Goal: Task Accomplishment & Management: Use online tool/utility

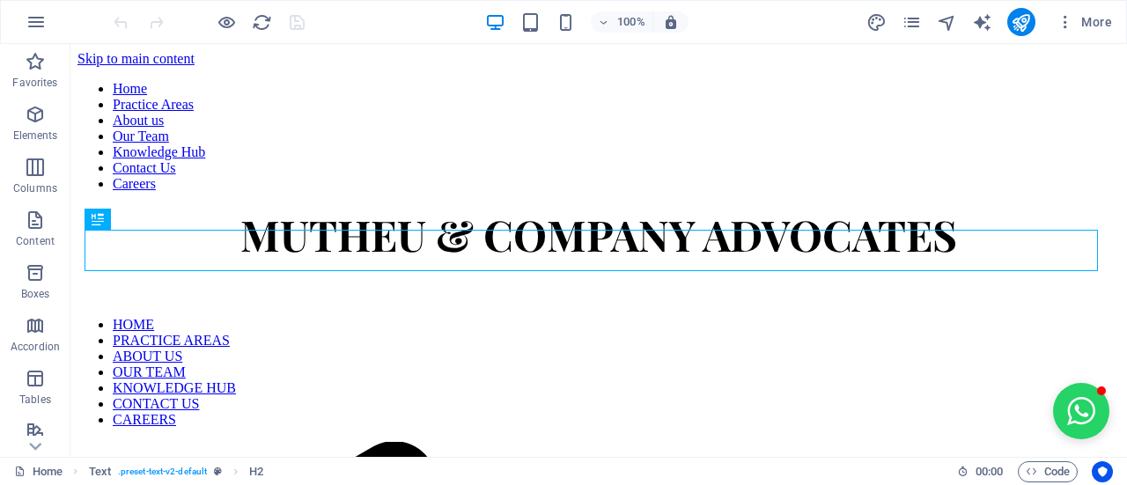
scroll to position [581, 0]
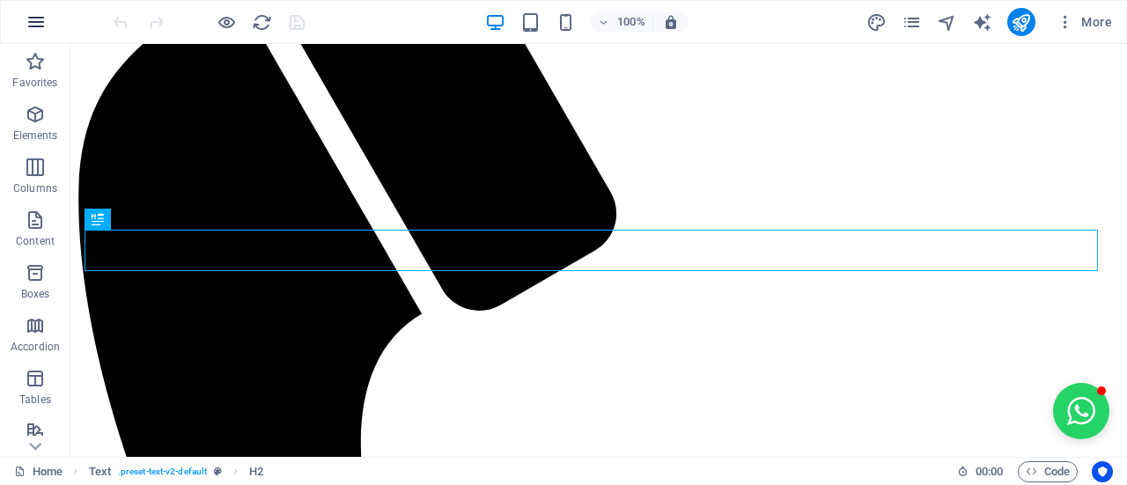
click at [26, 29] on icon "button" at bounding box center [36, 21] width 21 height 21
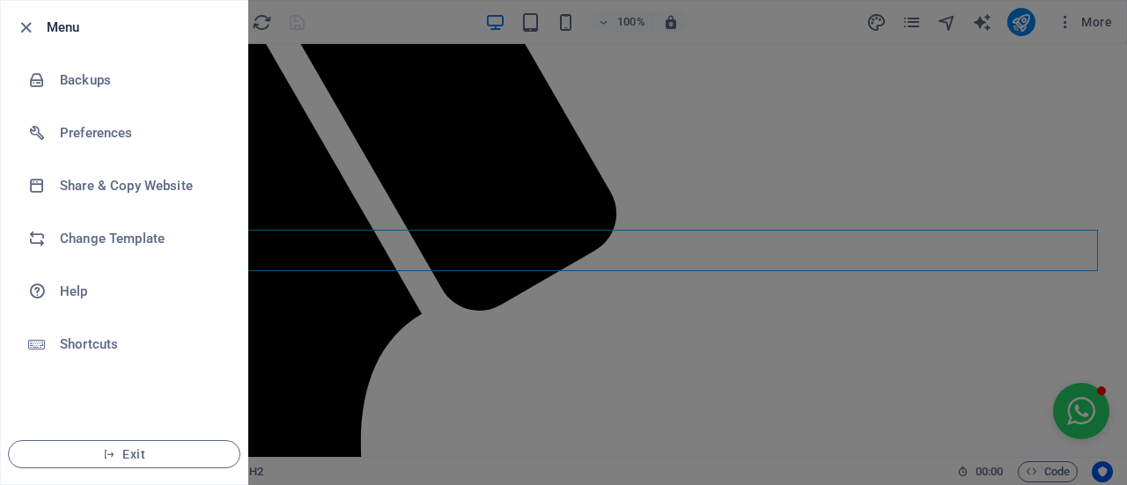
click at [308, 190] on div at bounding box center [563, 242] width 1127 height 485
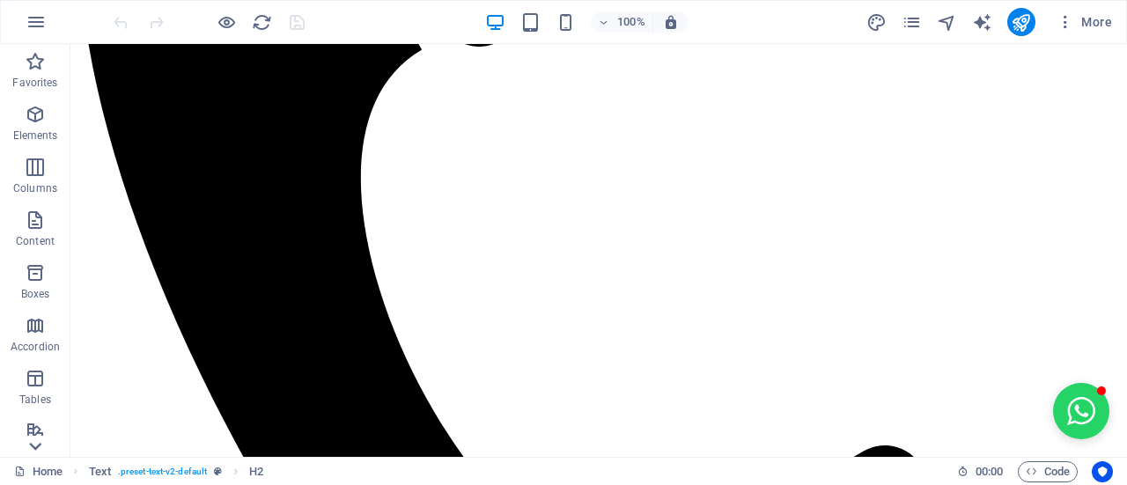
scroll to position [557, 0]
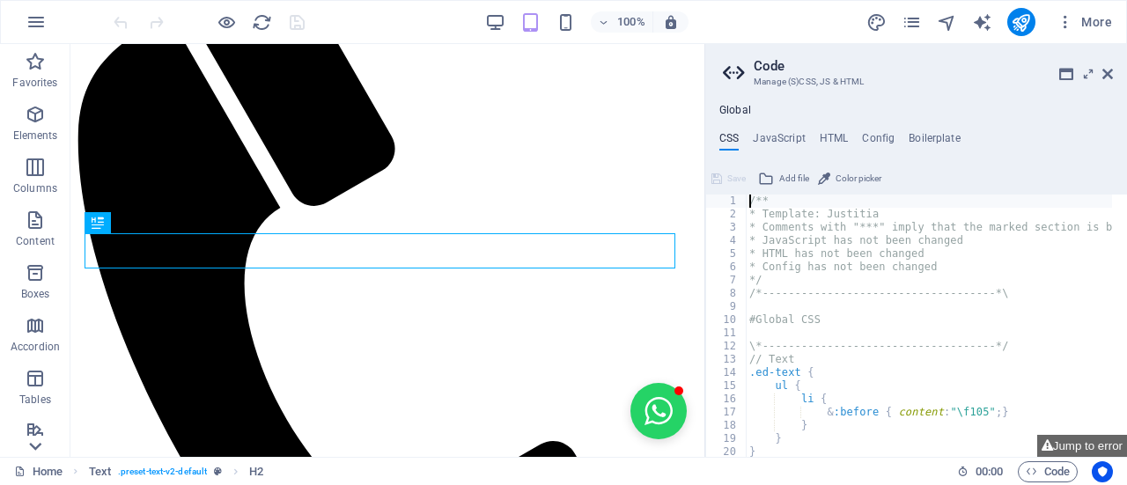
click at [45, 442] on icon at bounding box center [35, 446] width 25 height 25
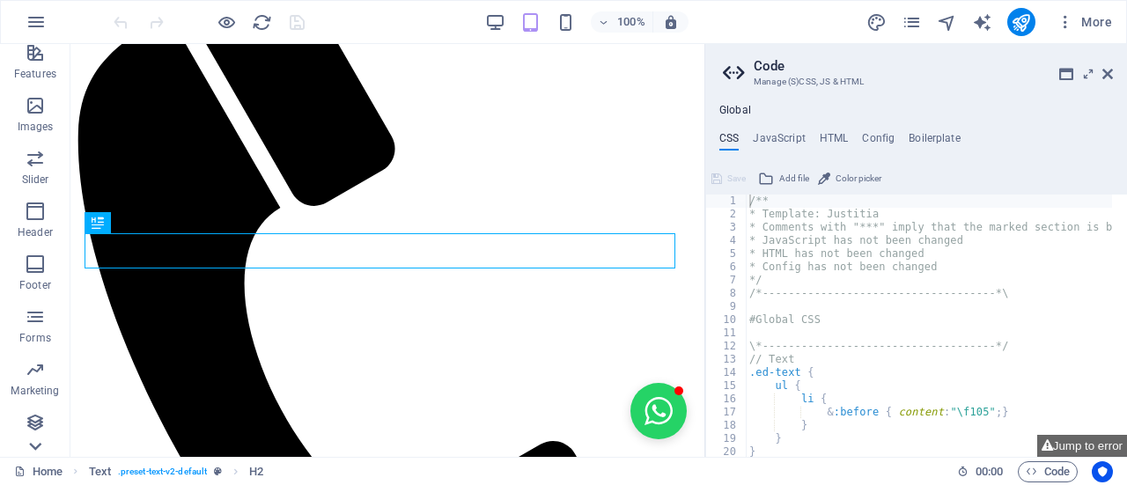
scroll to position [379, 0]
click at [1075, 438] on button "Jump to error" at bounding box center [1082, 446] width 90 height 22
type textarea "$menu-wrapper-sticky: sticky_reverse,"
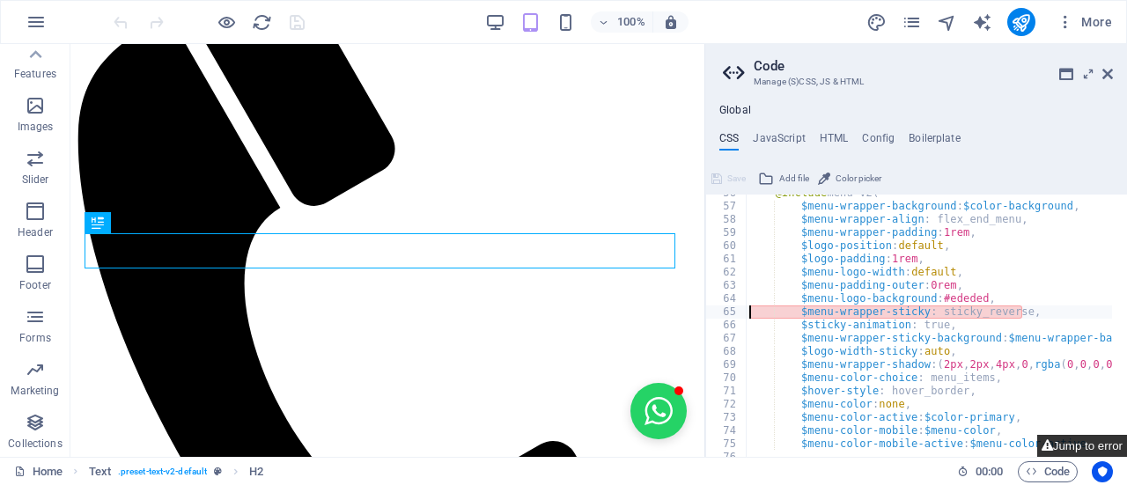
scroll to position [629, 0]
drag, startPoint x: 1030, startPoint y: 311, endPoint x: 737, endPoint y: 312, distance: 293.2
click at [745, 311] on div "$menu-wrapper-sticky: sticky_reverse, 56 57 58 59 60 61 62 63 64 65 66 67 68 69…" at bounding box center [916, 326] width 422 height 262
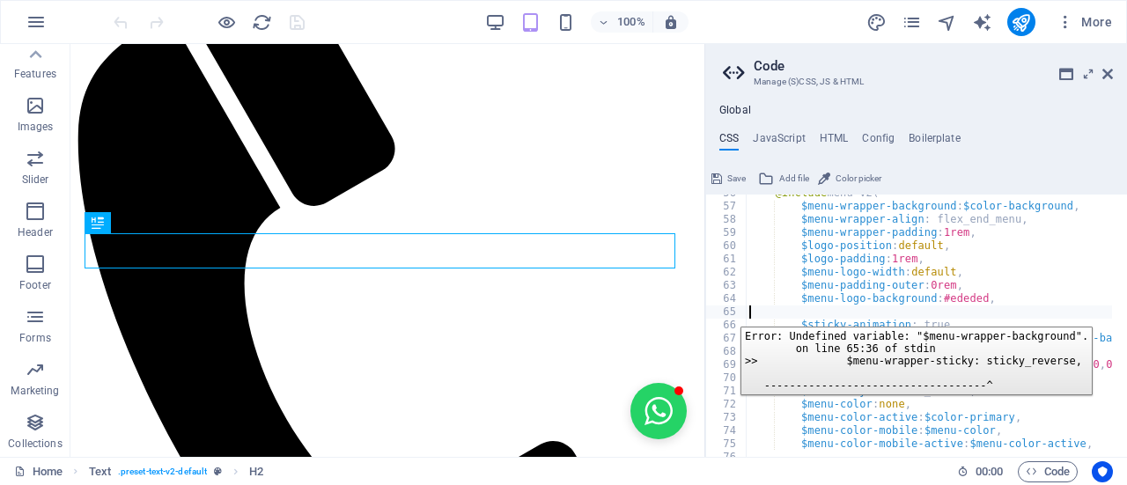
type textarea "$menu-logo-background: #ededed,"
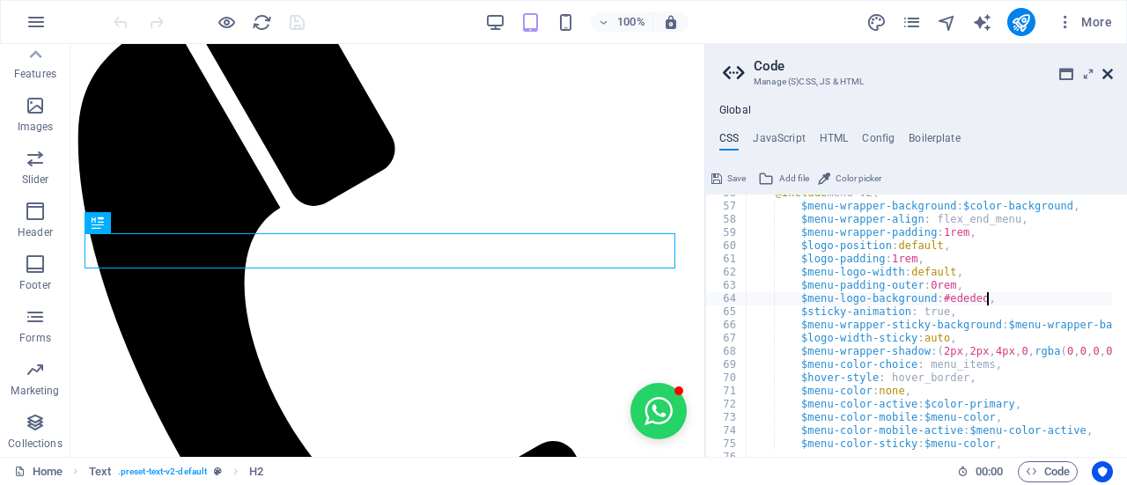
click at [1105, 71] on icon at bounding box center [1107, 74] width 11 height 14
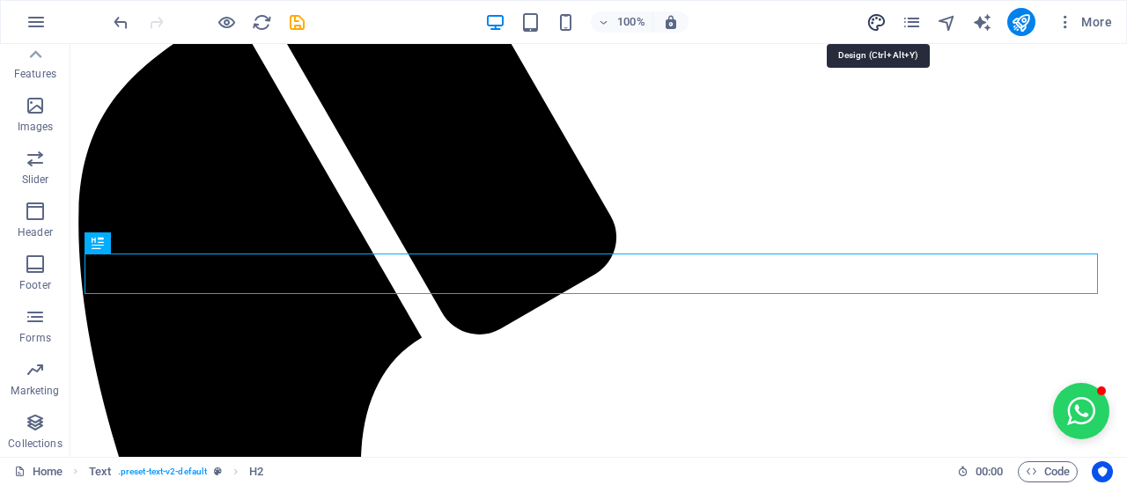
click at [879, 26] on icon "design" at bounding box center [876, 22] width 20 height 20
select select "px"
select select "800"
select select "px"
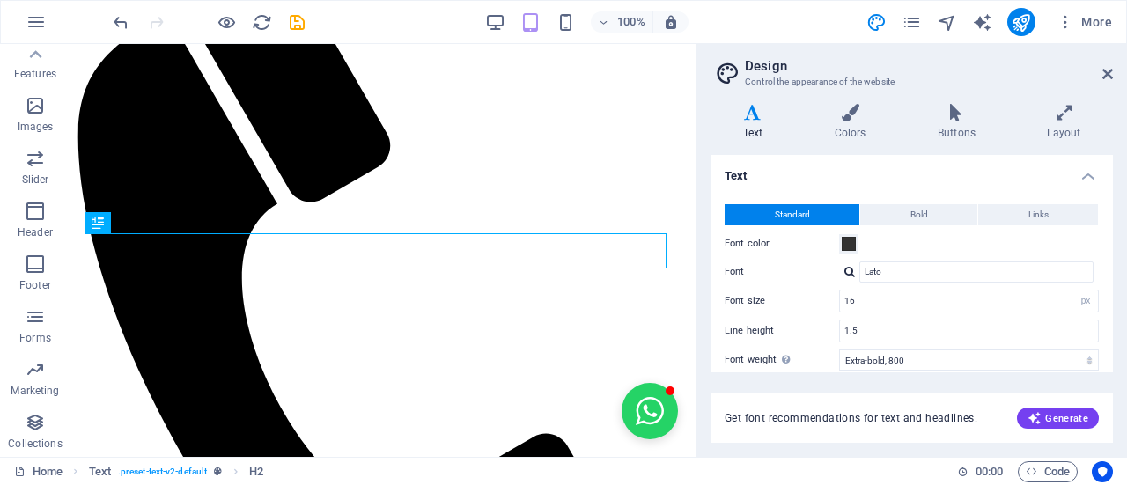
drag, startPoint x: 854, startPoint y: 86, endPoint x: 851, endPoint y: 100, distance: 14.5
click at [852, 86] on h3 "Control the appearance of the website" at bounding box center [911, 82] width 333 height 16
click at [852, 110] on icon at bounding box center [850, 113] width 96 height 18
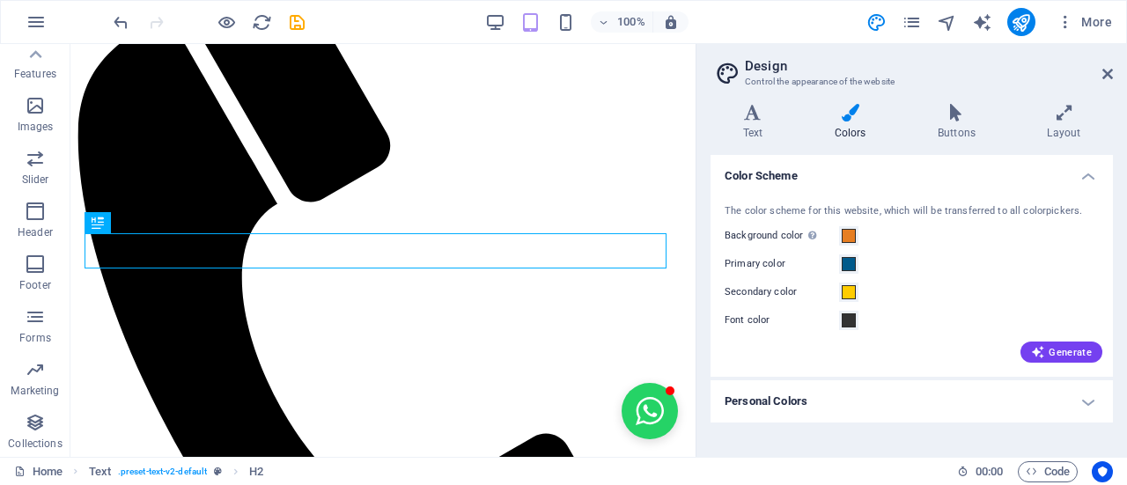
click at [1052, 366] on div "The color scheme for this website, which will be transferred to all colorpicker…" at bounding box center [911, 282] width 409 height 191
click at [1052, 353] on span "Generate" at bounding box center [1061, 352] width 61 height 14
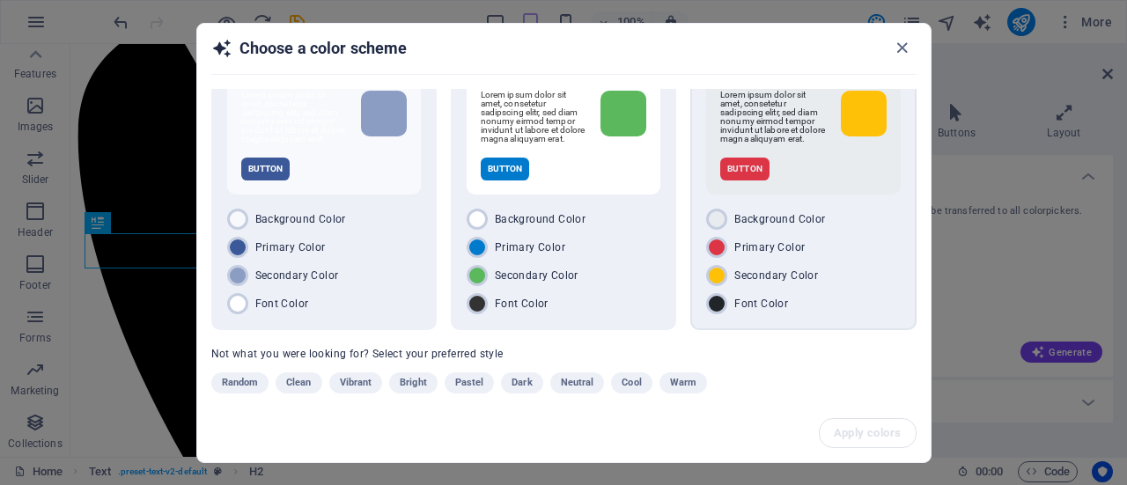
scroll to position [85, 0]
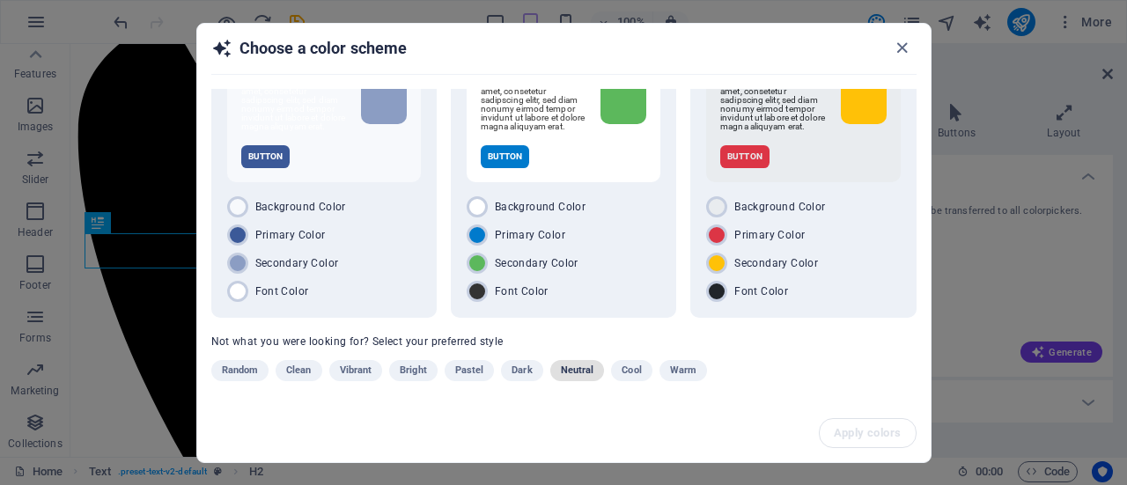
click at [568, 371] on span "Neutral" at bounding box center [577, 370] width 33 height 21
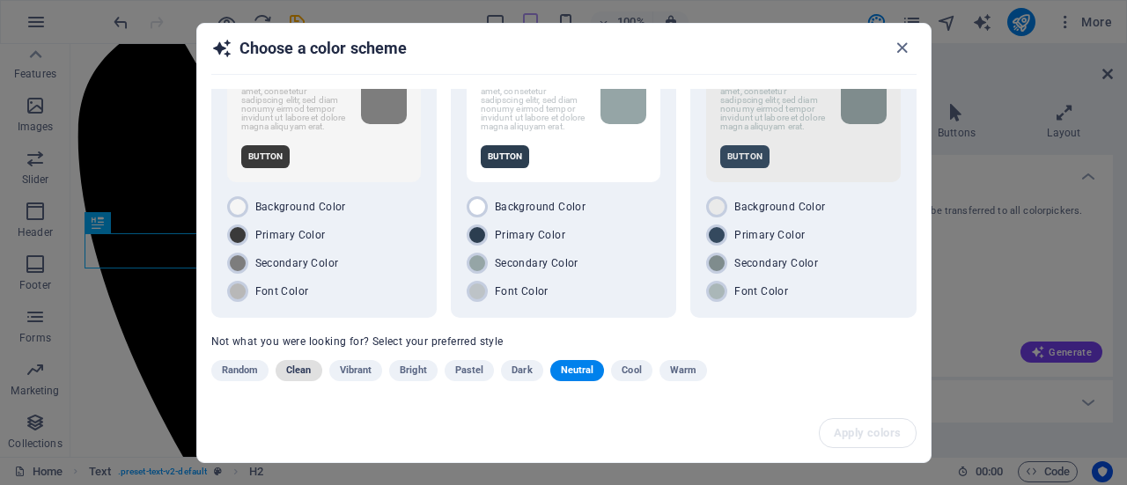
click at [306, 375] on span "Clean" at bounding box center [298, 370] width 25 height 21
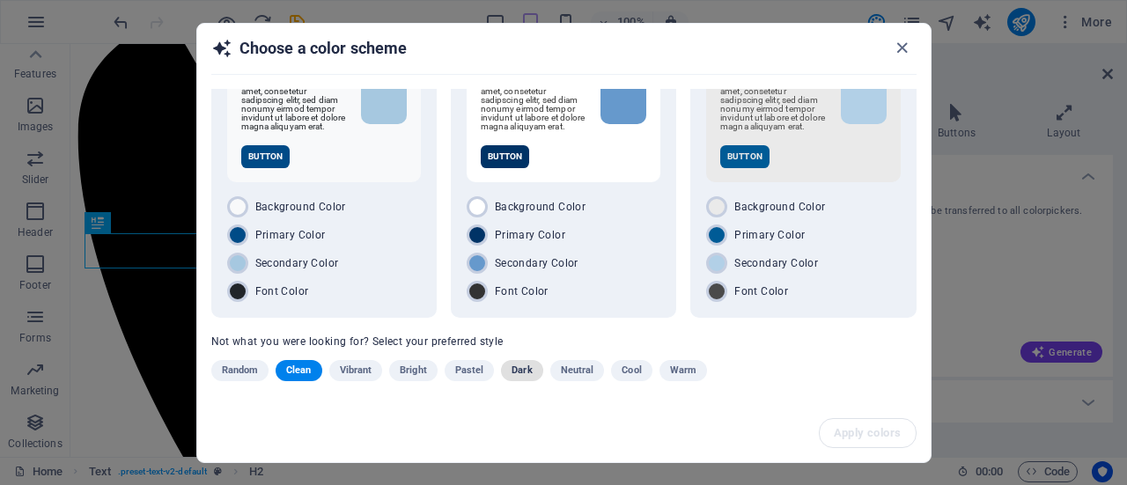
click at [509, 372] on button "Dark" at bounding box center [521, 370] width 41 height 21
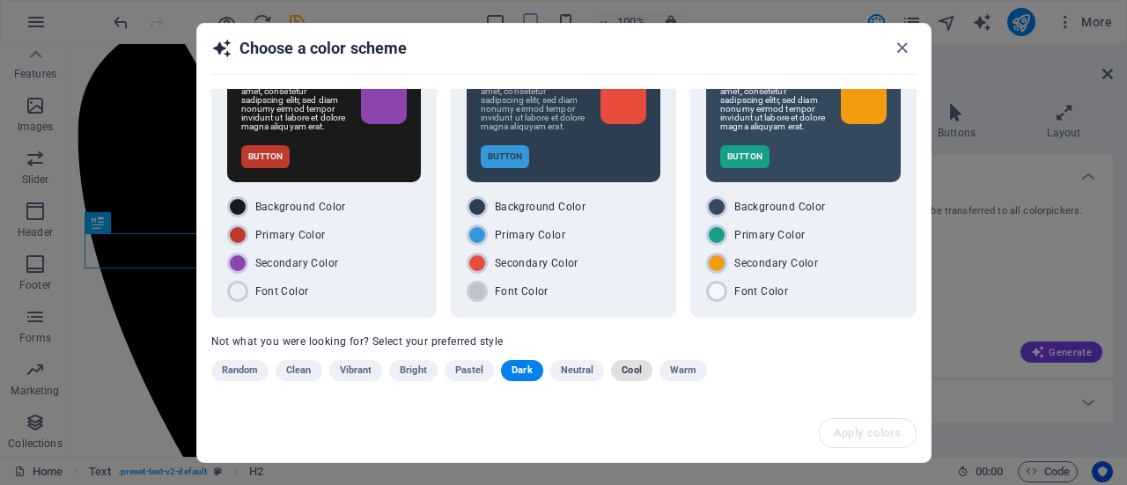
click at [645, 372] on button "Cool" at bounding box center [631, 370] width 41 height 21
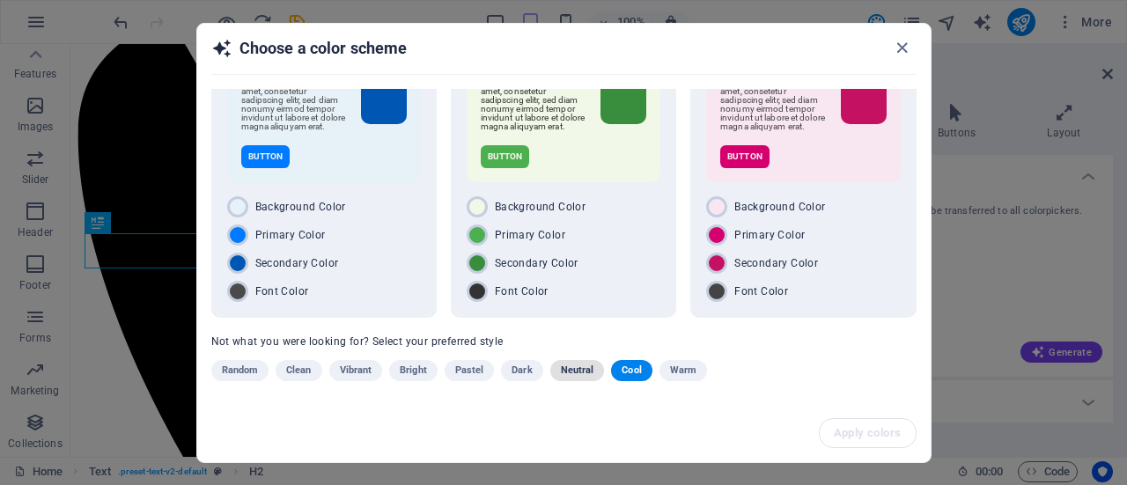
click at [571, 374] on span "Neutral" at bounding box center [577, 370] width 33 height 21
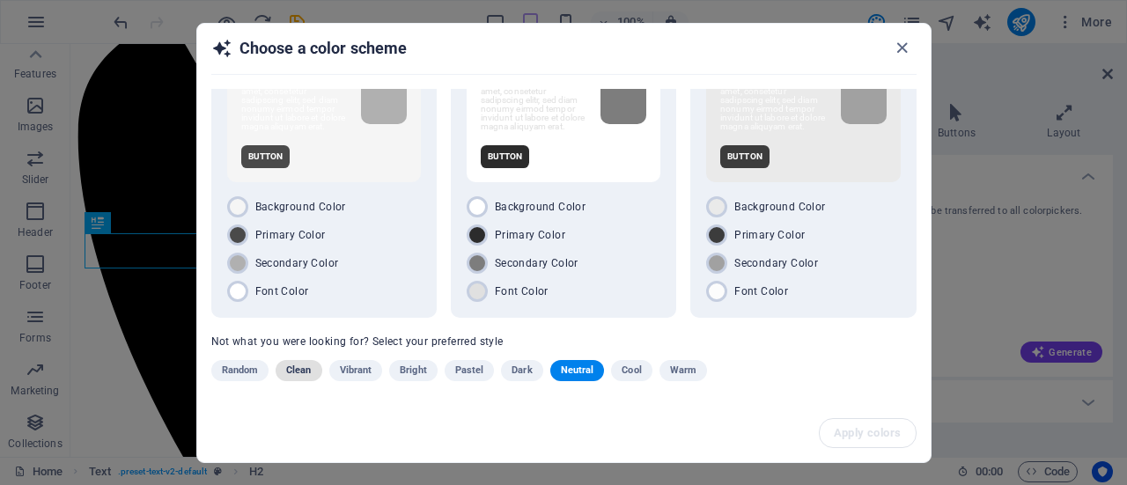
click at [298, 377] on span "Clean" at bounding box center [298, 370] width 25 height 21
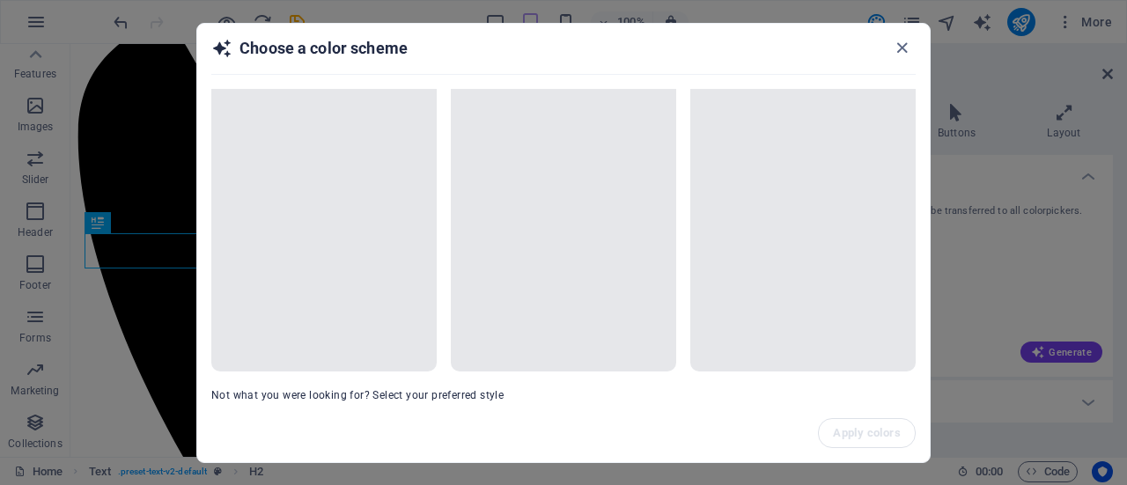
scroll to position [0, 0]
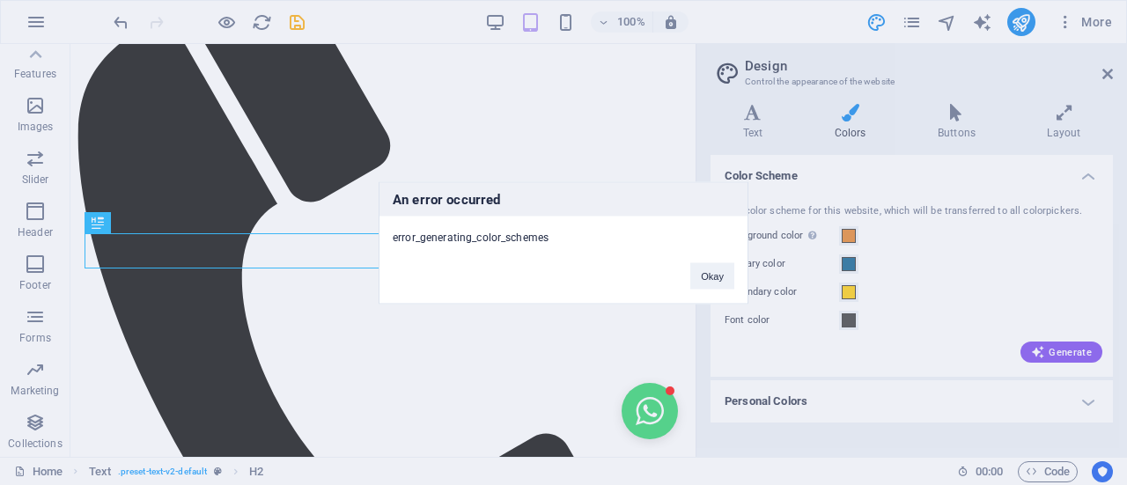
click at [689, 260] on div "Okay" at bounding box center [712, 267] width 70 height 45
click at [712, 282] on button "Okay" at bounding box center [712, 275] width 44 height 26
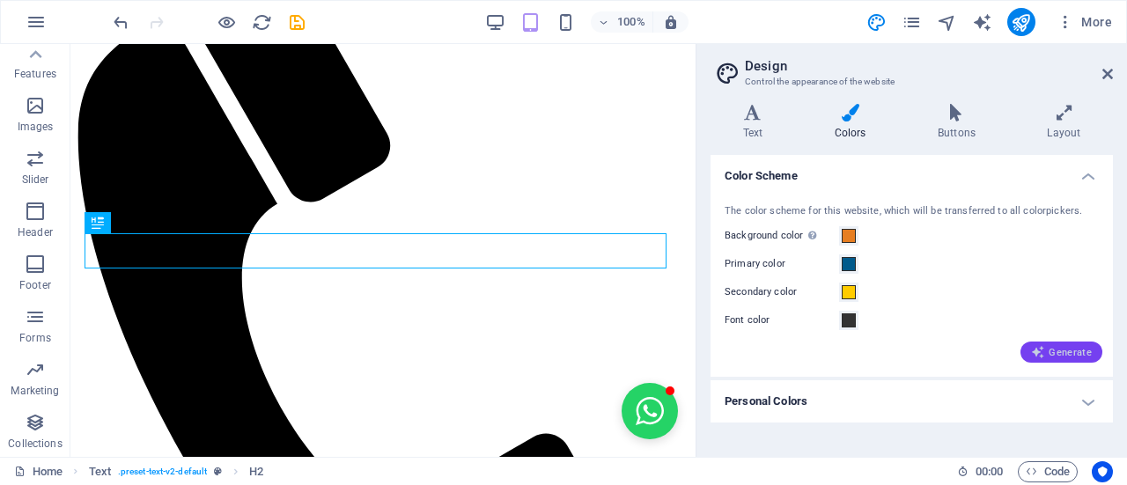
click at [1032, 355] on button "Generate" at bounding box center [1061, 352] width 82 height 21
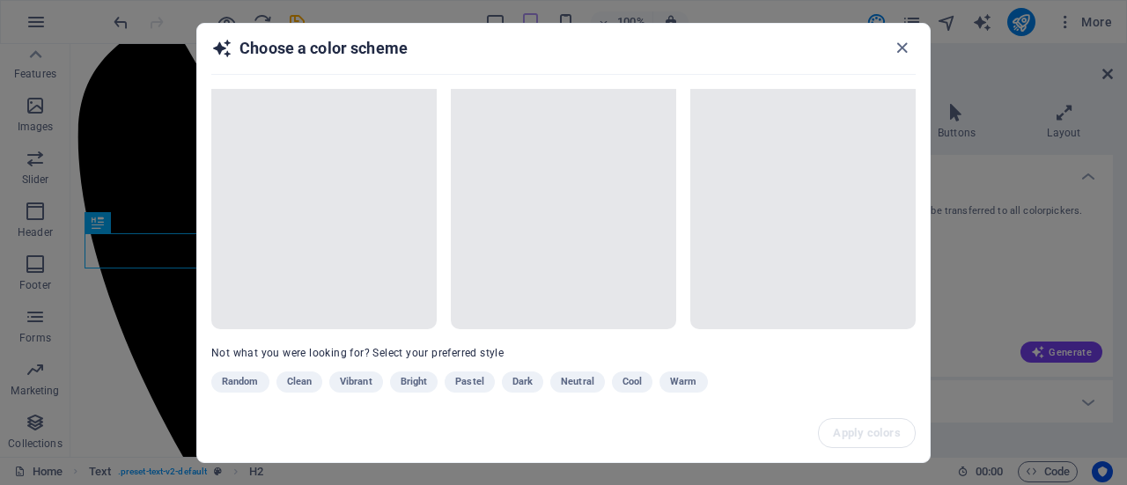
scroll to position [90, 0]
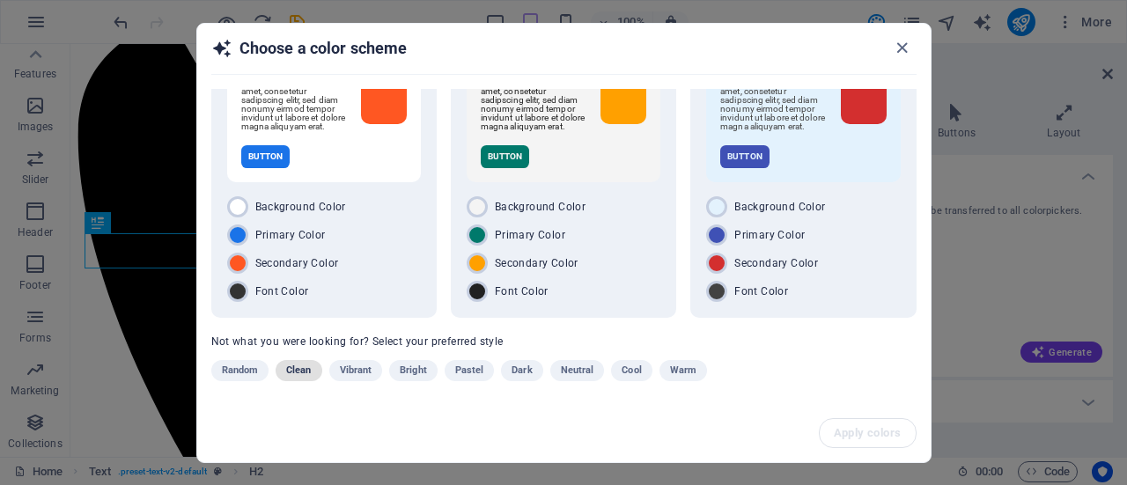
click at [297, 371] on span "Clean" at bounding box center [298, 370] width 25 height 21
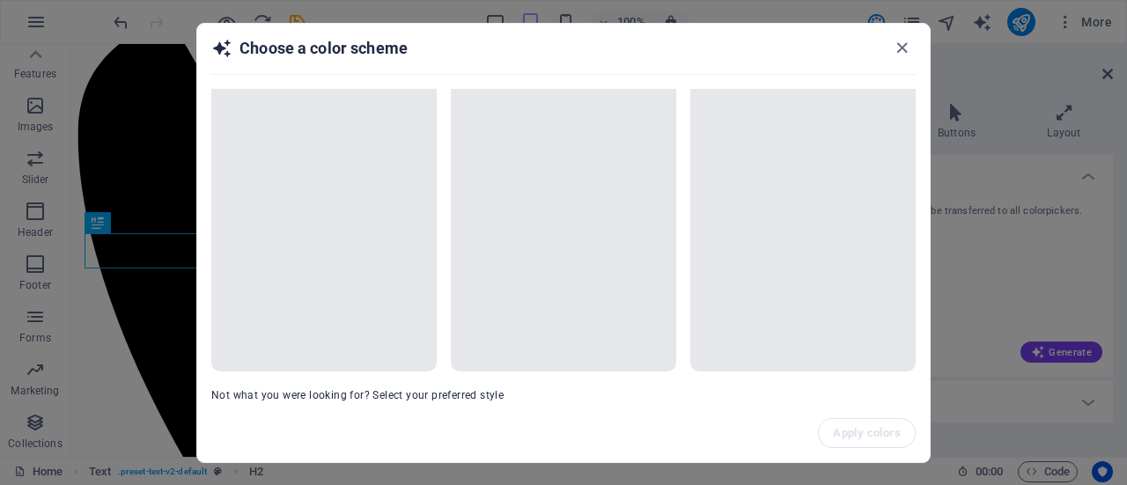
scroll to position [0, 0]
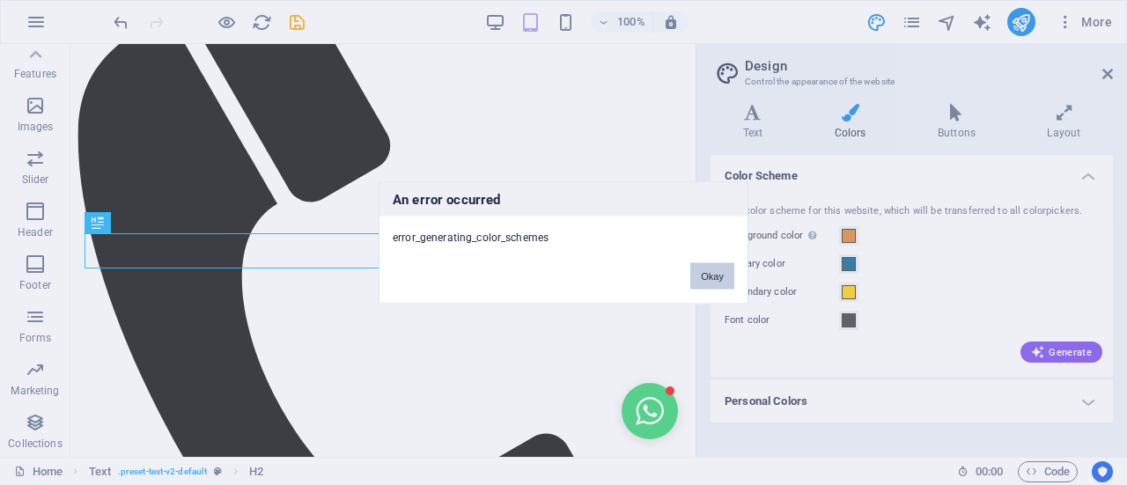
click at [733, 284] on button "Okay" at bounding box center [712, 275] width 44 height 26
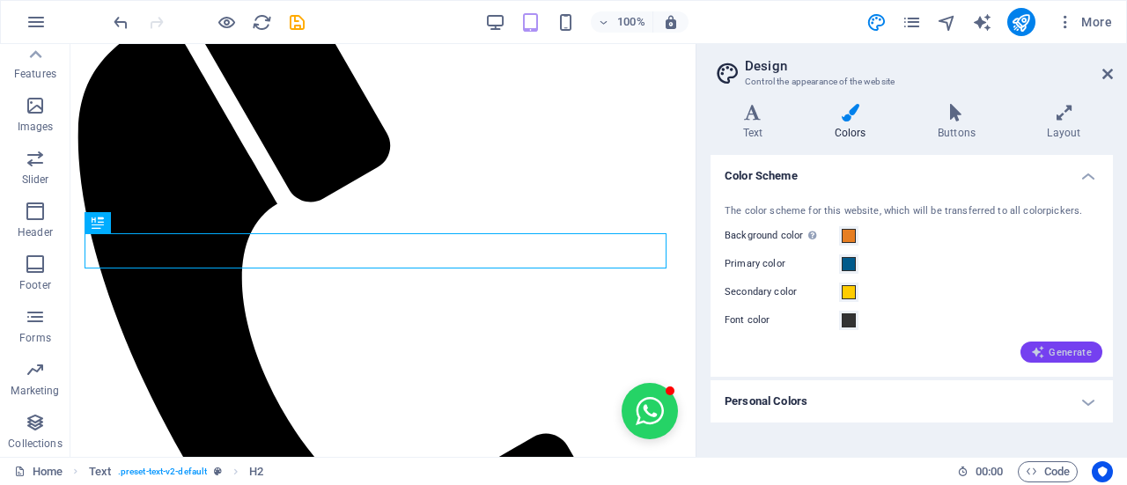
click at [1072, 358] on span "Generate" at bounding box center [1061, 352] width 61 height 14
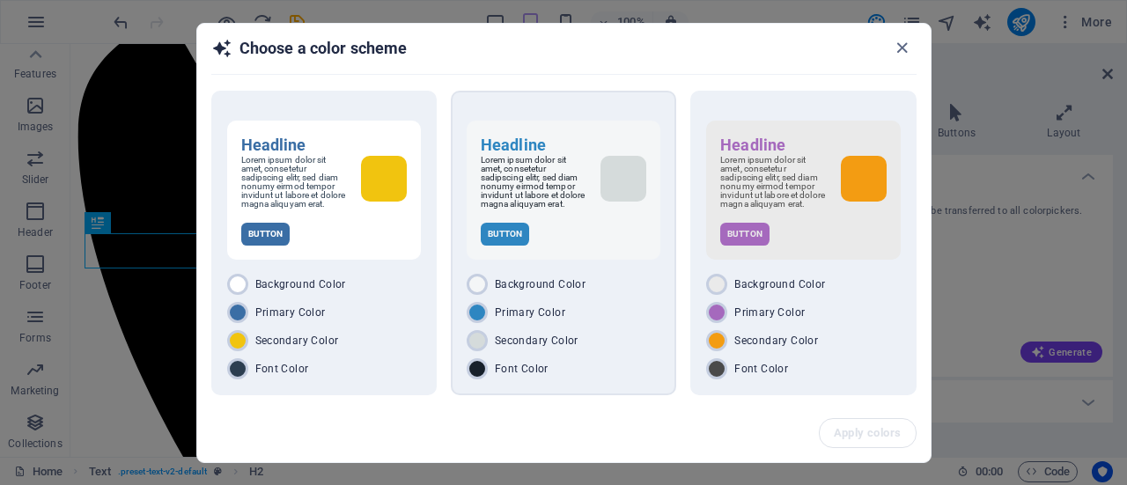
click at [583, 318] on div "Primary Color" at bounding box center [564, 312] width 194 height 21
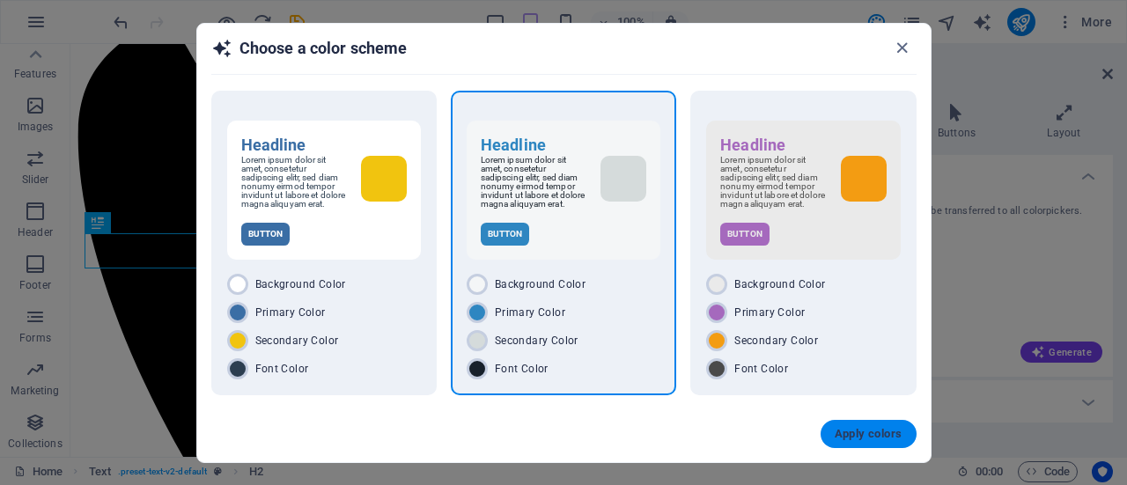
click at [886, 431] on span "Apply colors" at bounding box center [869, 434] width 68 height 14
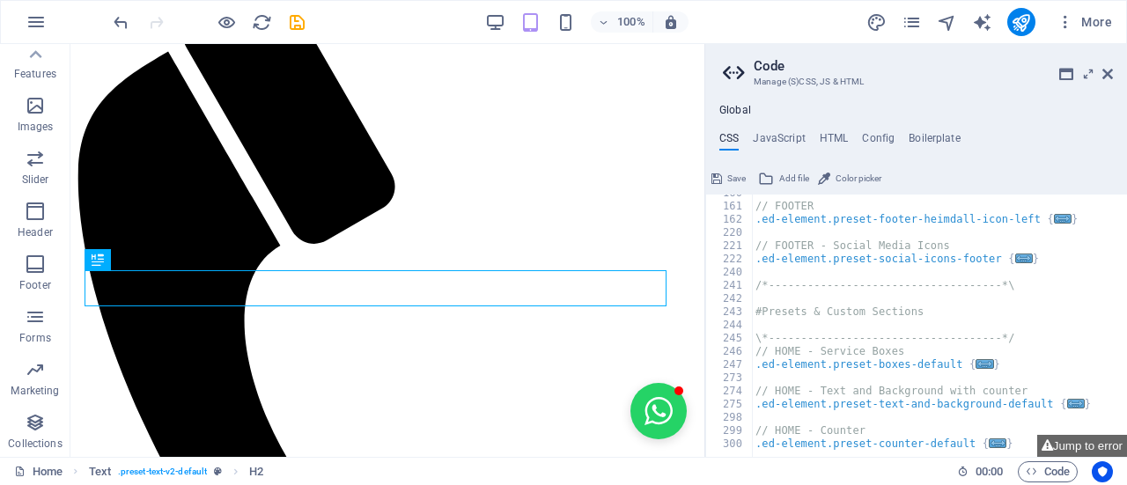
scroll to position [629, 0]
drag, startPoint x: 1106, startPoint y: 77, endPoint x: 1034, endPoint y: 33, distance: 84.1
click at [1106, 77] on icon at bounding box center [1107, 74] width 11 height 14
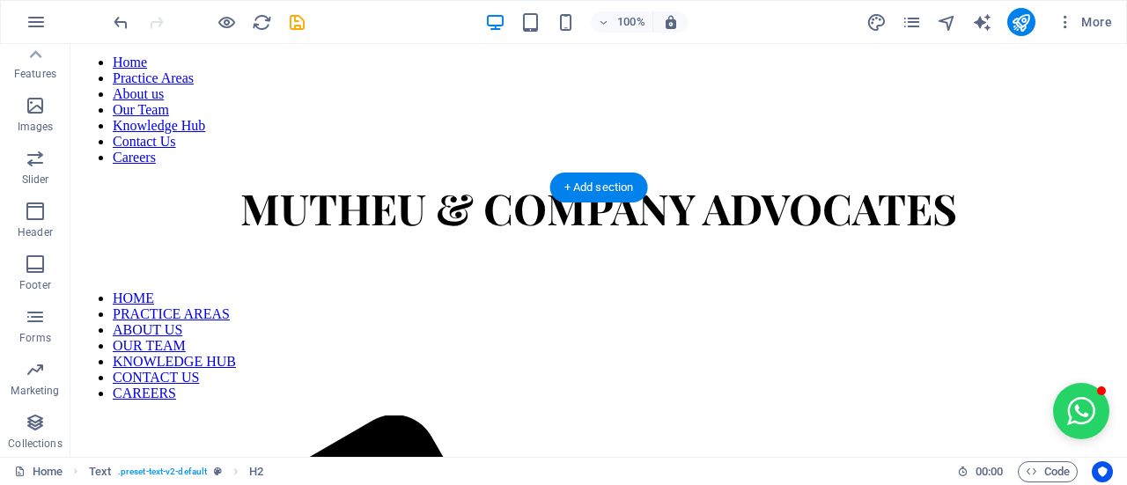
scroll to position [0, 0]
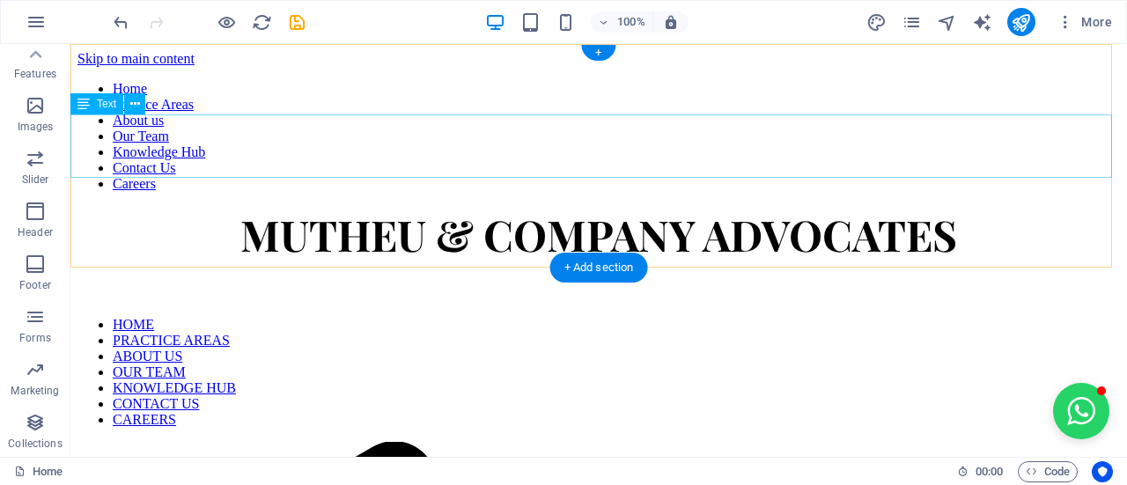
click at [1063, 206] on div "MUTHEU & COMPANY ADVOCATES" at bounding box center [598, 234] width 1042 height 56
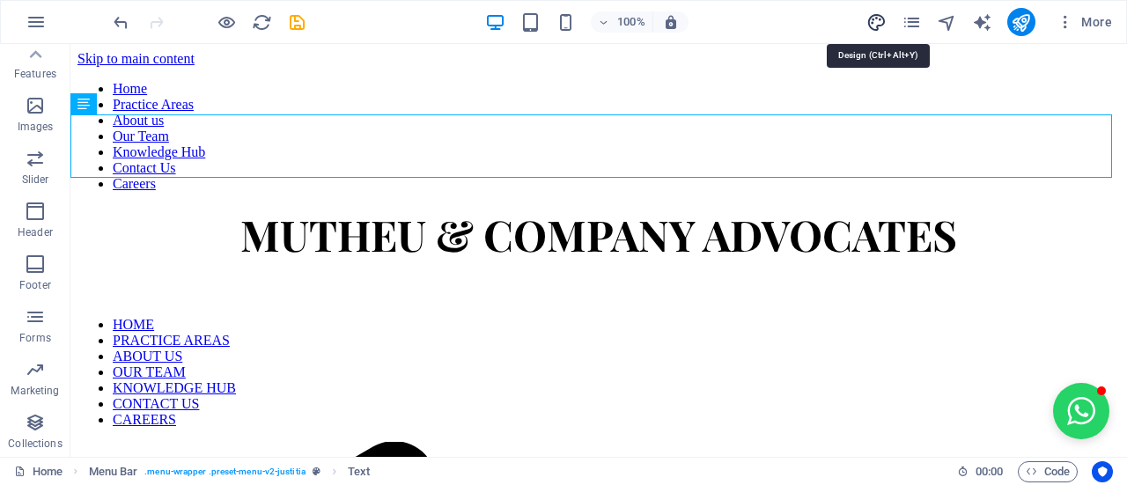
click at [882, 29] on icon "design" at bounding box center [876, 22] width 20 height 20
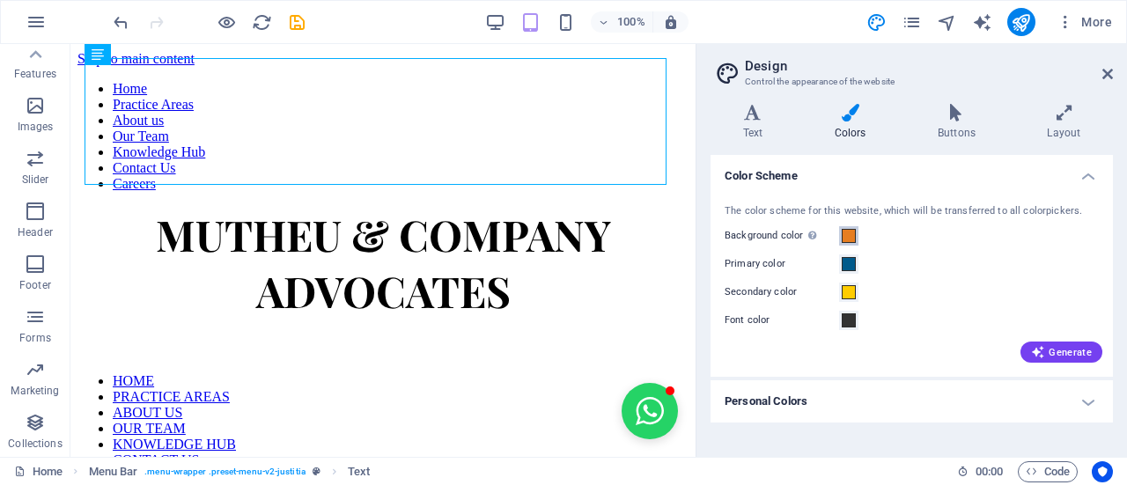
click at [842, 239] on span at bounding box center [849, 236] width 14 height 14
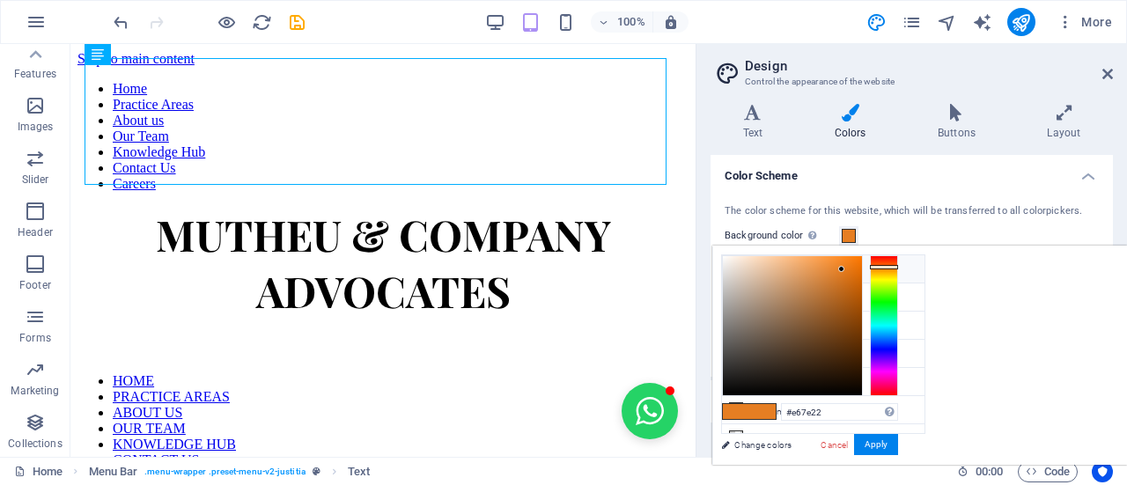
click at [814, 278] on li "Background color #F4F6F7" at bounding box center [823, 269] width 203 height 28
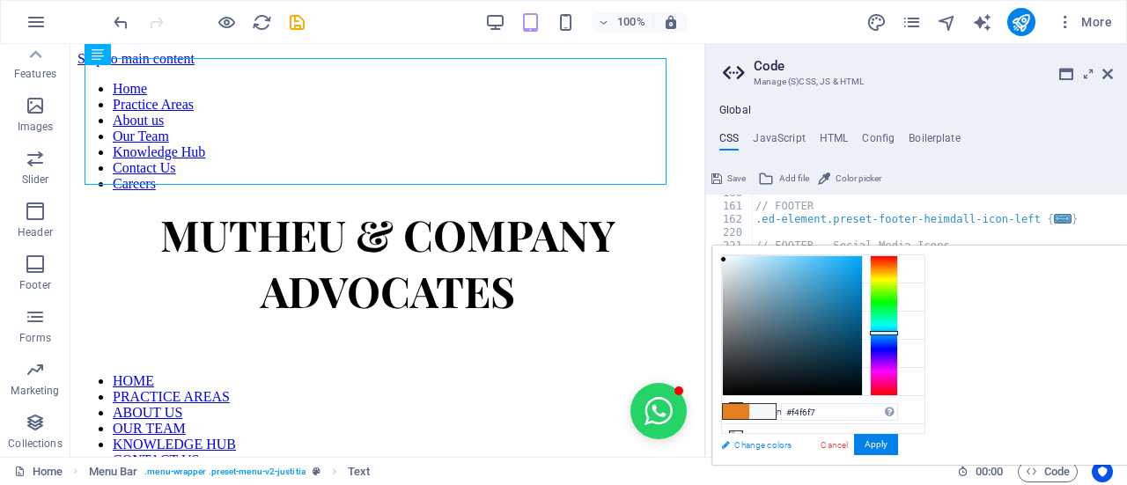
scroll to position [629, 0]
click at [752, 443] on link "Change colors" at bounding box center [814, 445] width 204 height 22
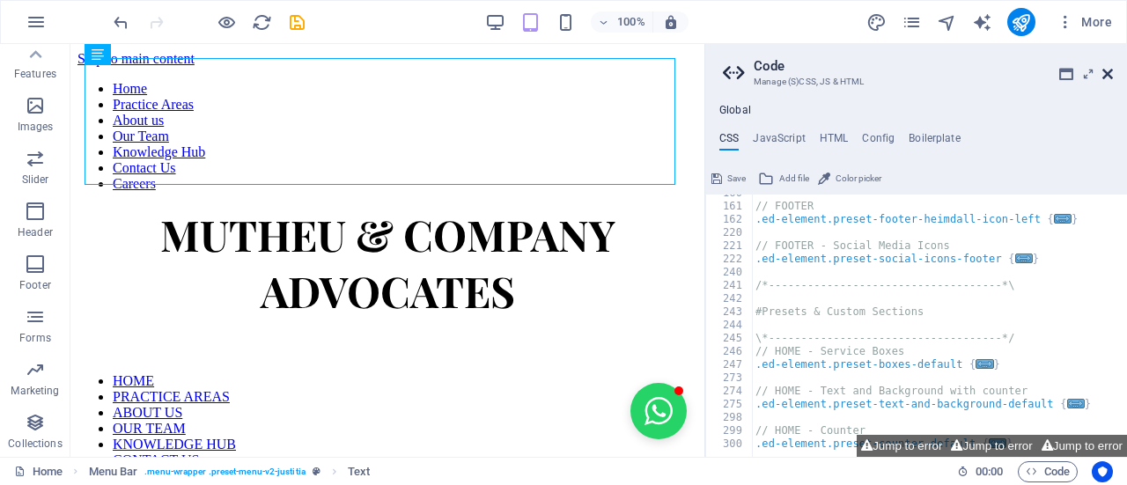
click at [1106, 75] on icon at bounding box center [1107, 74] width 11 height 14
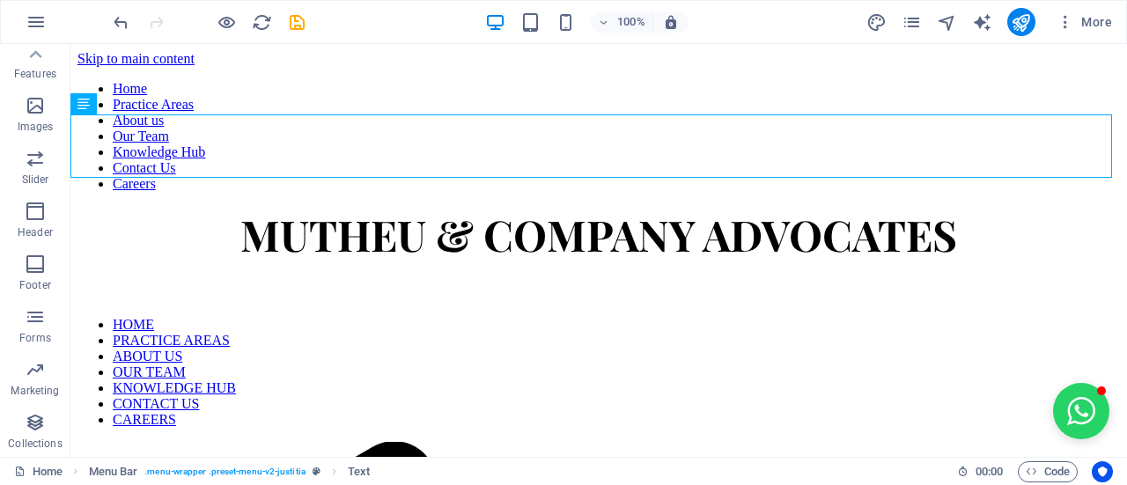
click at [860, 30] on div "100% More" at bounding box center [614, 22] width 1009 height 28
click at [884, 34] on div "More" at bounding box center [992, 22] width 253 height 28
click at [876, 29] on icon "design" at bounding box center [876, 22] width 20 height 20
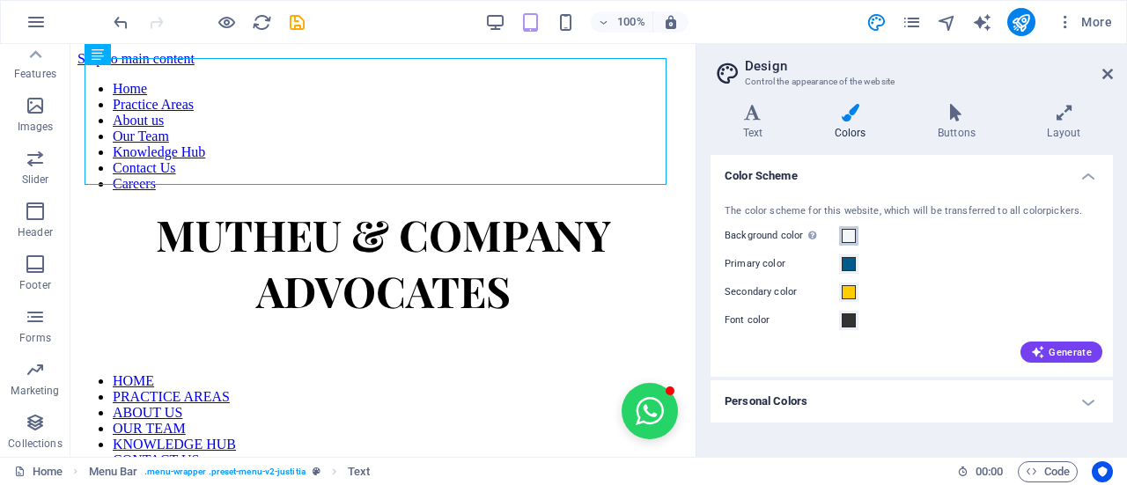
click at [849, 231] on span at bounding box center [849, 236] width 14 height 14
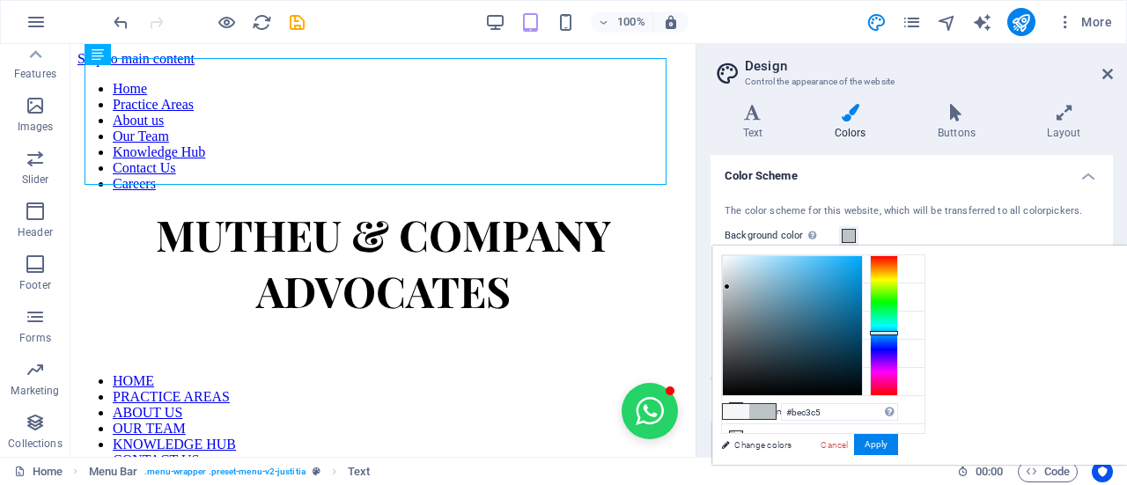
type input "#bdc2c5"
drag, startPoint x: 957, startPoint y: 279, endPoint x: 948, endPoint y: 286, distance: 11.3
click at [862, 286] on div at bounding box center [792, 325] width 139 height 139
click at [898, 438] on button "Apply" at bounding box center [876, 444] width 44 height 21
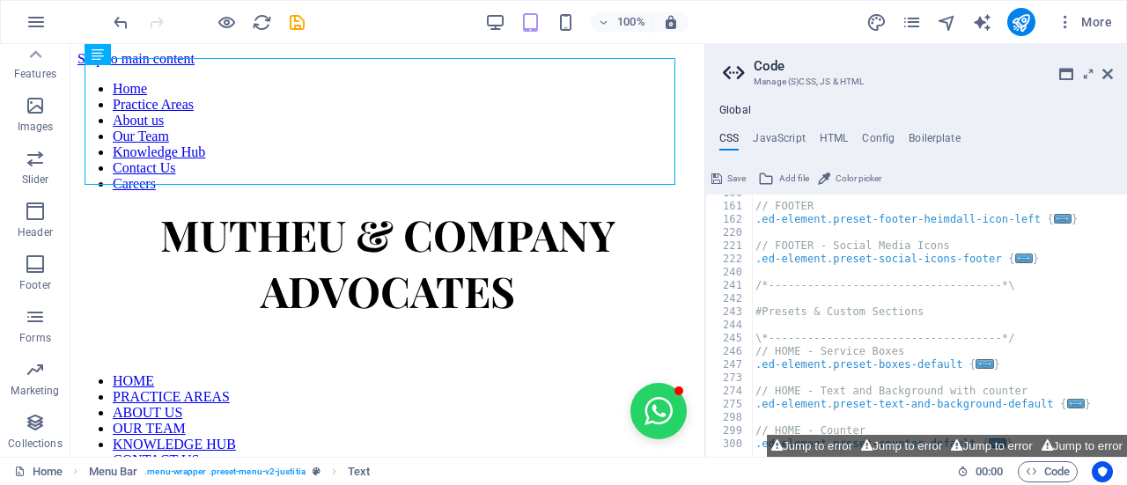
click at [1111, 70] on icon at bounding box center [1107, 74] width 11 height 14
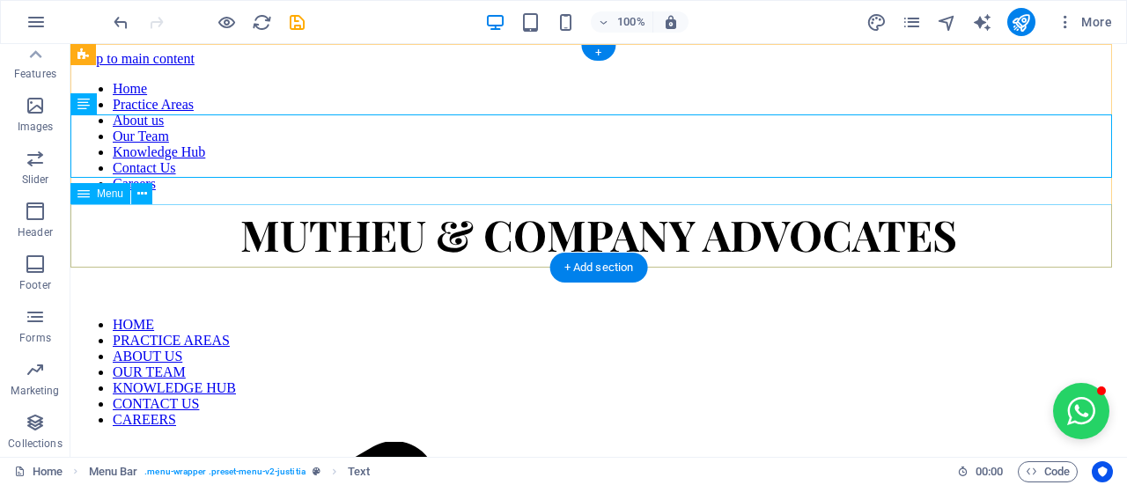
click at [1058, 317] on nav "HOME PRACTICE AREAS ABOUT US OUR TEAM KNOWLEDGE HUB CONTACT US CAREERS" at bounding box center [598, 372] width 1042 height 111
click at [91, 206] on div "MUTHEU & COMPANY ADVOCATES" at bounding box center [598, 234] width 1042 height 56
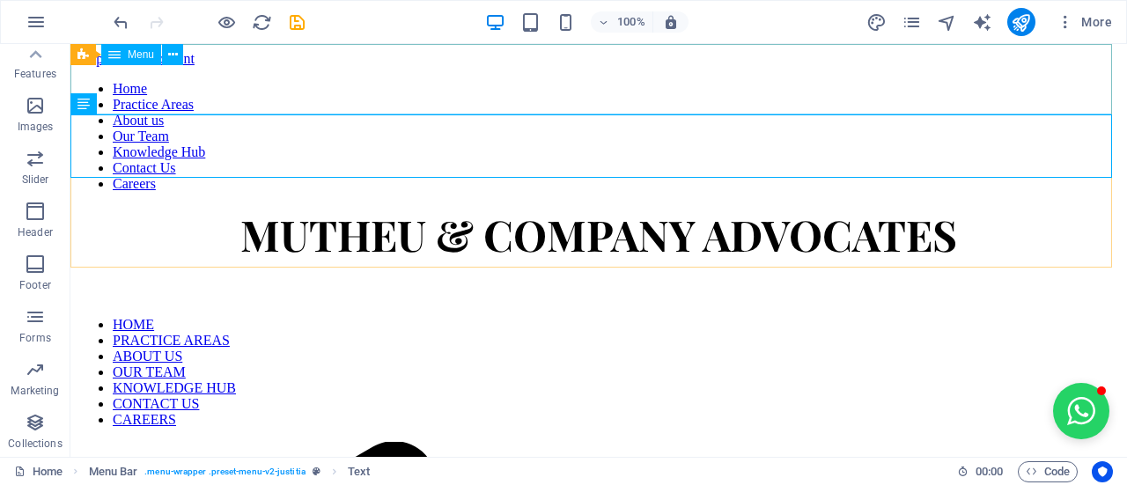
click at [106, 64] on div "Menu" at bounding box center [131, 54] width 60 height 21
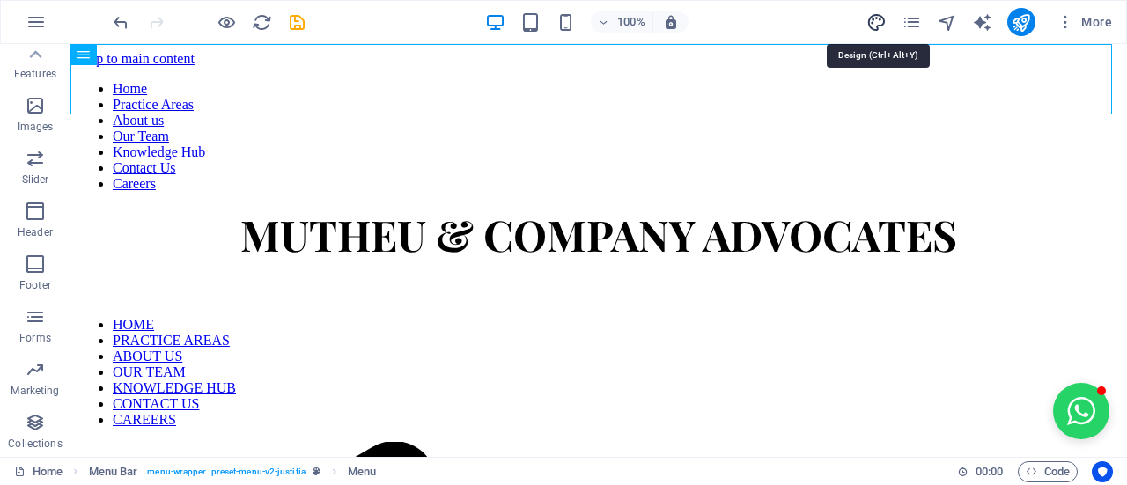
click at [879, 26] on icon "design" at bounding box center [876, 22] width 20 height 20
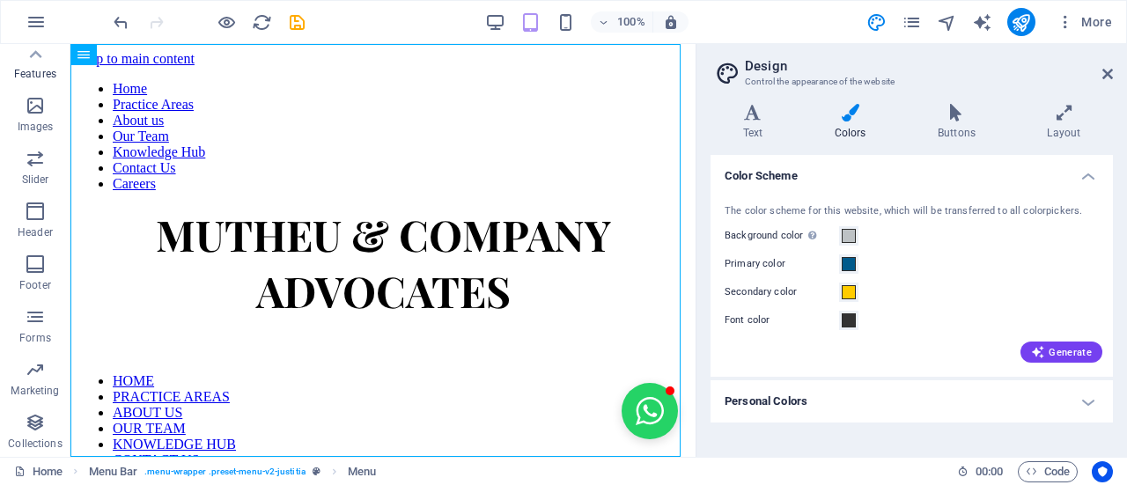
click at [24, 72] on p "Features" at bounding box center [35, 74] width 42 height 14
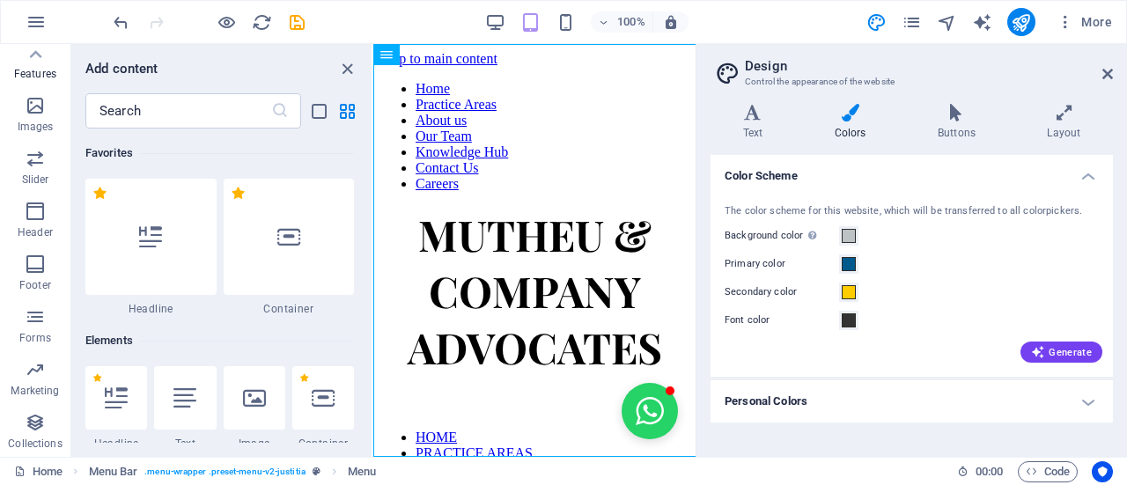
click at [257, 165] on div "Favorites" at bounding box center [219, 153] width 269 height 49
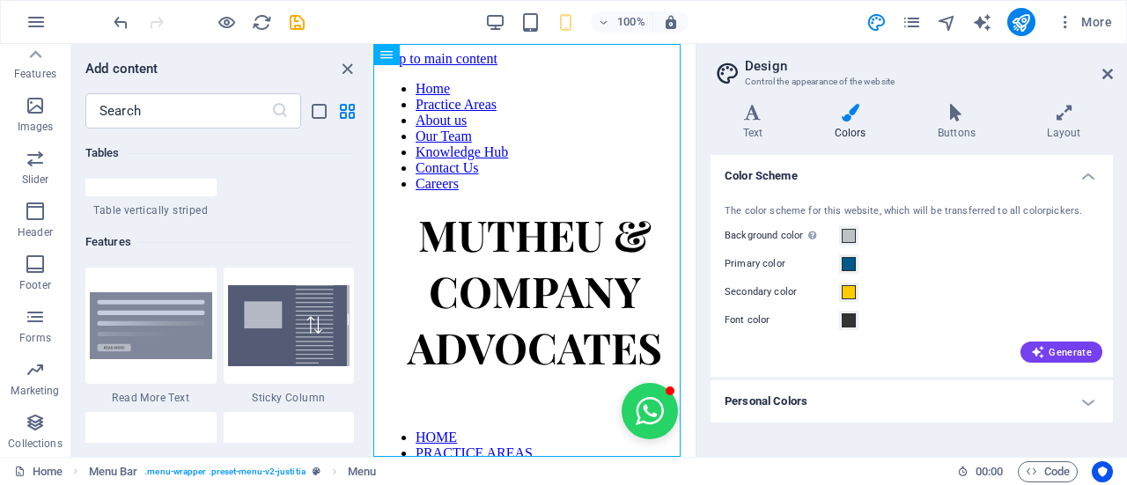
scroll to position [6862, 0]
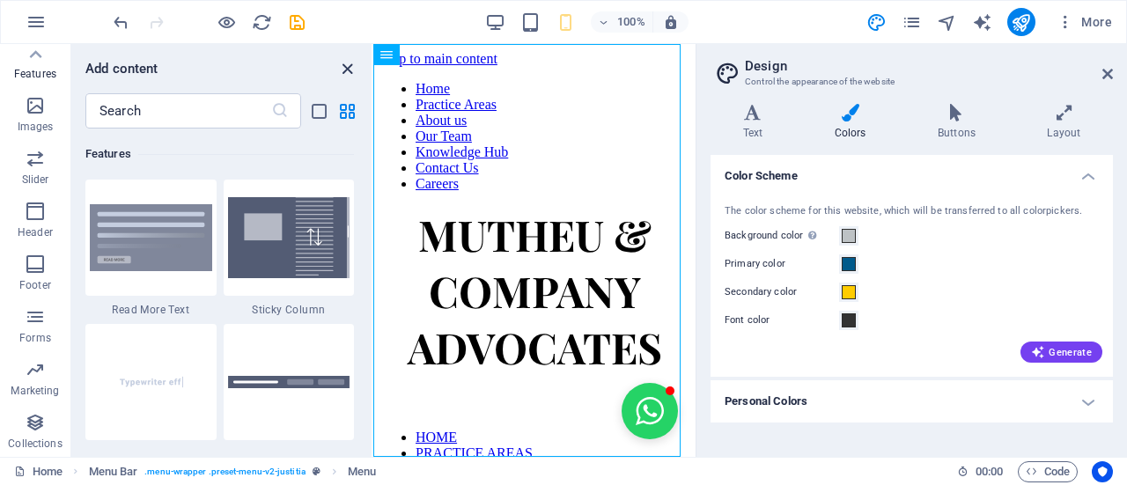
drag, startPoint x: 352, startPoint y: 72, endPoint x: 278, endPoint y: 92, distance: 76.5
click at [352, 72] on icon "close panel" at bounding box center [347, 69] width 20 height 20
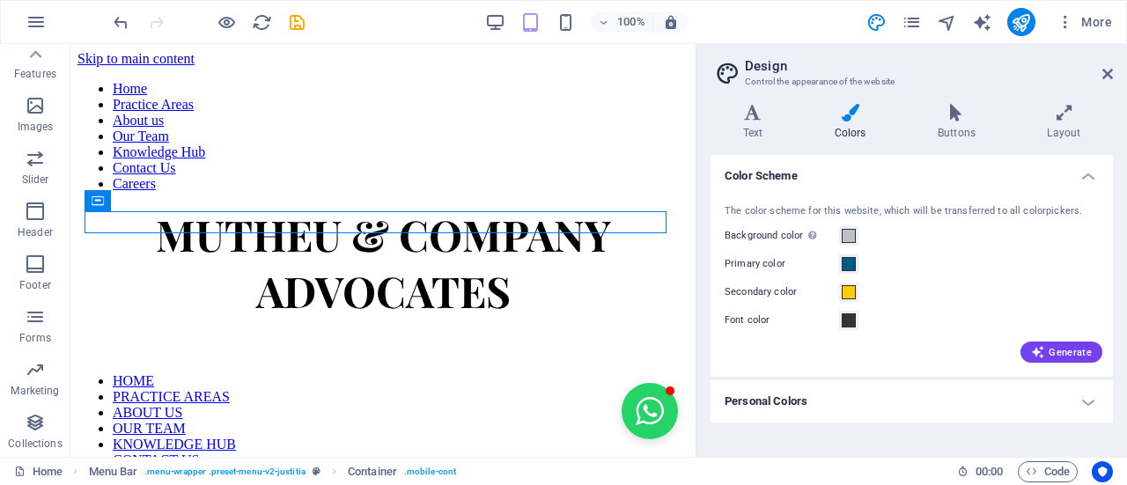
click at [282, 206] on div "MUTHEU & COMPANY ADVOCATES" at bounding box center [382, 262] width 611 height 113
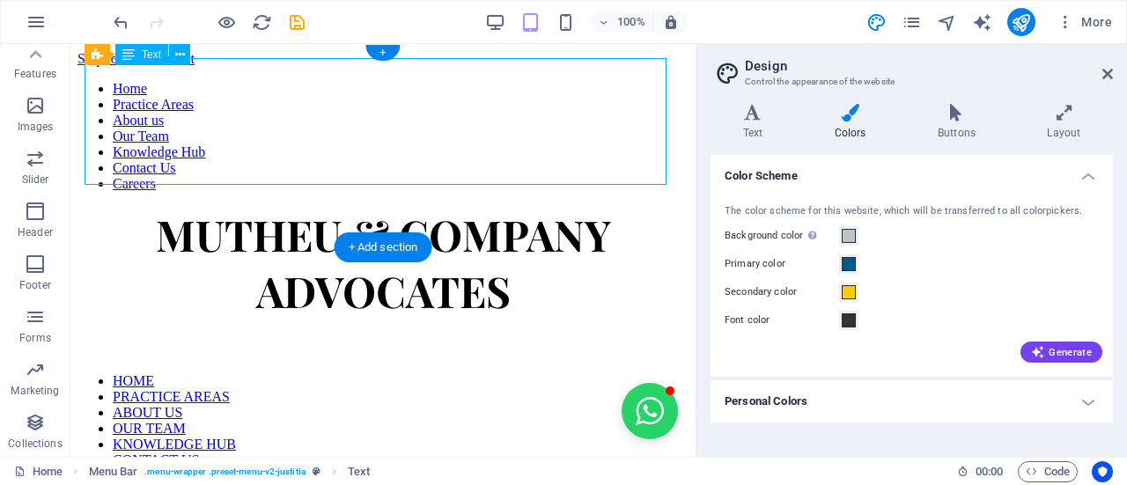
click at [284, 206] on div "MUTHEU & COMPANY ADVOCATES" at bounding box center [382, 262] width 611 height 113
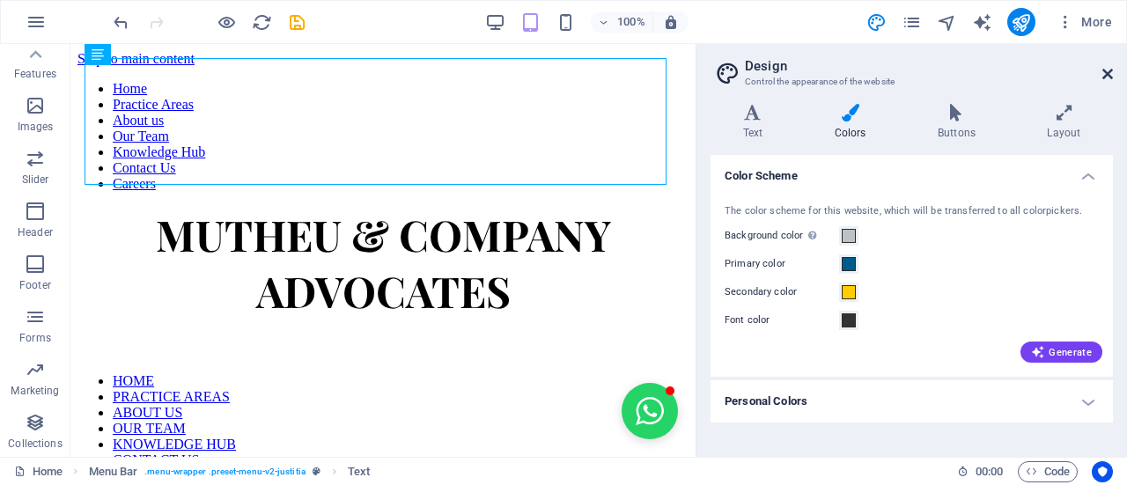
click at [1111, 76] on icon at bounding box center [1107, 74] width 11 height 14
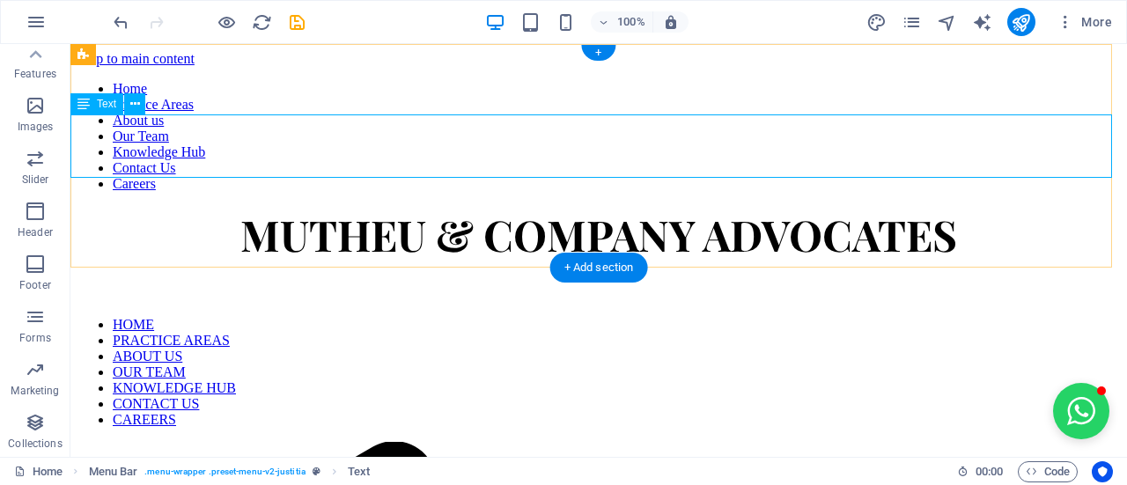
click at [154, 206] on div "MUTHEU & COMPANY ADVOCATES" at bounding box center [598, 234] width 1042 height 56
click at [142, 105] on button at bounding box center [134, 103] width 21 height 21
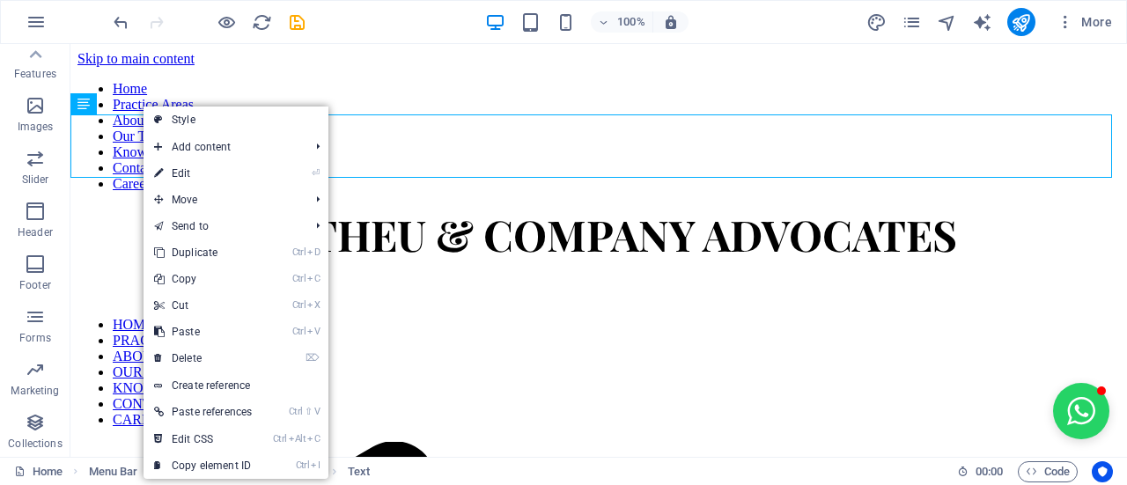
click at [173, 115] on link "Style" at bounding box center [236, 120] width 185 height 26
select select "rem"
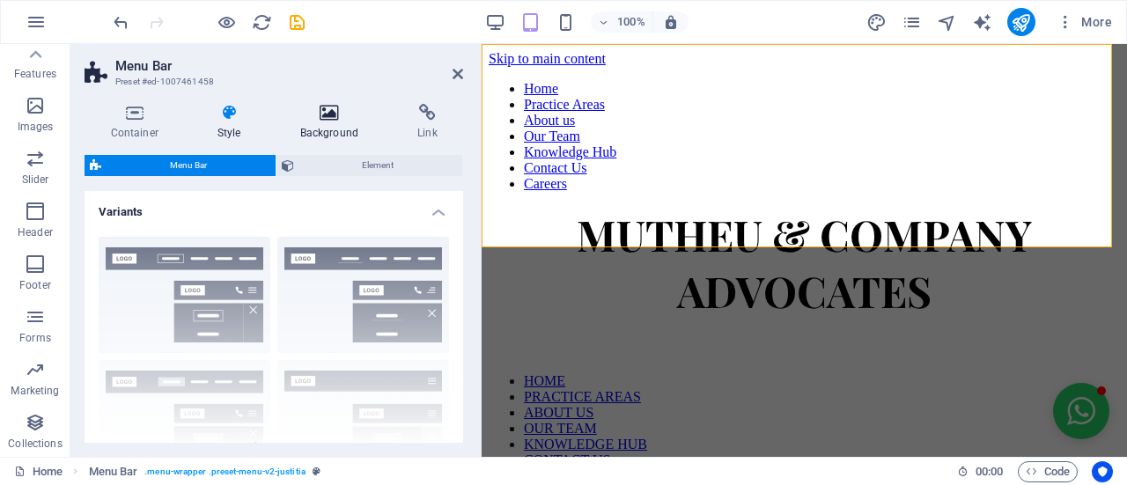
click at [324, 121] on icon at bounding box center [329, 113] width 110 height 18
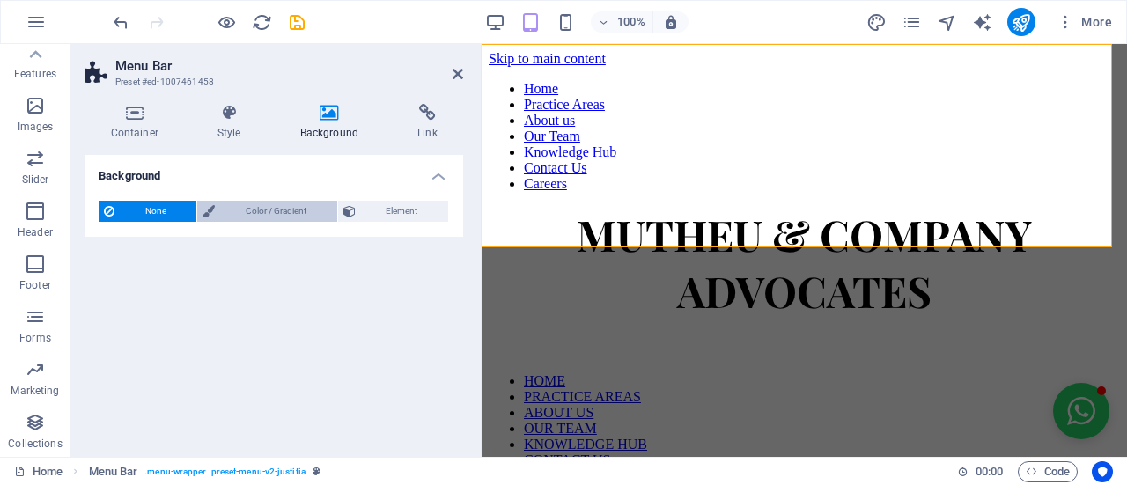
click at [264, 219] on span "Color / Gradient" at bounding box center [275, 211] width 111 height 21
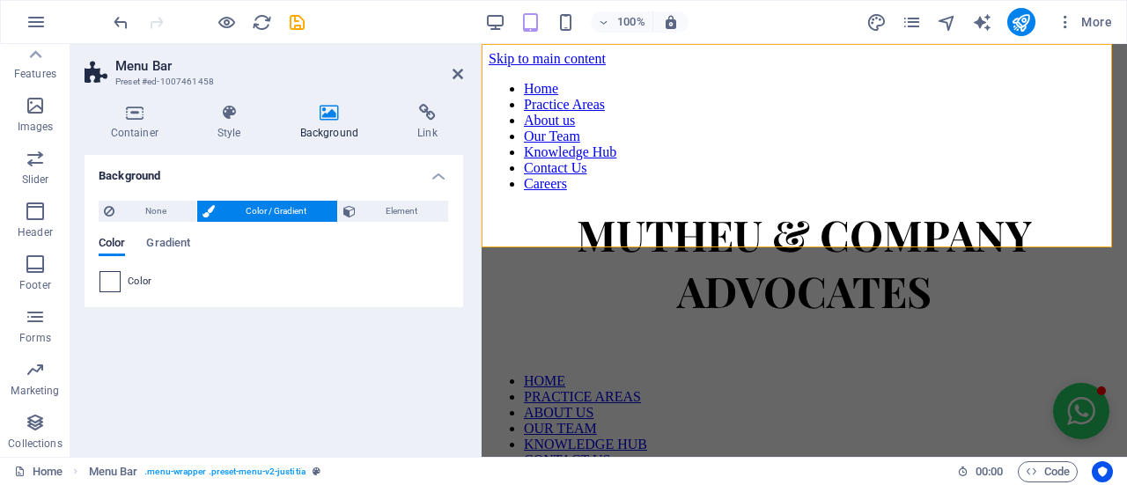
click at [113, 283] on span at bounding box center [109, 281] width 19 height 19
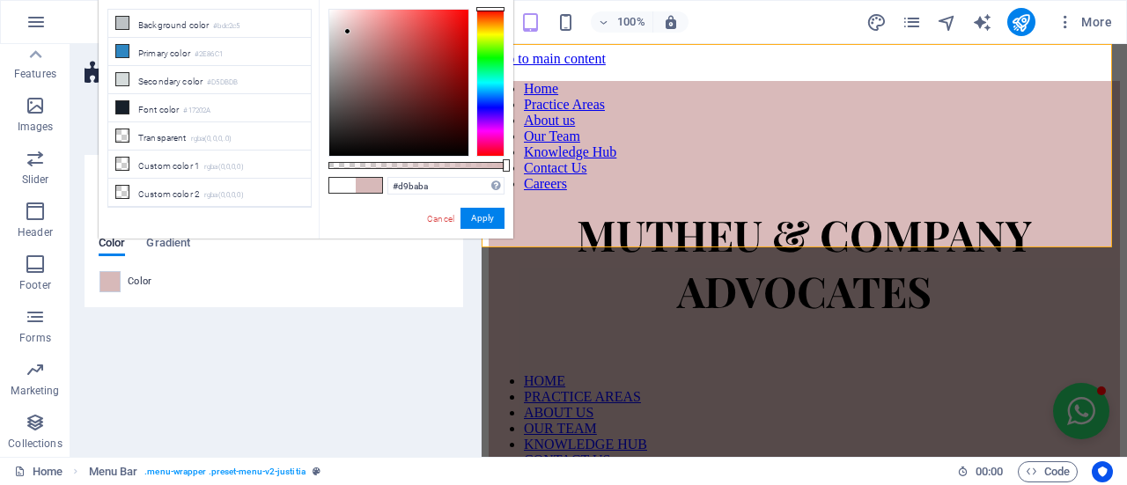
click at [348, 31] on div at bounding box center [398, 83] width 139 height 146
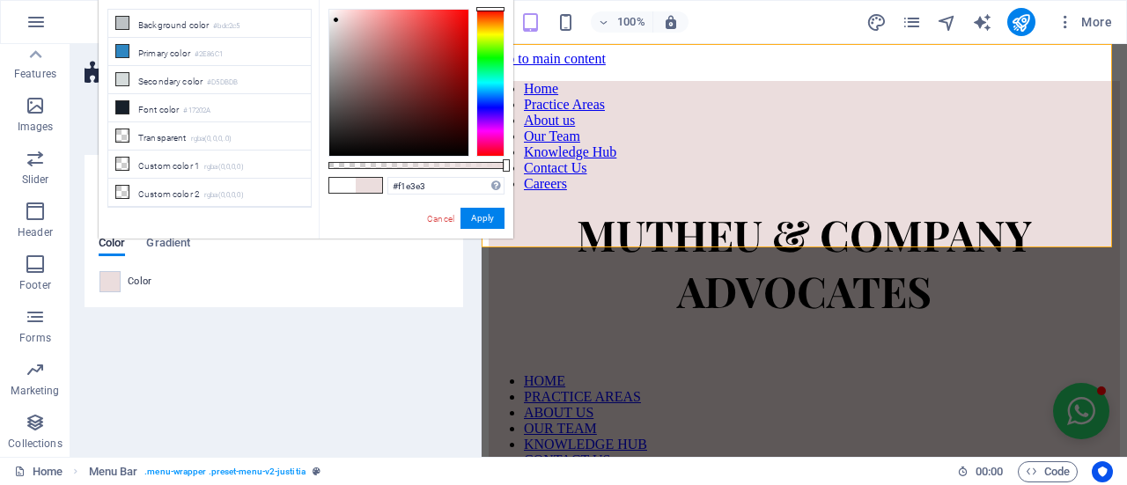
type input "#f4e4e4"
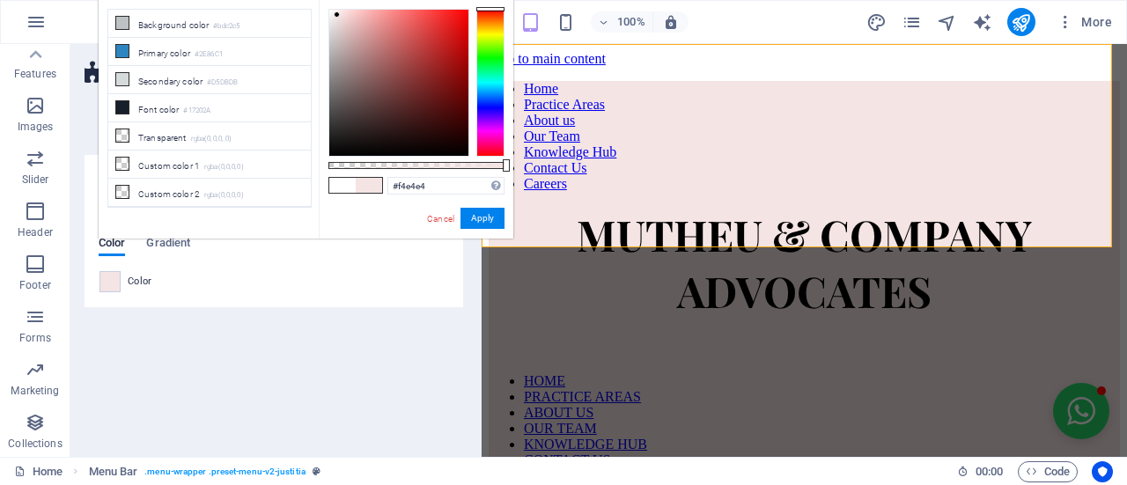
drag, startPoint x: 348, startPoint y: 26, endPoint x: 337, endPoint y: 15, distance: 15.6
click at [337, 15] on div at bounding box center [398, 83] width 139 height 146
click at [497, 212] on button "Apply" at bounding box center [482, 218] width 44 height 21
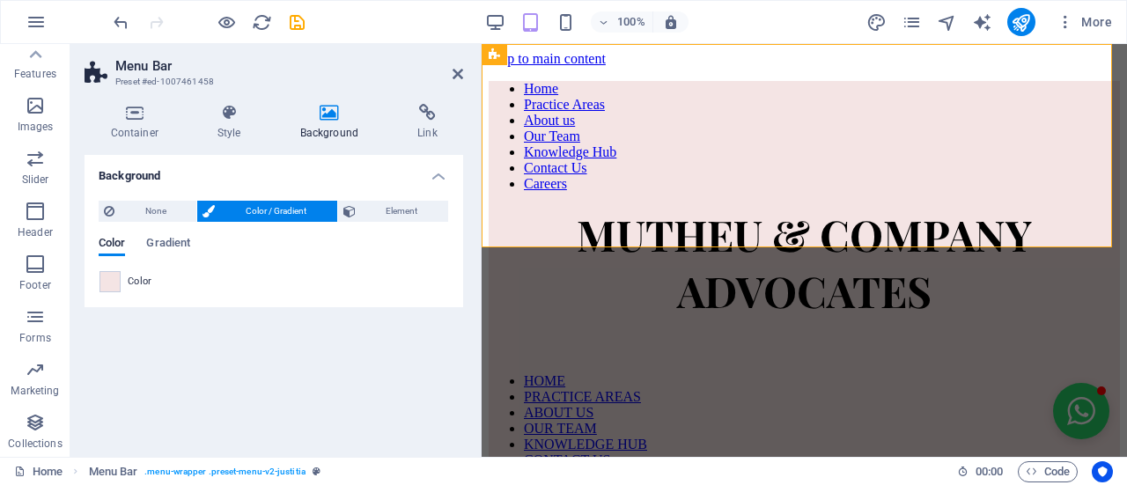
click at [396, 431] on div "Background None Color / Gradient Element Stretch background to full-width Color…" at bounding box center [274, 299] width 379 height 288
click at [453, 79] on icon at bounding box center [458, 74] width 11 height 14
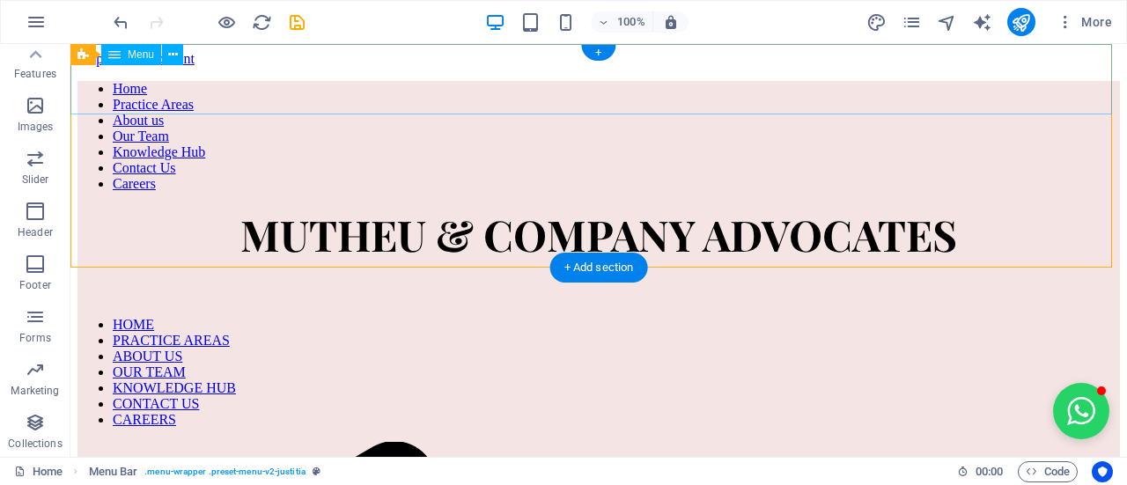
click at [130, 81] on nav "Home Practice Areas About us Our Team Knowledge Hub Contact Us Careers" at bounding box center [598, 136] width 1042 height 111
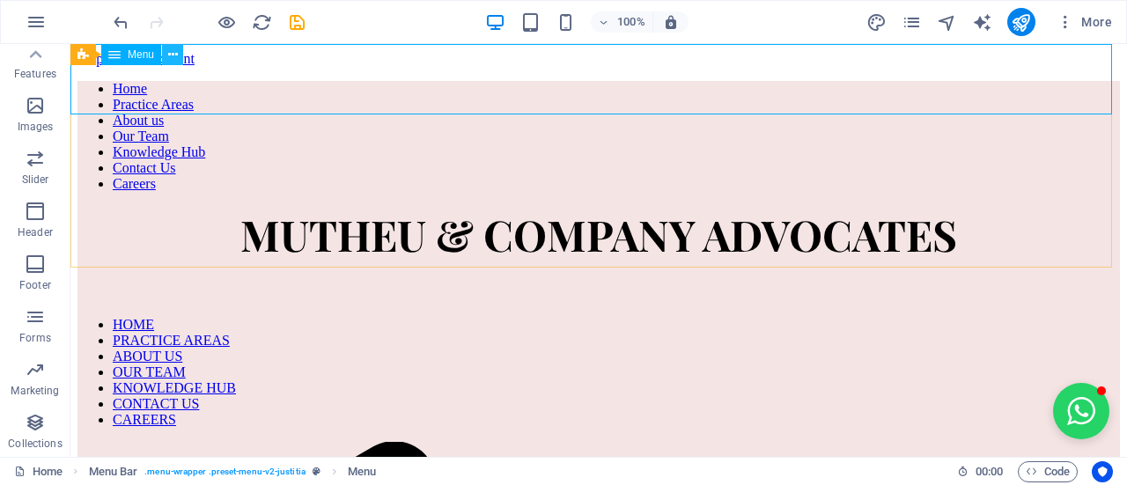
click at [171, 48] on icon at bounding box center [173, 55] width 10 height 18
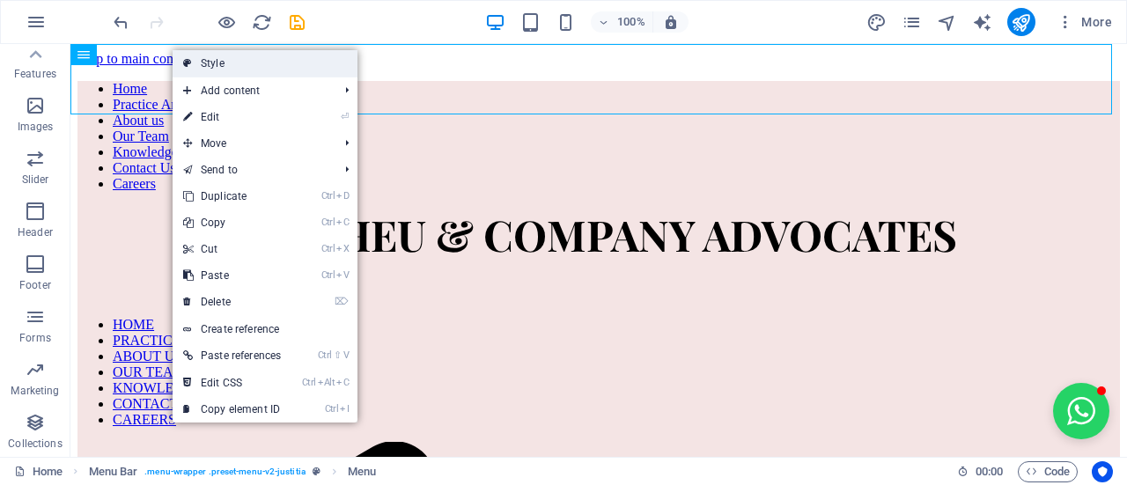
click at [181, 59] on link "Style" at bounding box center [265, 63] width 185 height 26
select select "rem"
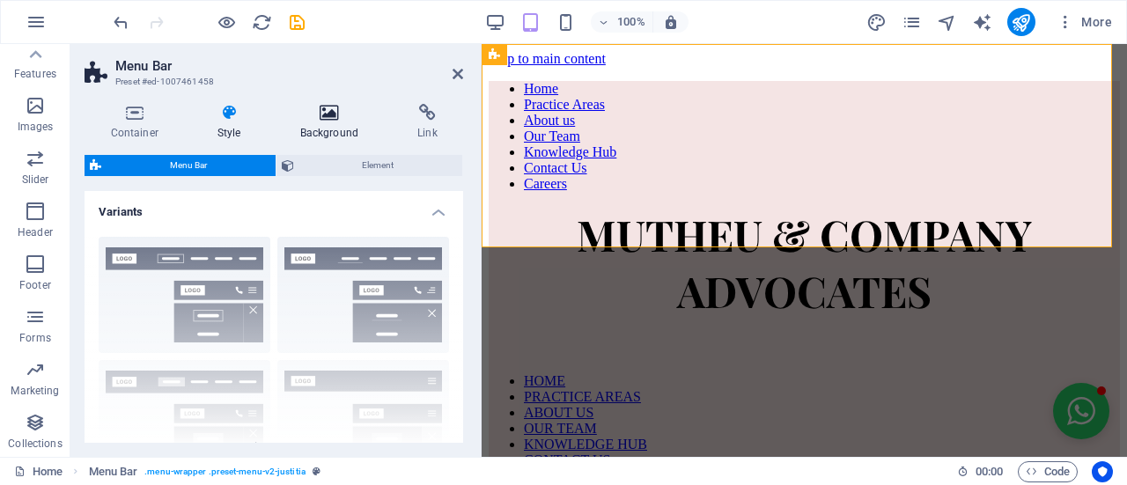
click at [313, 129] on h4 "Background" at bounding box center [332, 122] width 117 height 37
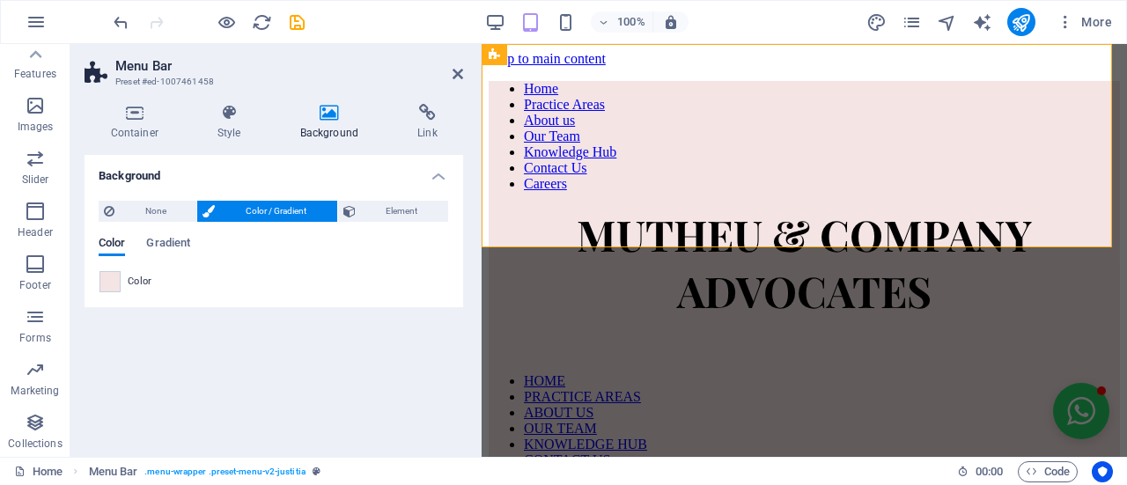
click at [288, 216] on span "Color / Gradient" at bounding box center [275, 211] width 111 height 21
click at [134, 211] on span "None" at bounding box center [155, 211] width 71 height 21
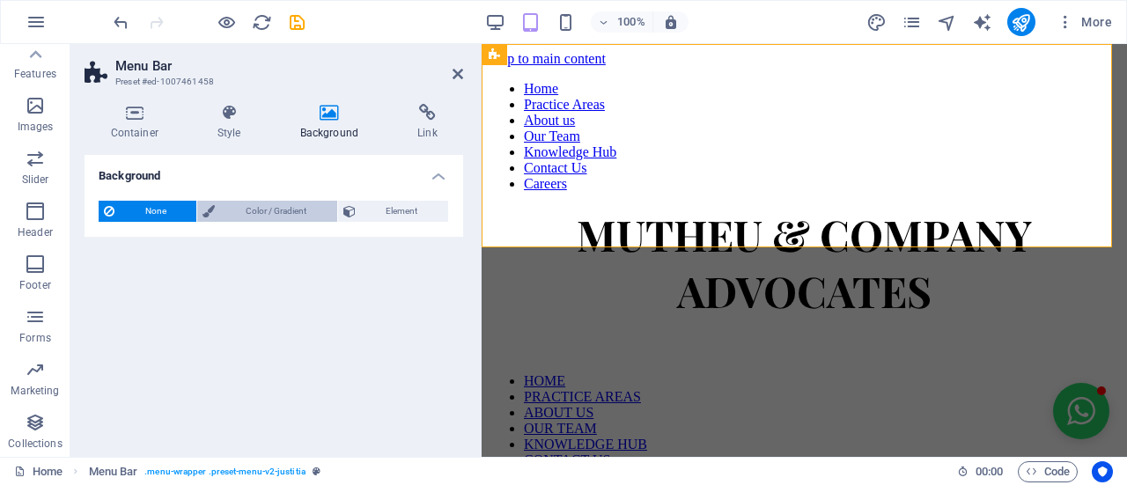
click at [274, 209] on span "Color / Gradient" at bounding box center [275, 211] width 111 height 21
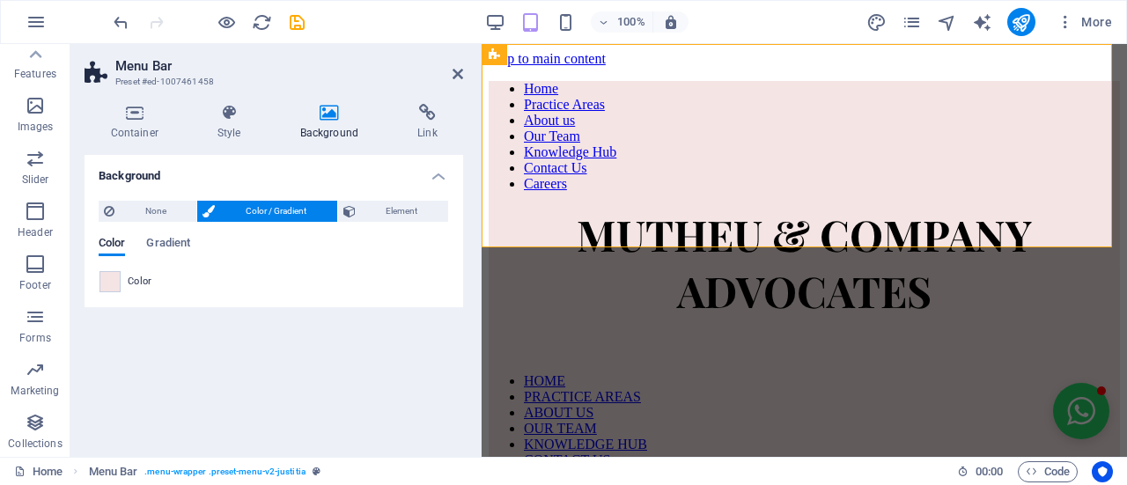
click at [161, 232] on div "Color Gradient Color" at bounding box center [274, 258] width 350 height 70
click at [167, 239] on span "Gradient" at bounding box center [168, 244] width 44 height 25
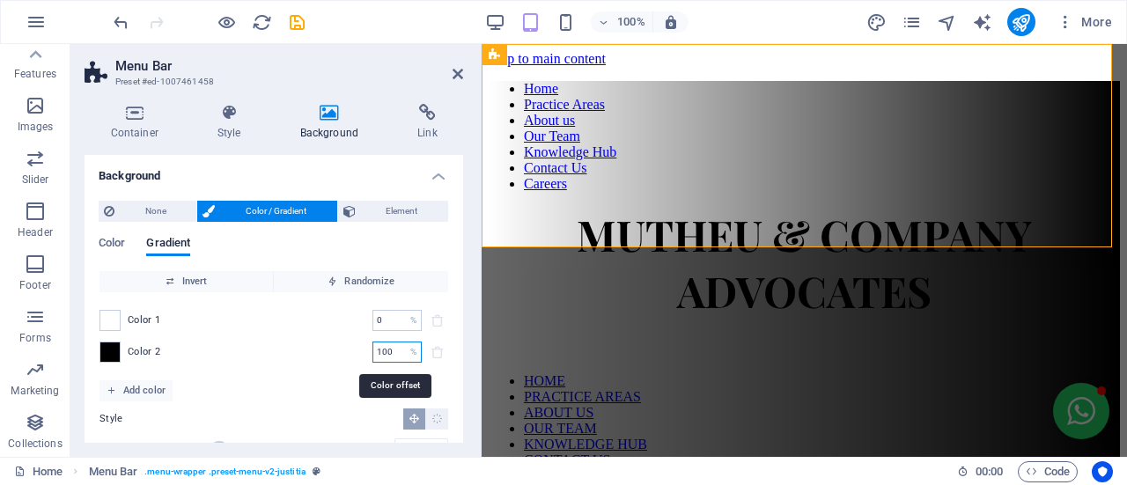
click at [393, 355] on input "100" at bounding box center [387, 352] width 31 height 21
type input "1"
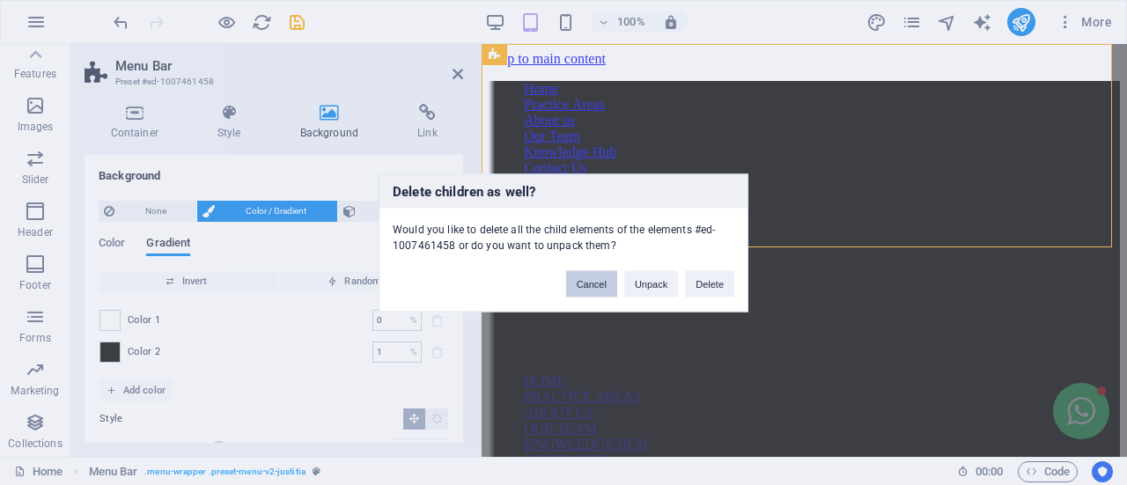
drag, startPoint x: 124, startPoint y: 239, endPoint x: 608, endPoint y: 283, distance: 485.4
click at [608, 283] on button "Cancel" at bounding box center [591, 283] width 51 height 26
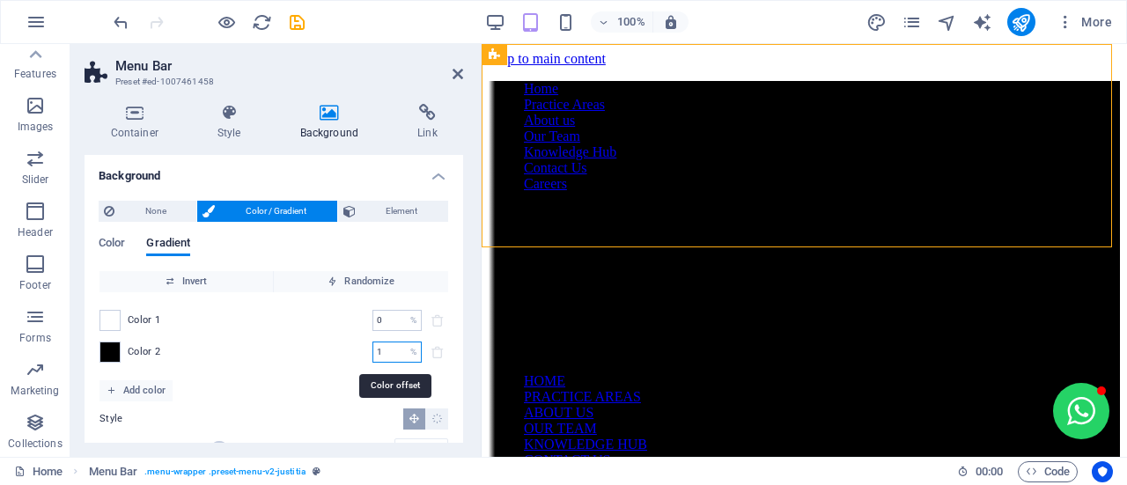
click at [387, 353] on input "1" at bounding box center [387, 352] width 31 height 21
type input "90"
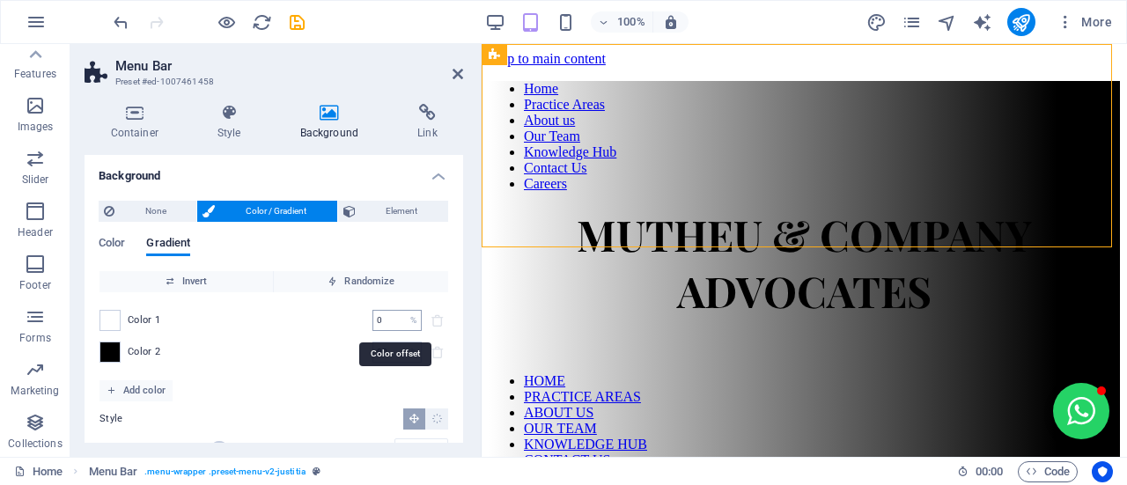
click at [380, 319] on input "0" at bounding box center [387, 320] width 31 height 21
type input "60"
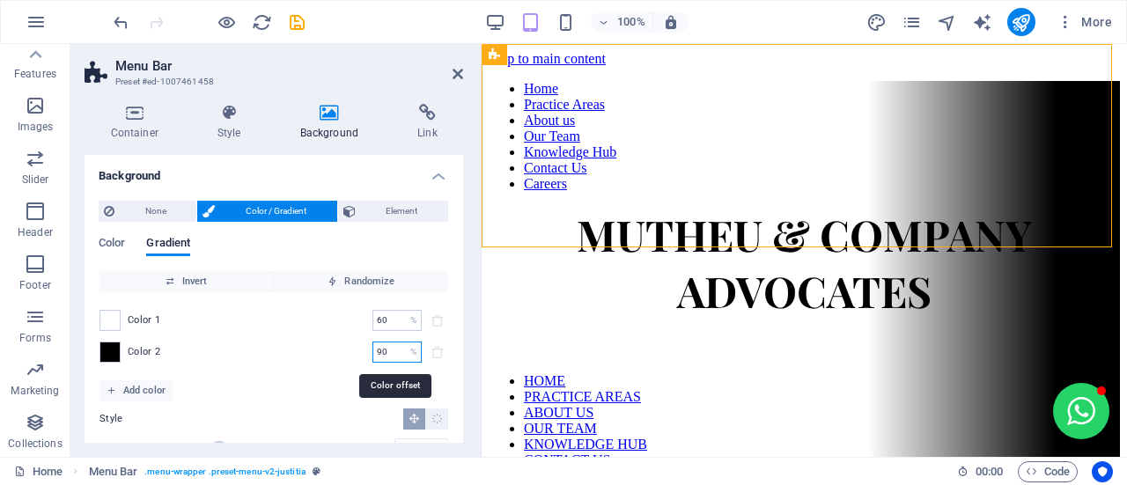
click at [377, 351] on input "90" at bounding box center [387, 352] width 31 height 21
type input "0"
type input "60"
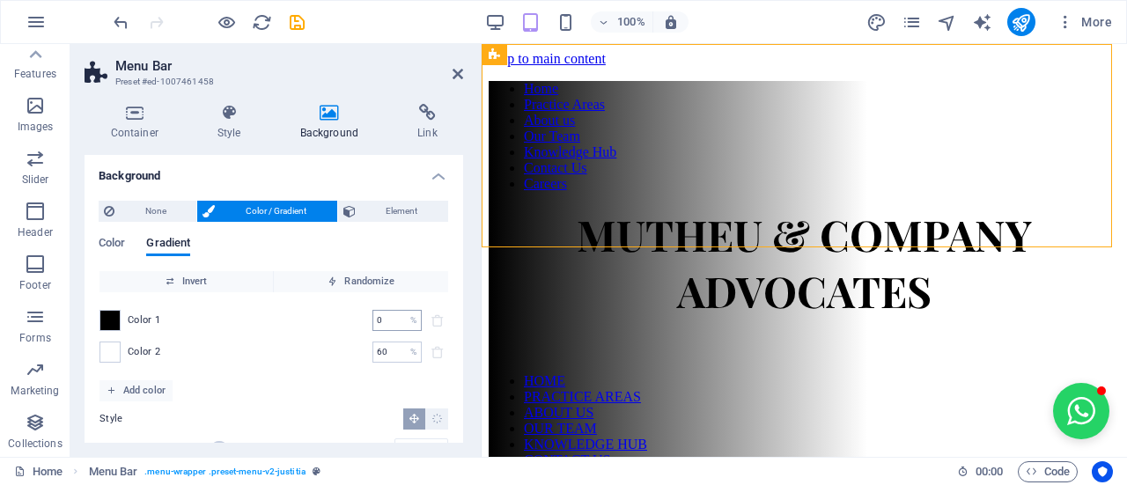
click at [387, 323] on input "0" at bounding box center [387, 320] width 31 height 21
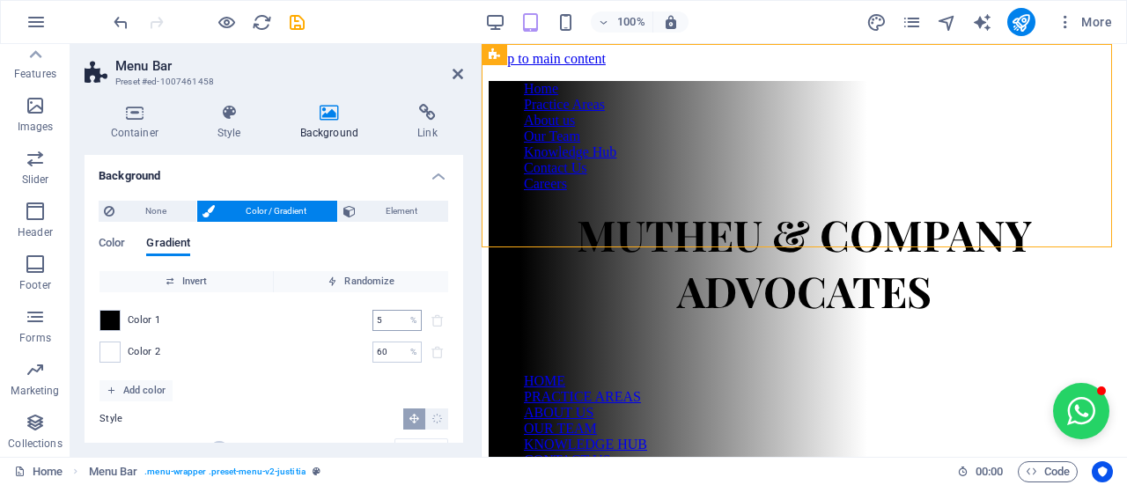
drag, startPoint x: 387, startPoint y: 323, endPoint x: 375, endPoint y: 327, distance: 12.8
click at [375, 327] on input "5" at bounding box center [387, 320] width 31 height 21
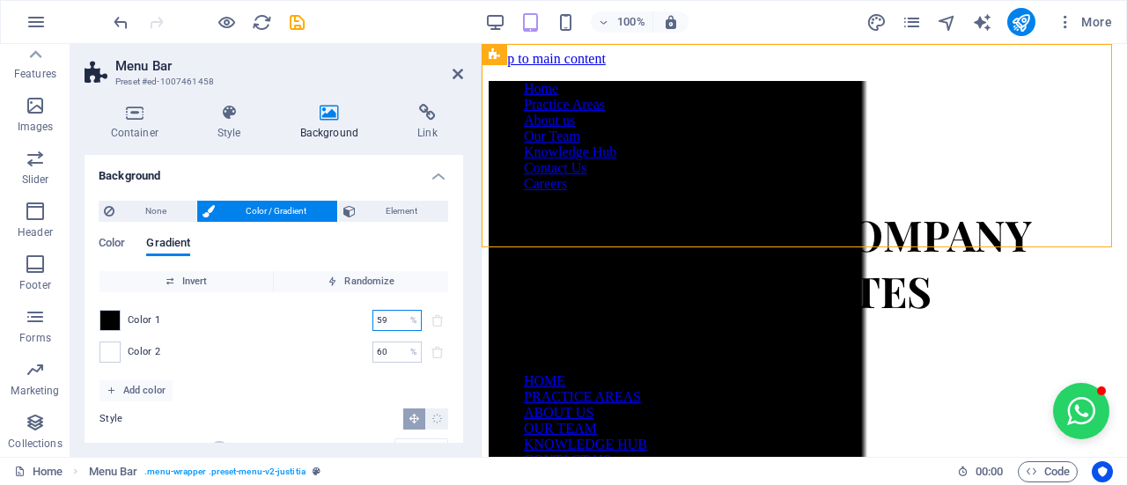
drag, startPoint x: 393, startPoint y: 316, endPoint x: 333, endPoint y: 317, distance: 59.9
click at [335, 317] on div "Color 1 59 % ​" at bounding box center [273, 320] width 349 height 21
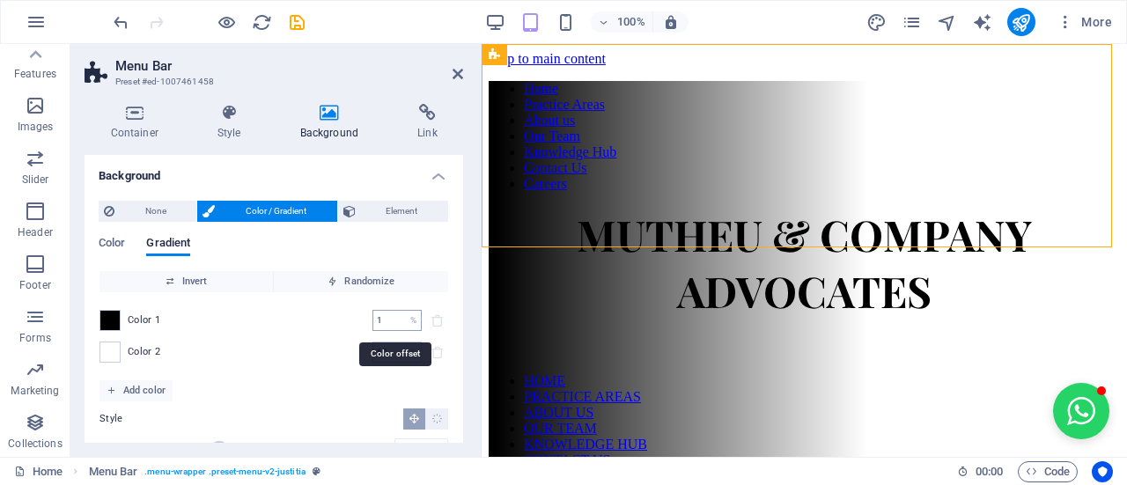
click at [401, 318] on div "1 % ​" at bounding box center [396, 320] width 49 height 21
type input "10"
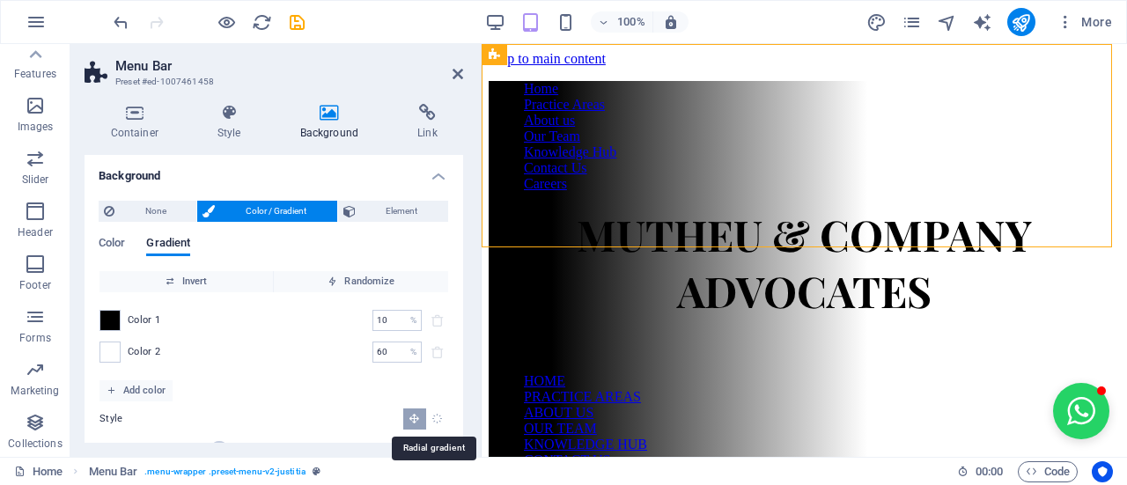
click at [431, 415] on icon "Radial gradient" at bounding box center [436, 418] width 11 height 11
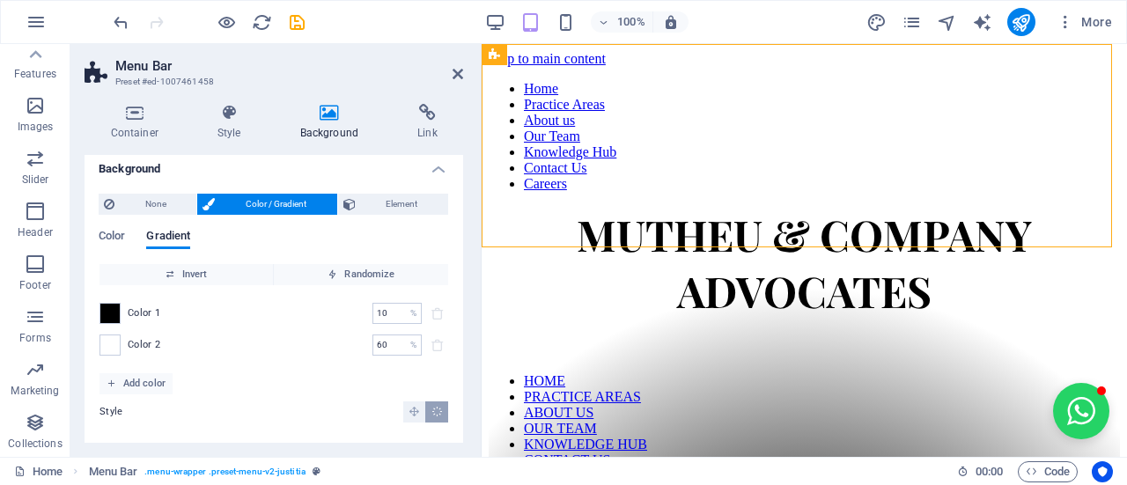
scroll to position [14, 0]
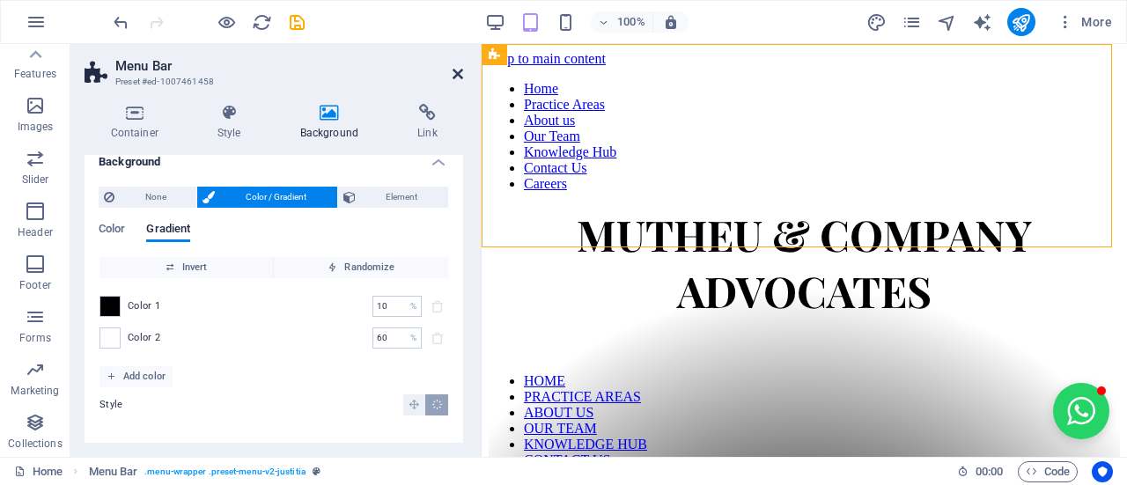
click at [453, 70] on icon at bounding box center [458, 74] width 11 height 14
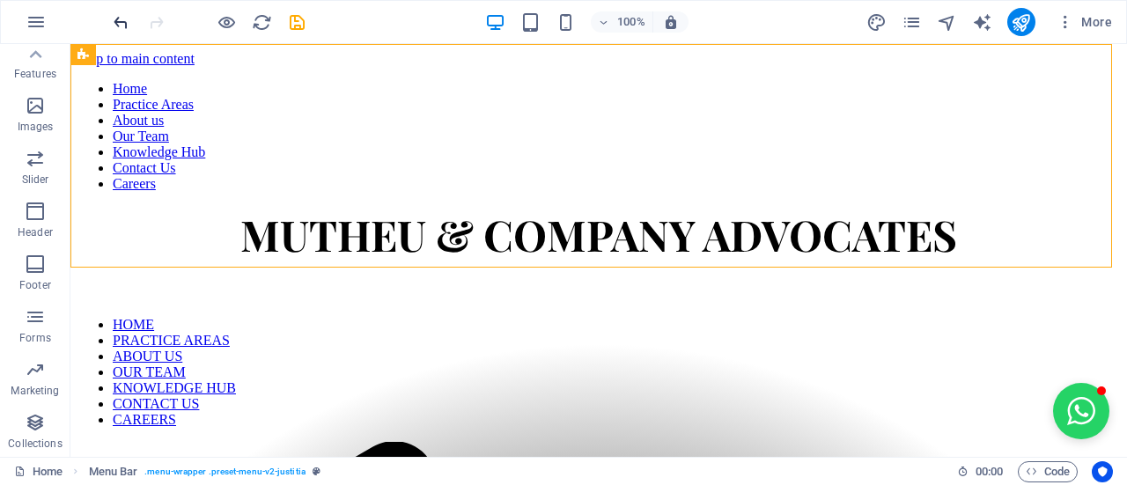
click at [114, 24] on icon "undo" at bounding box center [121, 22] width 20 height 20
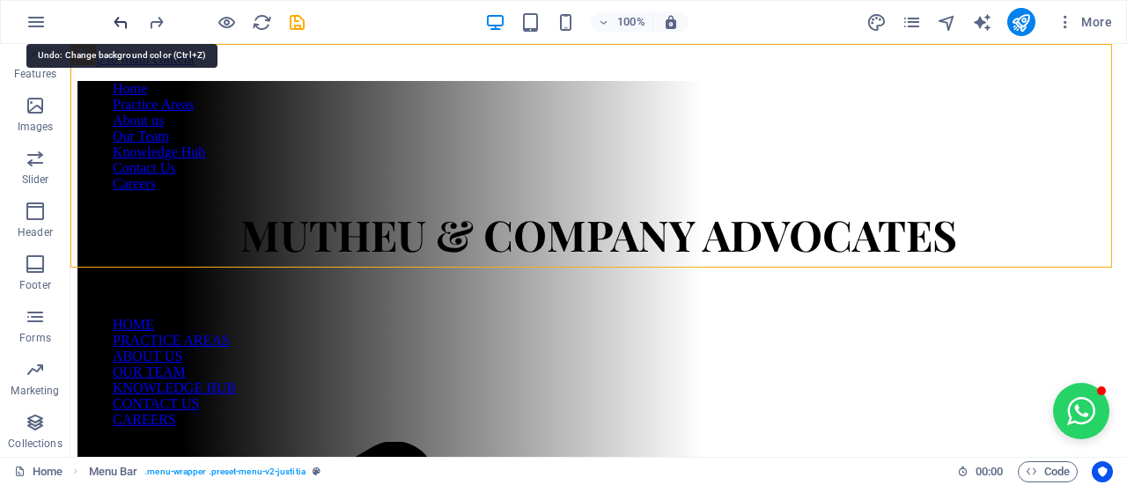
click at [114, 24] on icon "undo" at bounding box center [121, 22] width 20 height 20
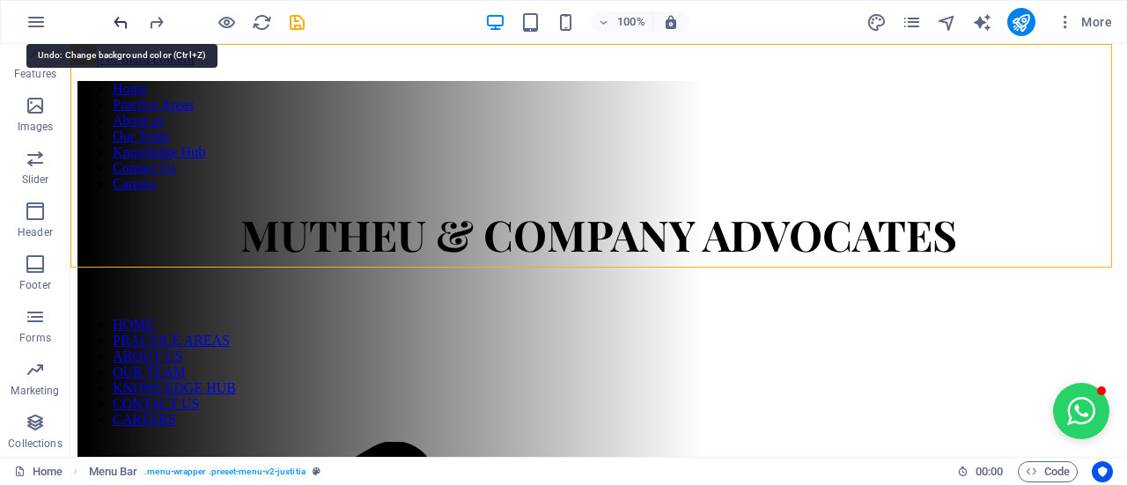
click at [114, 24] on icon "undo" at bounding box center [121, 22] width 20 height 20
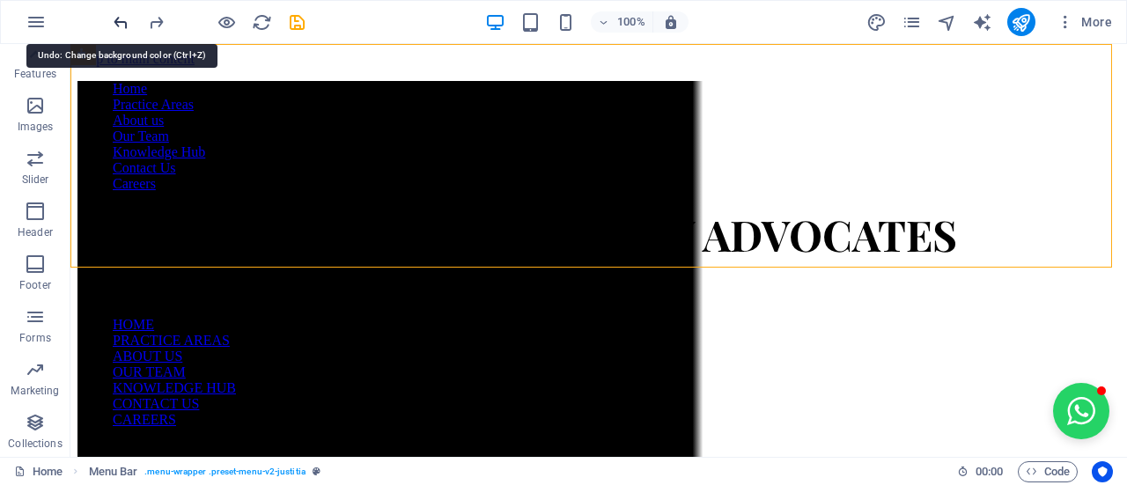
click at [114, 24] on icon "undo" at bounding box center [121, 22] width 20 height 20
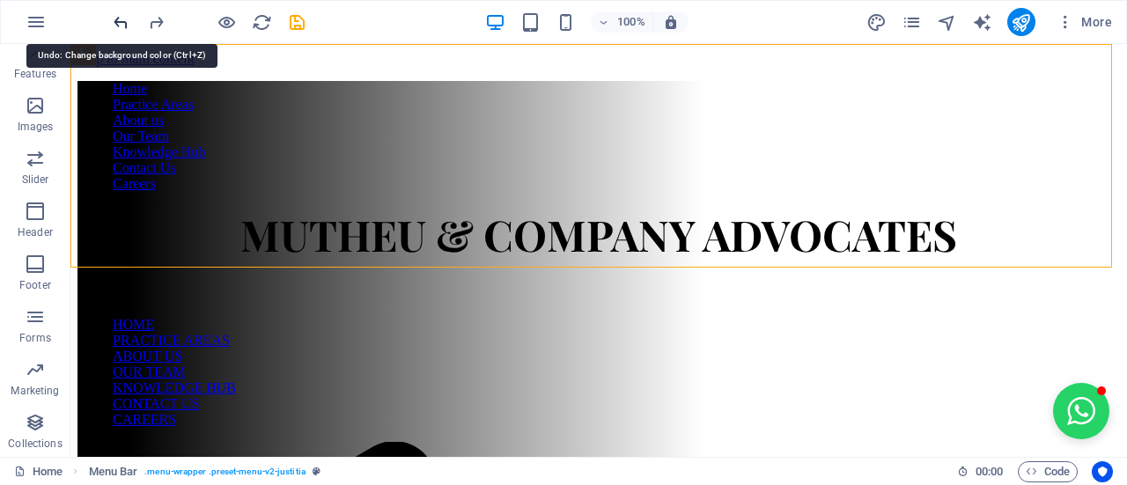
click at [114, 24] on icon "undo" at bounding box center [121, 22] width 20 height 20
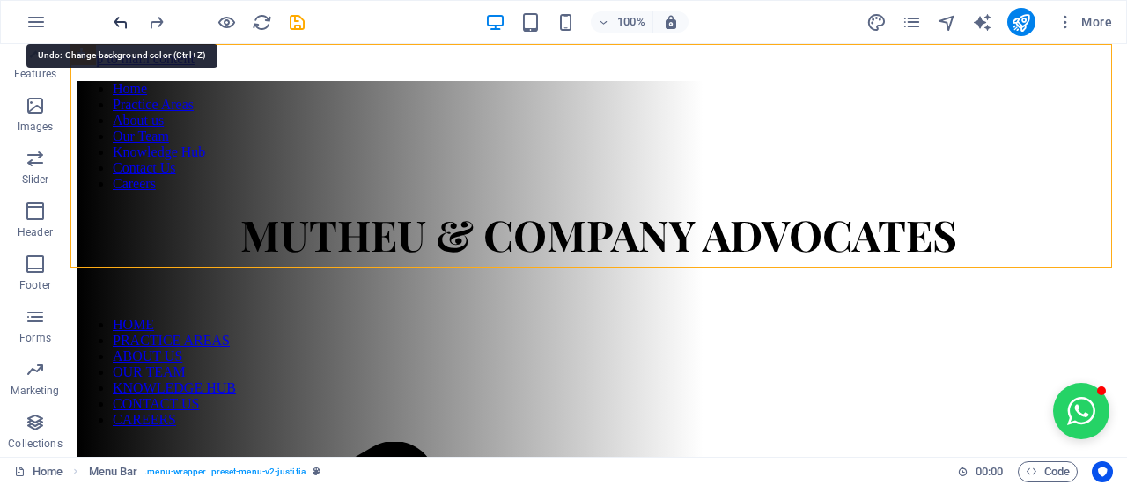
click at [114, 24] on icon "undo" at bounding box center [121, 22] width 20 height 20
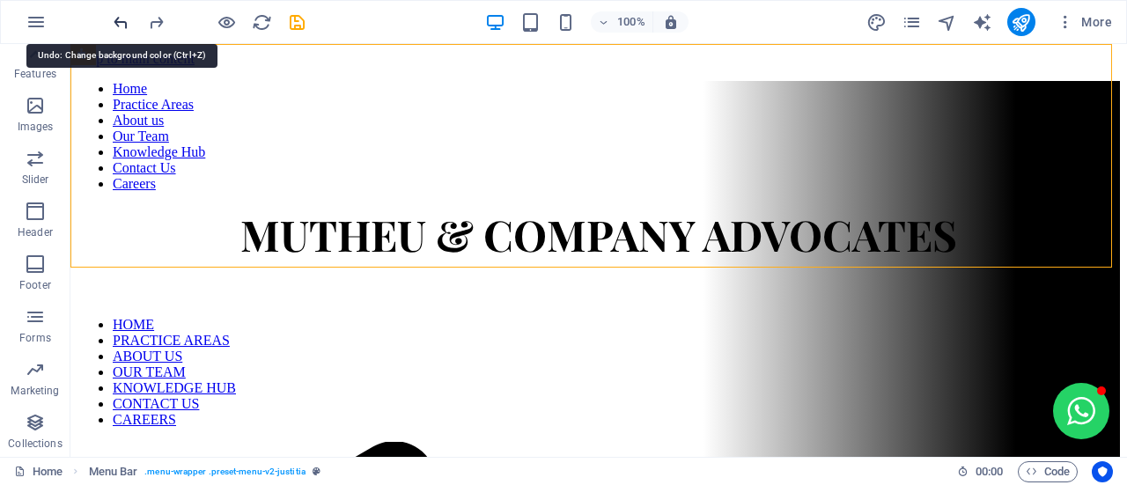
click at [114, 24] on icon "undo" at bounding box center [121, 22] width 20 height 20
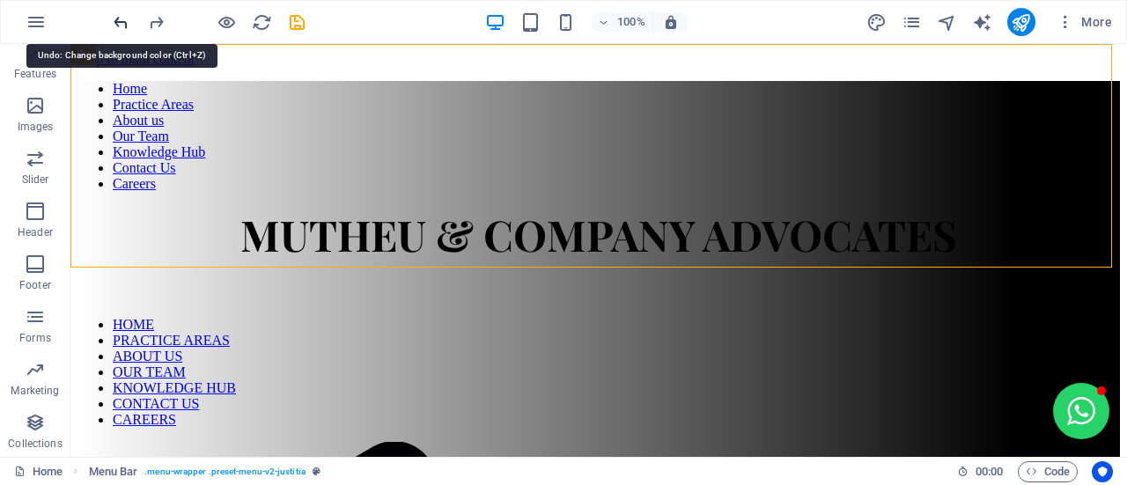
click at [114, 24] on icon "undo" at bounding box center [121, 22] width 20 height 20
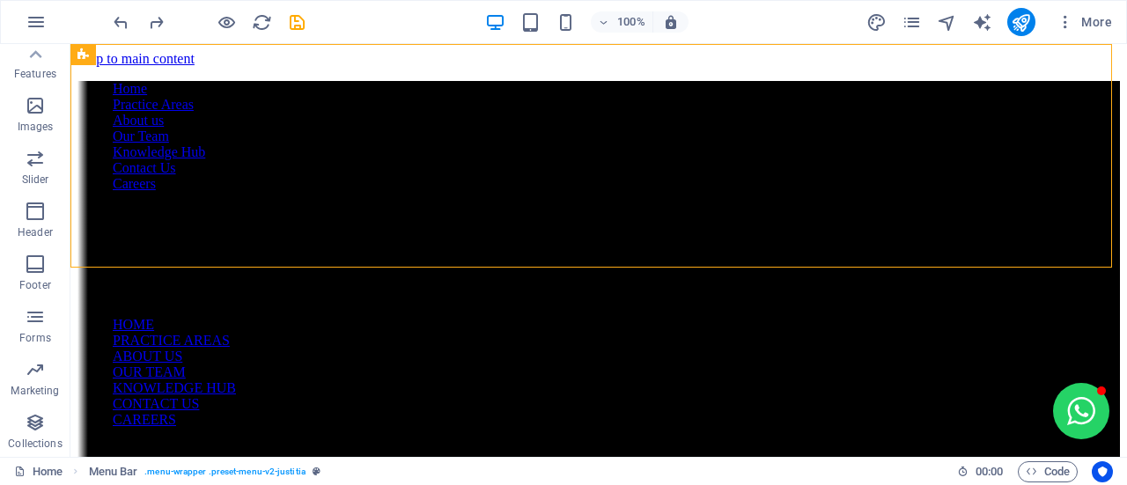
click at [141, 27] on div at bounding box center [208, 22] width 197 height 28
click at [122, 24] on icon "undo" at bounding box center [121, 22] width 20 height 20
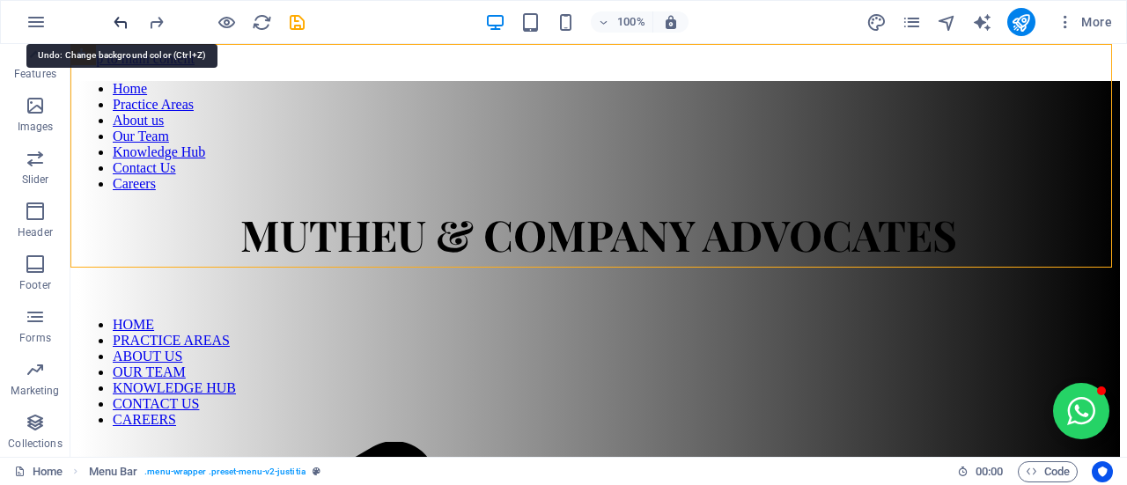
click at [122, 24] on icon "undo" at bounding box center [121, 22] width 20 height 20
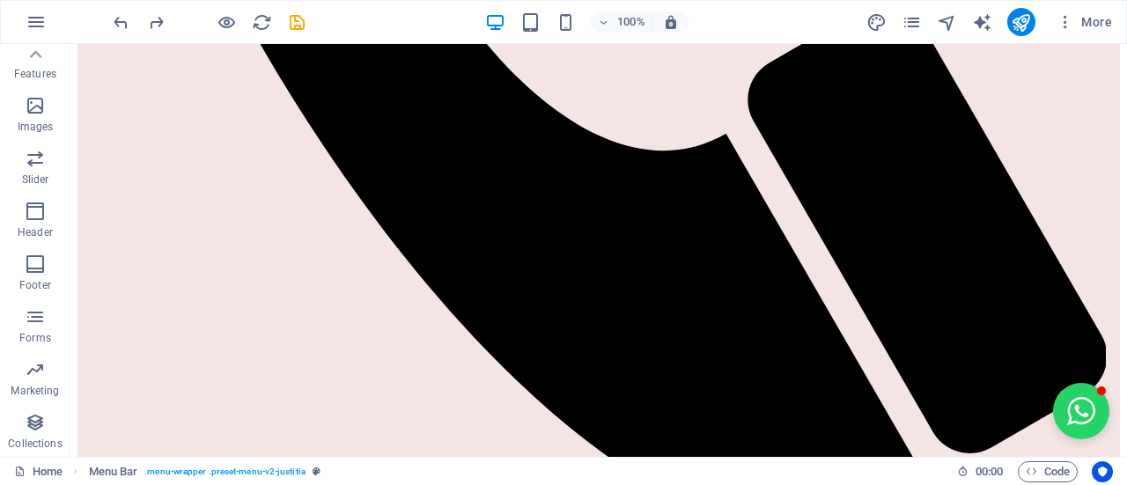
scroll to position [1544, 0]
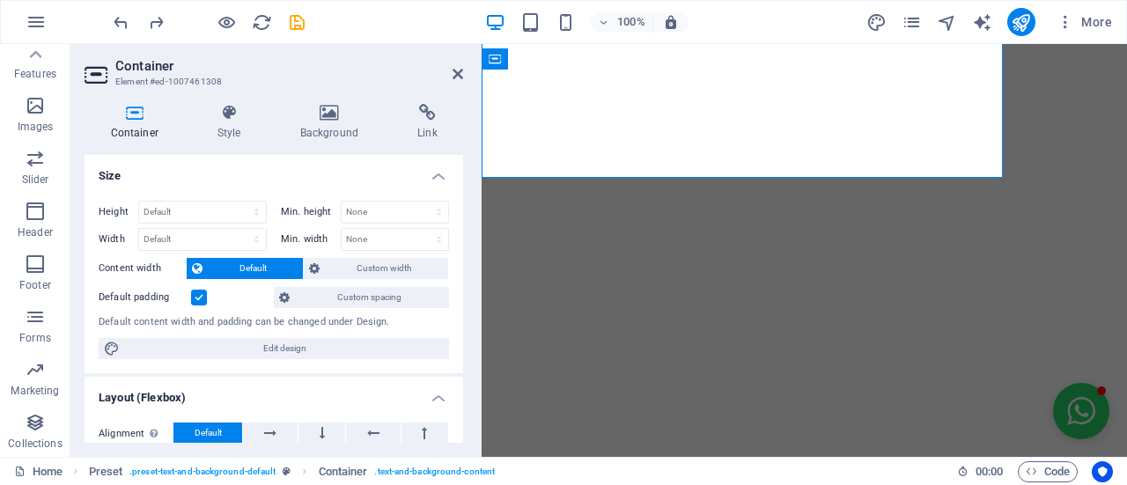
scroll to position [1951, 0]
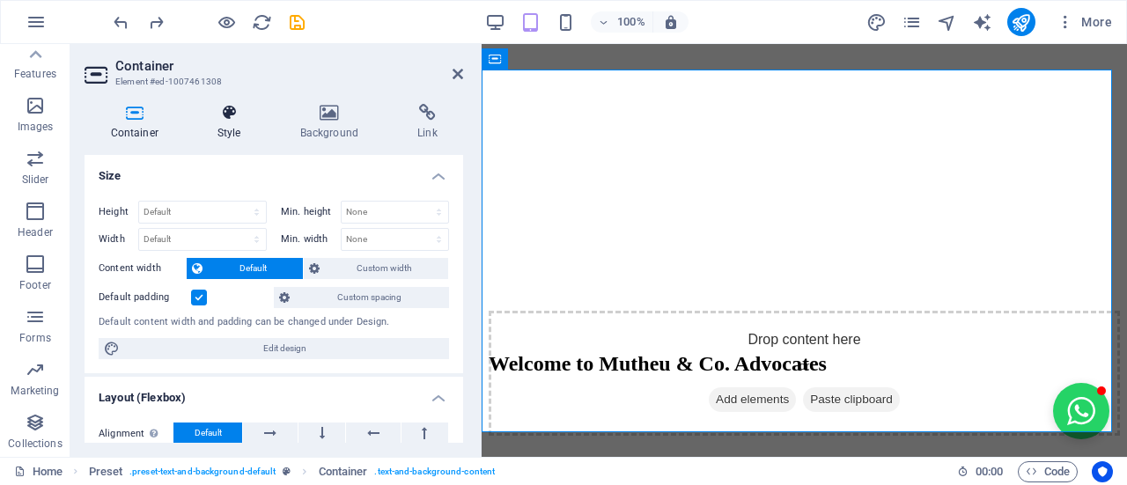
click at [239, 128] on h4 "Style" at bounding box center [232, 122] width 83 height 37
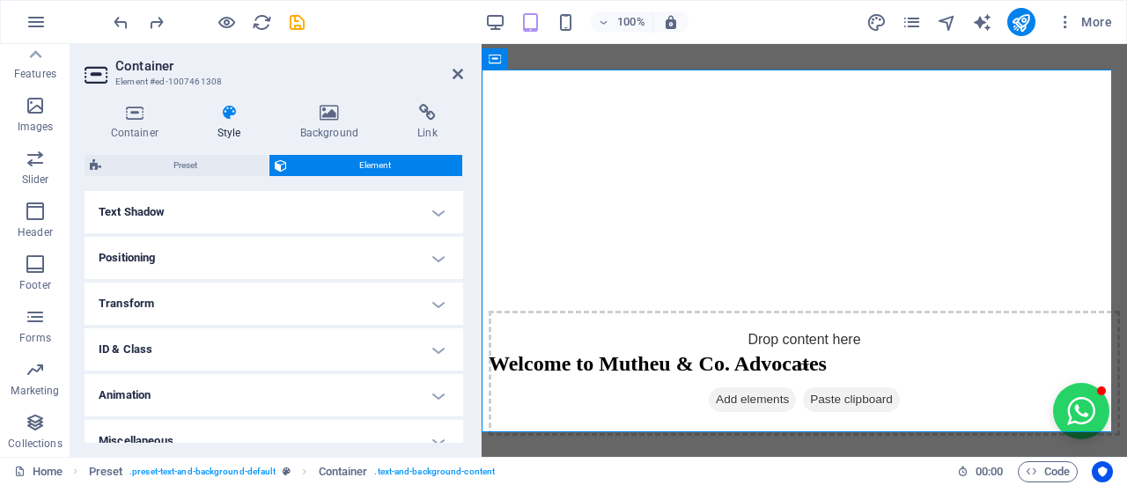
scroll to position [491, 0]
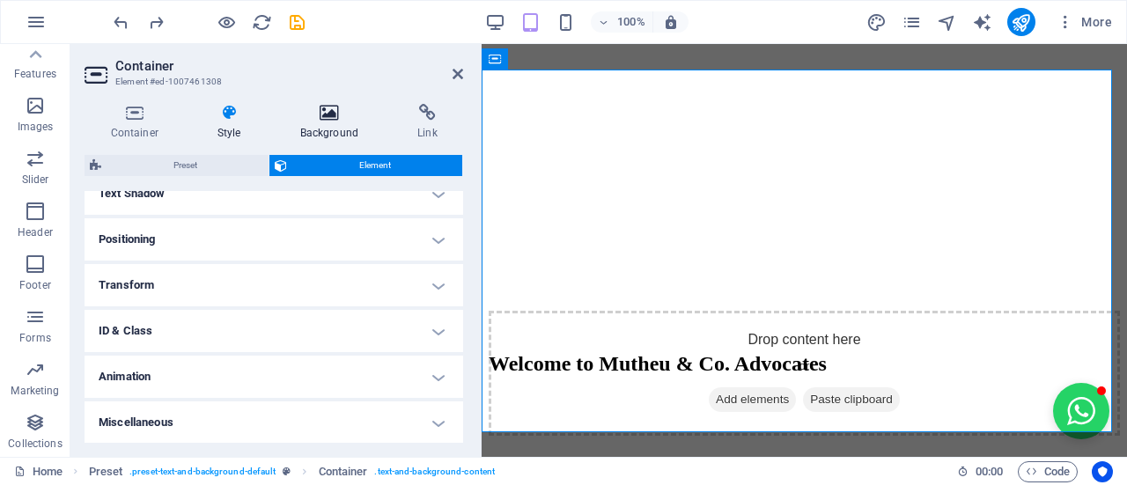
click at [324, 128] on h4 "Background" at bounding box center [332, 122] width 117 height 37
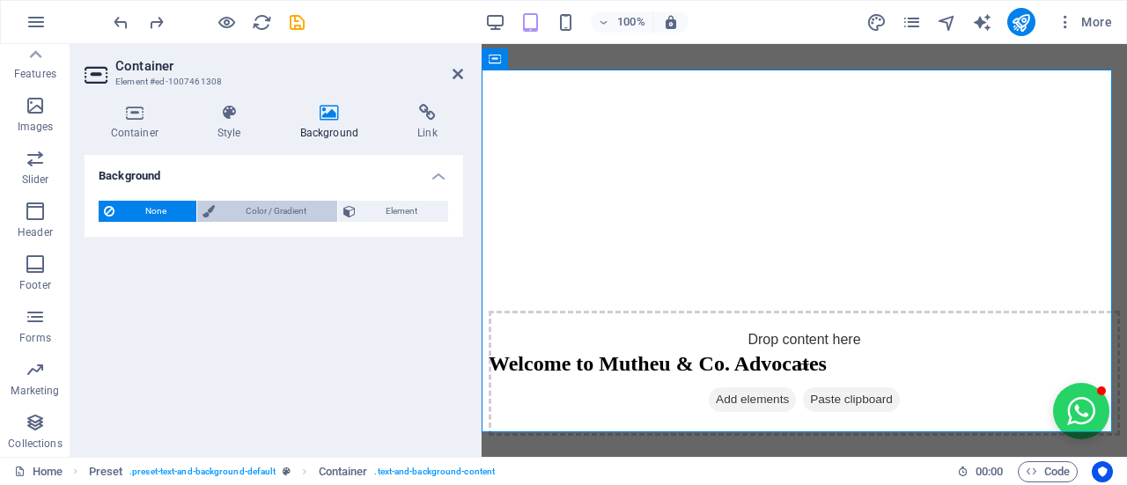
click at [278, 212] on span "Color / Gradient" at bounding box center [275, 211] width 111 height 21
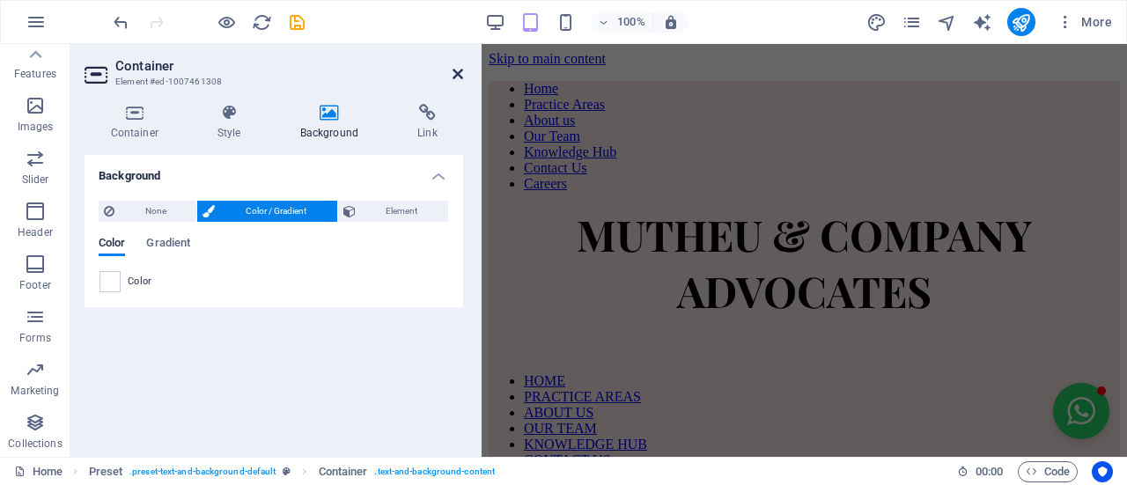
click at [454, 78] on icon at bounding box center [458, 74] width 11 height 14
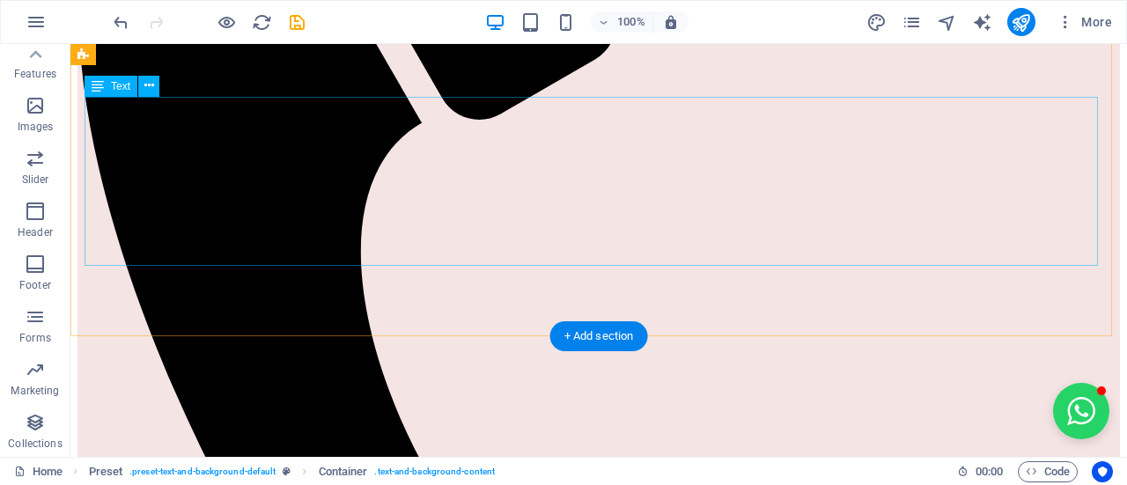
scroll to position [682, 0]
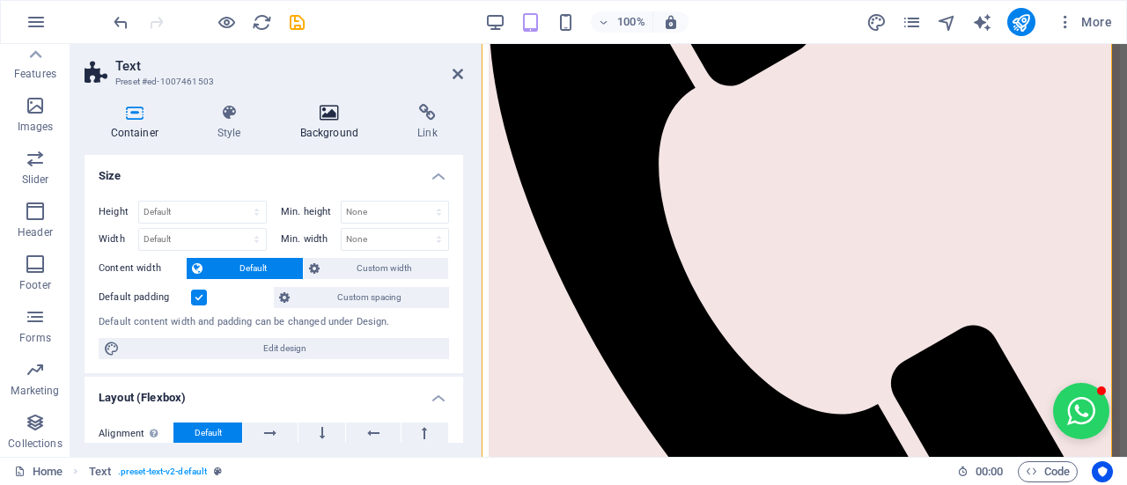
click at [328, 112] on icon at bounding box center [329, 113] width 110 height 18
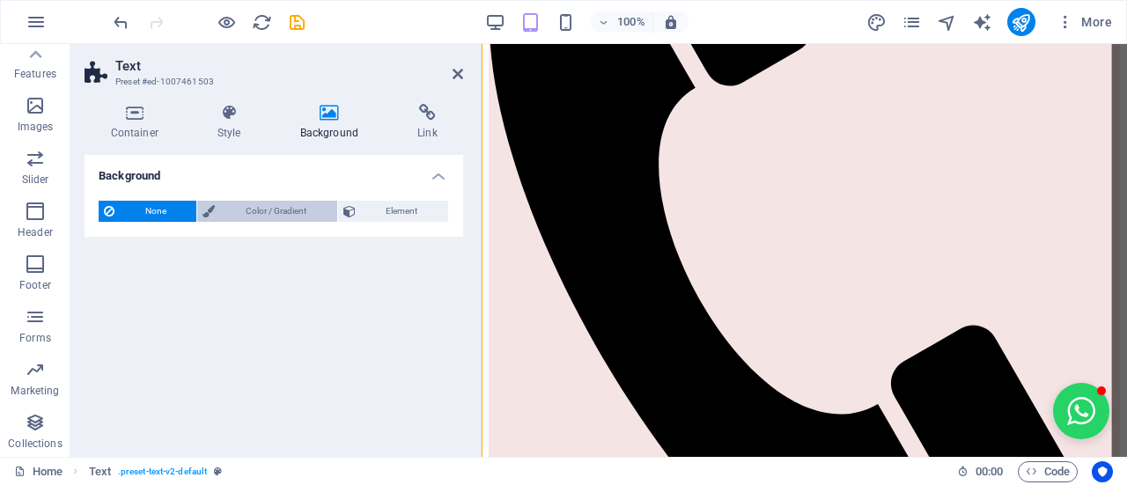
click at [241, 203] on span "Color / Gradient" at bounding box center [275, 211] width 111 height 21
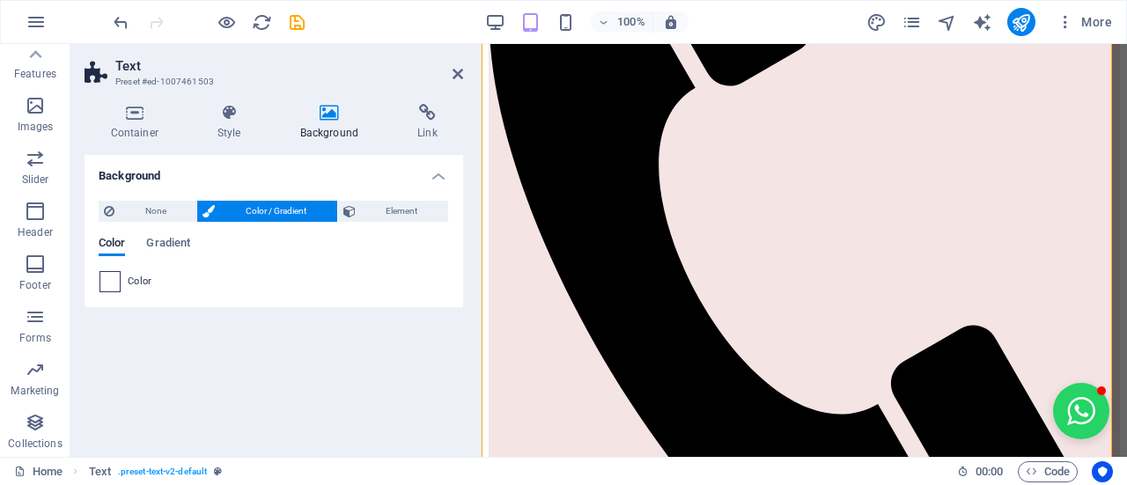
click at [113, 280] on span at bounding box center [109, 281] width 19 height 19
type input "#ffffff"
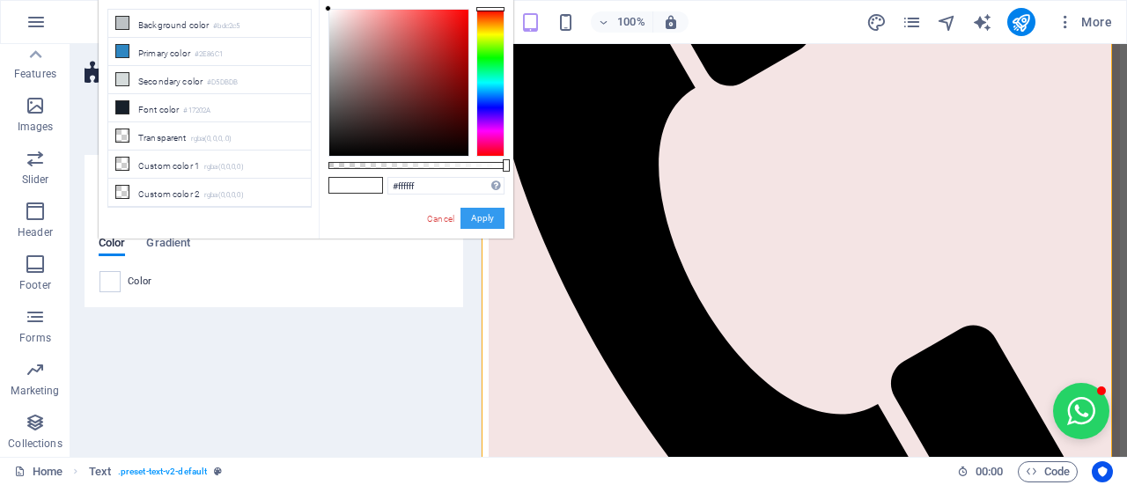
click at [495, 216] on button "Apply" at bounding box center [482, 218] width 44 height 21
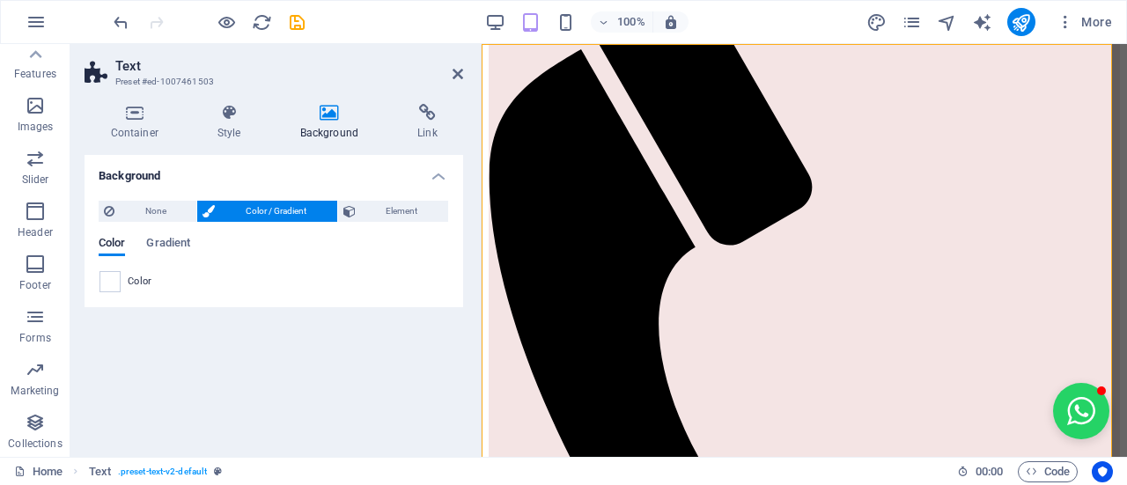
scroll to position [330, 0]
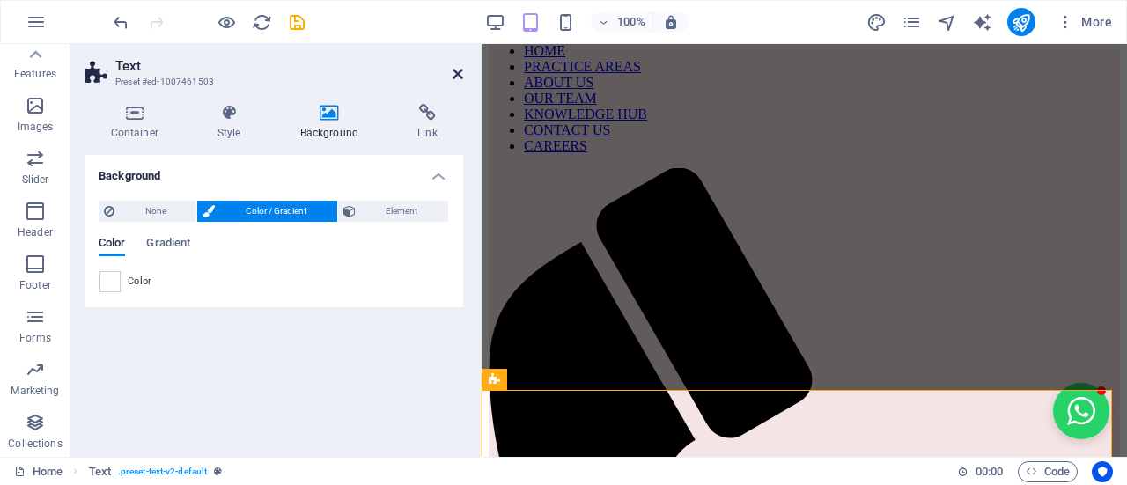
drag, startPoint x: 466, startPoint y: 71, endPoint x: 460, endPoint y: 78, distance: 9.4
click at [466, 73] on aside "Text Preset #ed-1007461503 Container Style Background Link Size Height Default …" at bounding box center [275, 250] width 411 height 413
click at [459, 70] on icon at bounding box center [458, 74] width 11 height 14
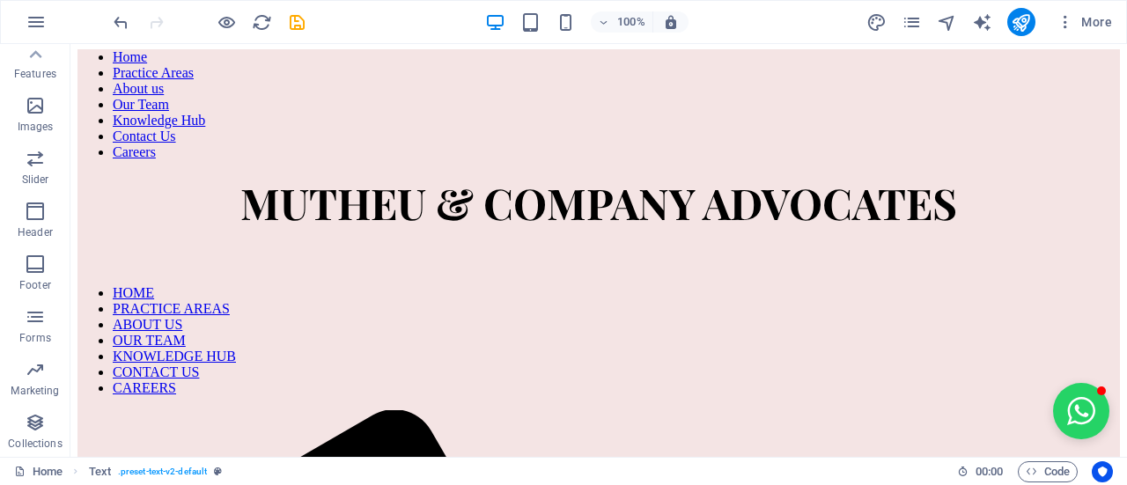
scroll to position [0, 0]
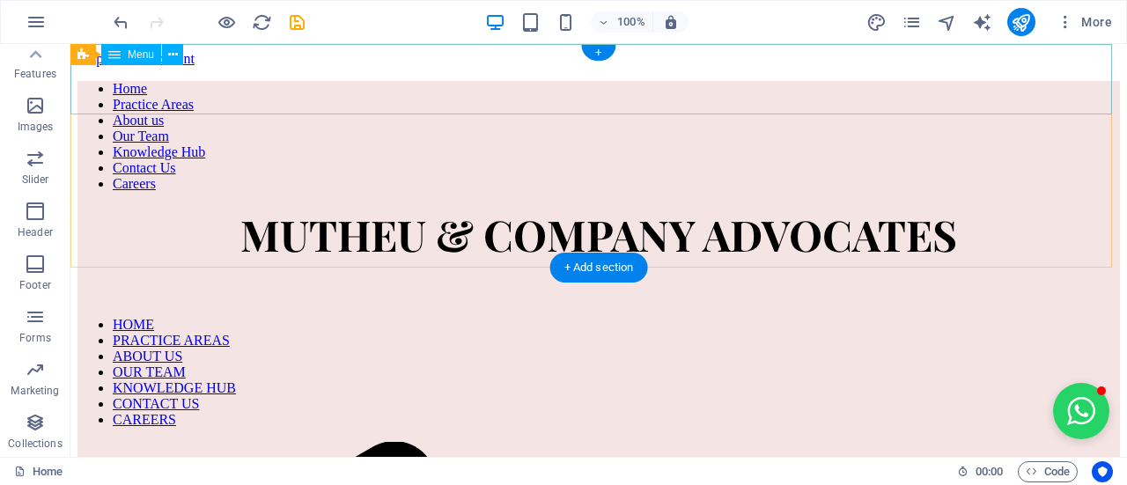
click at [241, 81] on nav "Home Practice Areas About us Our Team Knowledge Hub Contact Us Careers" at bounding box center [598, 136] width 1042 height 111
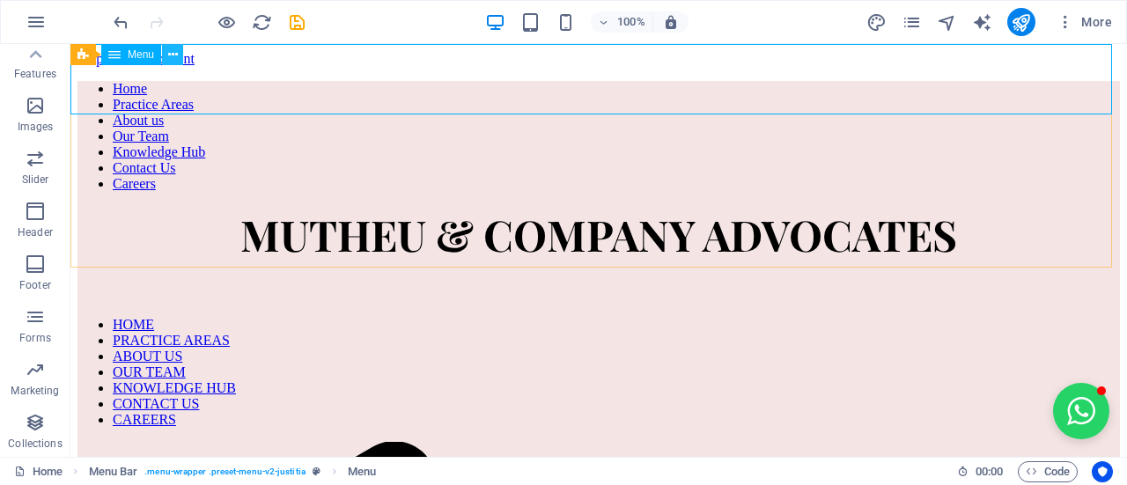
click at [177, 59] on icon at bounding box center [173, 55] width 10 height 18
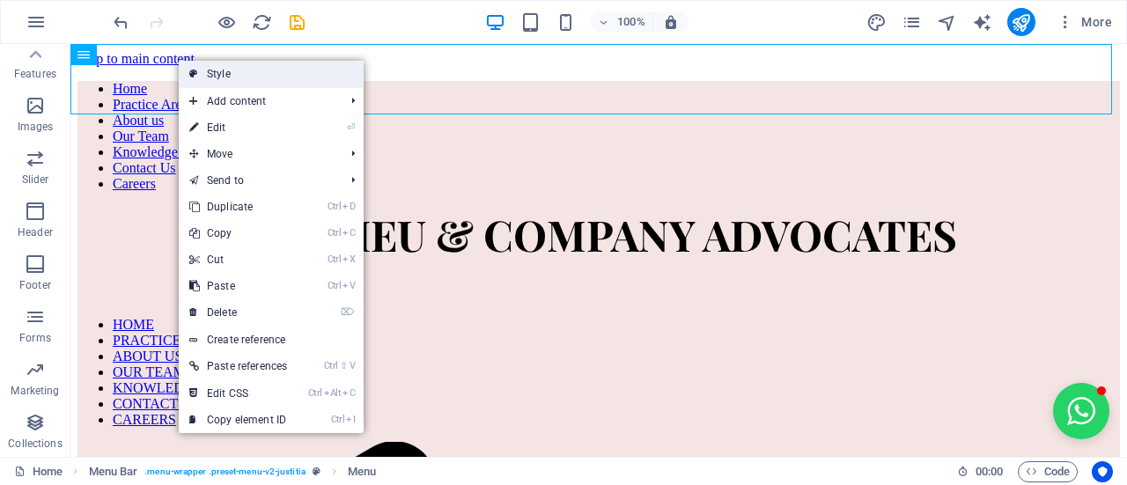
click at [217, 78] on link "Style" at bounding box center [271, 74] width 185 height 26
select select "rem"
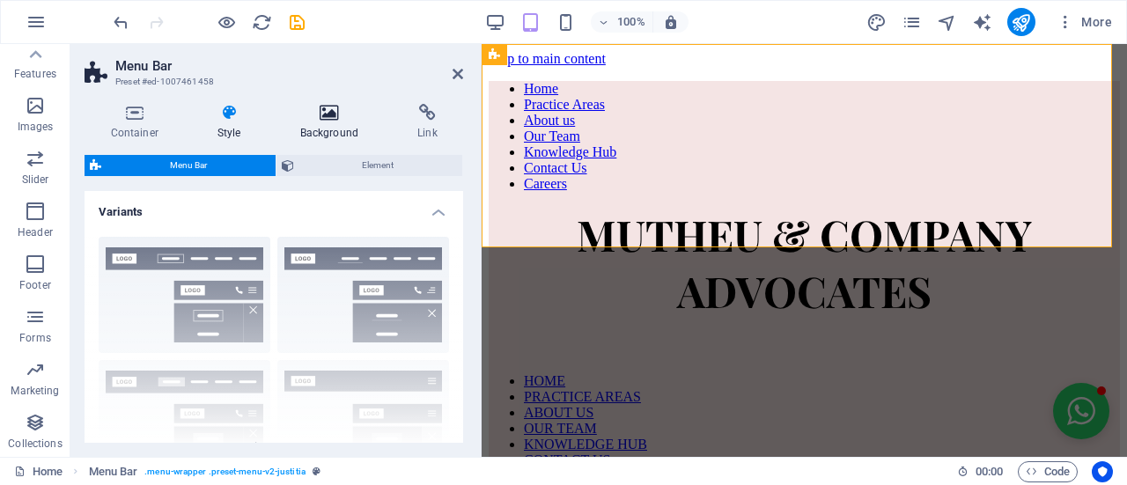
click at [345, 114] on icon at bounding box center [329, 113] width 110 height 18
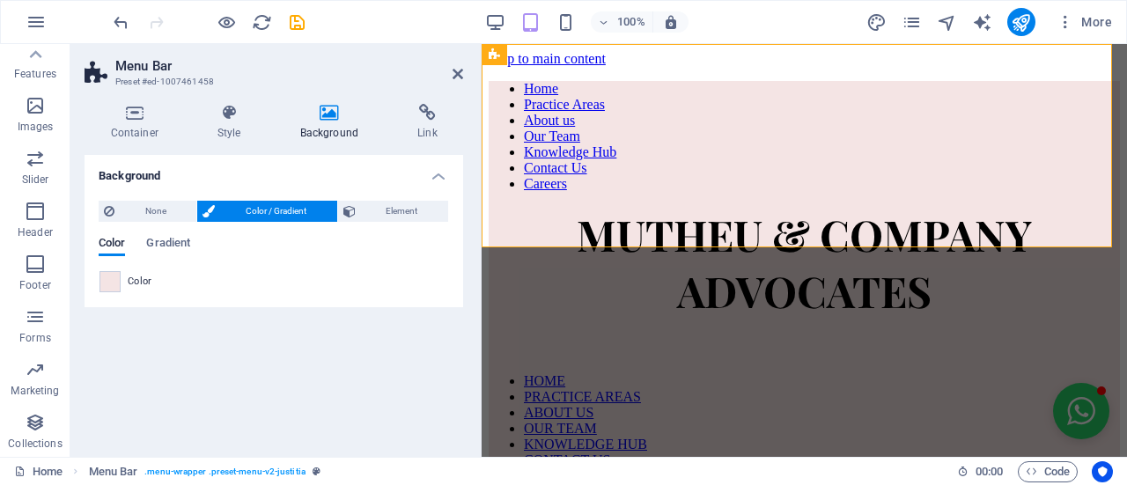
click at [230, 212] on span "Color / Gradient" at bounding box center [275, 211] width 111 height 21
click at [114, 282] on span at bounding box center [109, 281] width 19 height 19
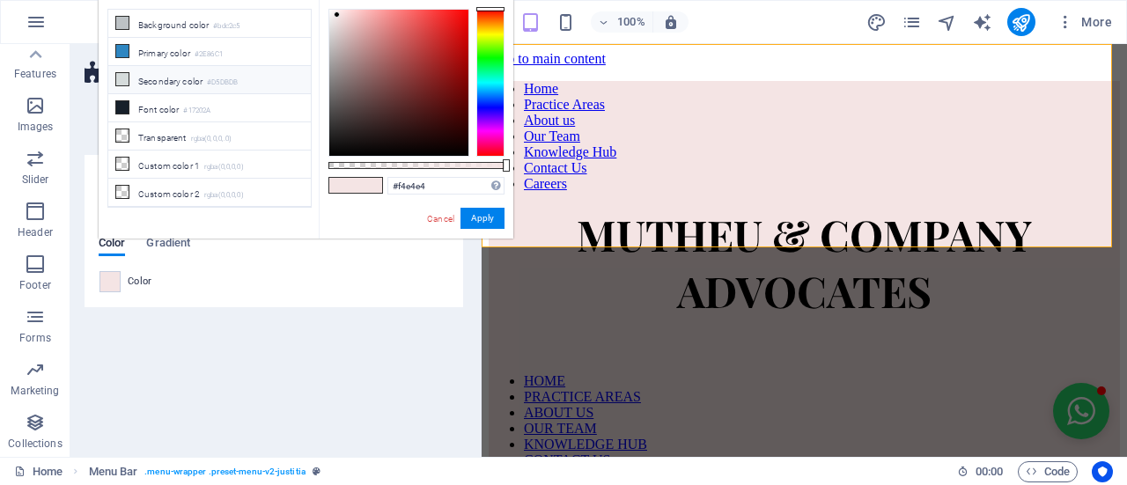
click at [161, 72] on li "Secondary color #D5DBDB" at bounding box center [209, 80] width 203 height 28
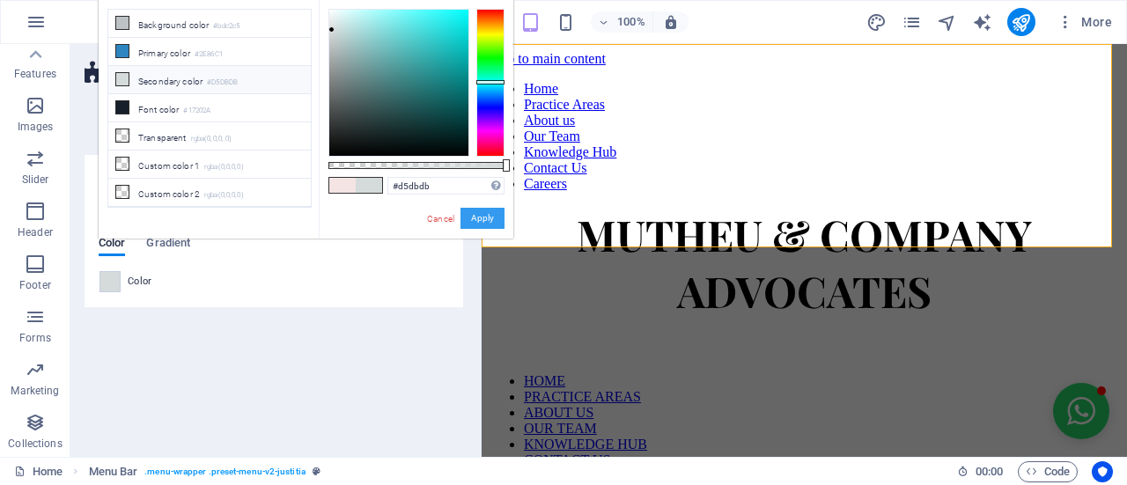
click at [474, 221] on button "Apply" at bounding box center [482, 218] width 44 height 21
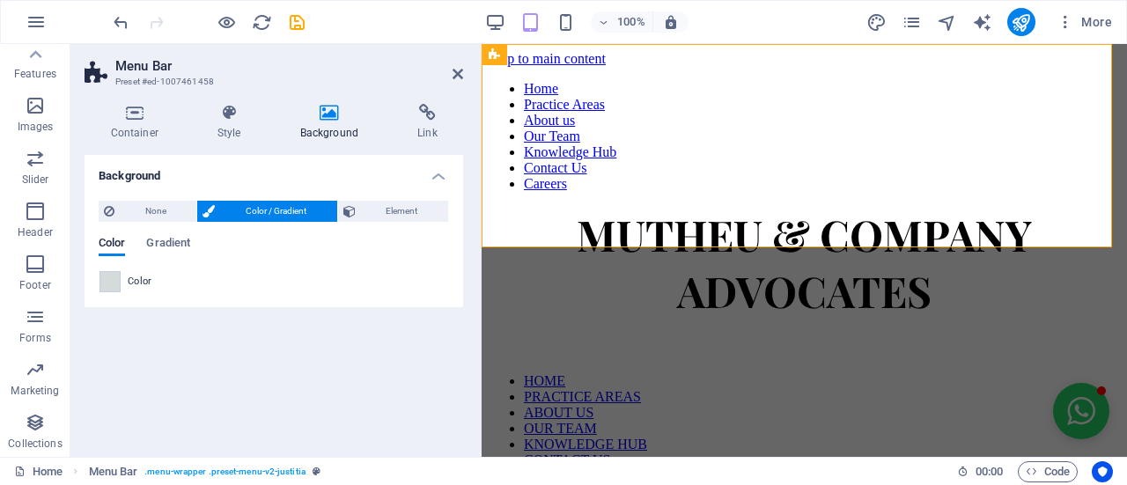
click at [247, 212] on span "Color / Gradient" at bounding box center [275, 211] width 111 height 21
click at [286, 212] on span "Color / Gradient" at bounding box center [275, 211] width 111 height 21
click at [109, 276] on span at bounding box center [109, 281] width 19 height 19
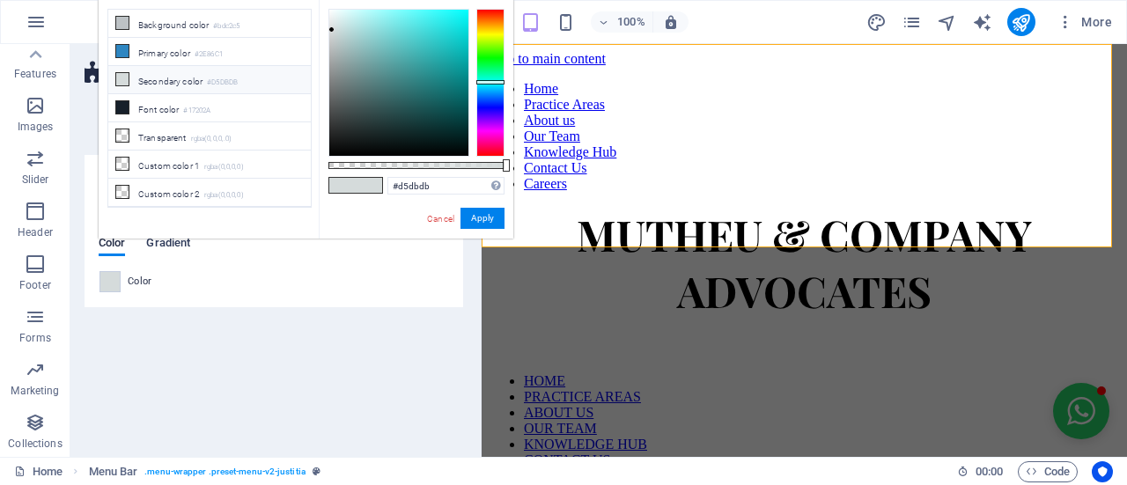
click at [158, 252] on span "Gradient" at bounding box center [168, 244] width 44 height 25
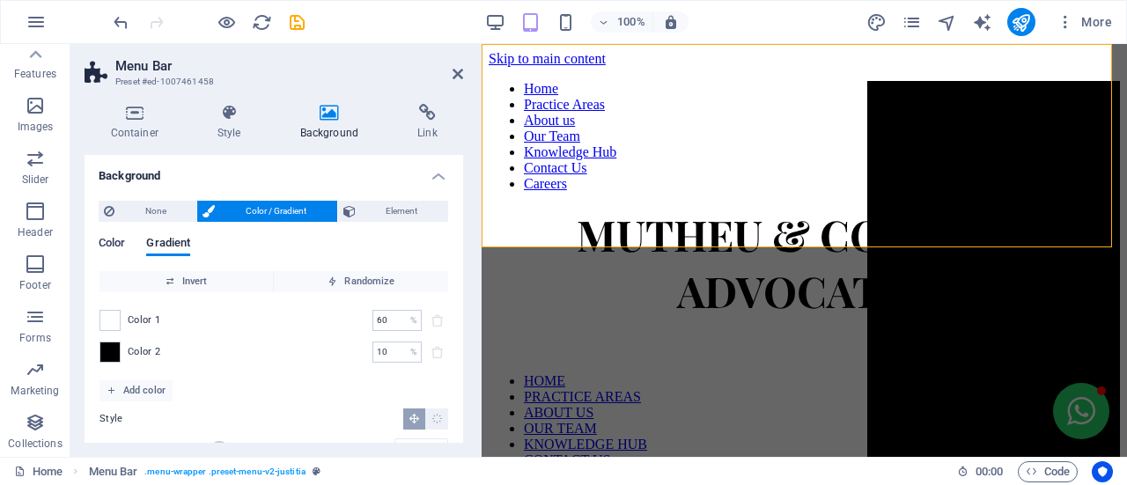
click at [118, 249] on span "Color" at bounding box center [112, 244] width 26 height 25
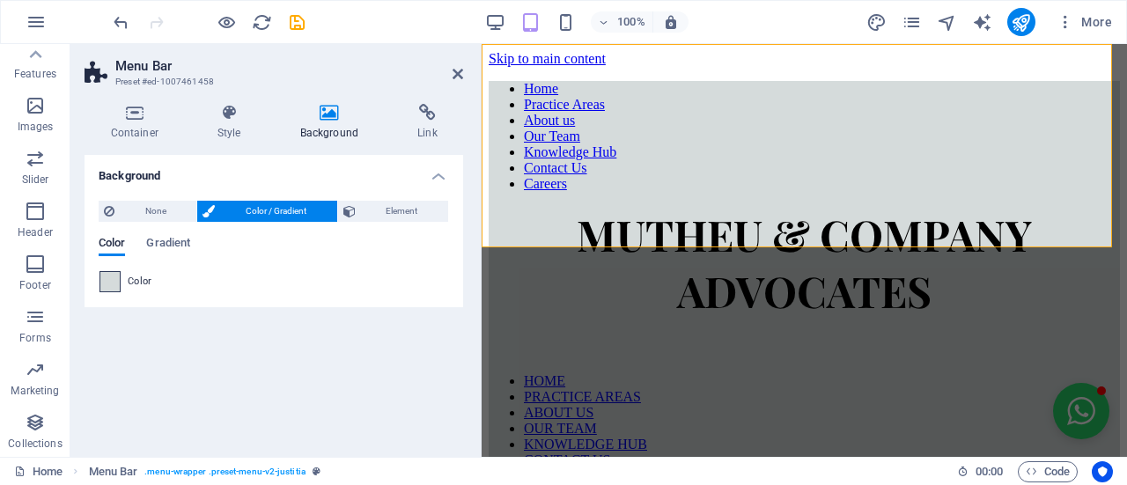
click at [112, 290] on span at bounding box center [109, 281] width 19 height 19
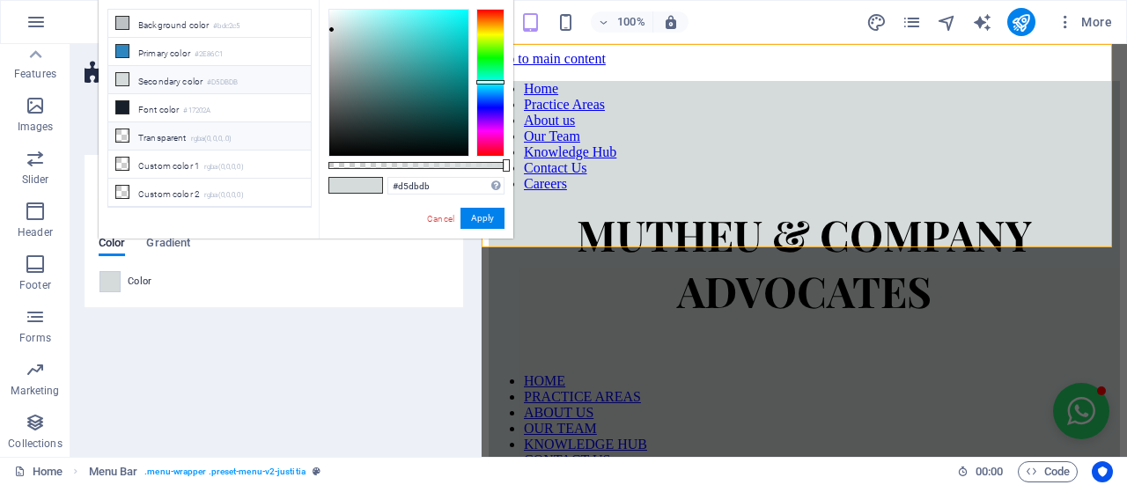
click at [187, 129] on li "Transparent rgba(0,0,0,.0)" at bounding box center [209, 136] width 203 height 28
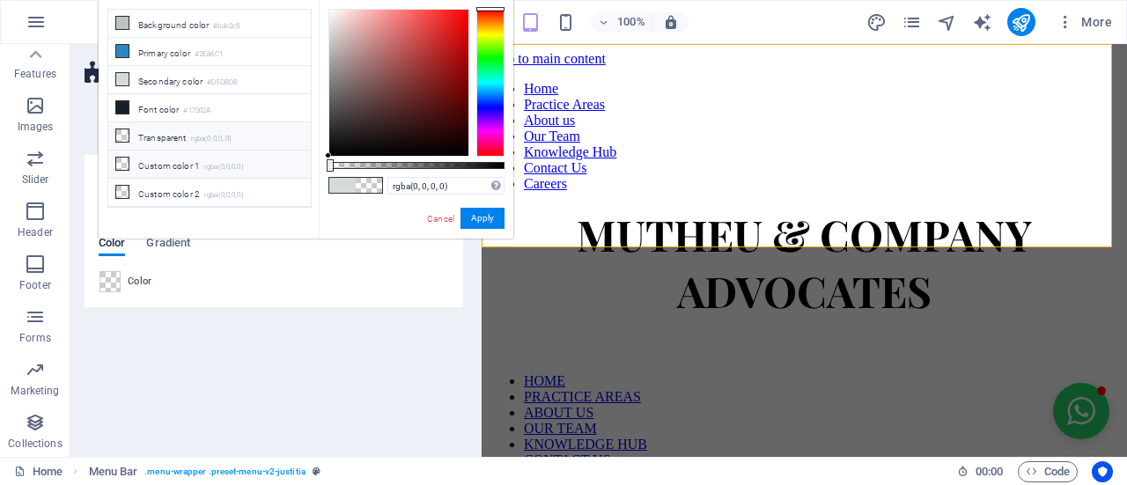
click at [183, 158] on li "Custom color 1 rgba(0,0,0,0)" at bounding box center [209, 165] width 203 height 28
click at [178, 107] on li "Font color #17202A" at bounding box center [209, 108] width 203 height 28
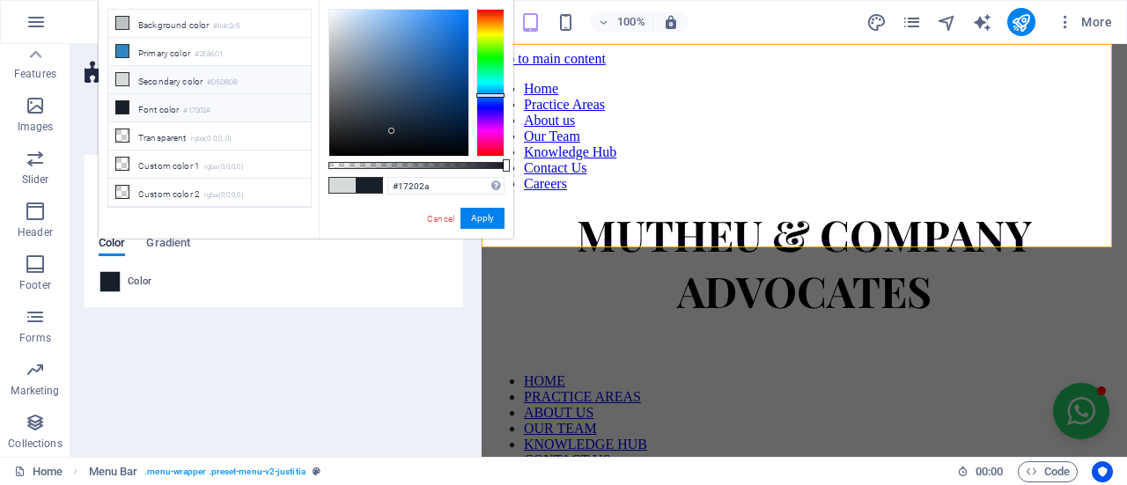
click at [177, 75] on li "Secondary color #D5DBDB" at bounding box center [209, 80] width 203 height 28
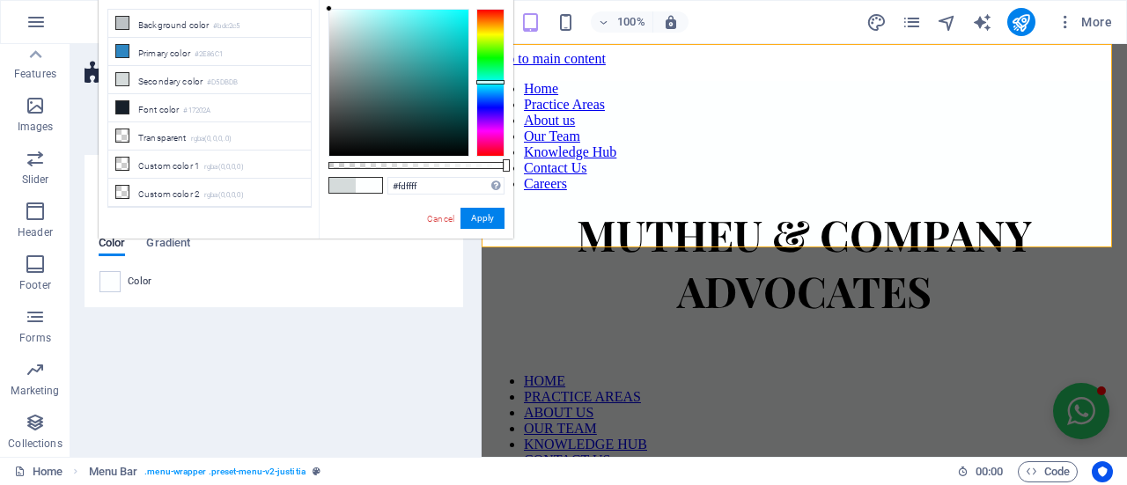
type input "#ffffff"
drag, startPoint x: 331, startPoint y: 26, endPoint x: 320, endPoint y: 0, distance: 27.6
click at [320, 0] on div "#ffffff Supported formats #0852ed rgb(8, 82, 237) rgba(8, 82, 237, 90%) hsv(221…" at bounding box center [416, 247] width 195 height 494
click at [491, 214] on button "Apply" at bounding box center [482, 218] width 44 height 21
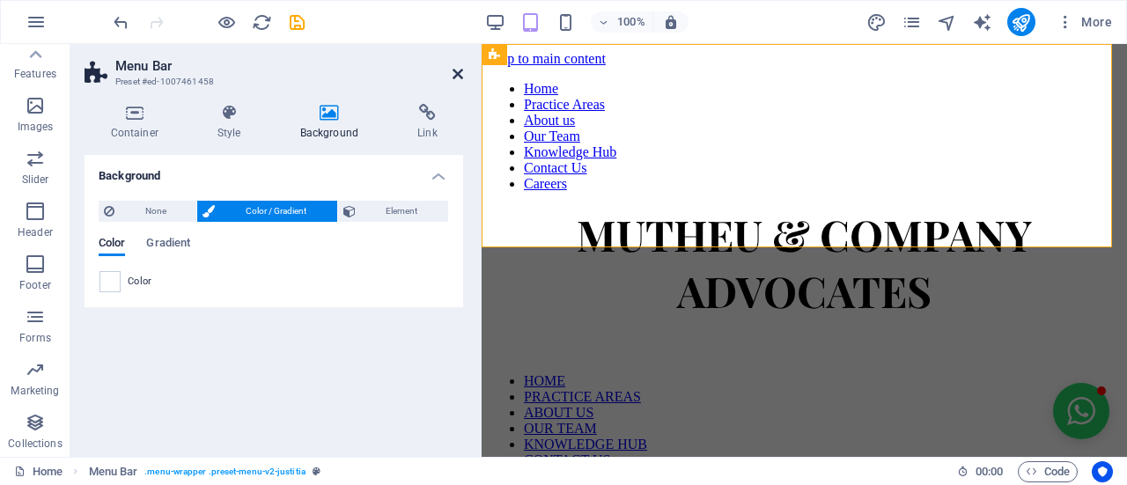
click at [460, 77] on icon at bounding box center [458, 74] width 11 height 14
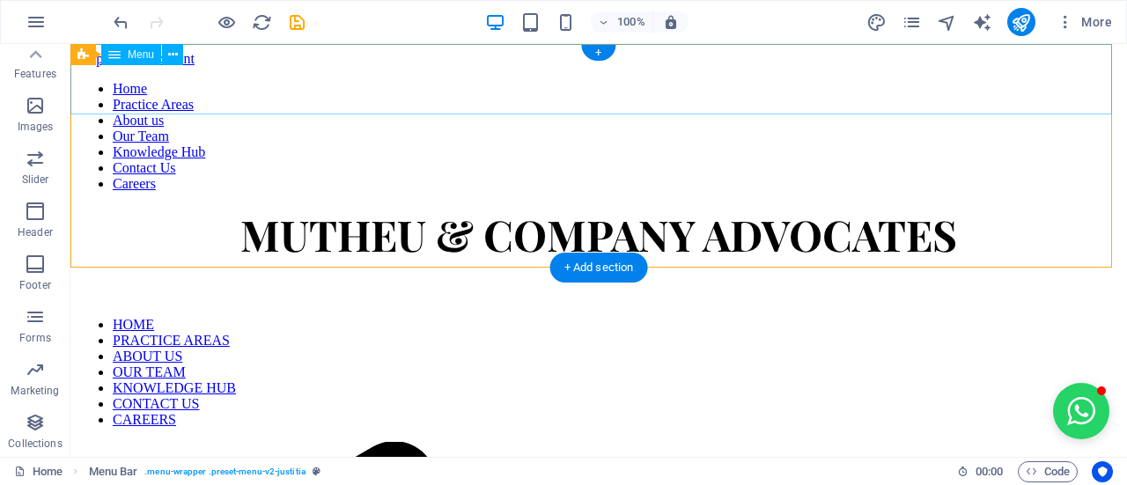
click at [181, 106] on nav "Home Practice Areas About us Our Team Knowledge Hub Contact Us Careers" at bounding box center [598, 136] width 1042 height 111
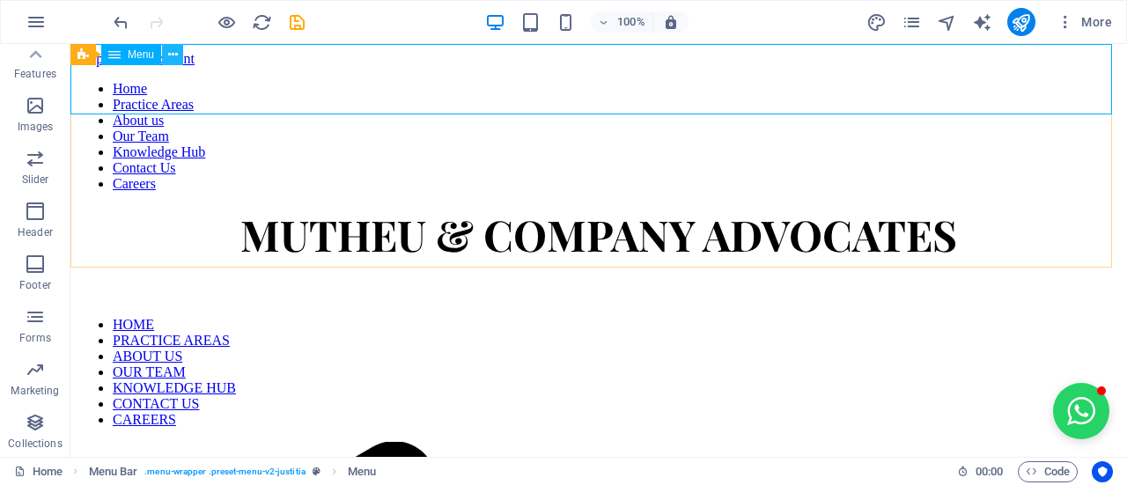
click at [171, 59] on icon at bounding box center [173, 55] width 10 height 18
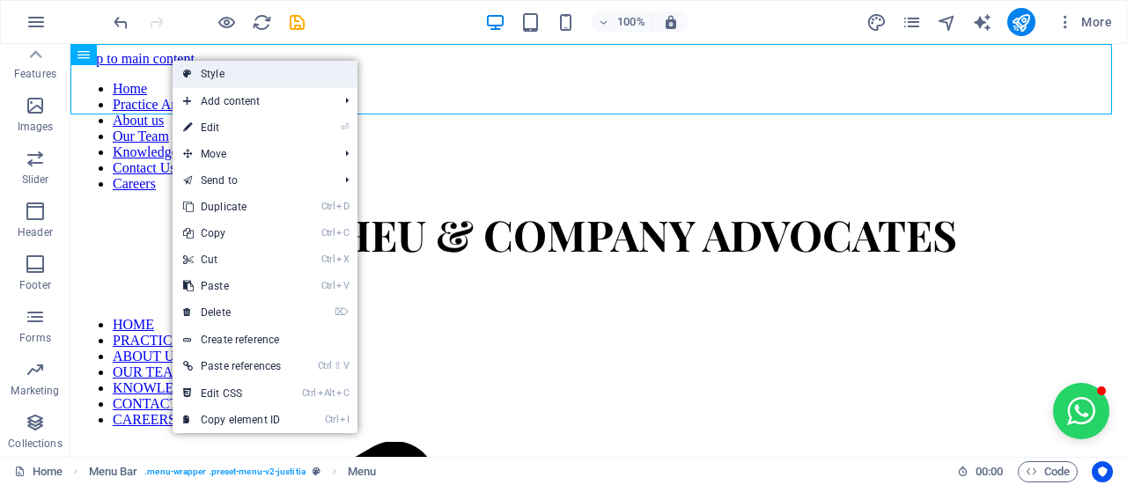
click at [183, 77] on link "Style" at bounding box center [265, 74] width 185 height 26
select select "rem"
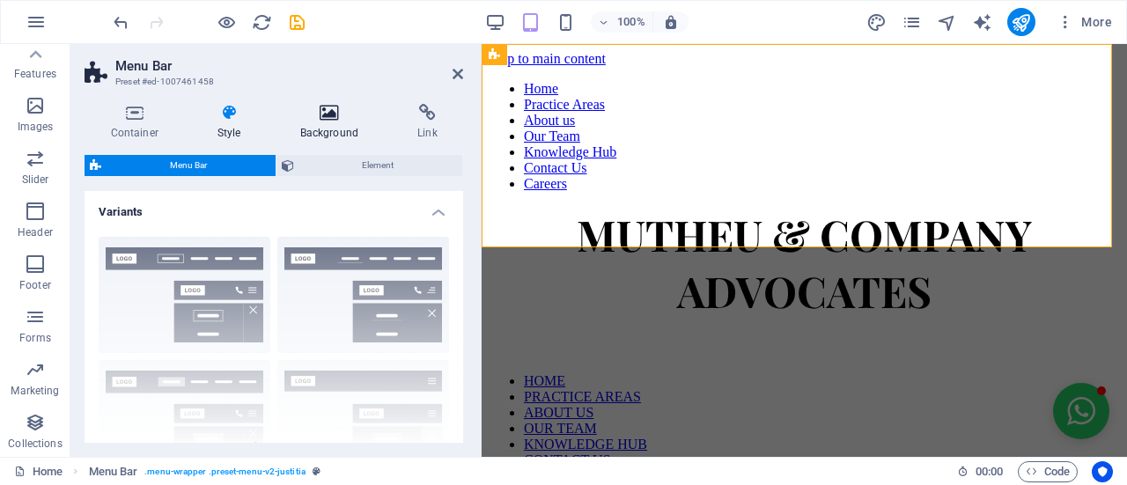
click at [306, 122] on h4 "Background" at bounding box center [332, 122] width 117 height 37
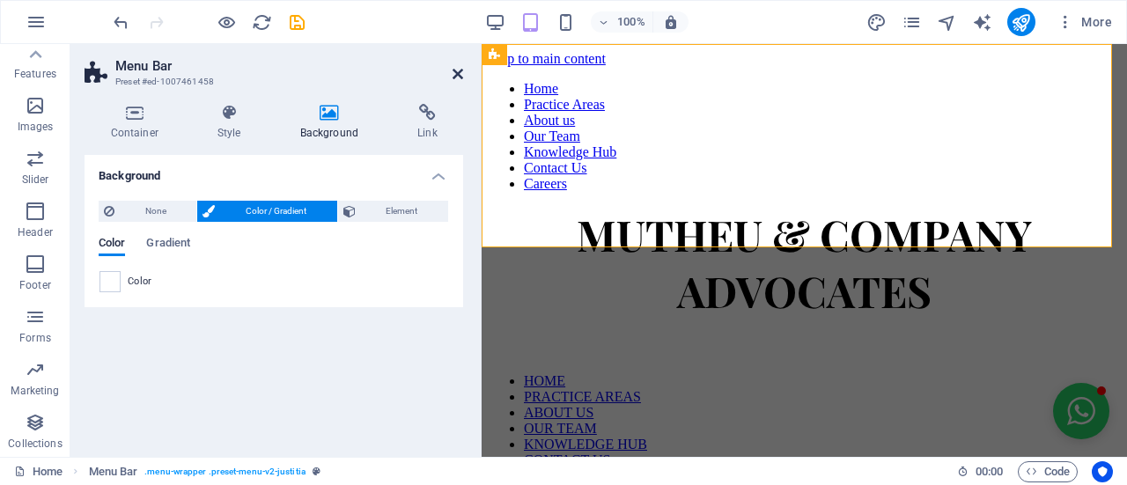
click at [462, 70] on icon at bounding box center [458, 74] width 11 height 14
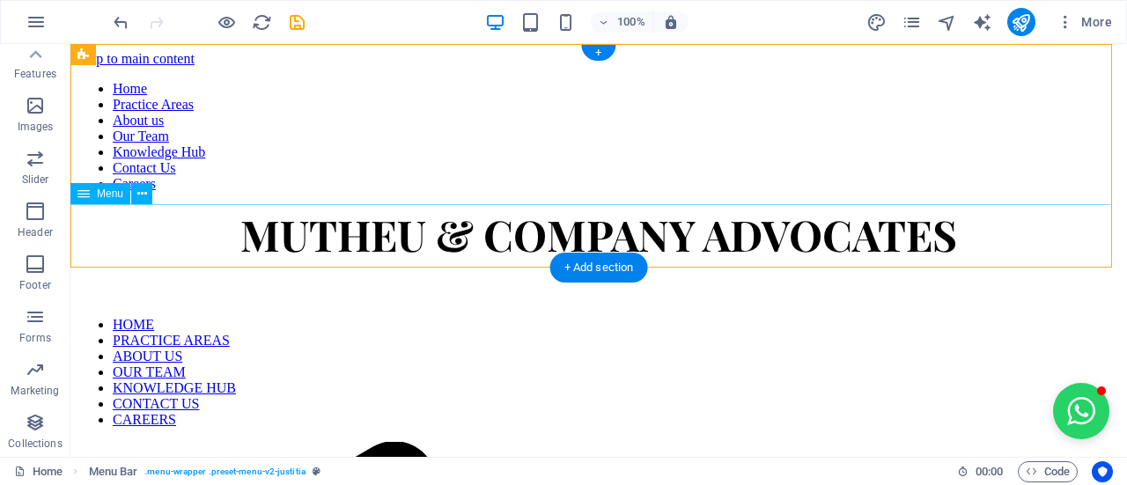
click at [195, 317] on nav "HOME PRACTICE AREAS ABOUT US OUR TEAM KNOWLEDGE HUB CONTACT US CAREERS" at bounding box center [598, 372] width 1042 height 111
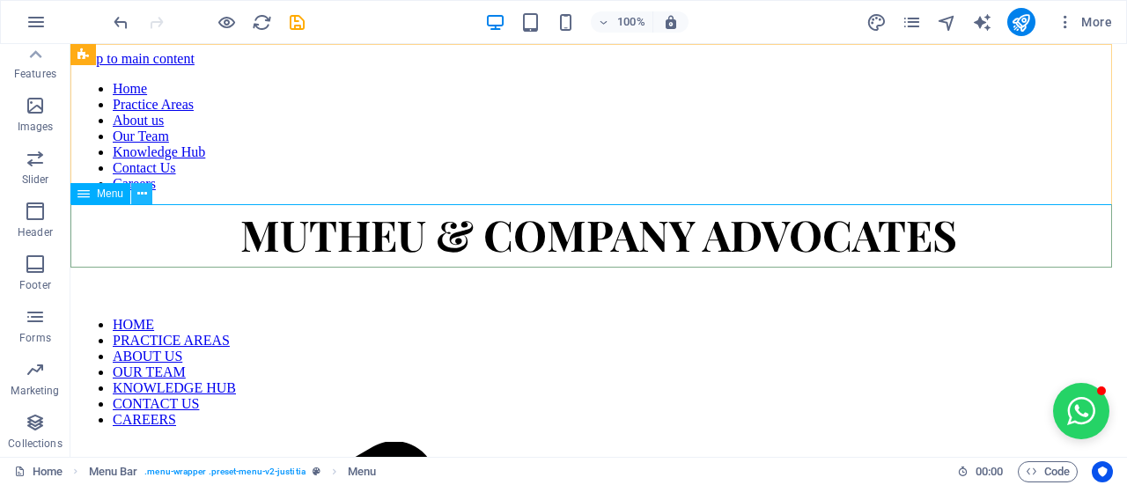
click at [150, 186] on button at bounding box center [141, 193] width 21 height 21
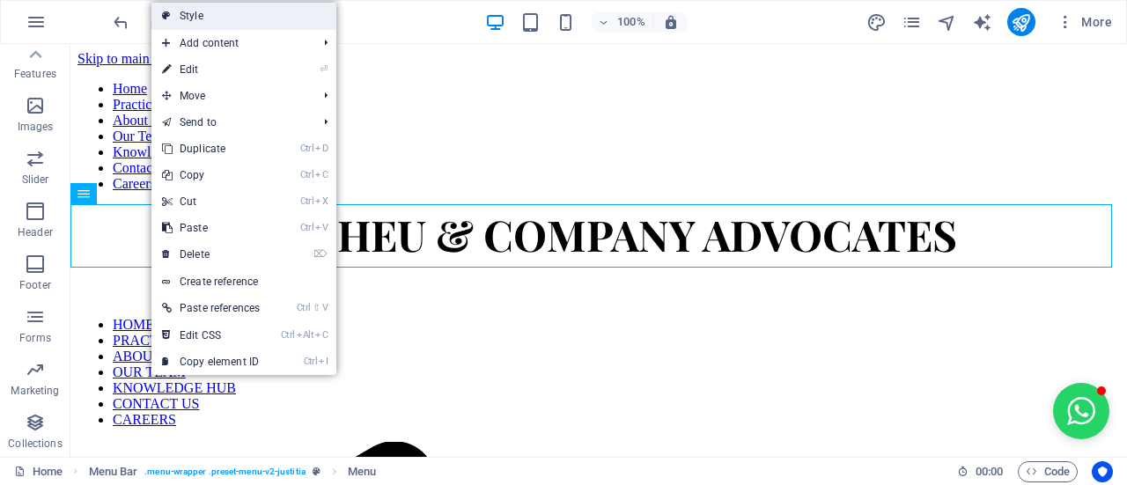
click at [254, 17] on link "Style" at bounding box center [243, 16] width 185 height 26
select select "rem"
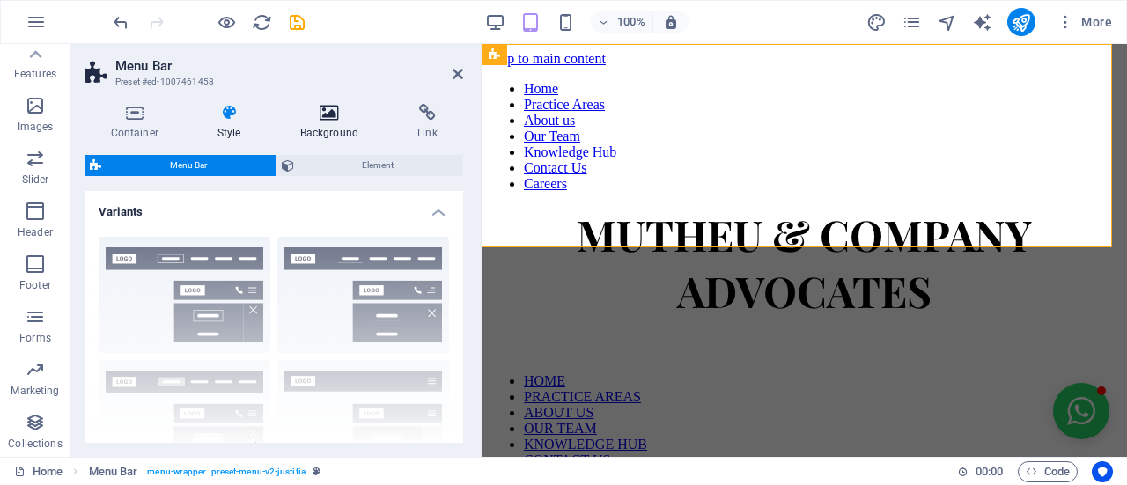
click at [313, 121] on icon at bounding box center [329, 113] width 110 height 18
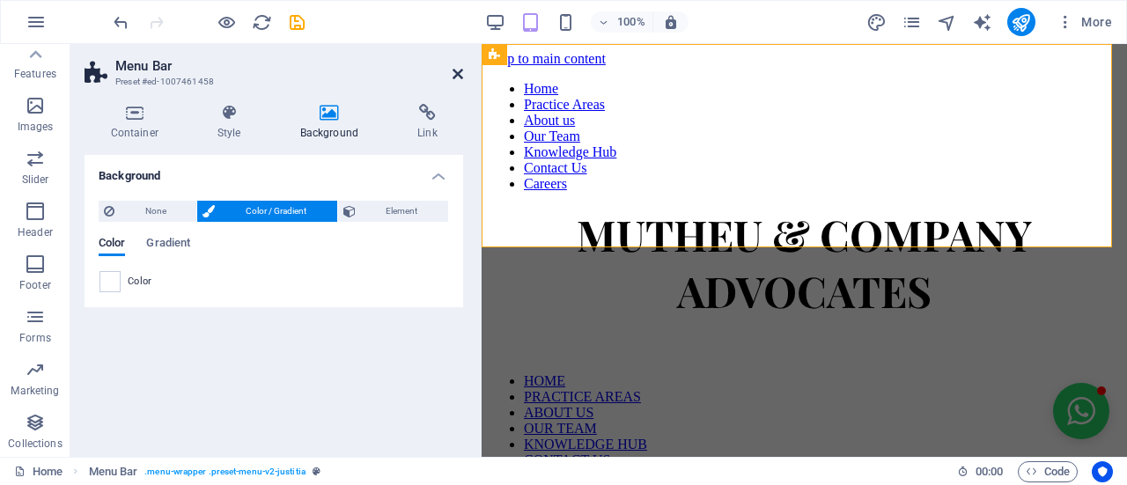
click at [458, 80] on icon at bounding box center [458, 74] width 11 height 14
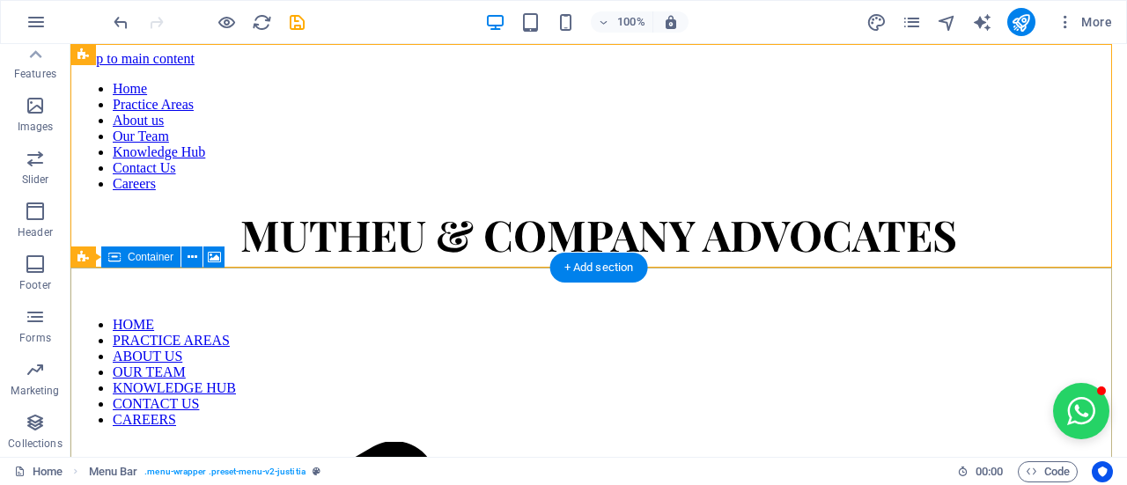
drag, startPoint x: 139, startPoint y: 122, endPoint x: 337, endPoint y: 448, distance: 381.3
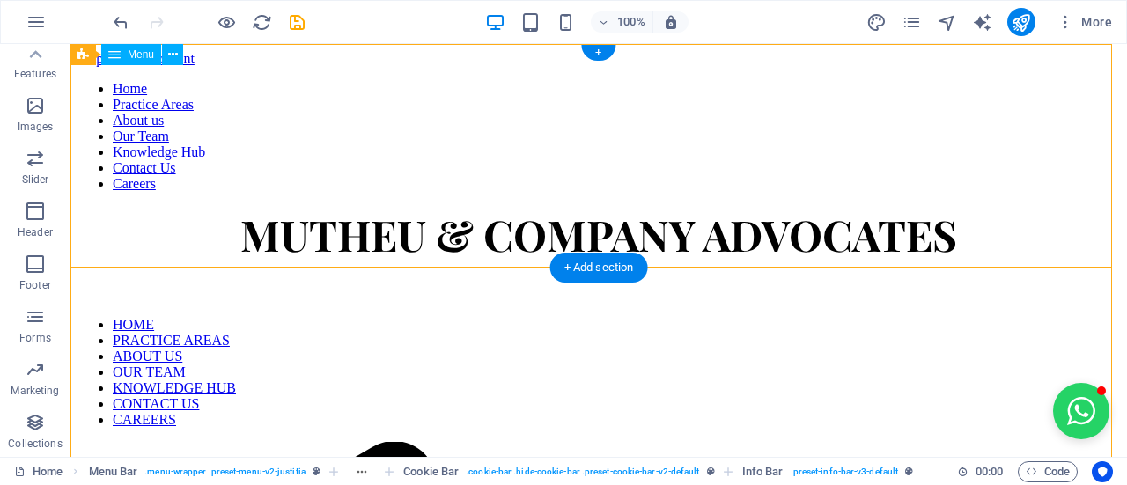
click at [178, 86] on nav "Home Practice Areas About us Our Team Knowledge Hub Contact Us Careers" at bounding box center [598, 136] width 1042 height 111
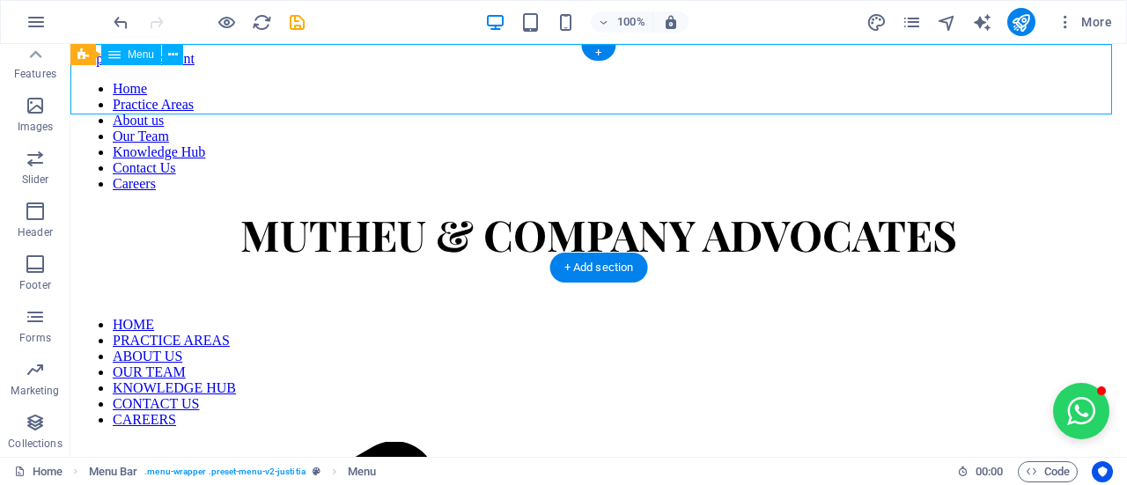
drag, startPoint x: 173, startPoint y: 68, endPoint x: 192, endPoint y: 68, distance: 19.4
click at [171, 81] on nav "Home Practice Areas About us Our Team Knowledge Hub Contact Us Careers" at bounding box center [598, 136] width 1042 height 111
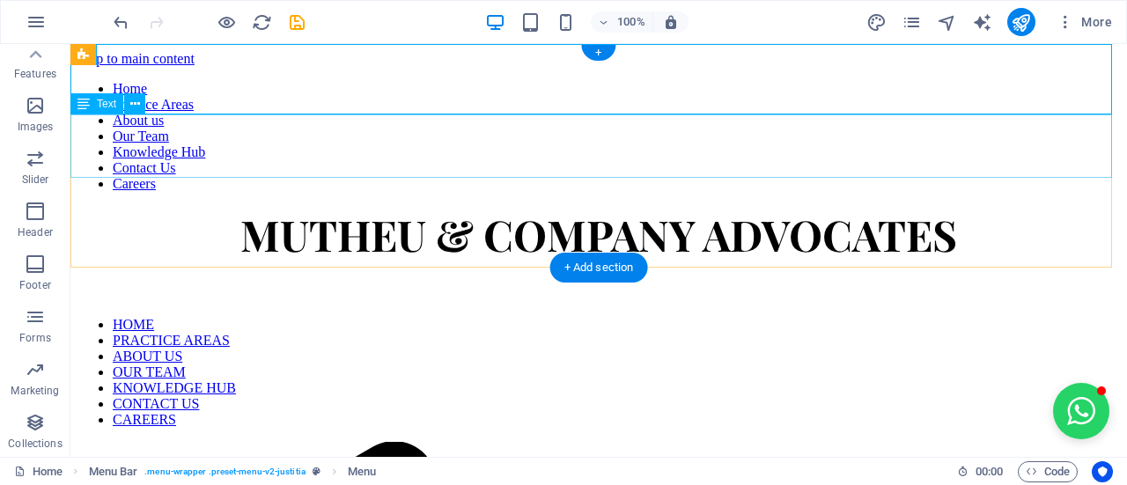
click at [334, 206] on div "MUTHEU & COMPANY ADVOCATES" at bounding box center [598, 234] width 1042 height 56
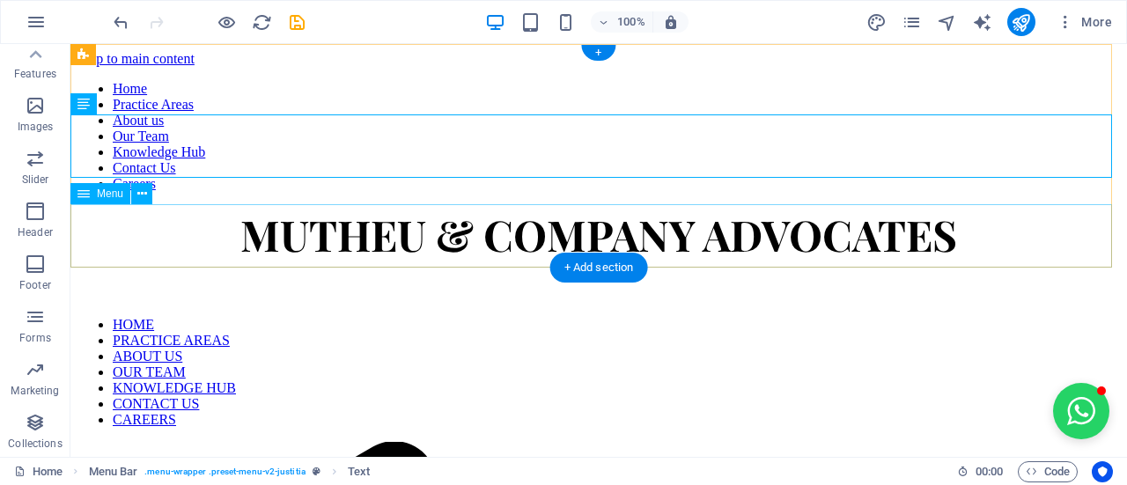
click at [331, 317] on nav "HOME PRACTICE AREAS ABOUT US OUR TEAM KNOWLEDGE HUB CONTACT US CAREERS" at bounding box center [598, 372] width 1042 height 111
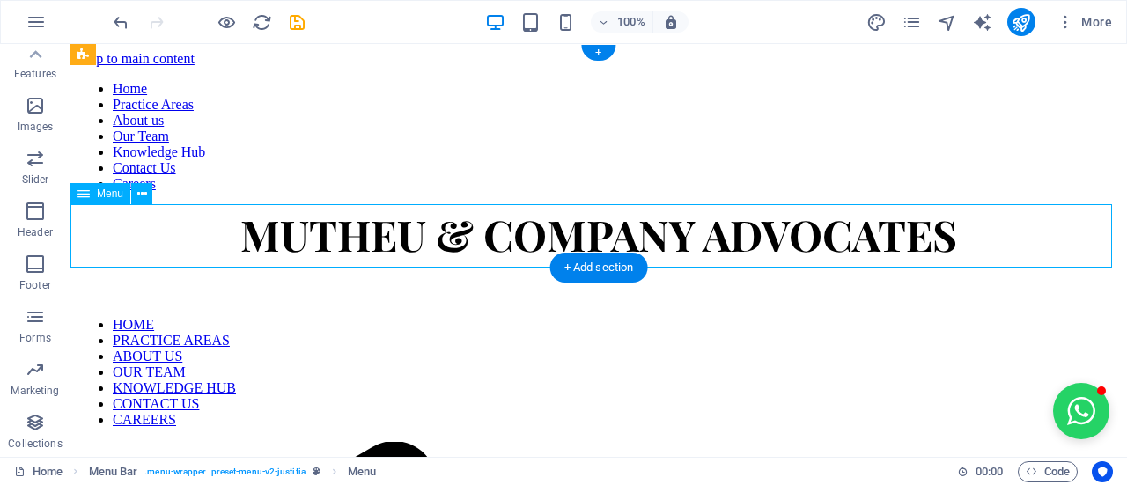
click at [357, 317] on nav "HOME PRACTICE AREAS ABOUT US OUR TEAM KNOWLEDGE HUB CONTACT US CAREERS" at bounding box center [598, 372] width 1042 height 111
click at [417, 317] on nav "HOME PRACTICE AREAS ABOUT US OUR TEAM KNOWLEDGE HUB CONTACT US CAREERS" at bounding box center [598, 372] width 1042 height 111
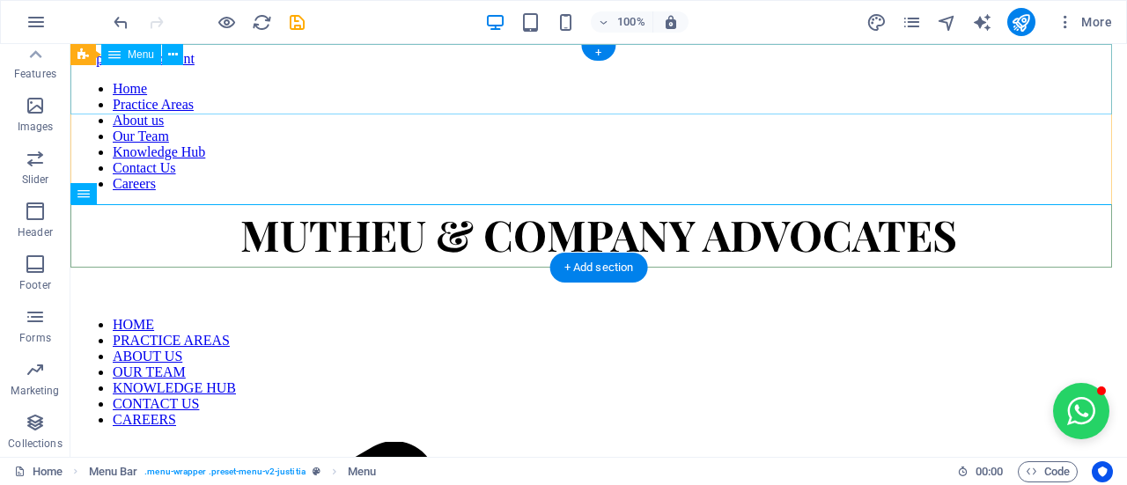
click at [1075, 96] on nav "Home Practice Areas About us Our Team Knowledge Hub Contact Us Careers" at bounding box center [598, 136] width 1042 height 111
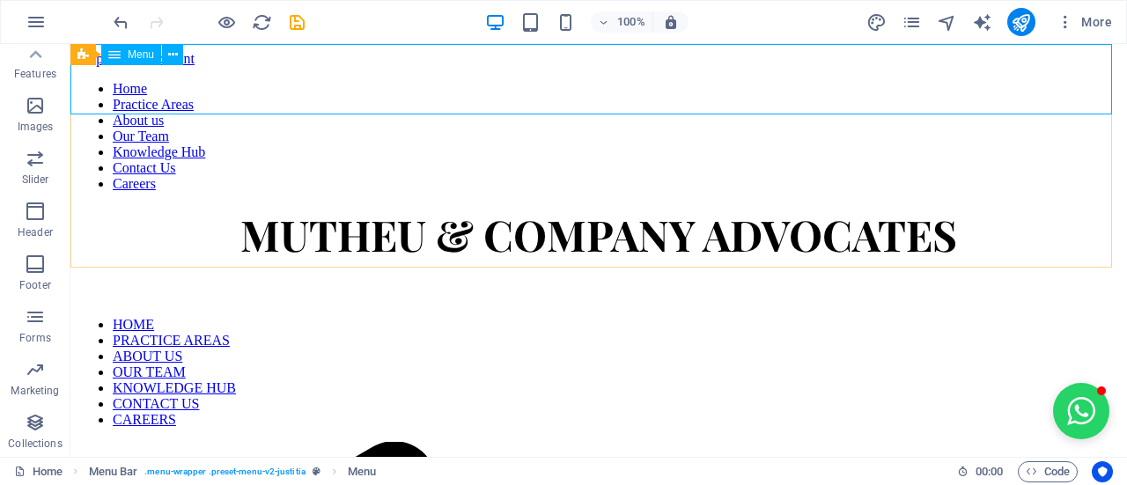
click at [115, 57] on icon at bounding box center [114, 54] width 12 height 21
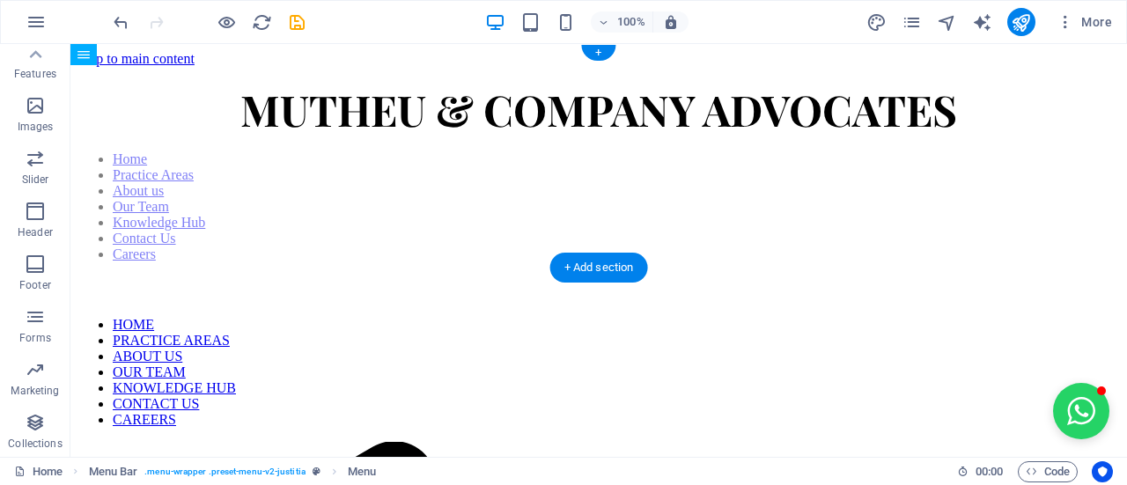
drag, startPoint x: 186, startPoint y: 107, endPoint x: 123, endPoint y: 142, distance: 71.8
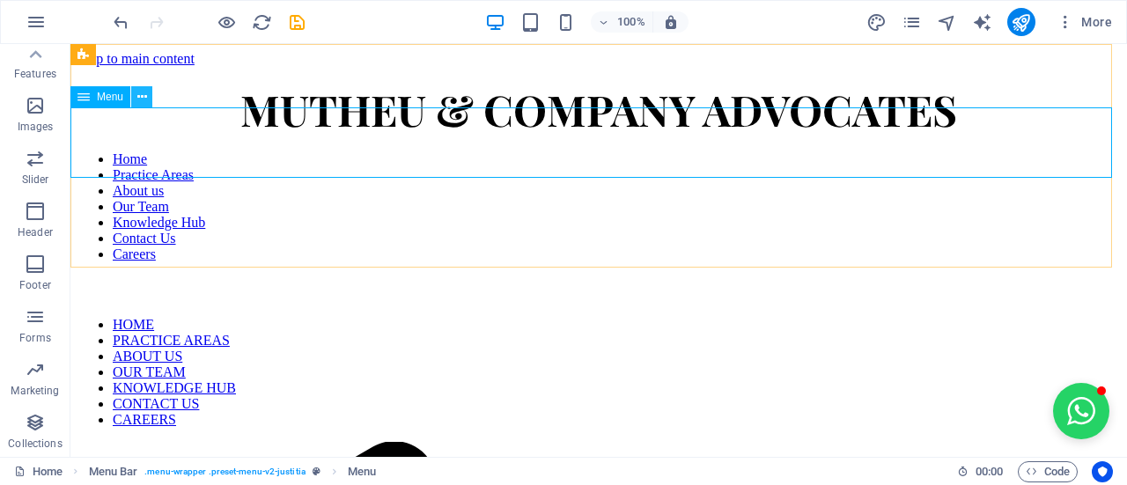
click at [135, 94] on button at bounding box center [141, 96] width 21 height 21
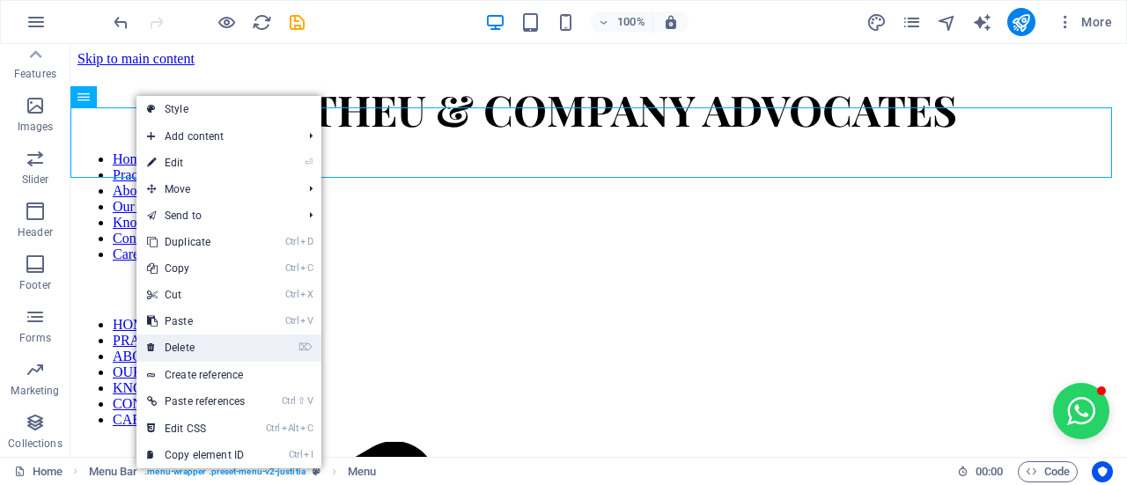
click at [199, 346] on link "⌦ Delete" at bounding box center [195, 348] width 119 height 26
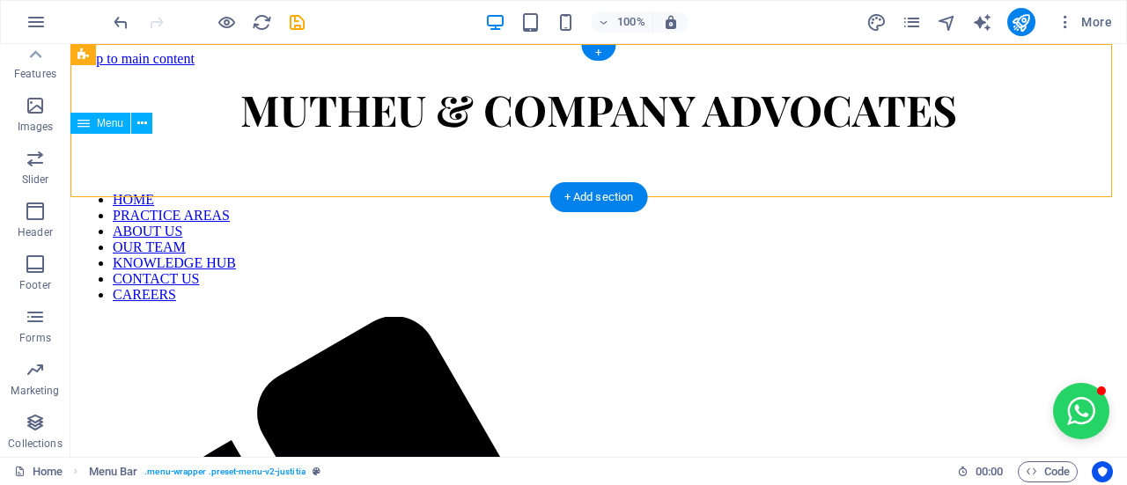
drag, startPoint x: 361, startPoint y: 162, endPoint x: 352, endPoint y: 127, distance: 36.3
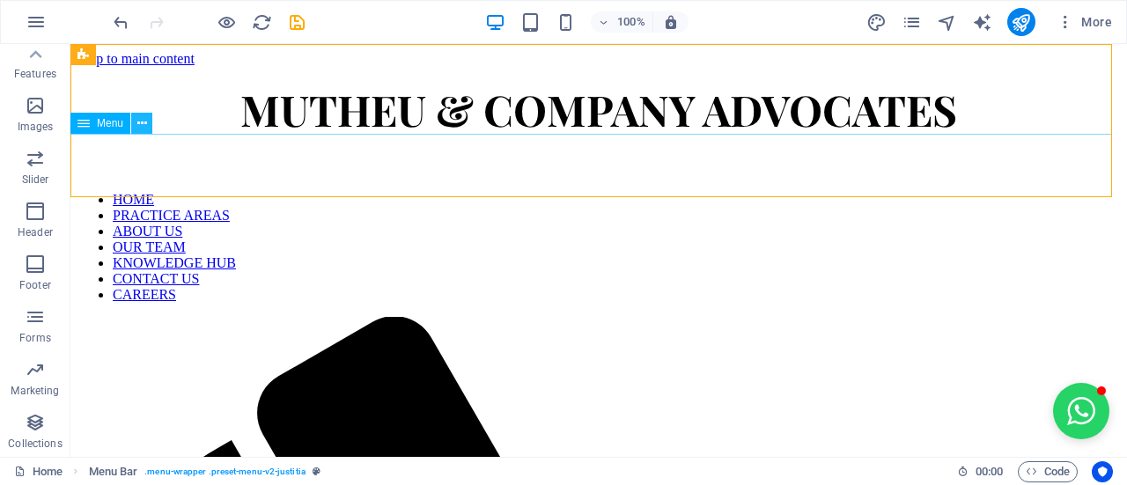
click at [137, 121] on icon at bounding box center [142, 123] width 10 height 18
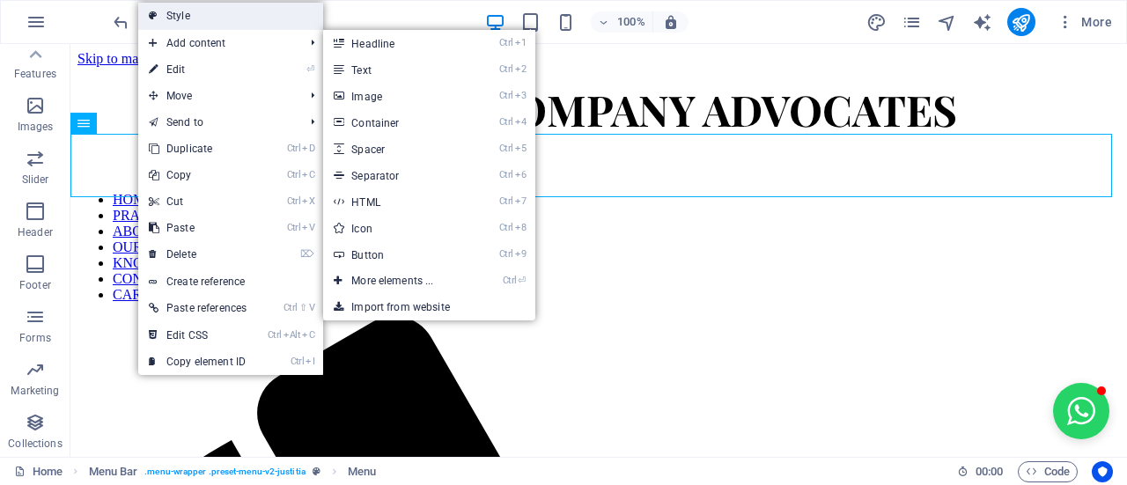
click at [199, 23] on link "Style" at bounding box center [230, 16] width 185 height 26
select select "rem"
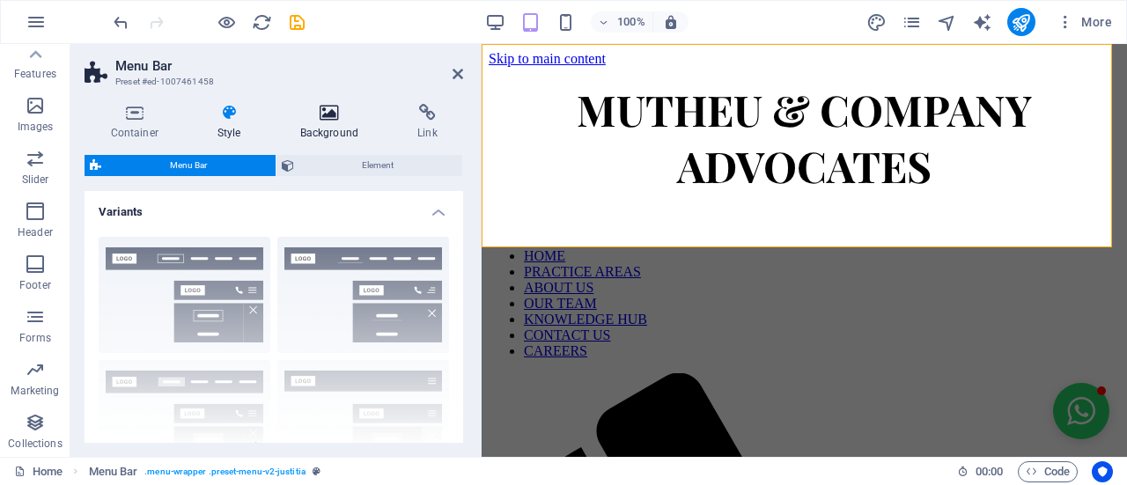
click at [308, 136] on h4 "Background" at bounding box center [332, 122] width 117 height 37
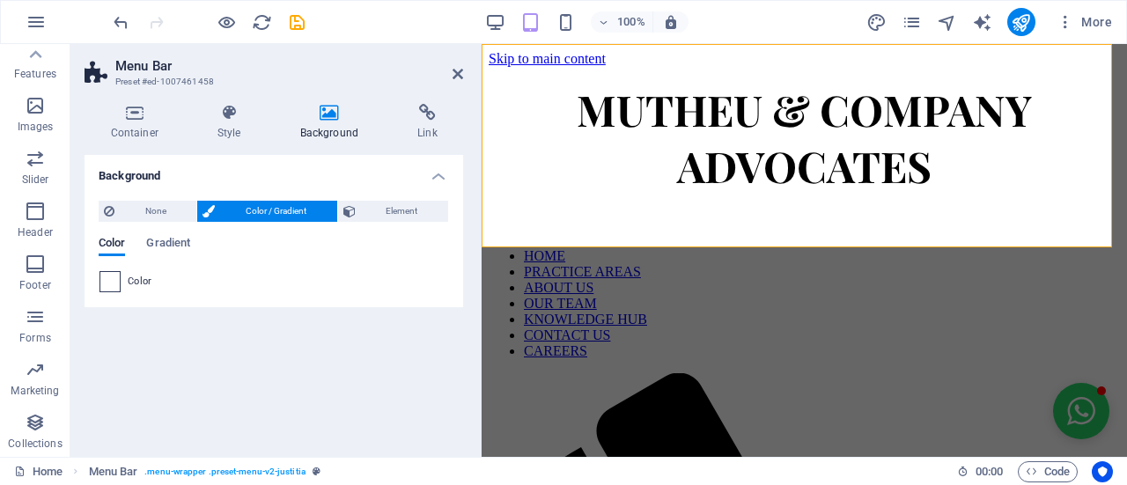
click at [111, 279] on span at bounding box center [109, 281] width 19 height 19
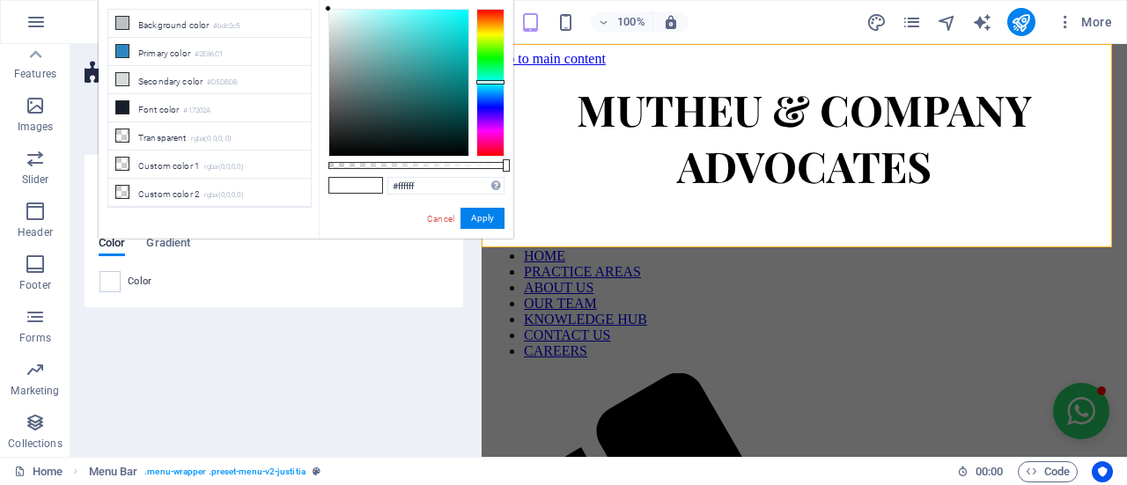
click at [458, 230] on div "#ffffff Supported formats #0852ed rgb(8, 82, 237) rgba(8, 82, 237, 90%) hsv(221…" at bounding box center [416, 247] width 195 height 494
click at [470, 224] on button "Apply" at bounding box center [482, 218] width 44 height 21
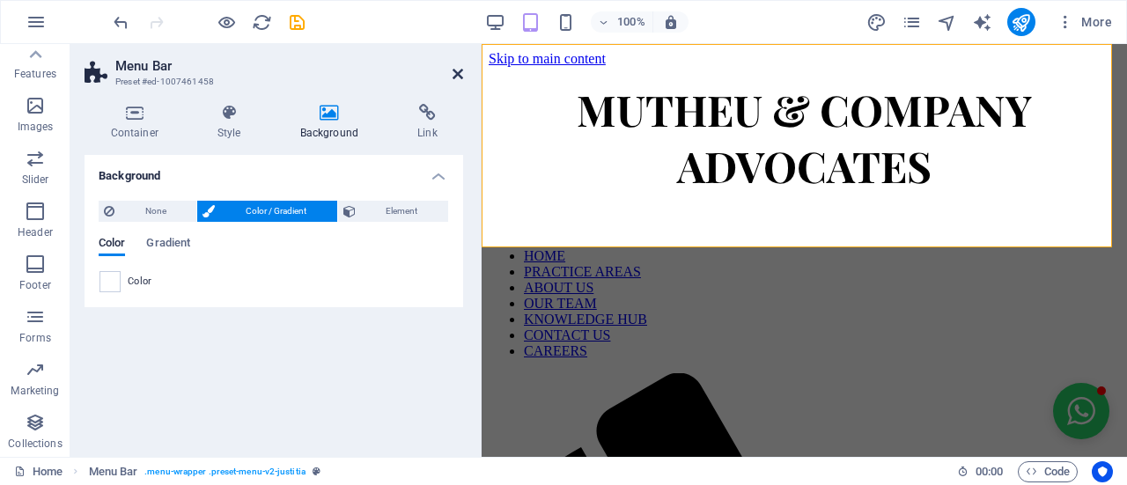
drag, startPoint x: 460, startPoint y: 77, endPoint x: 402, endPoint y: 50, distance: 63.0
click at [460, 77] on icon at bounding box center [458, 74] width 11 height 14
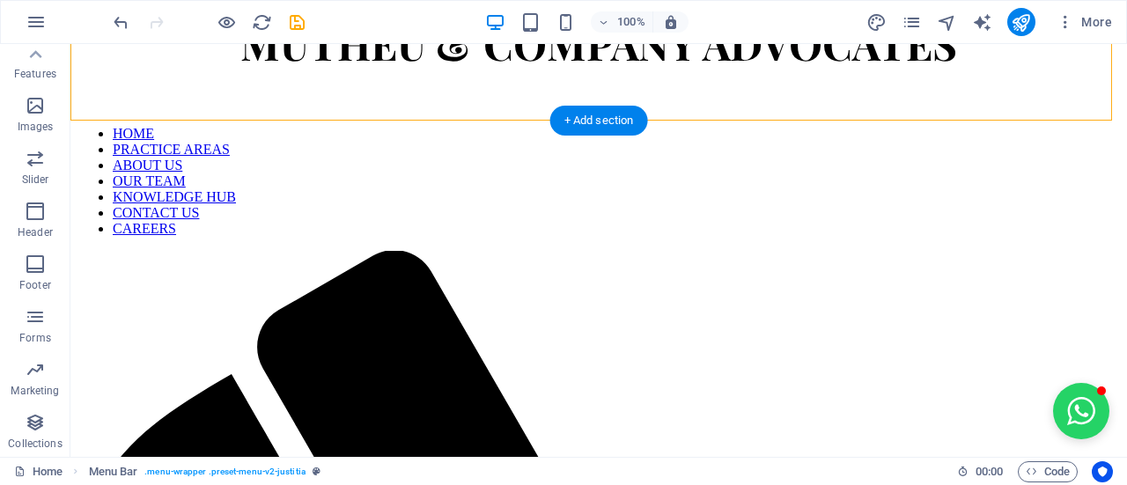
scroll to position [88, 0]
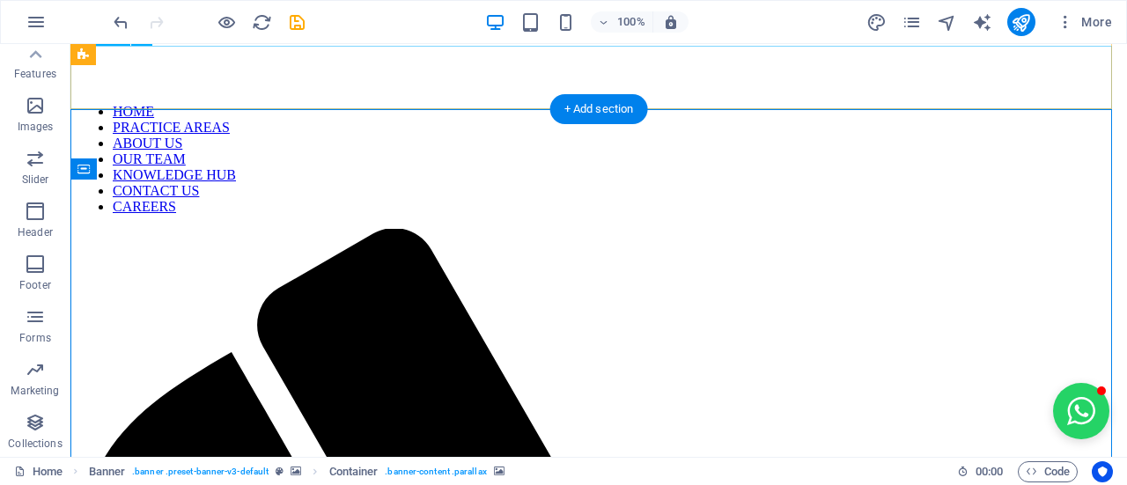
click at [106, 104] on nav "HOME PRACTICE AREAS ABOUT US OUR TEAM KNOWLEDGE HUB CONTACT US CAREERS" at bounding box center [598, 159] width 1042 height 111
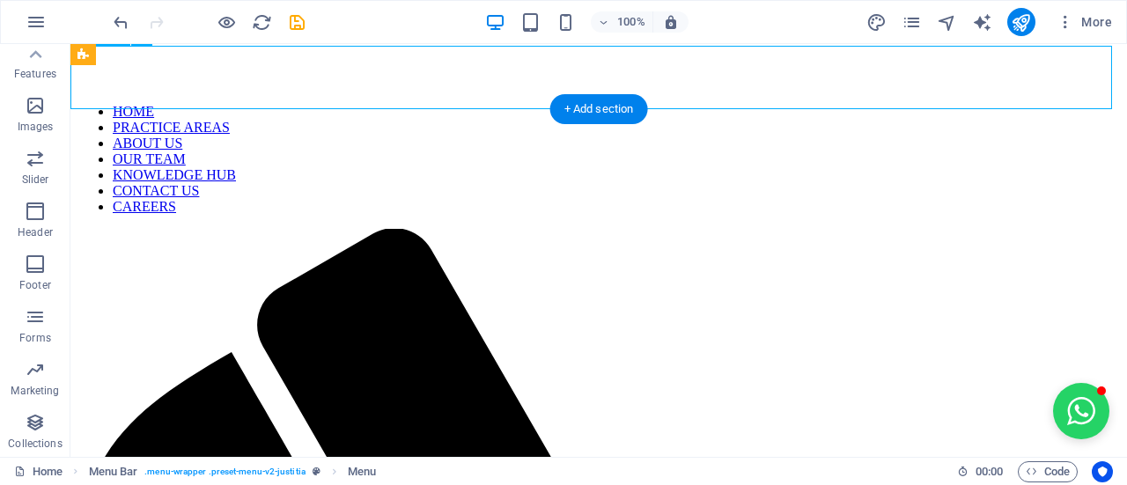
click at [91, 104] on nav "HOME PRACTICE AREAS ABOUT US OUR TEAM KNOWLEDGE HUB CONTACT US CAREERS" at bounding box center [598, 159] width 1042 height 111
select select
select select "primary"
select select "1"
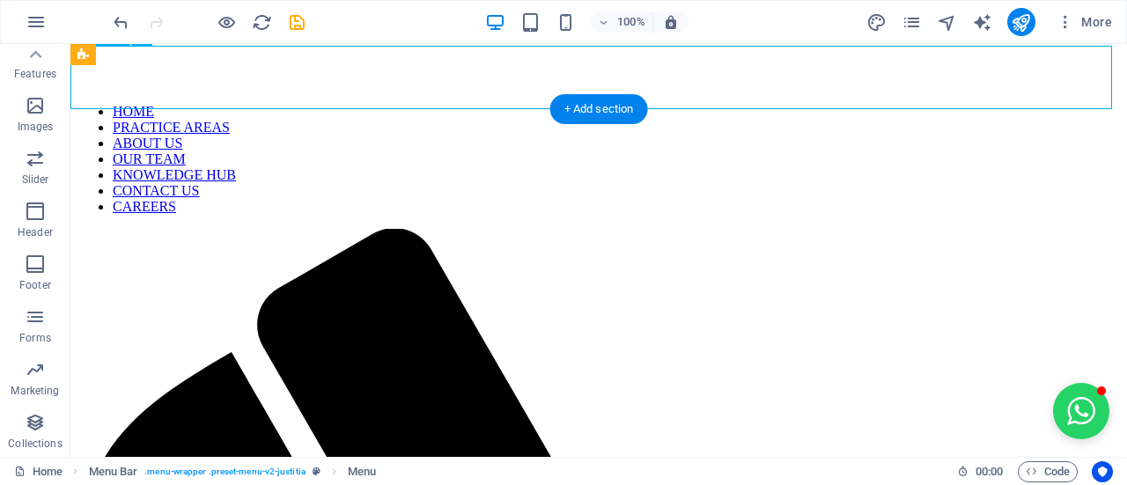
select select
select select "primary"
select select "2"
select select
select select "primary"
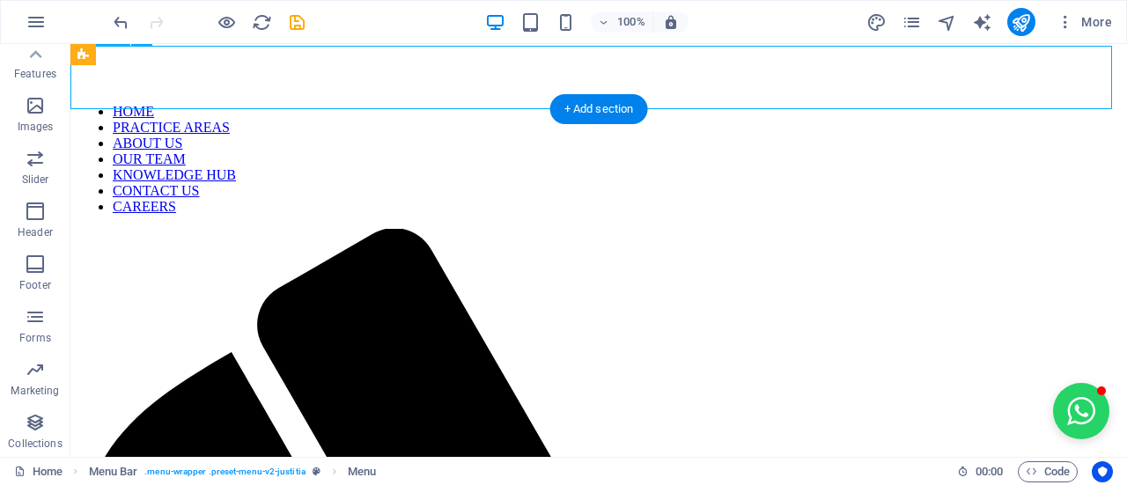
select select "3"
select select
select select "primary"
select select "4"
select select
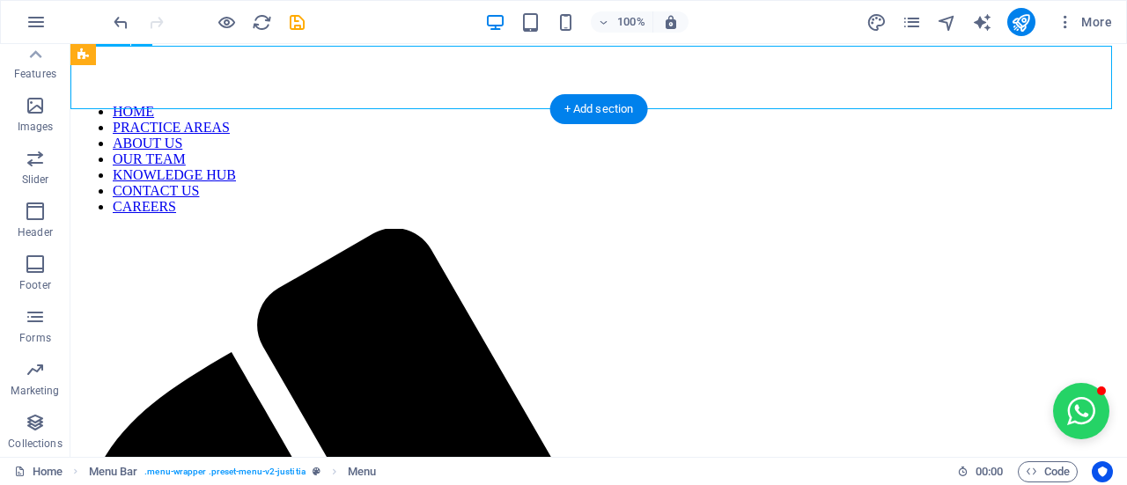
select select "primary"
select select "5"
select select
select select "primary"
select select "6"
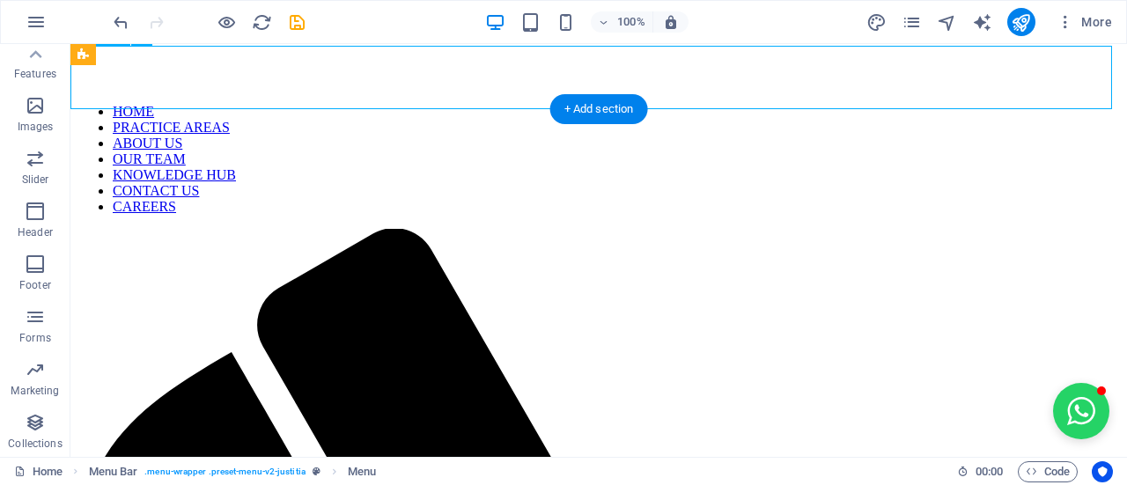
select select
select select "primary"
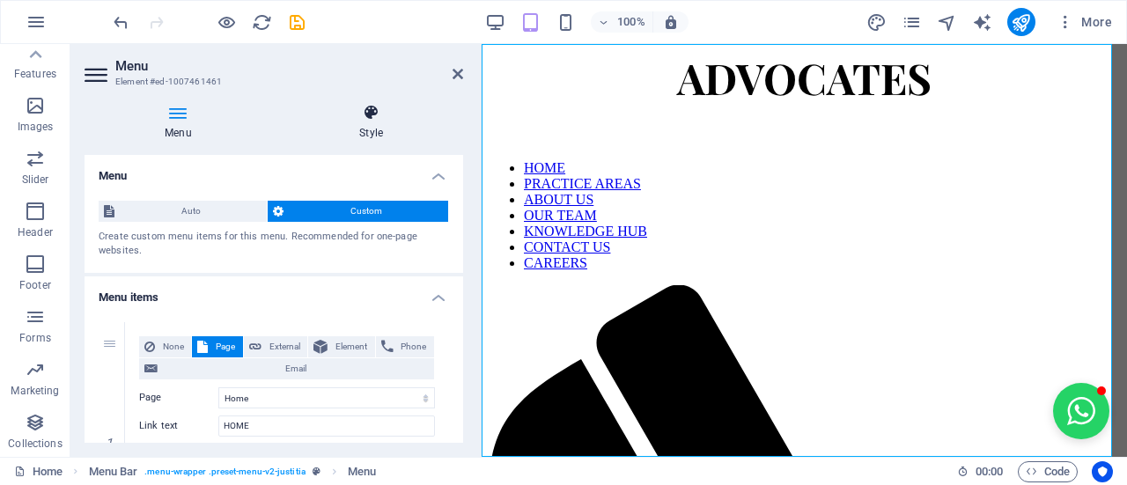
click at [377, 129] on h4 "Style" at bounding box center [371, 122] width 184 height 37
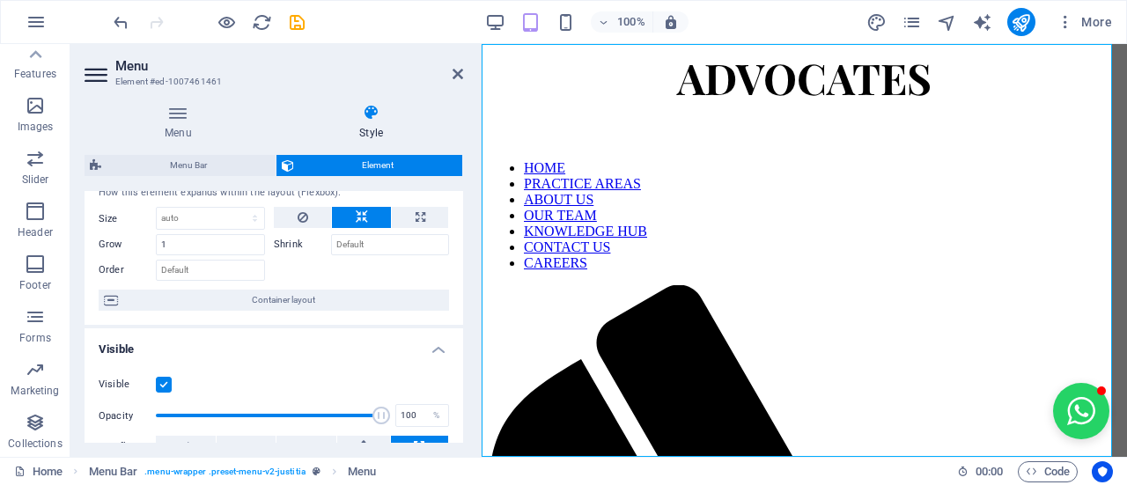
scroll to position [0, 0]
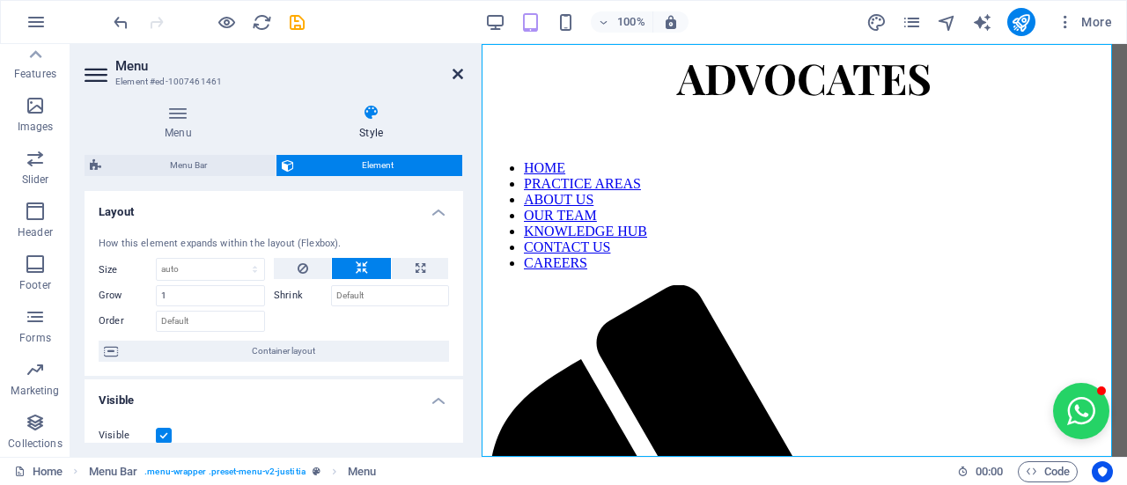
click at [455, 75] on icon at bounding box center [458, 74] width 11 height 14
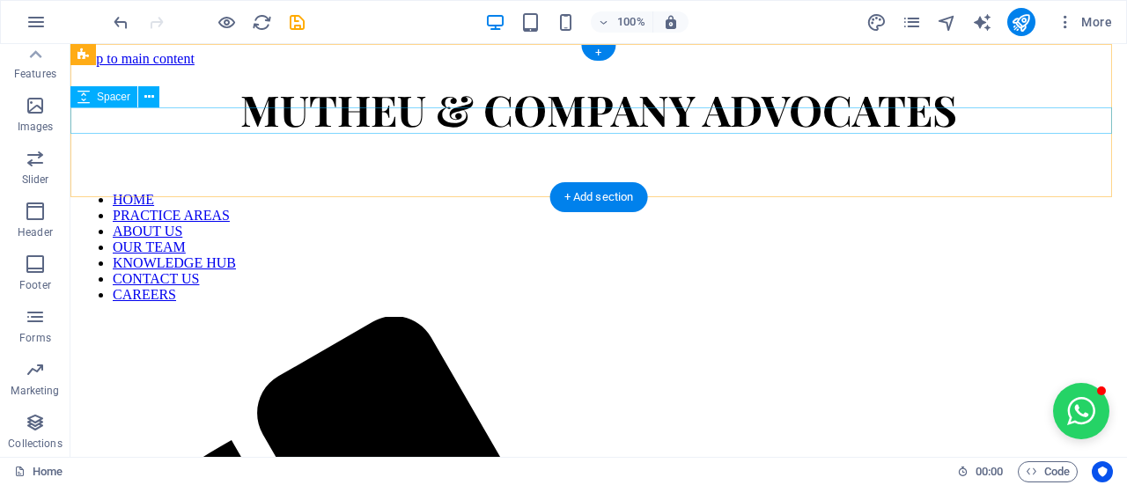
click at [1006, 151] on div at bounding box center [598, 164] width 1042 height 26
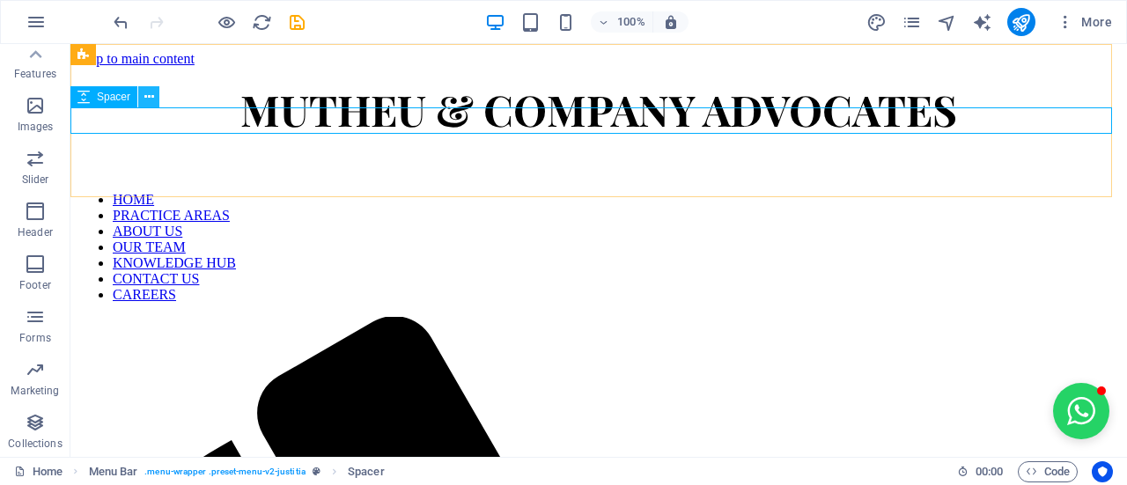
click at [150, 100] on icon at bounding box center [149, 97] width 10 height 18
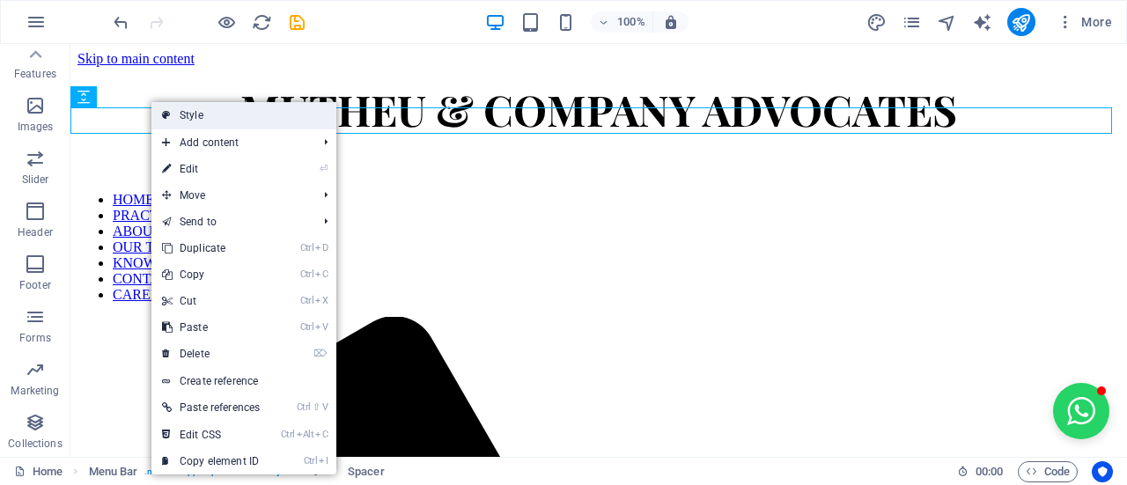
click at [166, 119] on icon at bounding box center [166, 115] width 9 height 26
select select "rem"
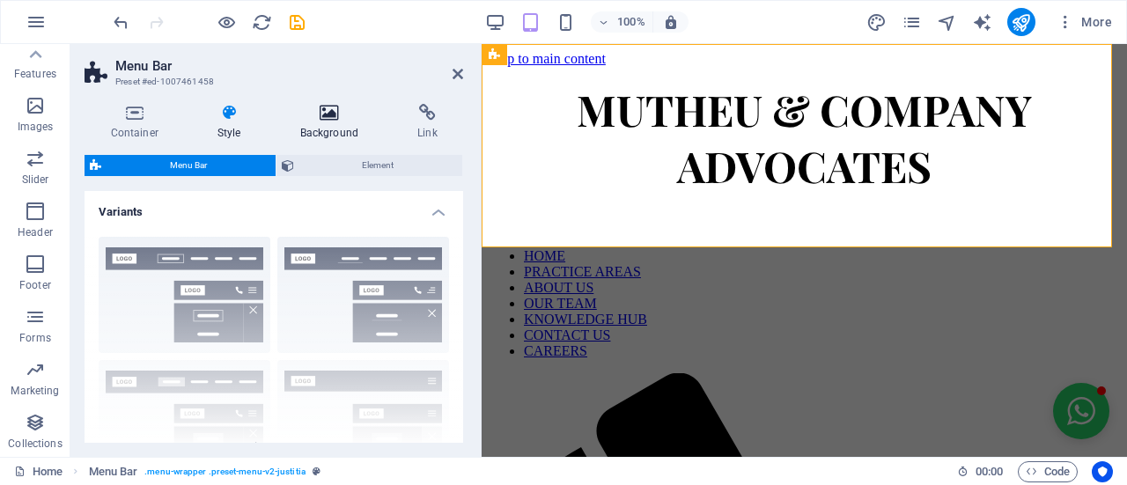
click at [350, 116] on icon at bounding box center [329, 113] width 110 height 18
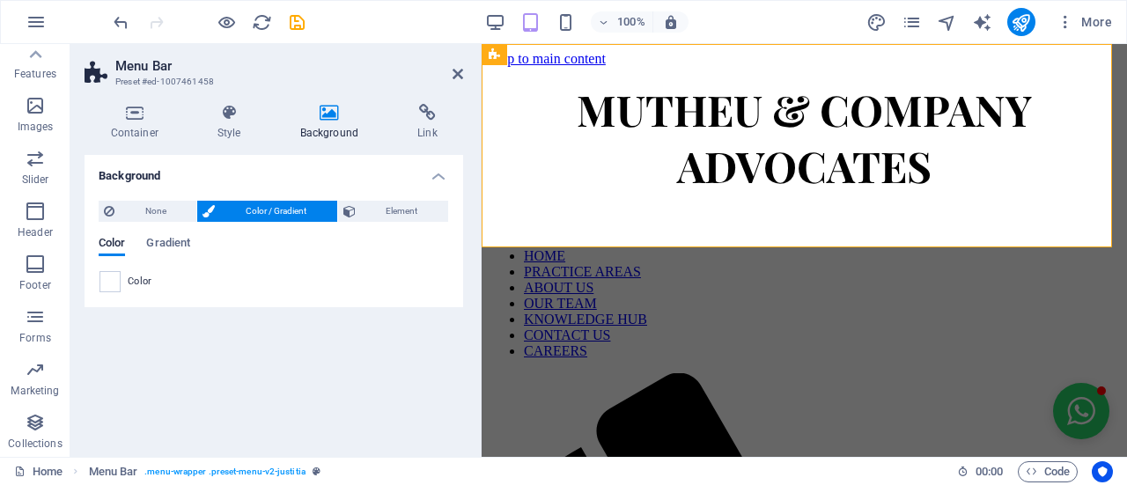
click at [446, 75] on header "Menu Bar Preset #ed-1007461458" at bounding box center [274, 67] width 379 height 46
click at [467, 77] on aside "Menu Bar Preset #ed-1007461458 Container Style Background Link Size Height Defa…" at bounding box center [275, 250] width 411 height 413
click at [458, 71] on icon at bounding box center [458, 74] width 11 height 14
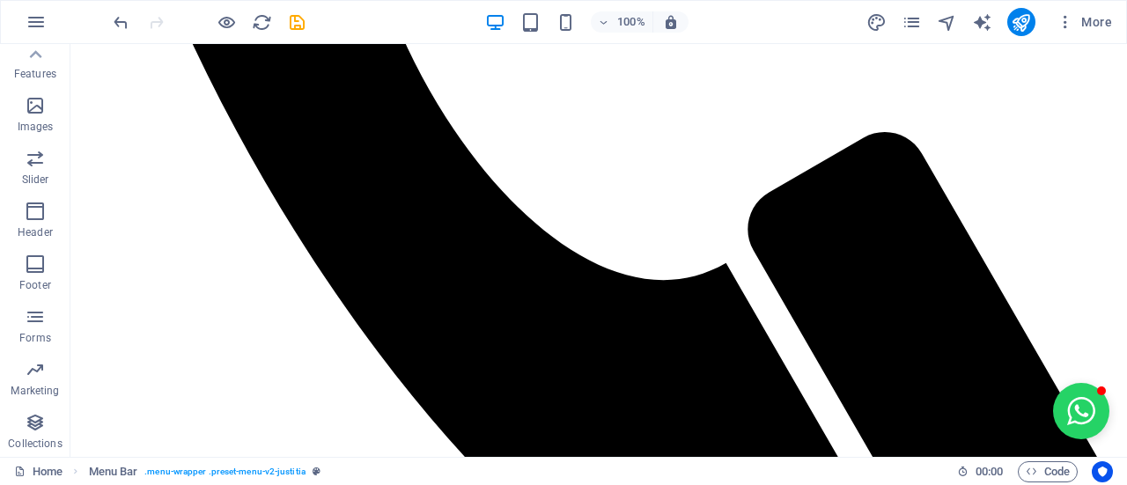
scroll to position [1064, 0]
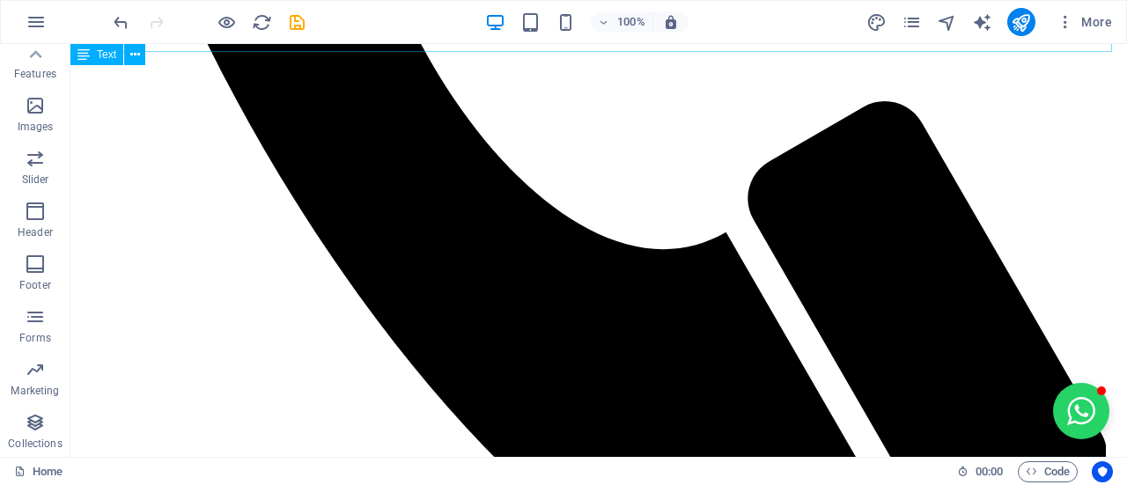
click at [85, 64] on icon at bounding box center [83, 54] width 12 height 21
click at [132, 60] on icon at bounding box center [135, 55] width 10 height 18
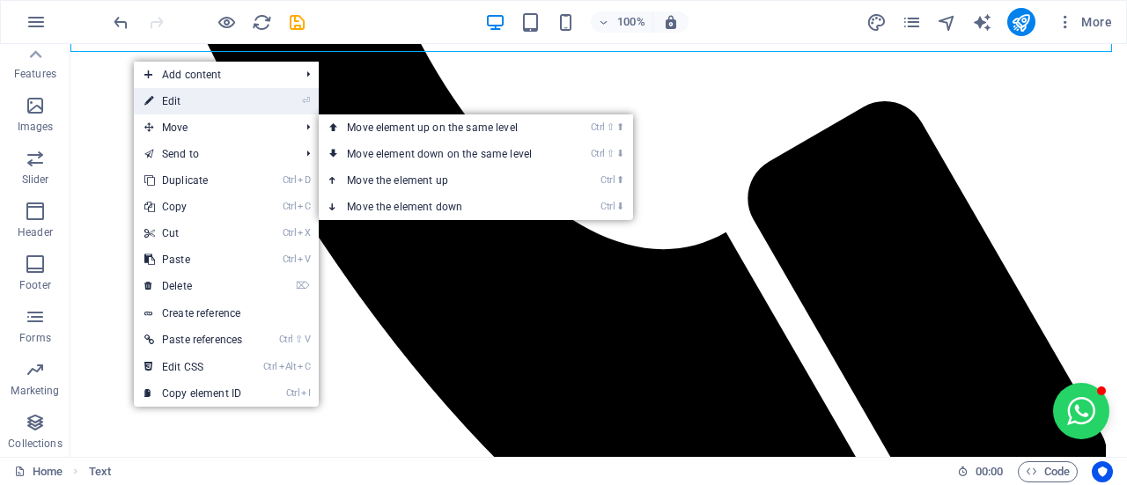
click at [193, 107] on link "⏎ Edit" at bounding box center [193, 101] width 119 height 26
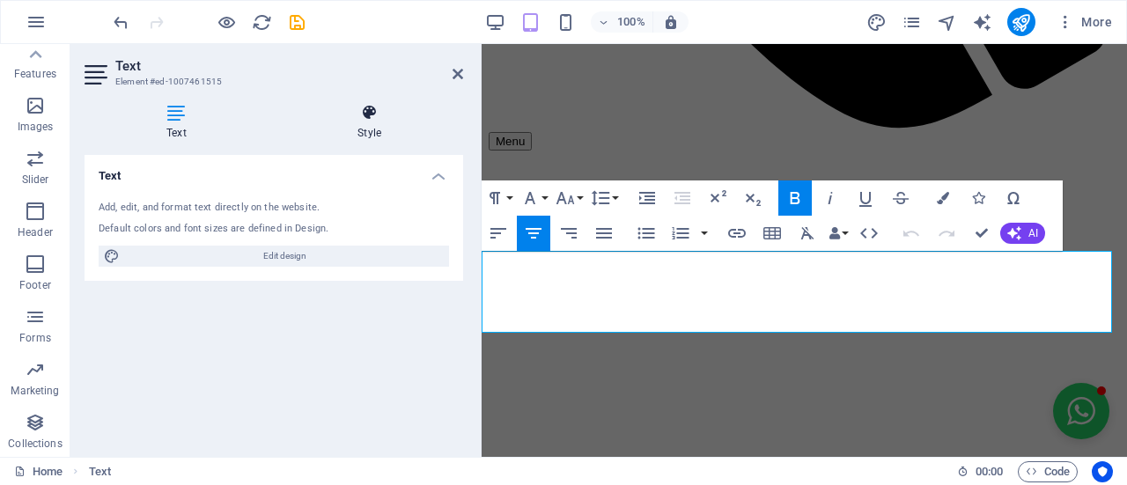
scroll to position [924, 0]
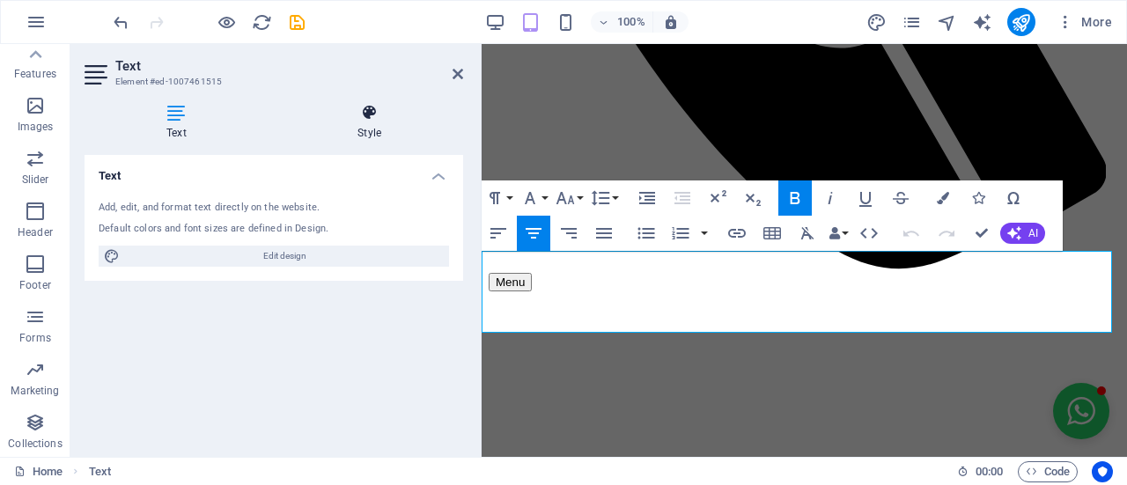
click at [402, 114] on icon at bounding box center [370, 113] width 188 height 18
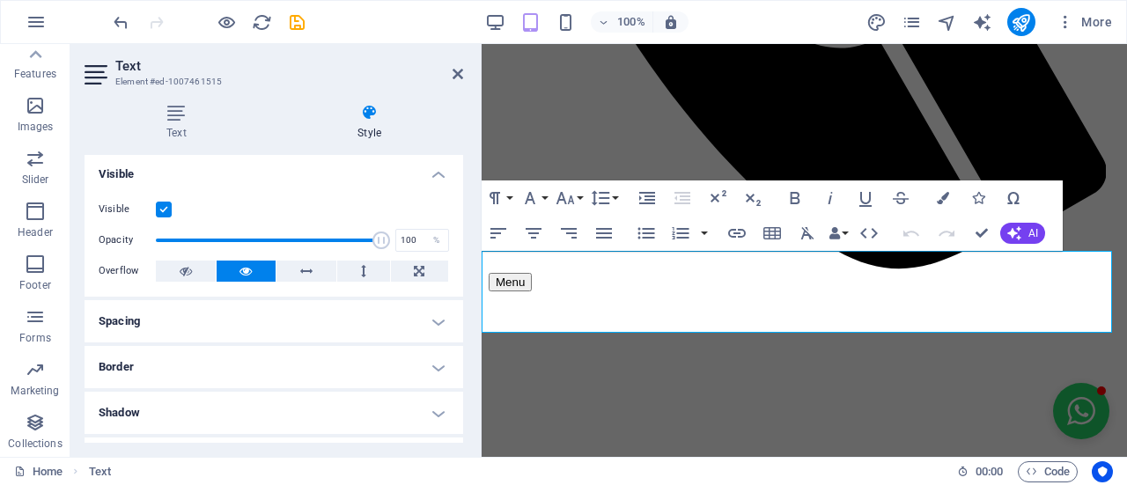
scroll to position [0, 0]
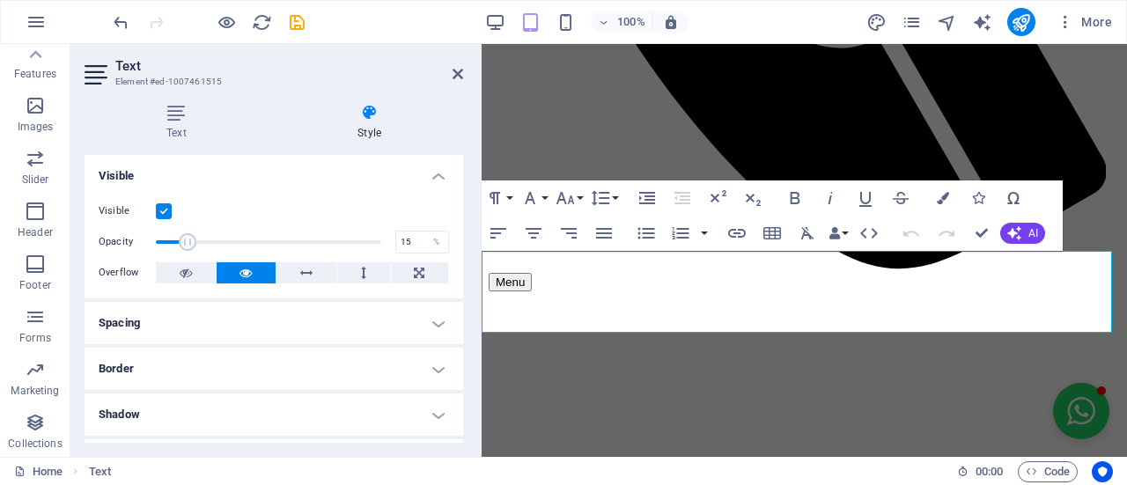
drag, startPoint x: 372, startPoint y: 238, endPoint x: 188, endPoint y: 238, distance: 184.9
click at [188, 238] on span at bounding box center [188, 242] width 18 height 18
type input "100"
drag, startPoint x: 181, startPoint y: 238, endPoint x: 449, endPoint y: 237, distance: 267.7
click at [449, 237] on div "Visible Opacity 100 % Overflow" at bounding box center [274, 243] width 379 height 112
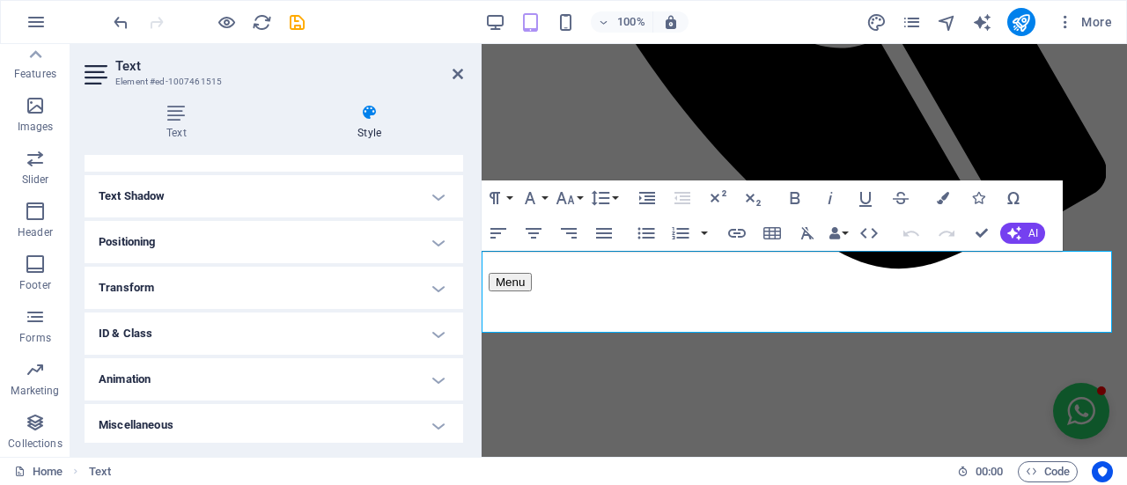
scroll to position [267, 0]
click at [47, 416] on span "Collections" at bounding box center [35, 433] width 70 height 42
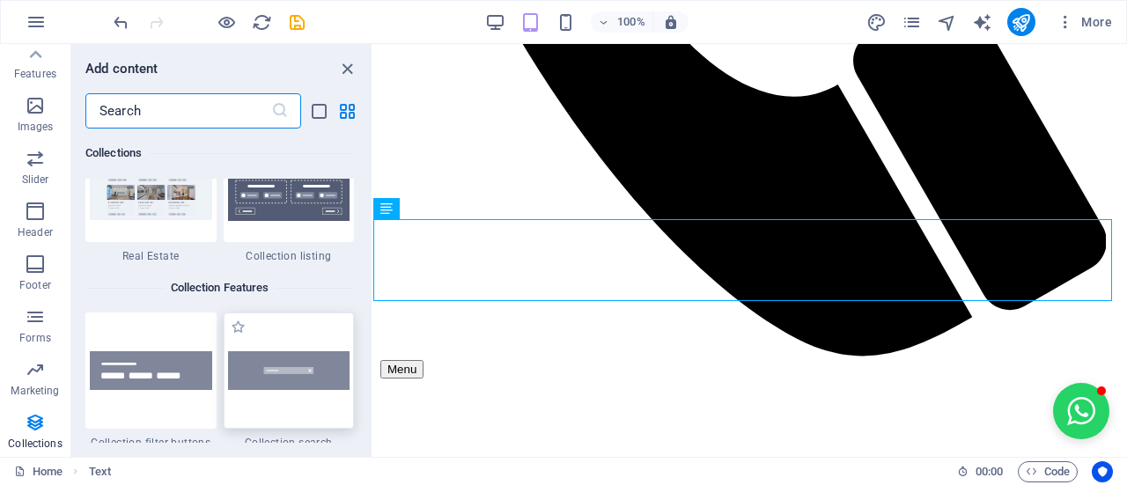
scroll to position [16558, 0]
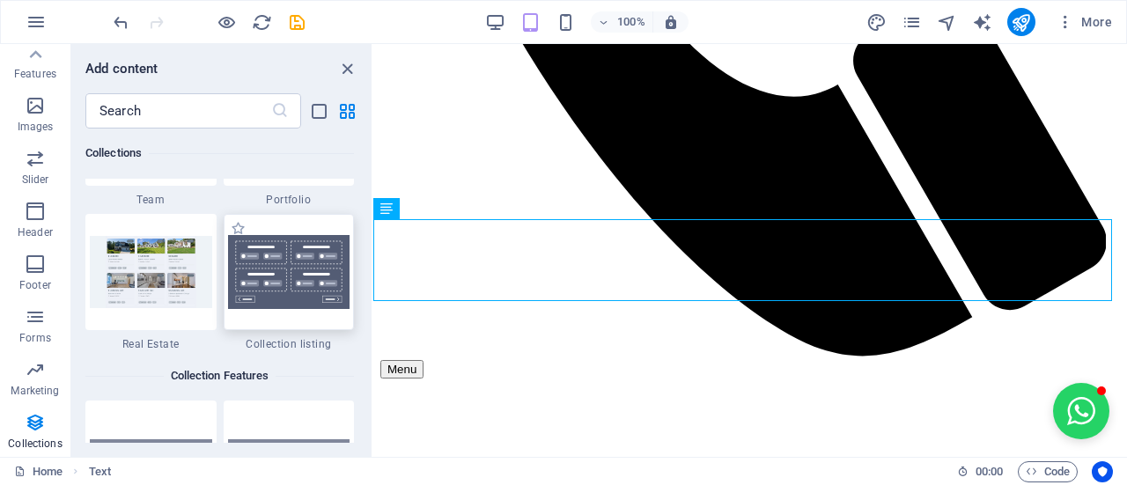
click at [285, 311] on div at bounding box center [289, 272] width 131 height 116
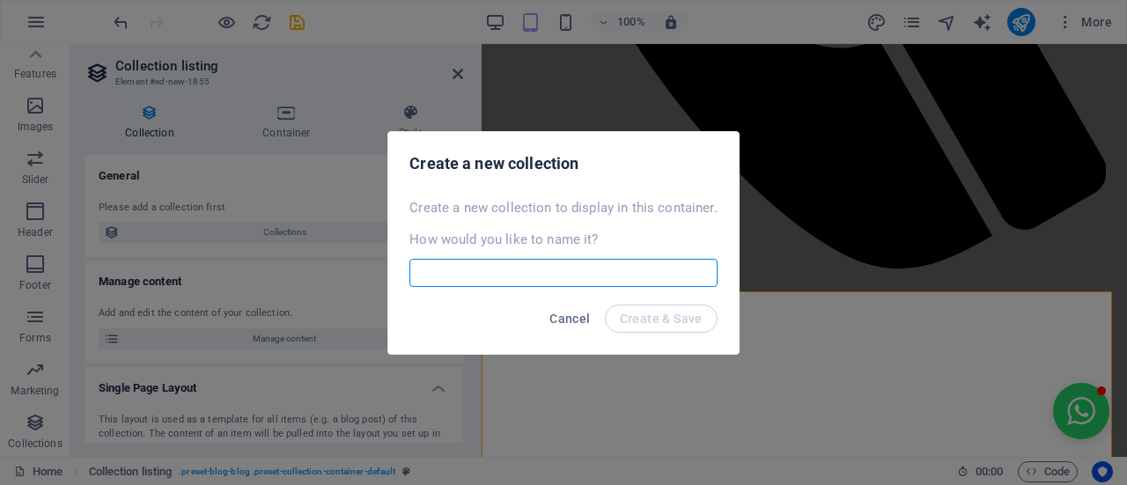
scroll to position [965, 0]
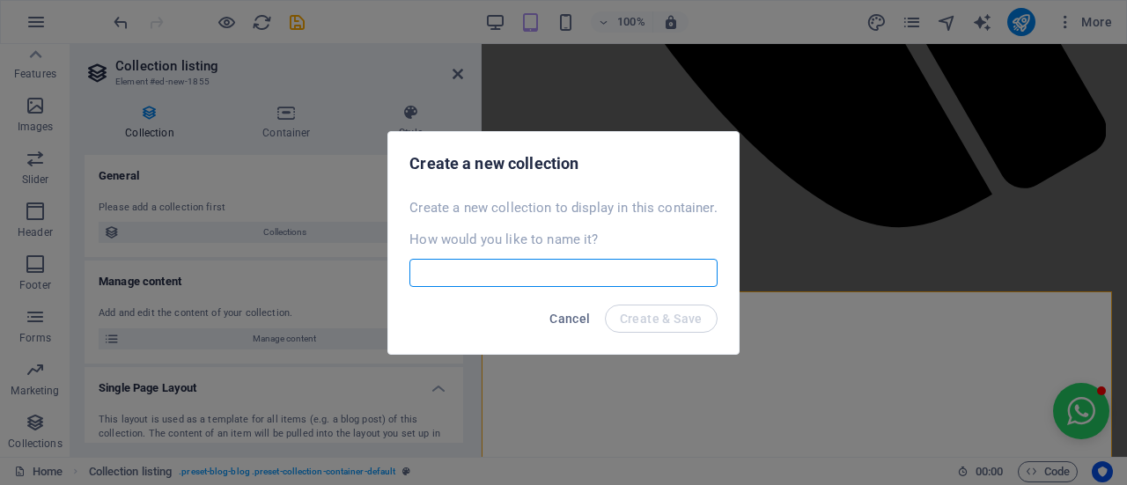
select select
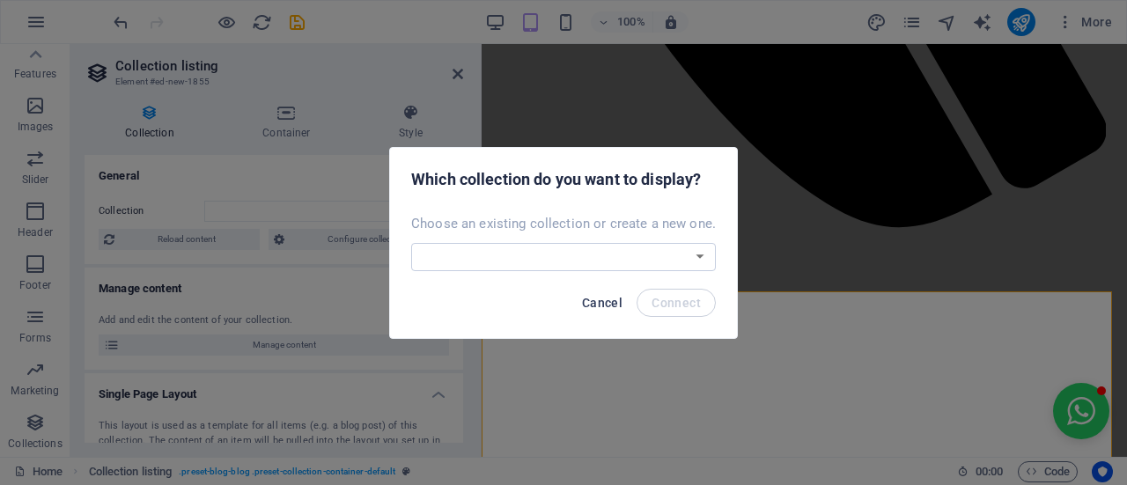
click at [586, 302] on span "Cancel" at bounding box center [602, 303] width 41 height 14
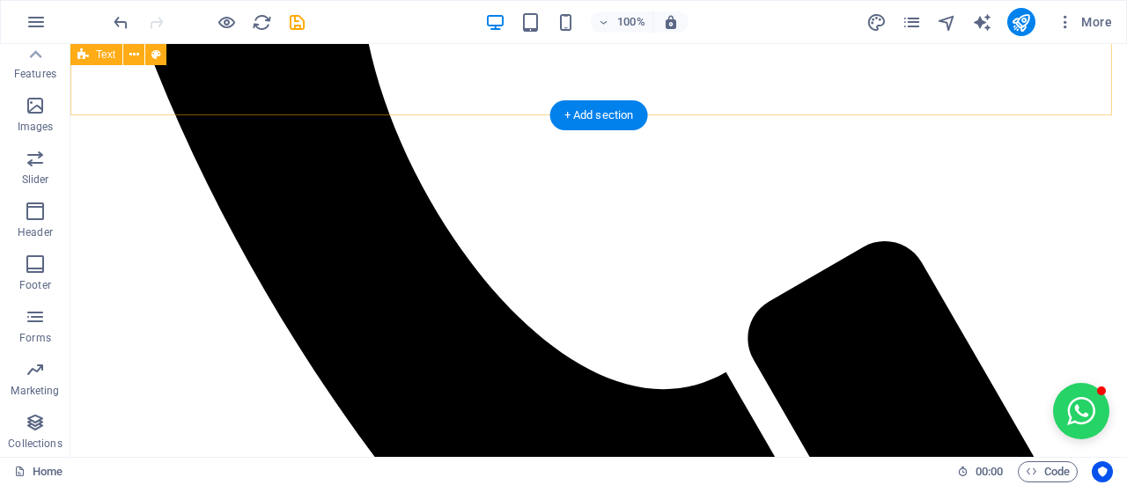
scroll to position [921, 0]
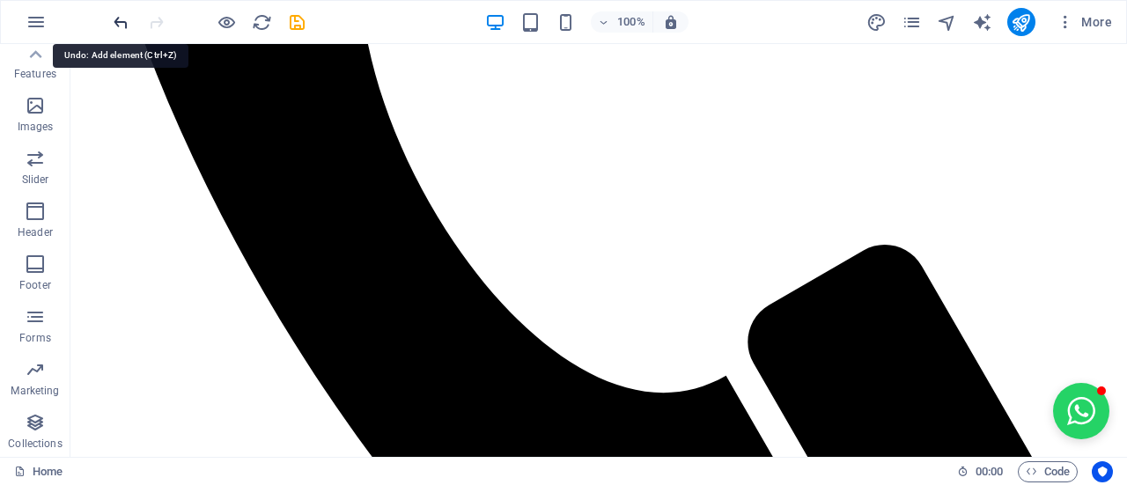
click at [129, 21] on icon "undo" at bounding box center [121, 22] width 20 height 20
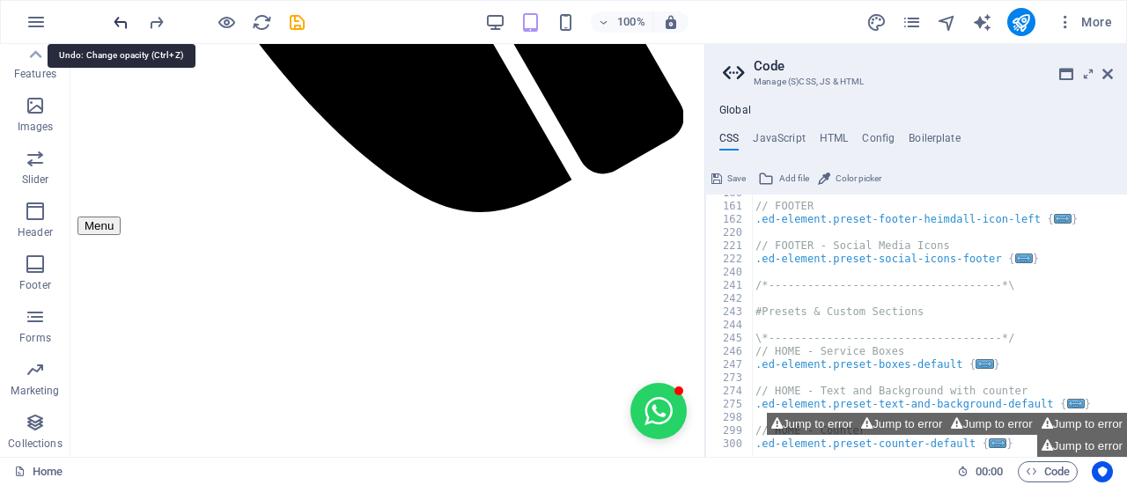
scroll to position [629, 0]
click at [1106, 77] on icon at bounding box center [1107, 74] width 11 height 14
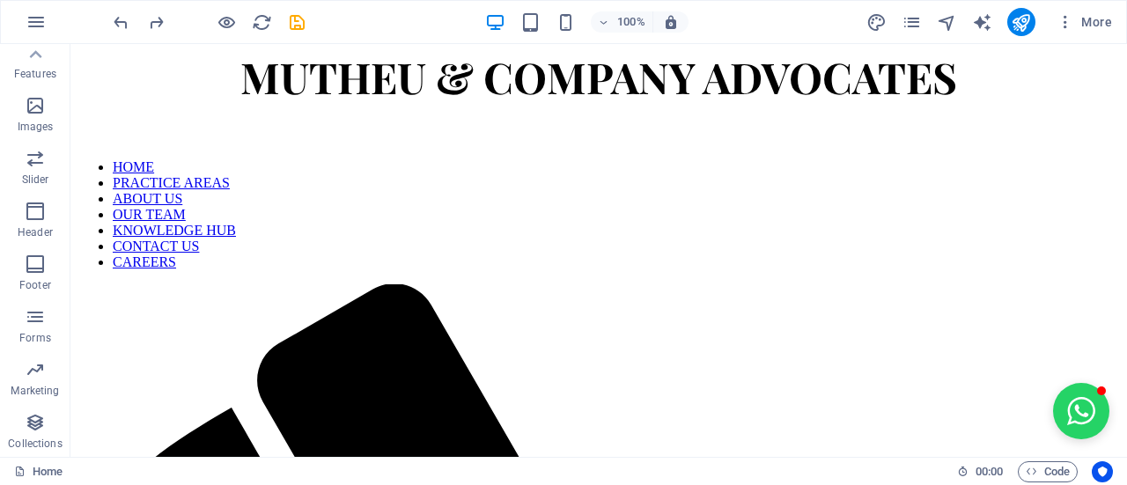
scroll to position [0, 0]
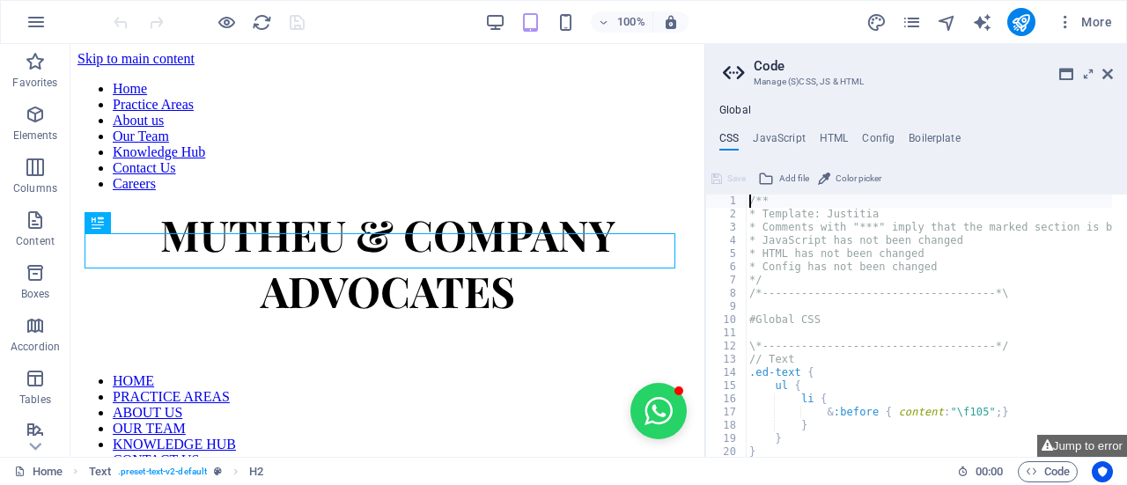
scroll to position [557, 0]
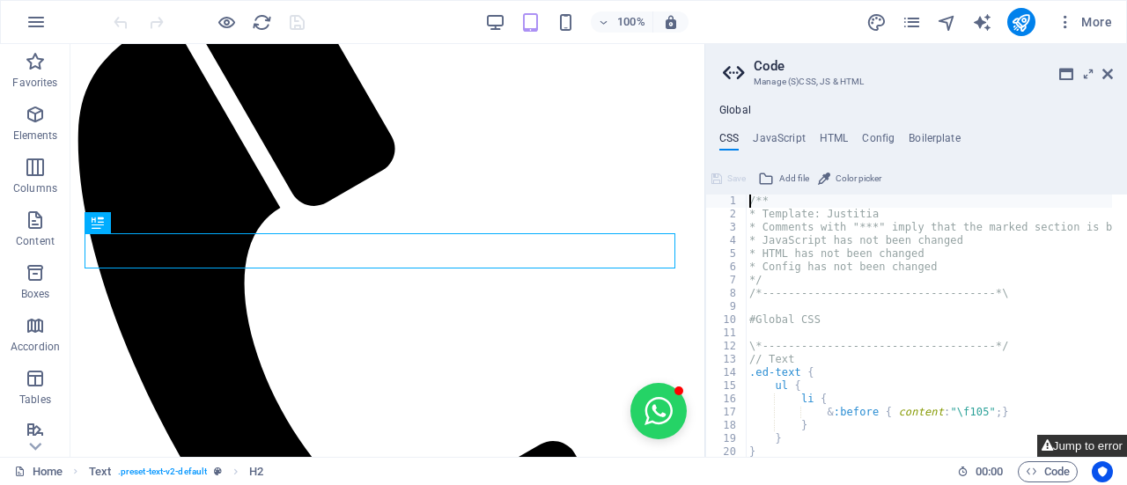
click at [1077, 447] on button "Jump to error" at bounding box center [1082, 446] width 90 height 22
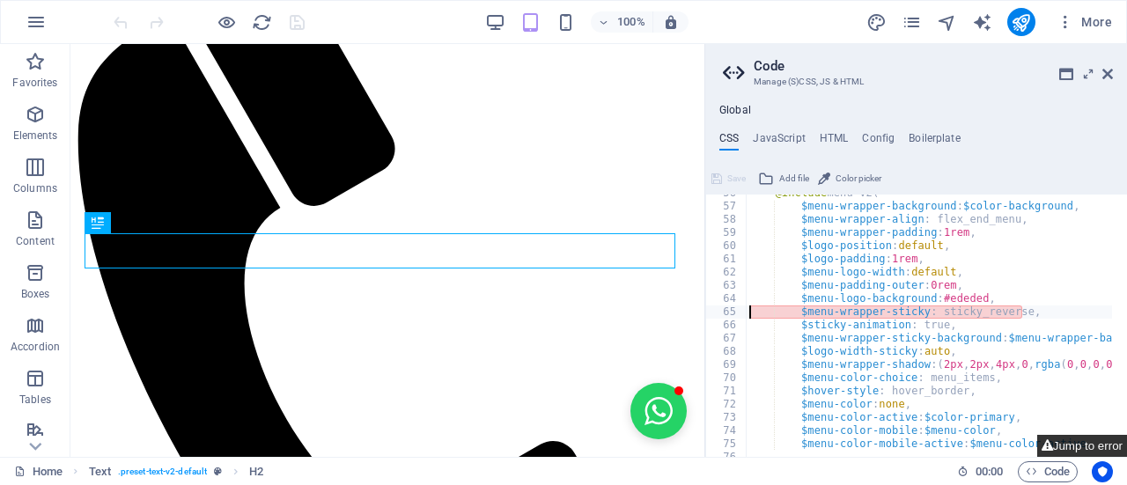
scroll to position [629, 0]
drag, startPoint x: 1045, startPoint y: 319, endPoint x: 953, endPoint y: 318, distance: 92.5
click at [953, 318] on div "@include menu-v2 ( $menu-wrapper-background : $color-background , $menu-wrapper…" at bounding box center [1010, 324] width 529 height 274
click at [927, 308] on div "@include menu-v2 ( $menu-wrapper-background : $color-background , $menu-wrapper…" at bounding box center [1010, 324] width 529 height 274
type textarea "$menu-wrapper-sticky: sticky_reverse,"
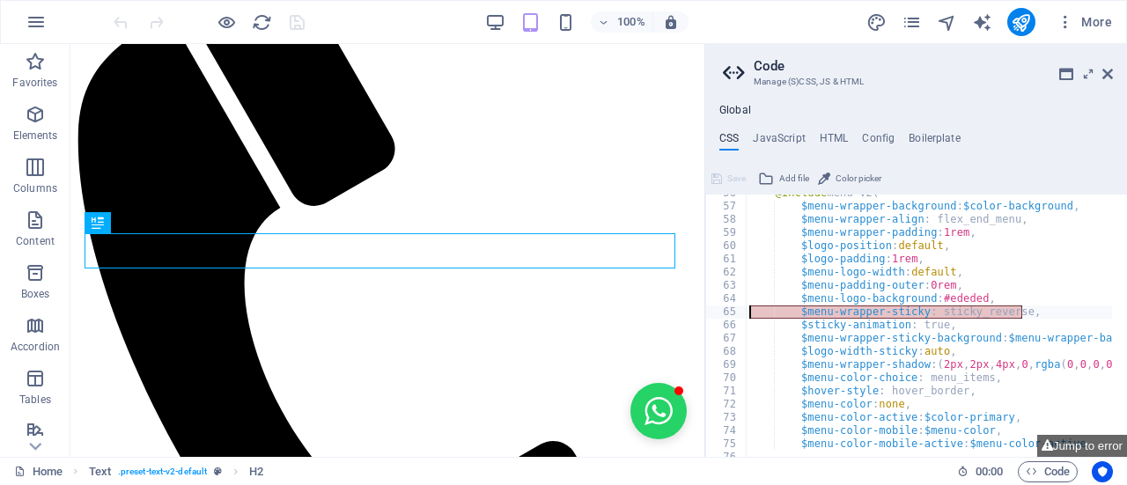
drag, startPoint x: 1031, startPoint y: 314, endPoint x: 752, endPoint y: 314, distance: 279.1
click at [752, 314] on div "@include menu-v2 ( $menu-wrapper-background : $color-background , $menu-wrapper…" at bounding box center [1010, 324] width 529 height 274
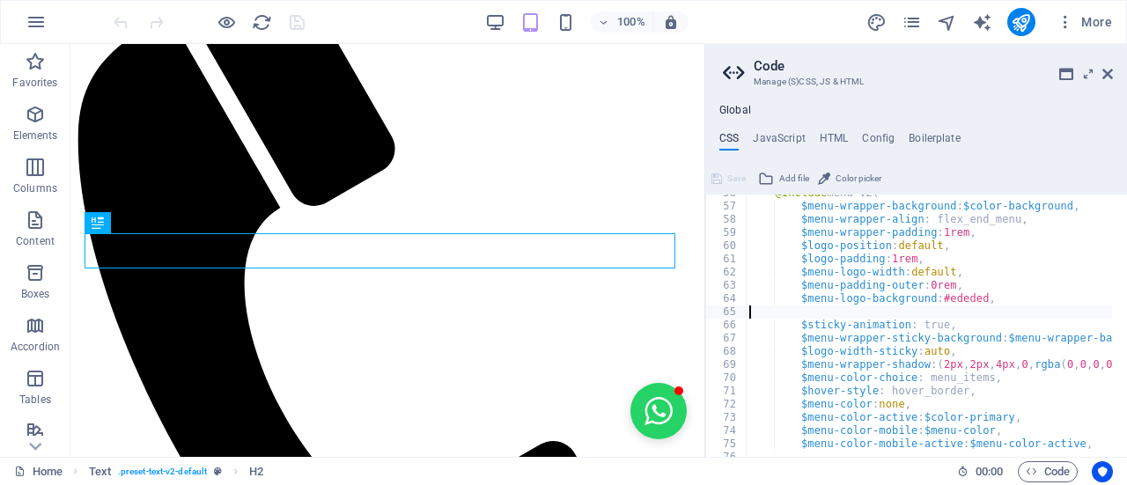
type textarea "$sticky-animation: true,"
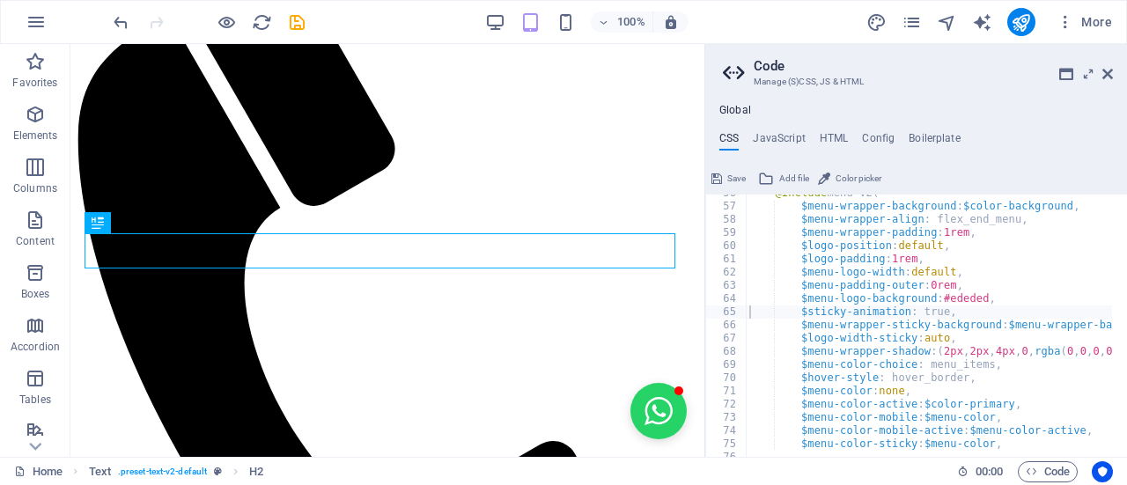
click at [870, 175] on span "Color picker" at bounding box center [859, 178] width 46 height 21
click at [1106, 73] on icon at bounding box center [1107, 74] width 11 height 14
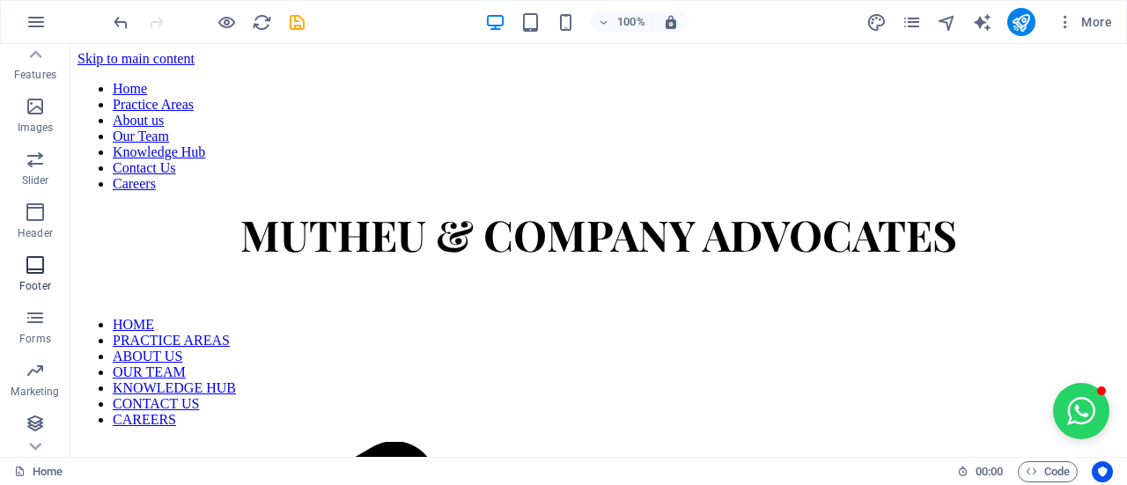
scroll to position [379, 0]
click at [33, 166] on icon "button" at bounding box center [35, 158] width 21 height 21
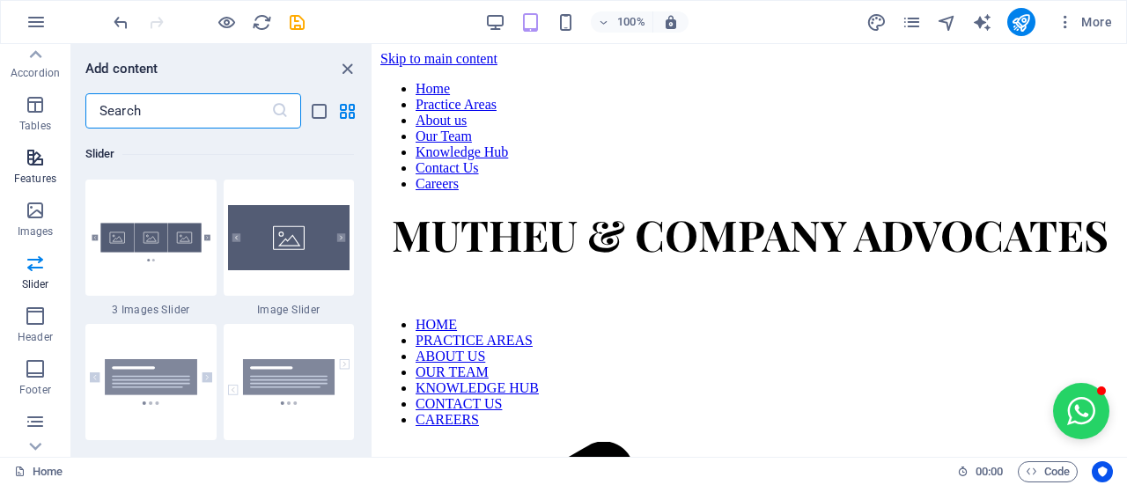
scroll to position [291, 0]
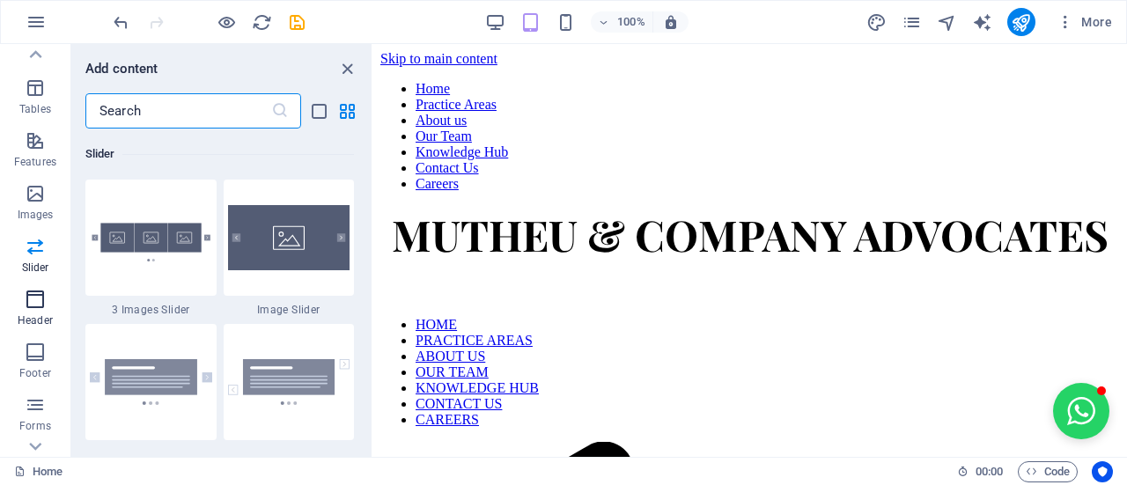
click at [39, 309] on span "Header" at bounding box center [35, 310] width 70 height 42
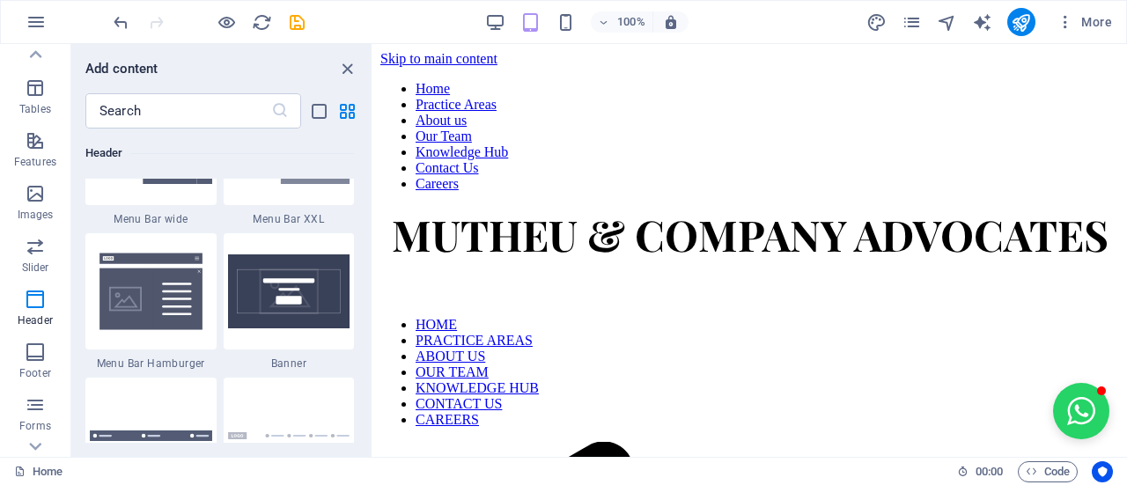
scroll to position [11130, 0]
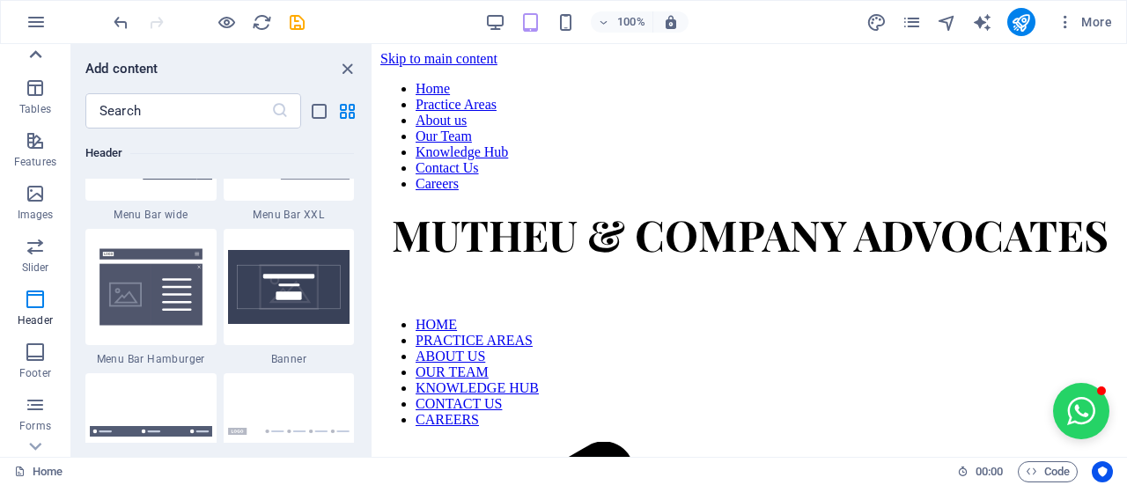
click at [47, 55] on icon at bounding box center [35, 54] width 25 height 25
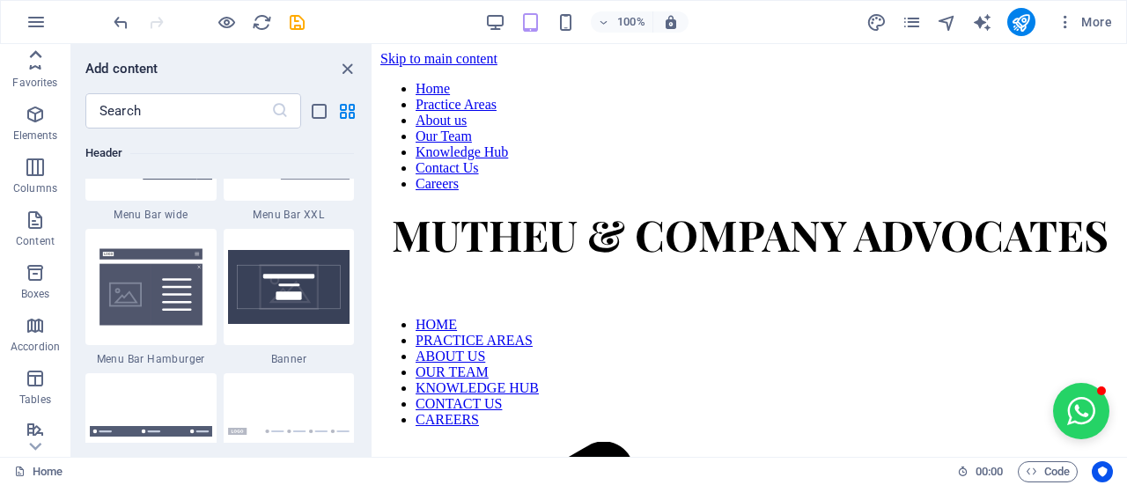
click at [47, 55] on icon at bounding box center [35, 54] width 25 height 25
click at [47, 55] on span "Favorites" at bounding box center [35, 72] width 70 height 42
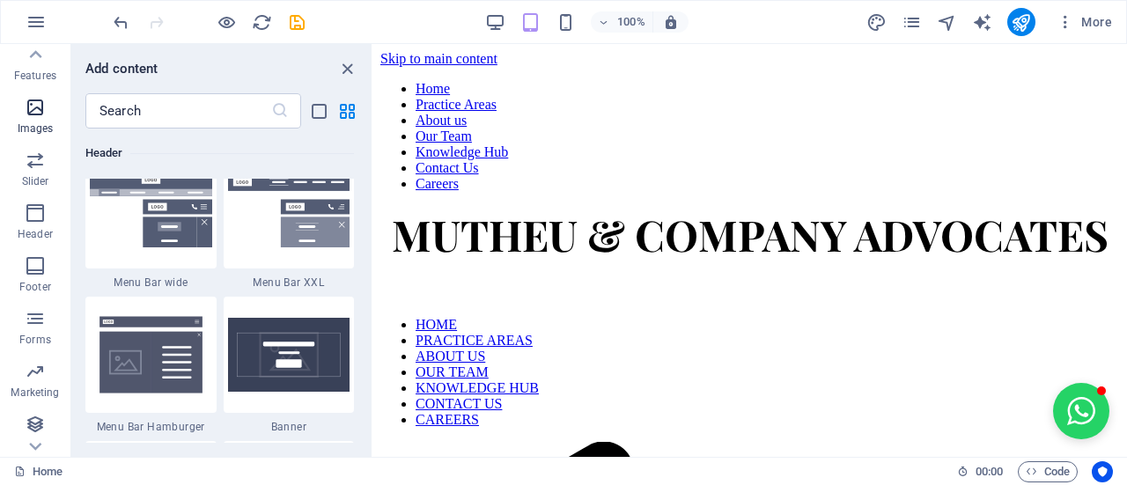
scroll to position [379, 0]
click at [35, 372] on icon "button" at bounding box center [35, 369] width 21 height 21
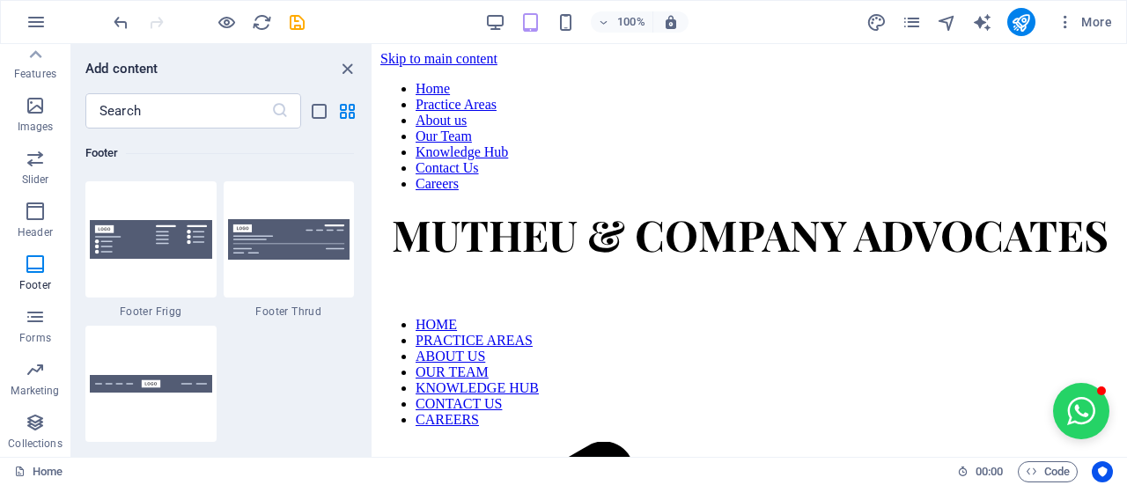
scroll to position [12492, 0]
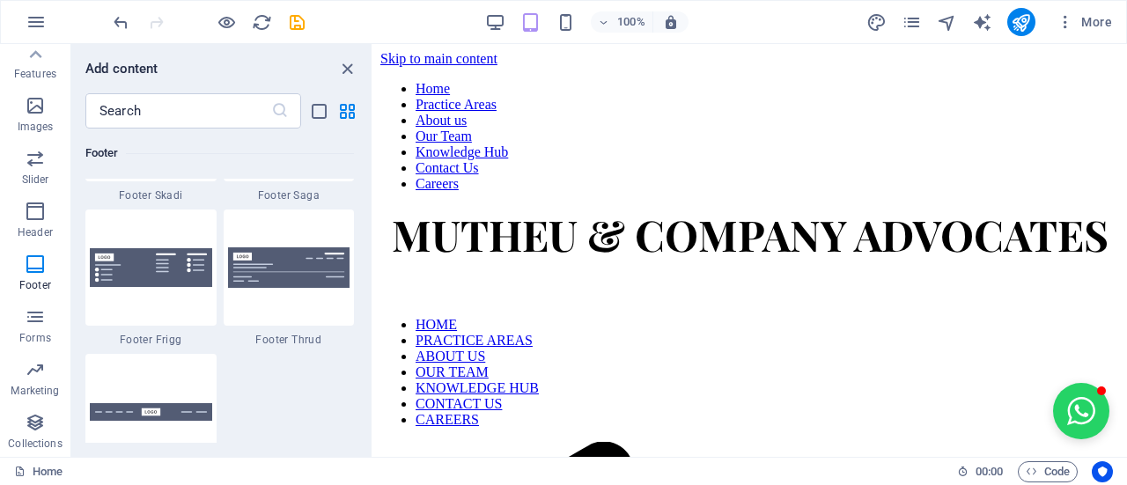
click at [335, 68] on div "Add content" at bounding box center [221, 68] width 300 height 21
click at [346, 73] on icon "close panel" at bounding box center [347, 69] width 20 height 20
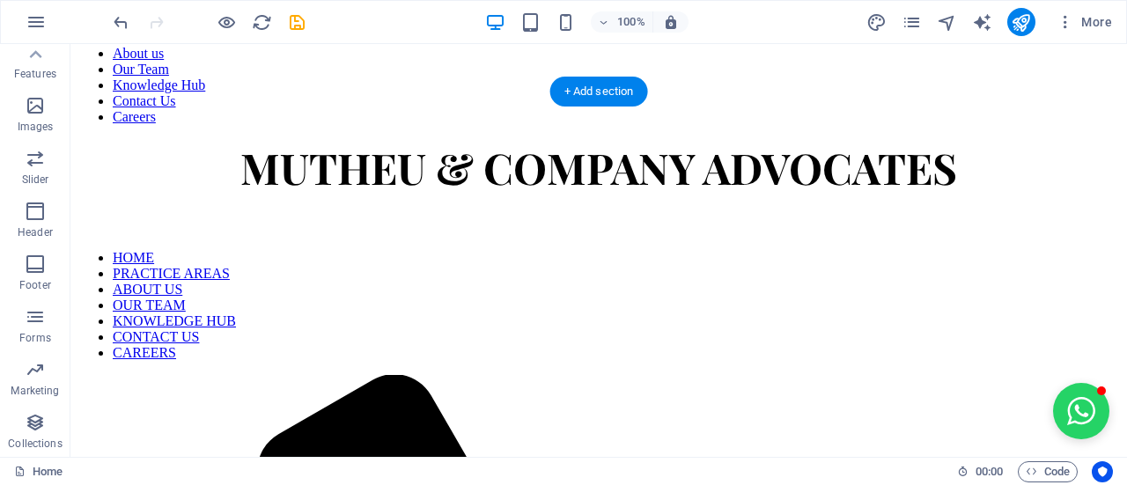
scroll to position [0, 0]
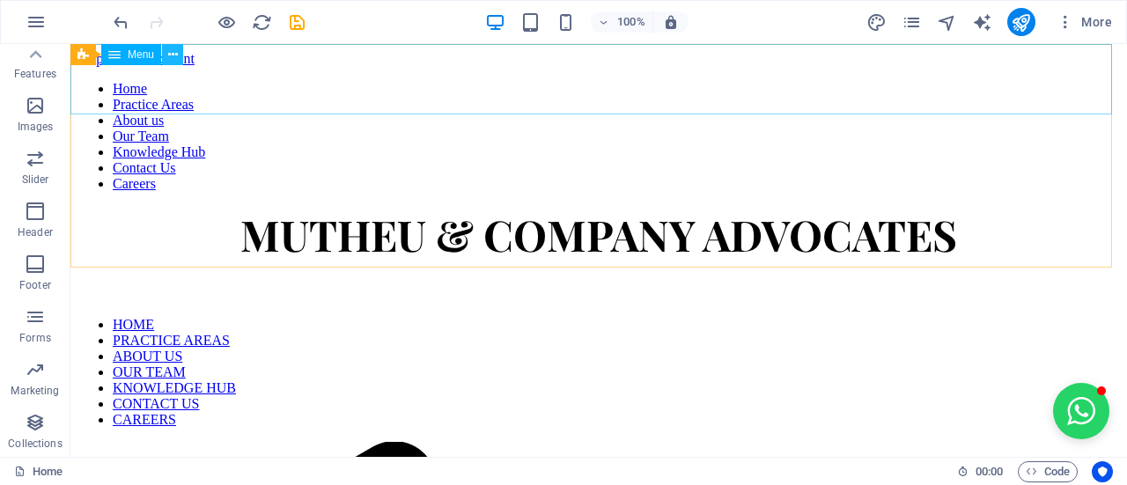
click at [176, 54] on icon at bounding box center [173, 55] width 10 height 18
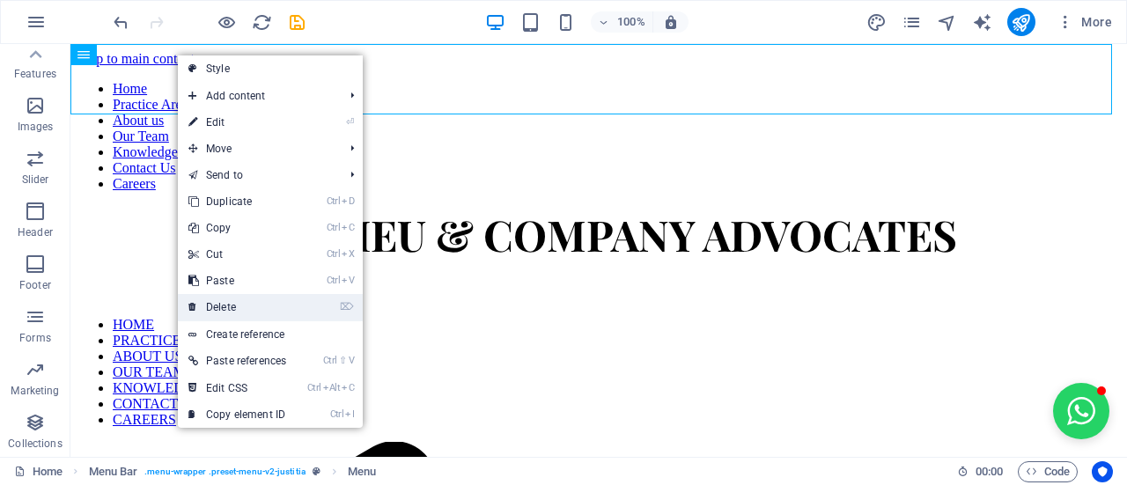
click at [236, 306] on link "⌦ Delete" at bounding box center [237, 307] width 119 height 26
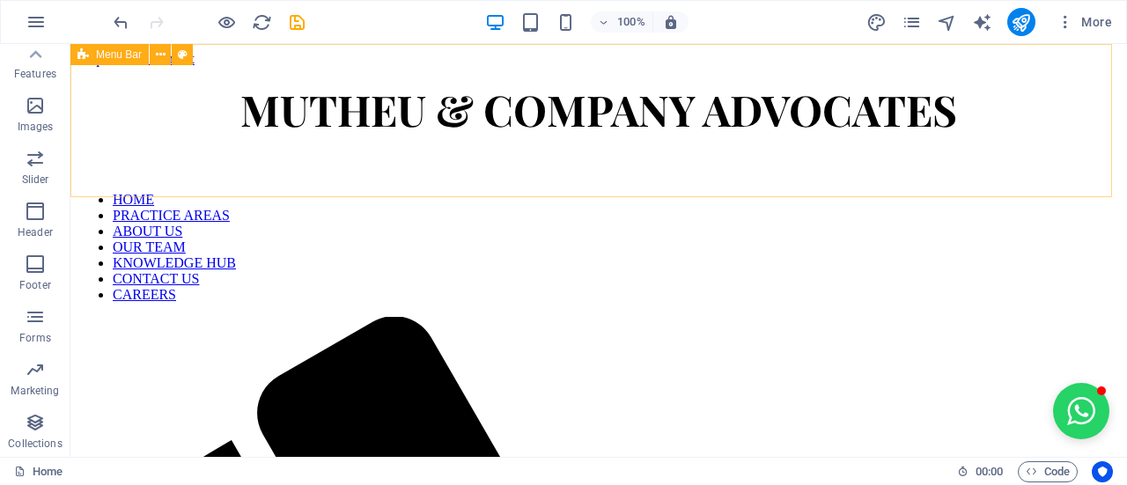
click at [86, 59] on icon at bounding box center [82, 54] width 11 height 21
select select "header"
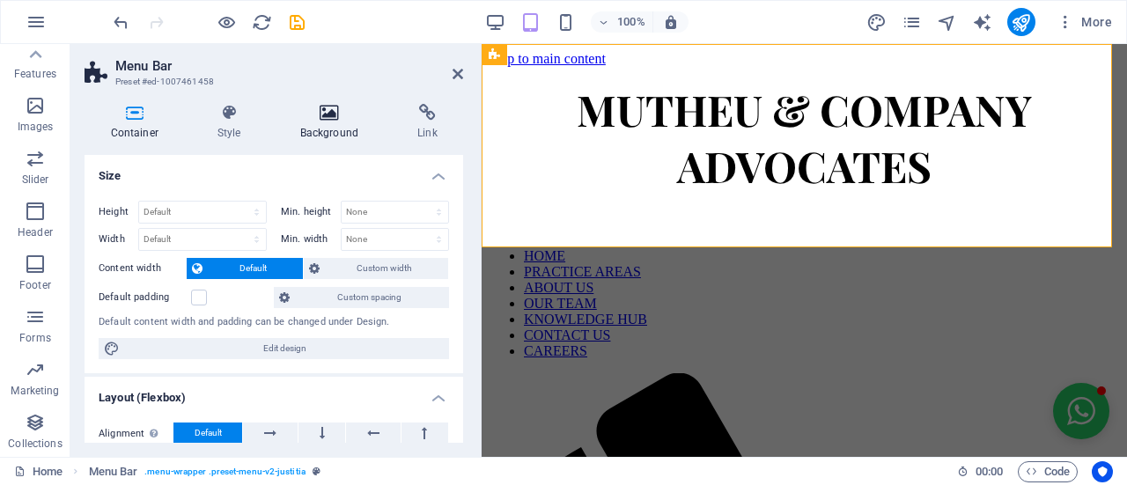
click at [347, 117] on icon at bounding box center [329, 113] width 110 height 18
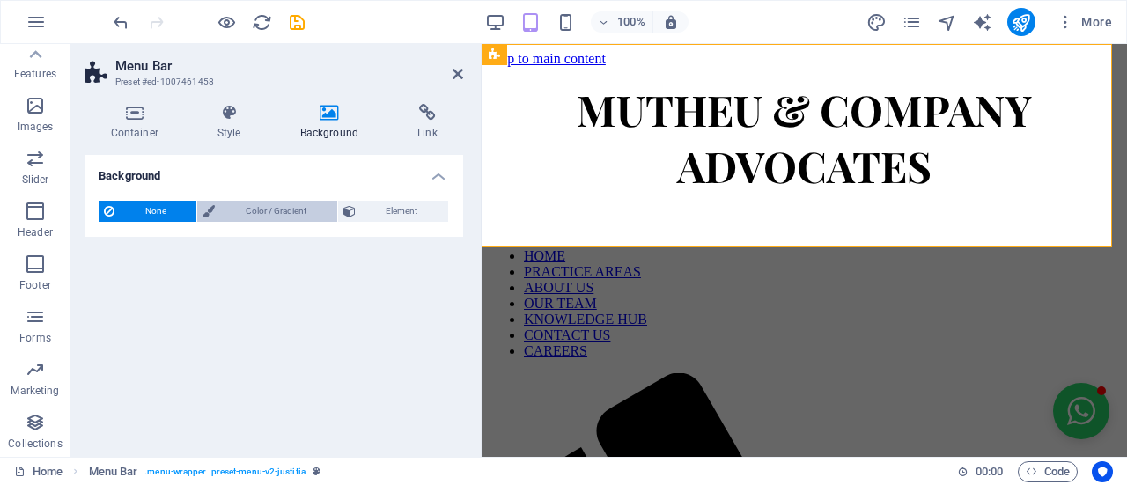
click at [311, 202] on span "Color / Gradient" at bounding box center [275, 211] width 111 height 21
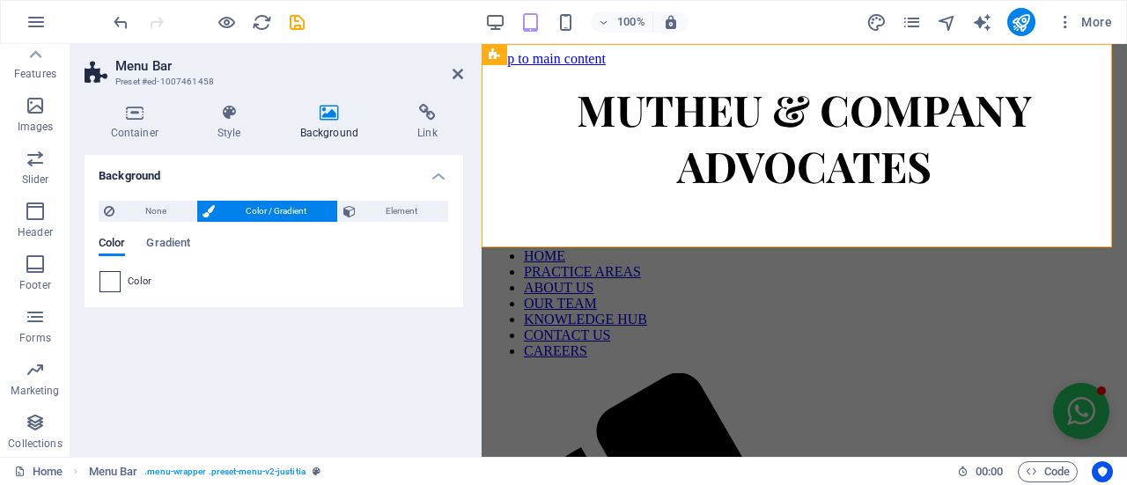
click at [116, 274] on span at bounding box center [109, 281] width 19 height 19
type input "#ffffff"
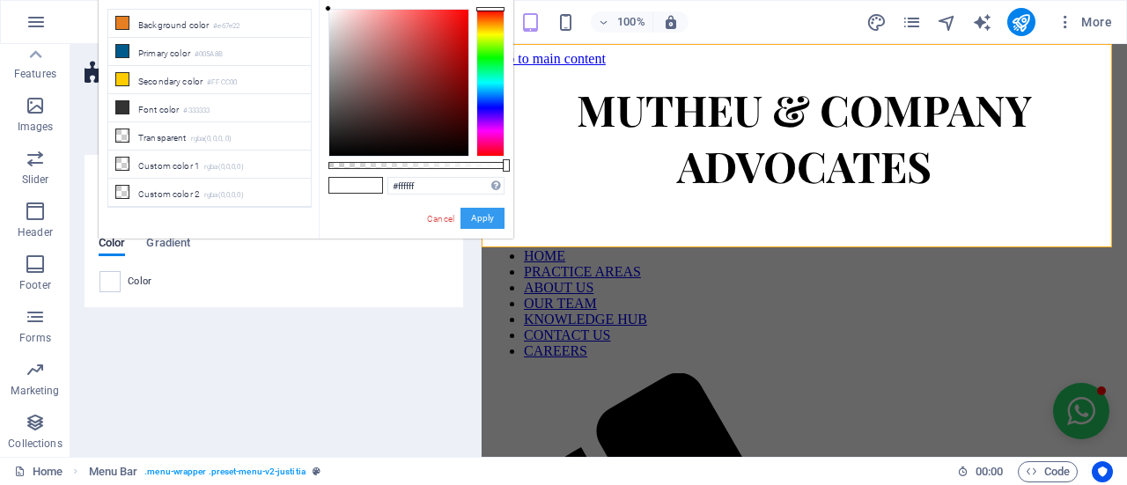
drag, startPoint x: 477, startPoint y: 217, endPoint x: 12, endPoint y: 174, distance: 466.9
click at [477, 217] on button "Apply" at bounding box center [482, 218] width 44 height 21
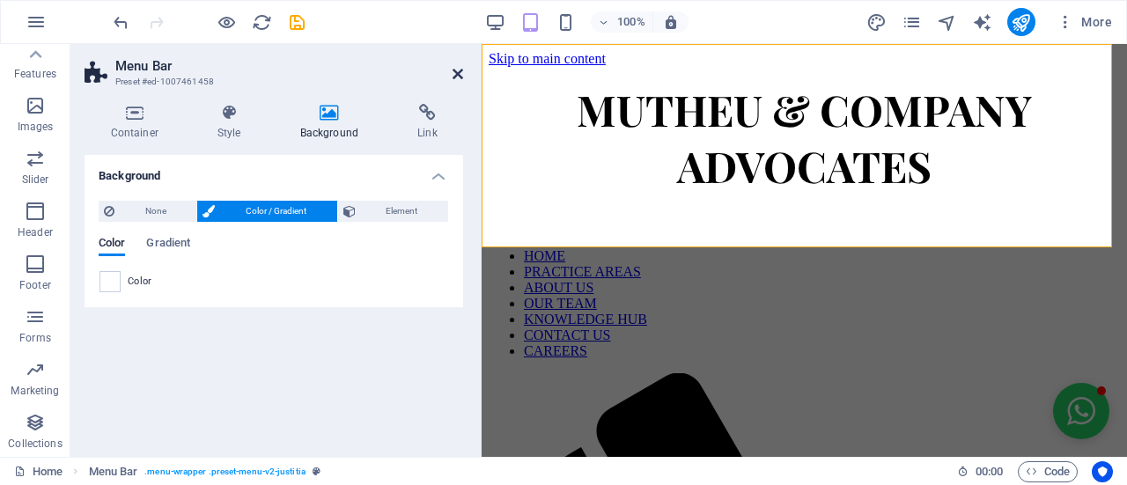
drag, startPoint x: 454, startPoint y: 70, endPoint x: 398, endPoint y: 33, distance: 67.4
click at [454, 70] on icon at bounding box center [458, 74] width 11 height 14
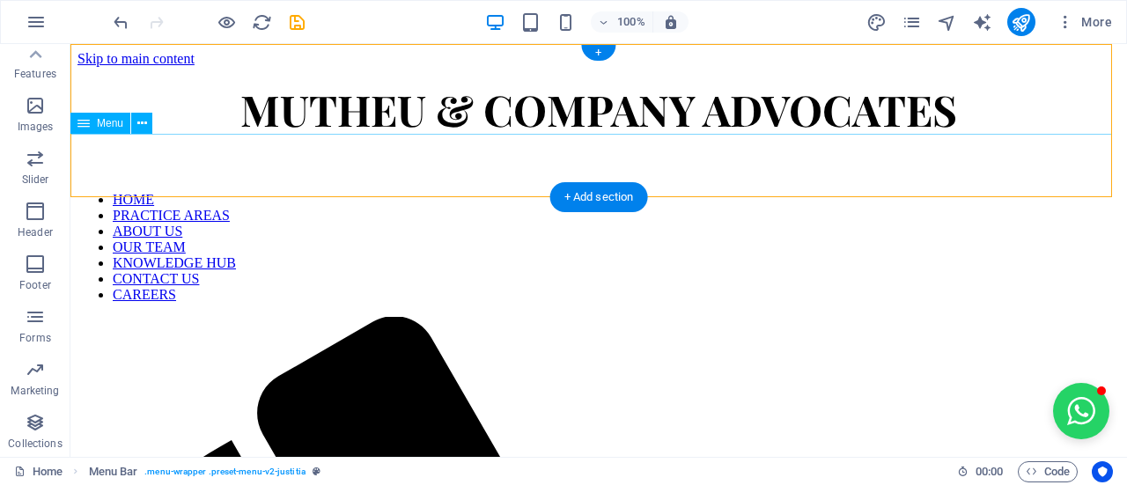
click at [1096, 196] on nav "HOME PRACTICE AREAS ABOUT US OUR TEAM KNOWLEDGE HUB CONTACT US CAREERS" at bounding box center [598, 247] width 1042 height 111
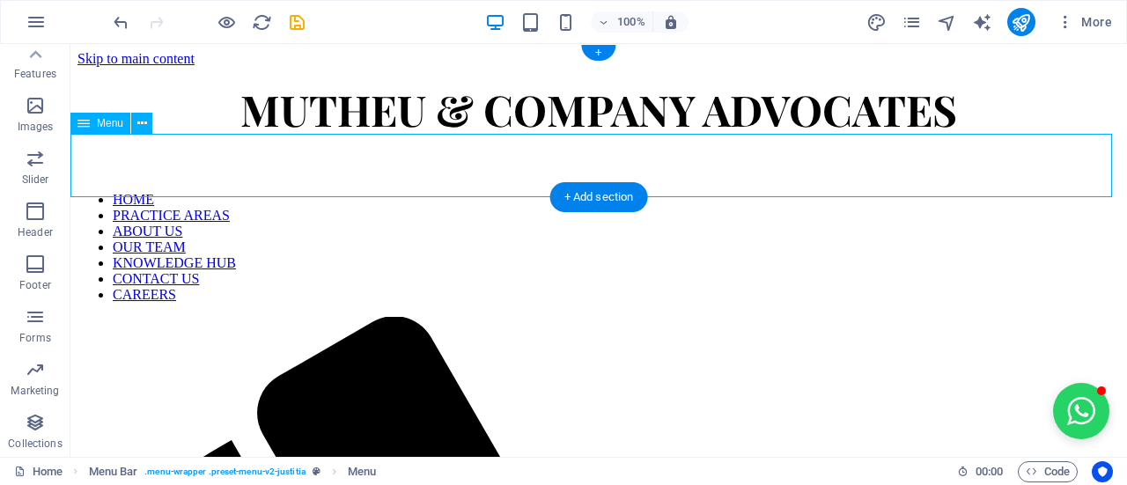
click at [1096, 196] on nav "HOME PRACTICE AREAS ABOUT US OUR TEAM KNOWLEDGE HUB CONTACT US CAREERS" at bounding box center [598, 247] width 1042 height 111
select select
select select "primary"
select select "1"
select select
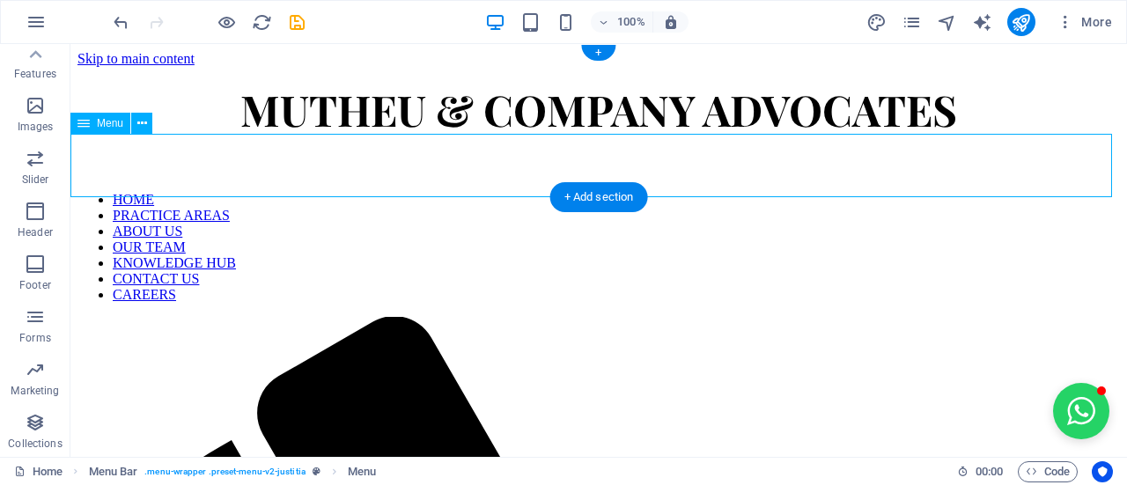
select select "primary"
select select "2"
select select
select select "primary"
select select "3"
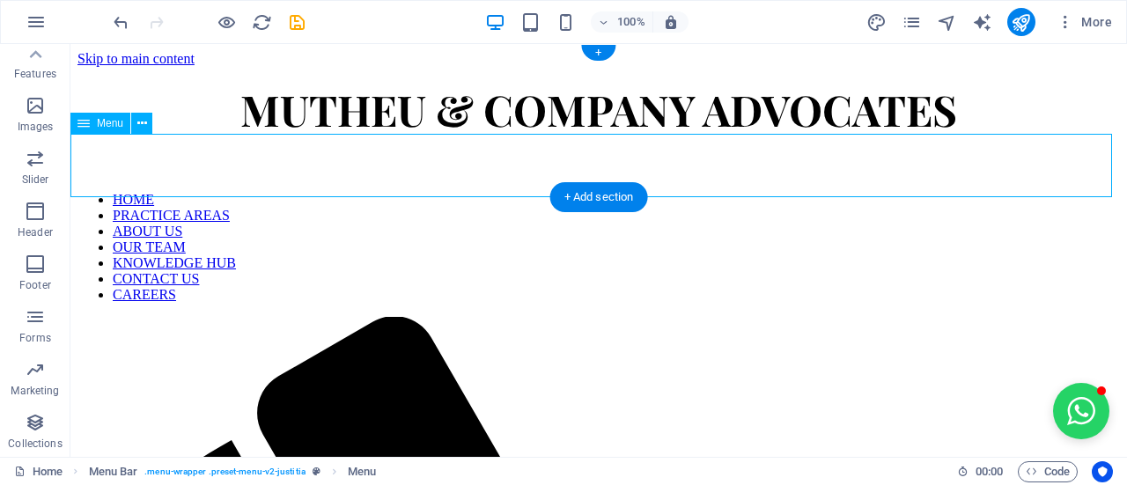
select select
select select "primary"
select select "4"
select select
select select "primary"
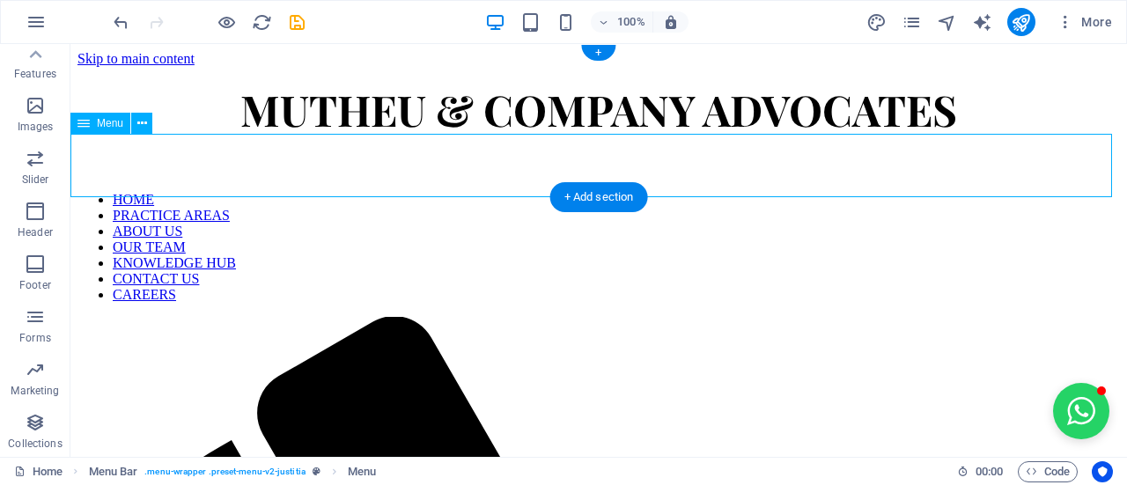
select select "5"
select select
select select "primary"
select select "6"
select select
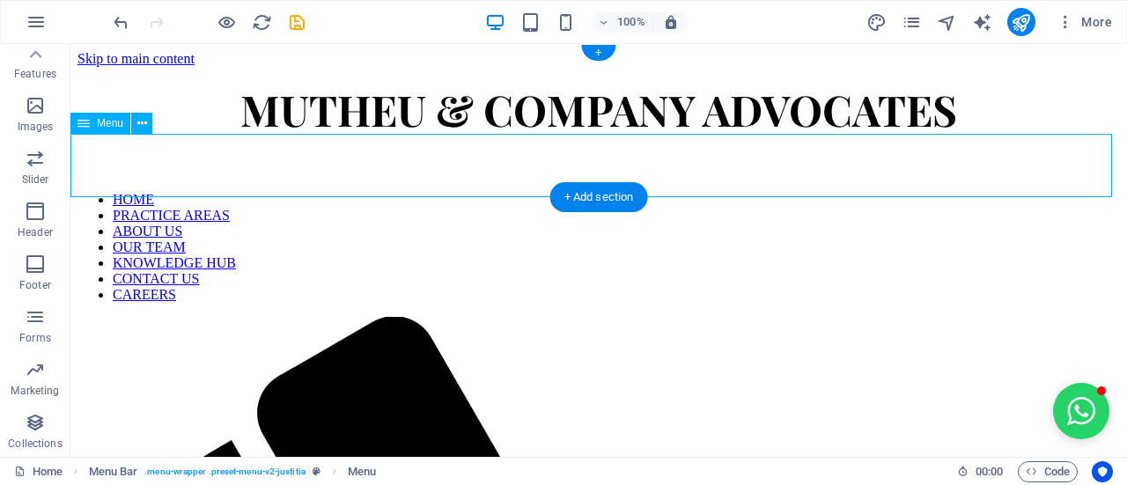
select select "primary"
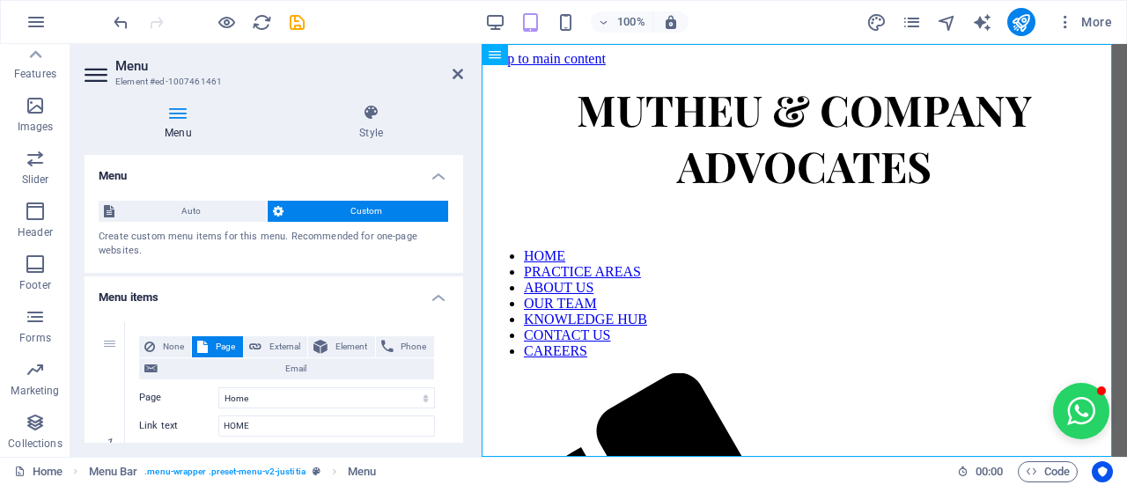
click at [519, 18] on div "100%" at bounding box center [586, 22] width 203 height 28
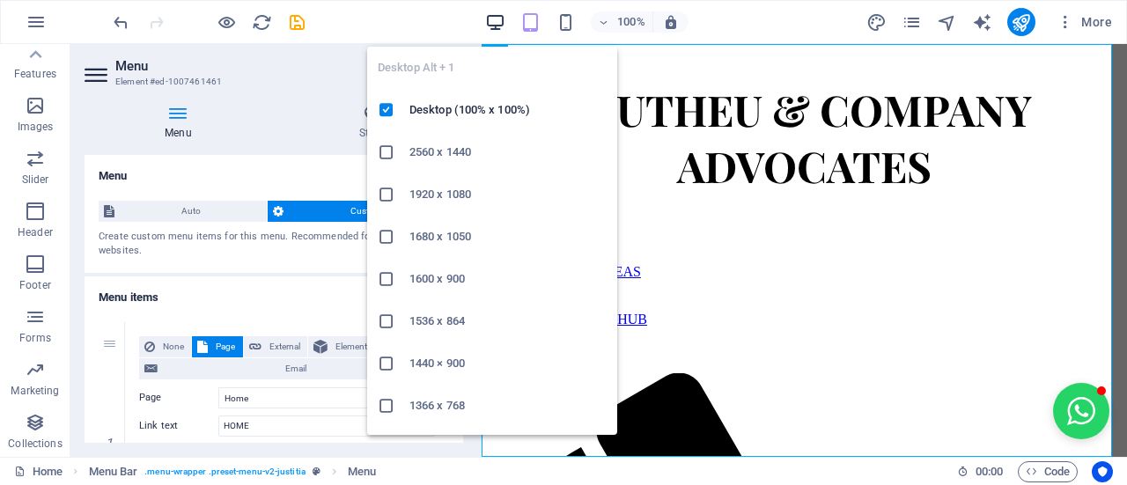
click at [501, 22] on icon "button" at bounding box center [495, 22] width 20 height 20
click at [501, 23] on icon "button" at bounding box center [495, 22] width 20 height 20
click at [501, 24] on icon "button" at bounding box center [495, 22] width 20 height 20
click at [391, 75] on ul "Desktop Alt + 1 Desktop (100% x 100%) 2560 x 1440 1920 x 1080 1680 x 1050 1600 …" at bounding box center [492, 321] width 250 height 549
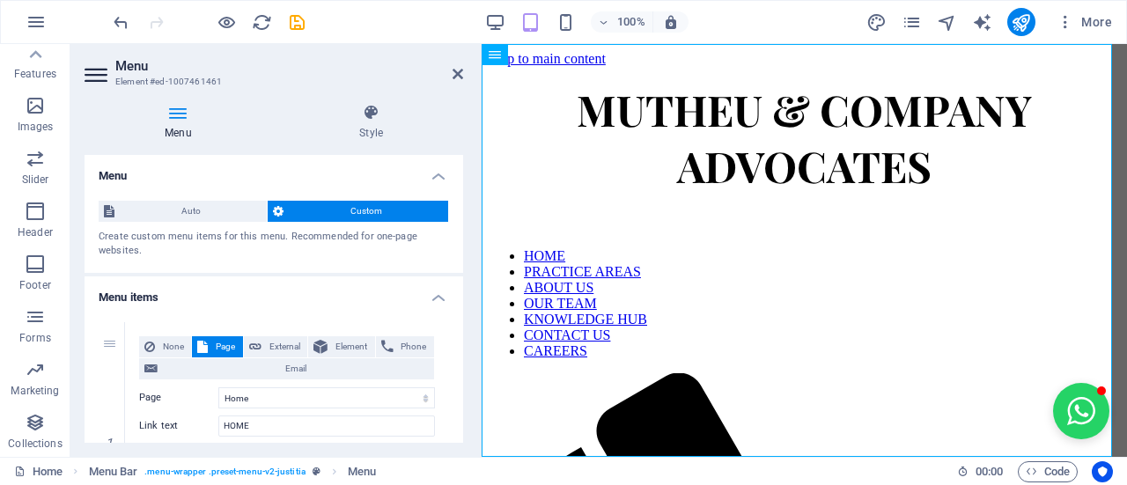
click at [305, 75] on h3 "Element #ed-1007461461" at bounding box center [271, 82] width 313 height 16
click at [561, 35] on div "100%" at bounding box center [586, 22] width 203 height 28
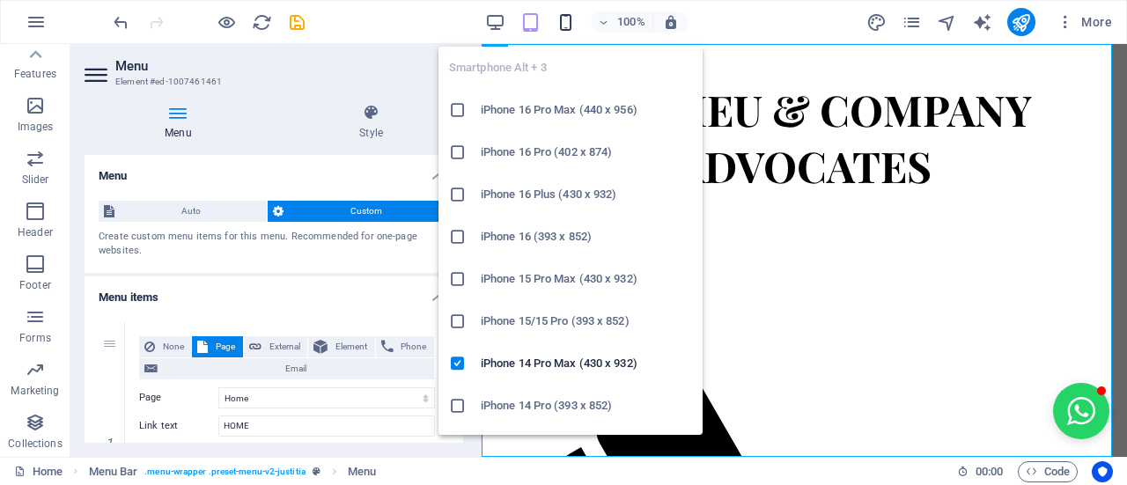
click at [567, 29] on icon "button" at bounding box center [566, 22] width 20 height 20
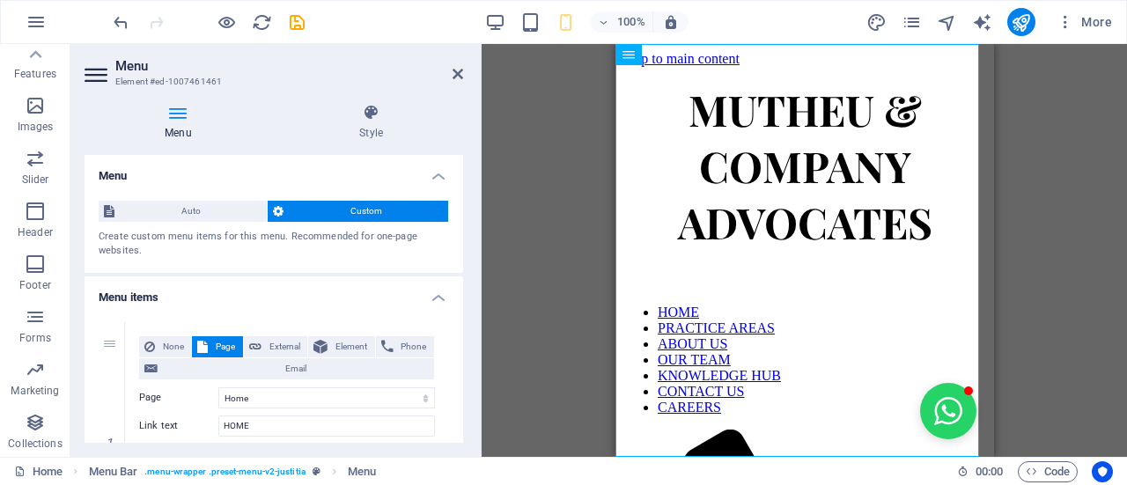
click at [399, 77] on h3 "Element #ed-1007461461" at bounding box center [271, 82] width 313 height 16
click at [460, 72] on icon at bounding box center [458, 74] width 11 height 14
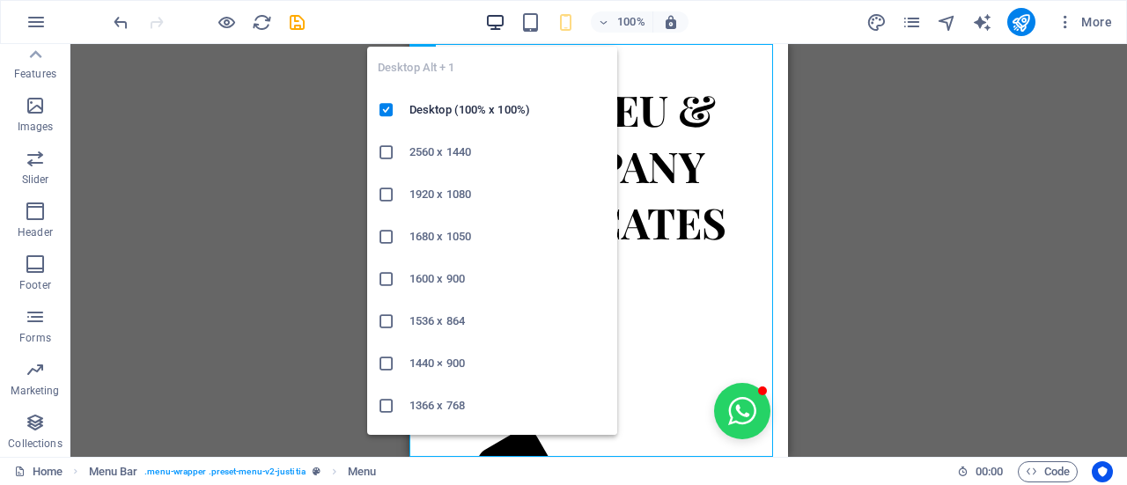
click at [504, 20] on icon "button" at bounding box center [495, 22] width 20 height 20
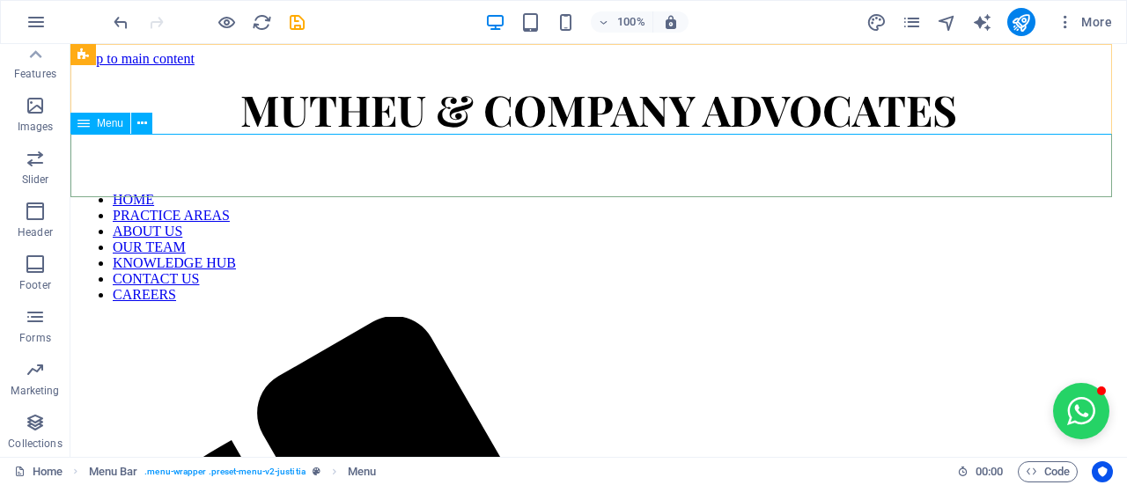
click at [123, 126] on div "Menu" at bounding box center [100, 123] width 60 height 21
click at [104, 121] on span "Menu" at bounding box center [110, 123] width 26 height 11
click at [148, 129] on button at bounding box center [141, 123] width 21 height 21
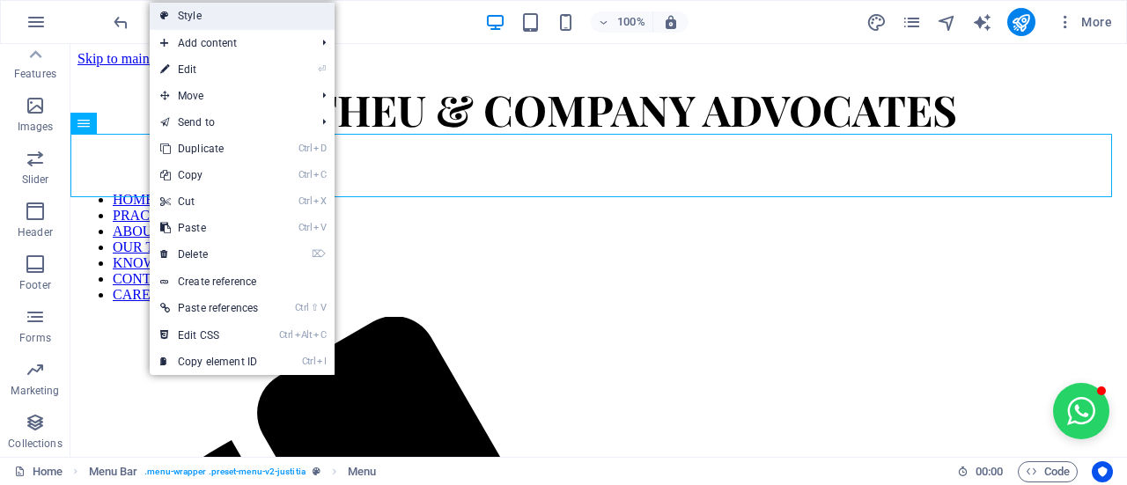
click at [217, 27] on link "Style" at bounding box center [242, 16] width 185 height 26
select select "rem"
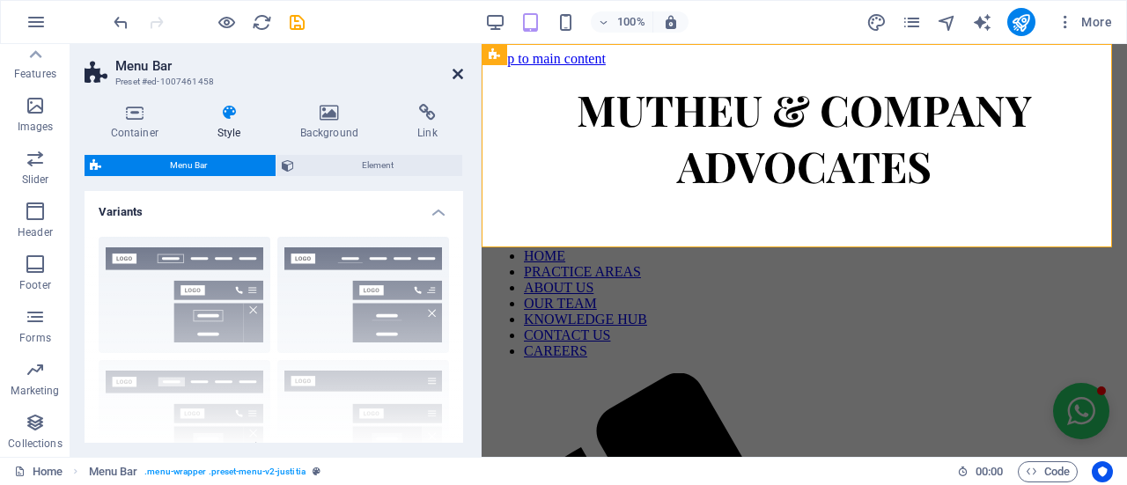
click at [460, 80] on icon at bounding box center [458, 74] width 11 height 14
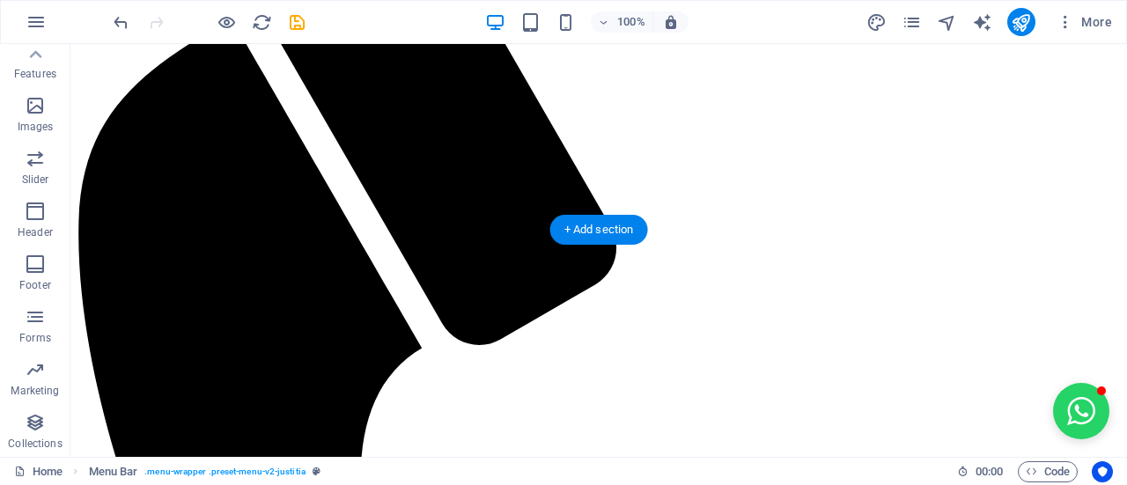
scroll to position [440, 0]
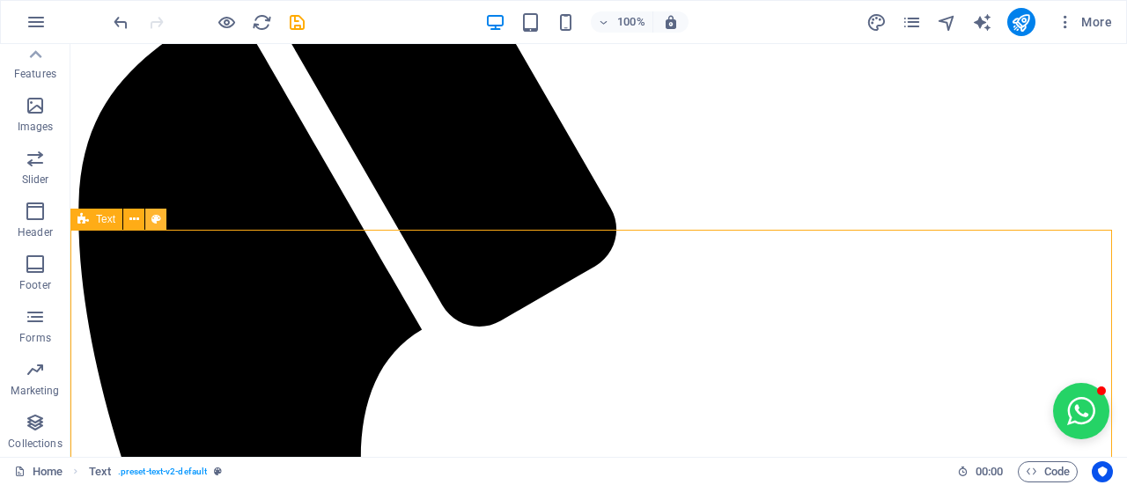
click at [158, 212] on icon at bounding box center [156, 219] width 10 height 18
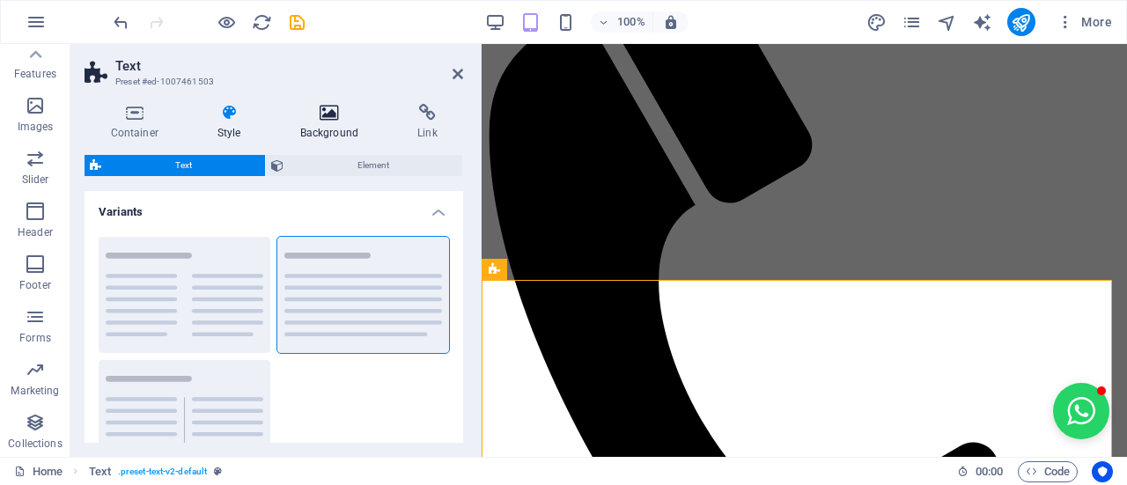
click at [326, 131] on h4 "Background" at bounding box center [332, 122] width 117 height 37
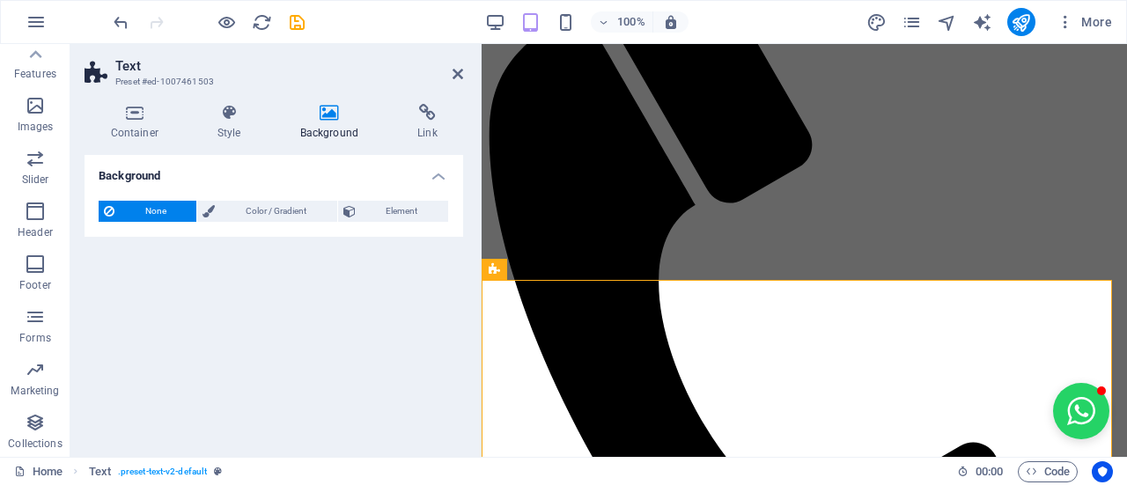
click at [312, 194] on div "None Color / Gradient Element Stretch background to full-width Color overlay Pl…" at bounding box center [274, 212] width 379 height 50
click at [306, 207] on span "Color / Gradient" at bounding box center [275, 211] width 111 height 21
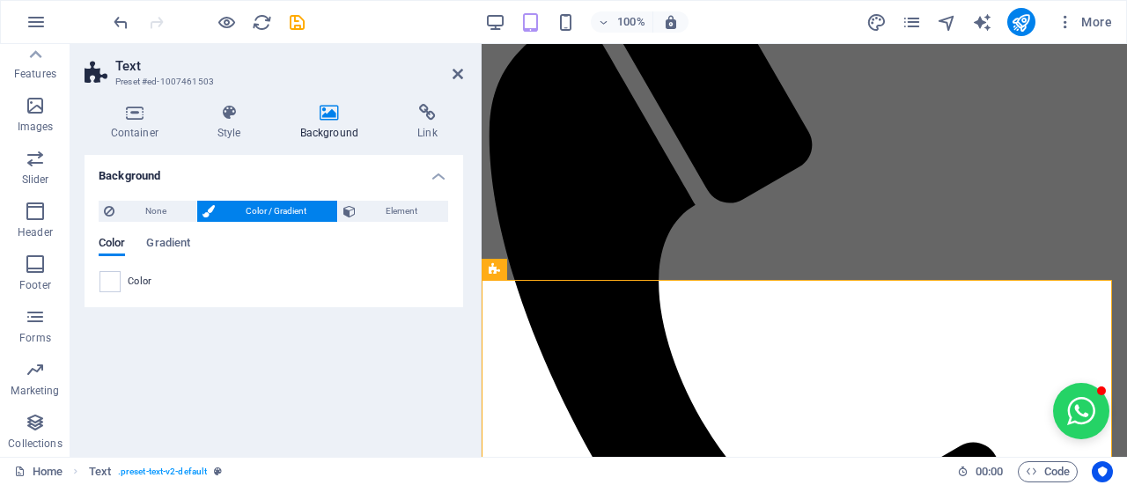
click at [116, 291] on div "Color" at bounding box center [274, 281] width 350 height 23
click at [456, 77] on icon at bounding box center [458, 74] width 11 height 14
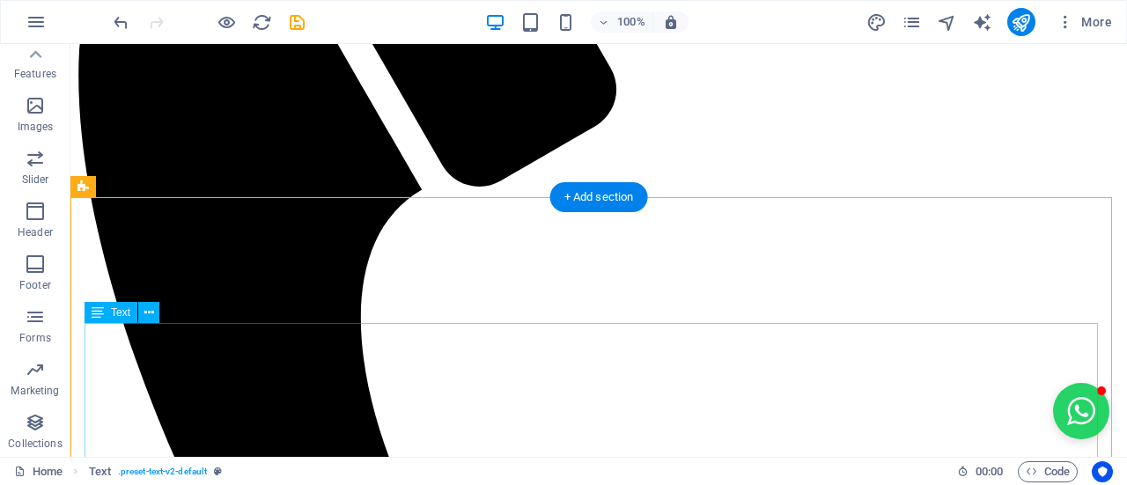
scroll to position [792, 0]
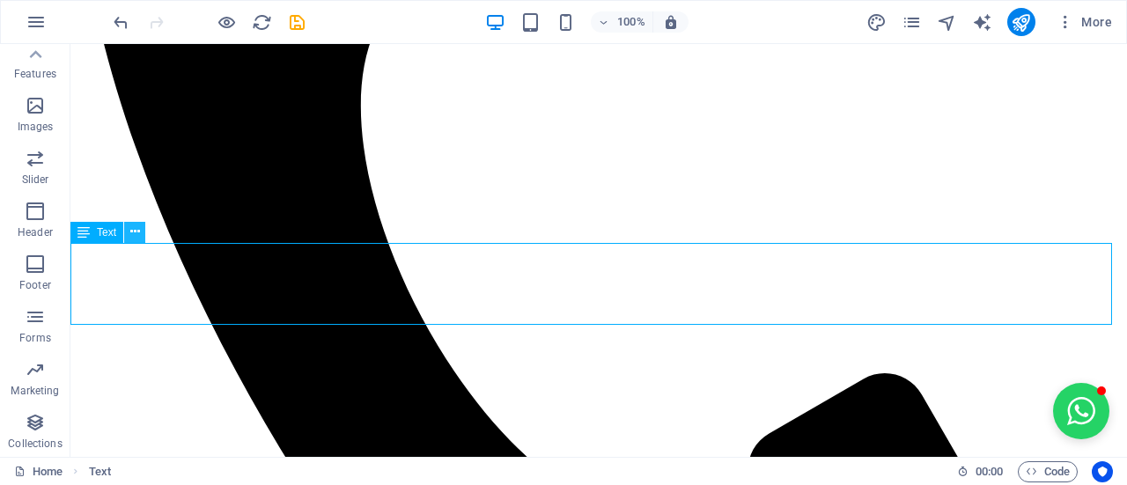
click at [134, 235] on icon at bounding box center [135, 232] width 10 height 18
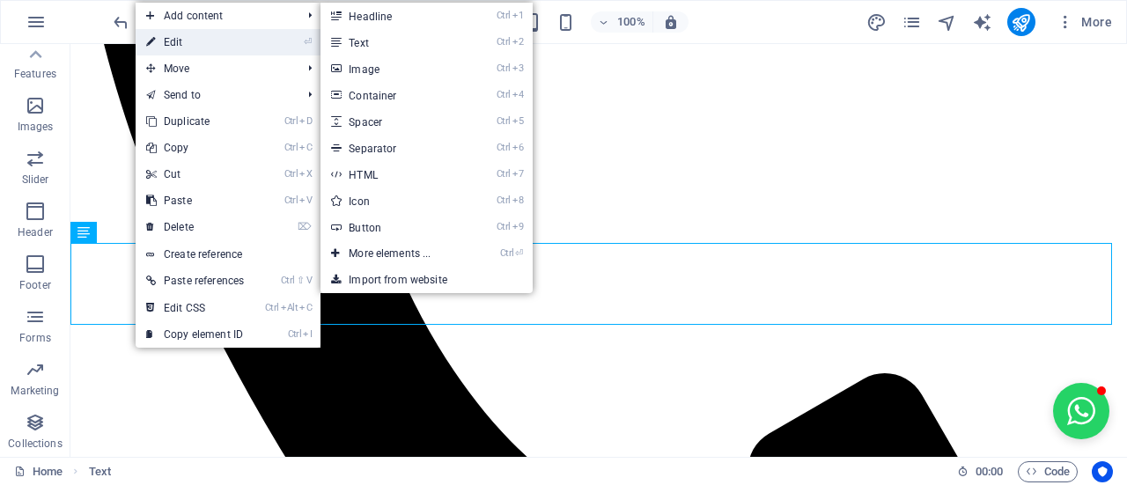
click at [183, 48] on link "⏎ Edit" at bounding box center [195, 42] width 119 height 26
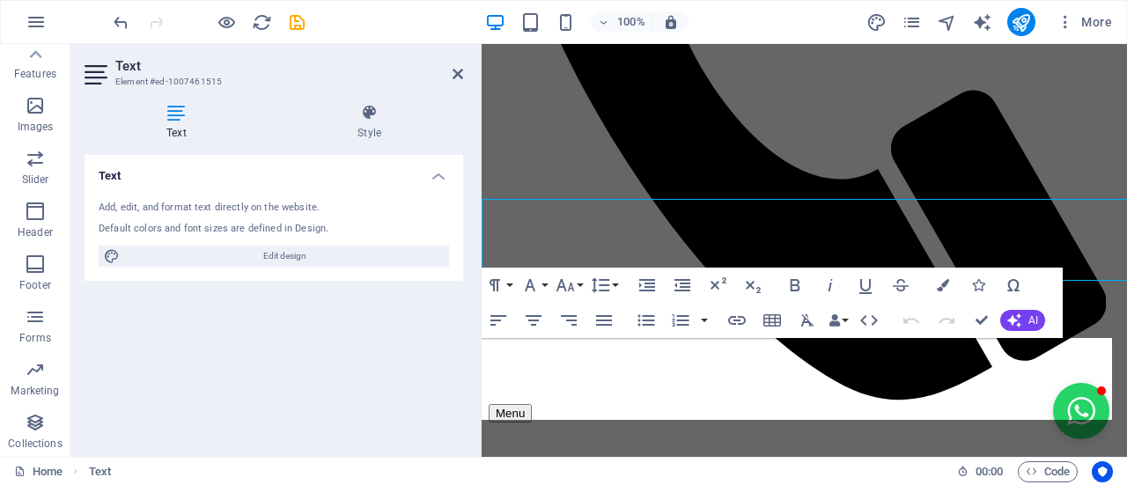
scroll to position [836, 0]
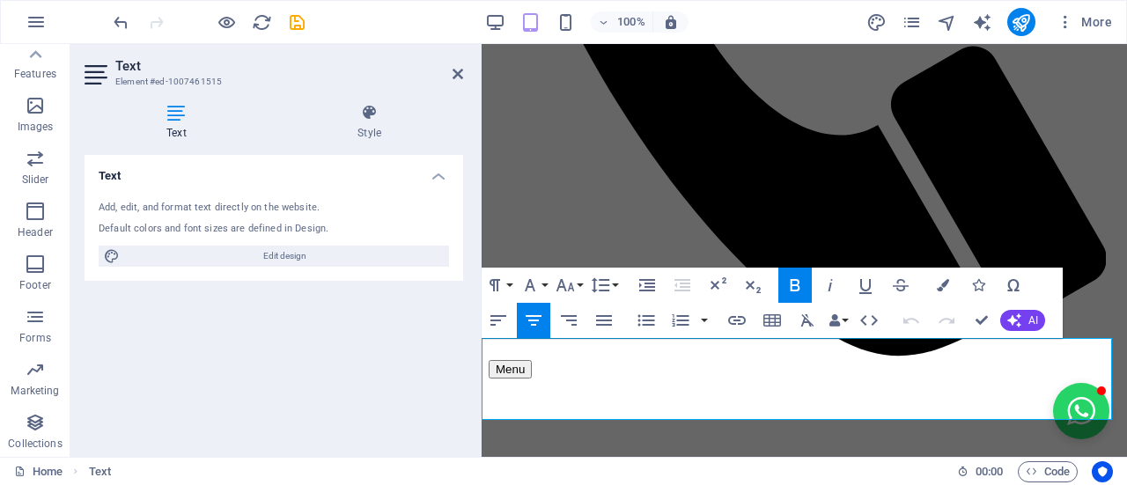
drag, startPoint x: 368, startPoint y: 128, endPoint x: 360, endPoint y: 145, distance: 19.3
click at [368, 128] on h4 "Style" at bounding box center [370, 122] width 188 height 37
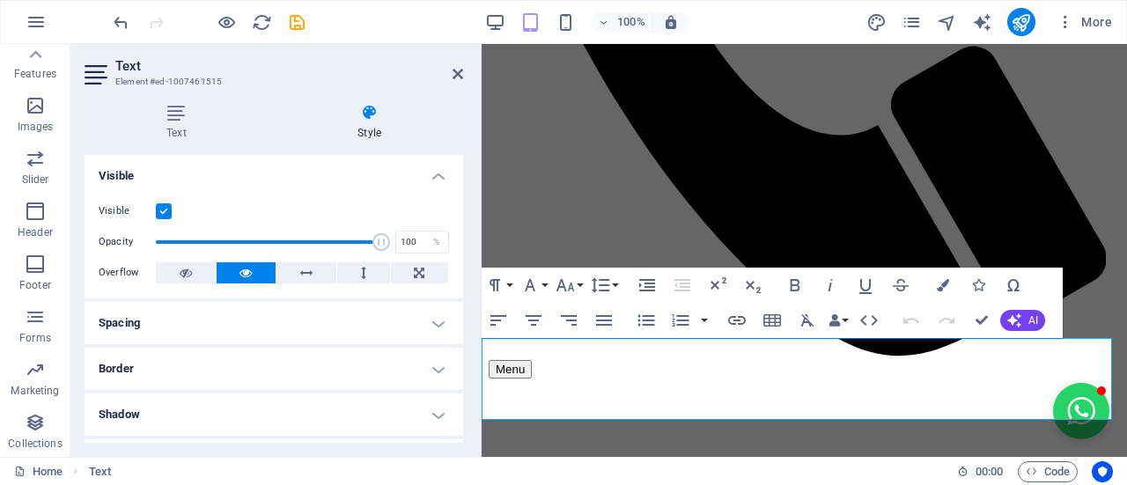
click at [374, 131] on h4 "Style" at bounding box center [370, 122] width 188 height 37
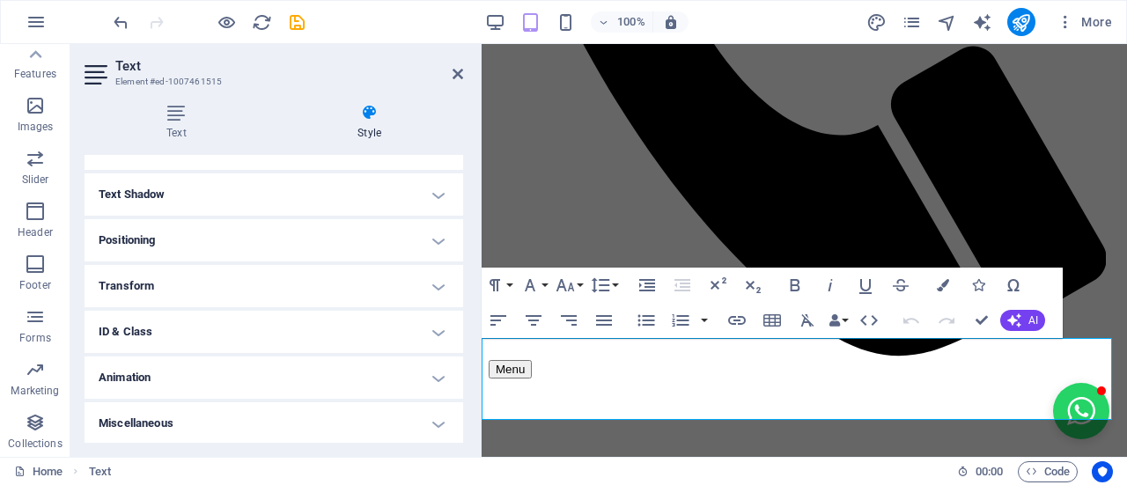
scroll to position [267, 0]
click at [456, 73] on icon at bounding box center [458, 74] width 11 height 14
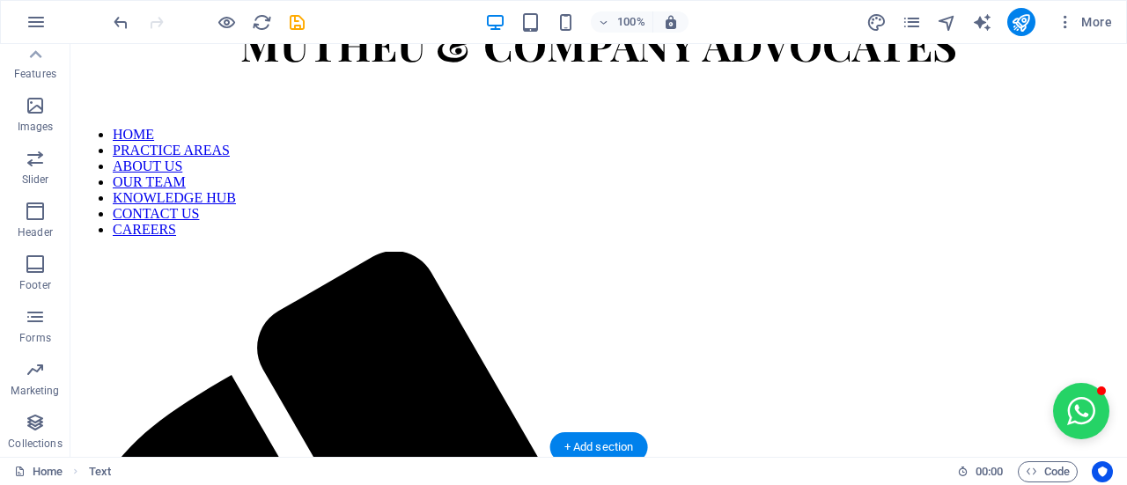
scroll to position [0, 0]
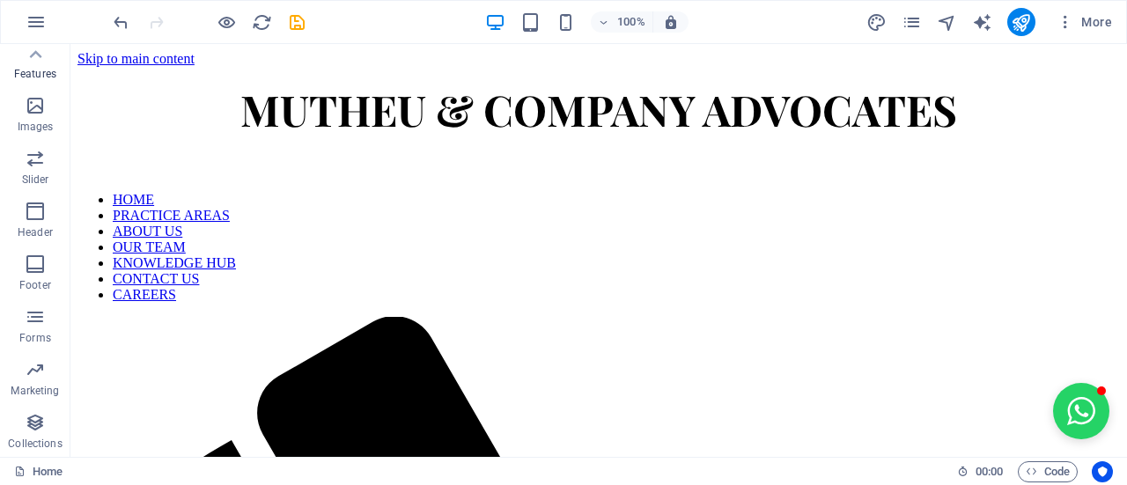
click at [42, 77] on p "Features" at bounding box center [35, 74] width 42 height 14
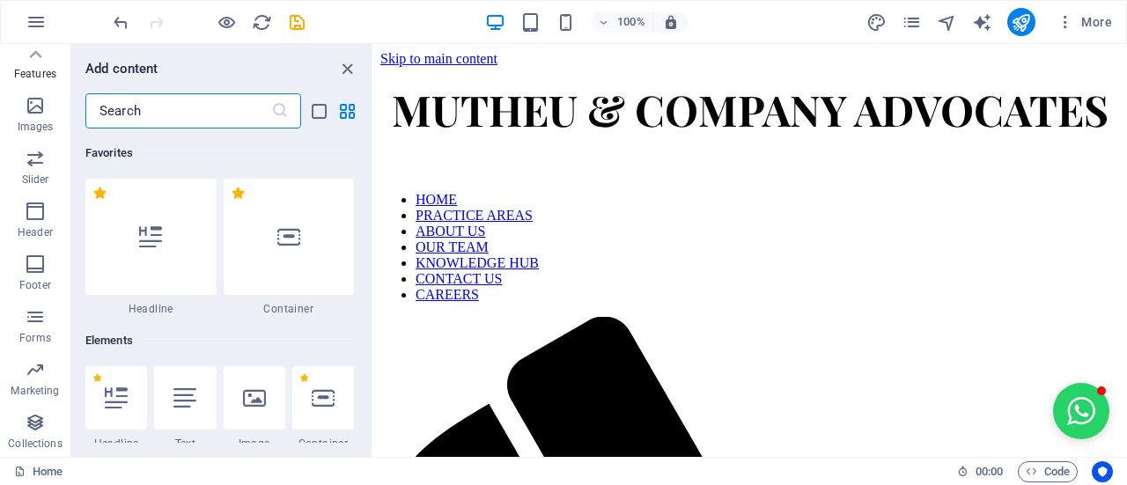
click at [42, 77] on p "Features" at bounding box center [35, 74] width 42 height 14
click at [30, 151] on icon "button" at bounding box center [35, 158] width 21 height 21
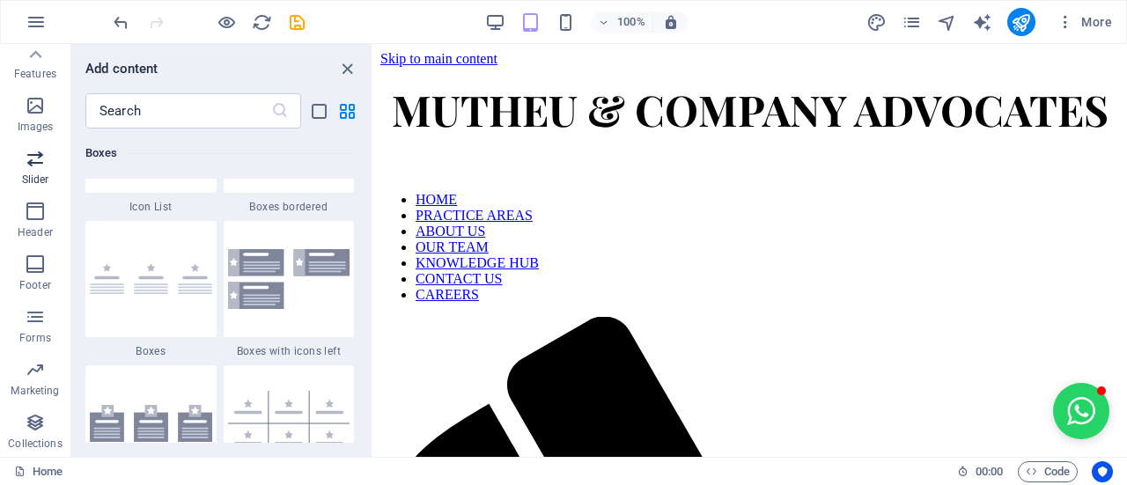
scroll to position [9981, 0]
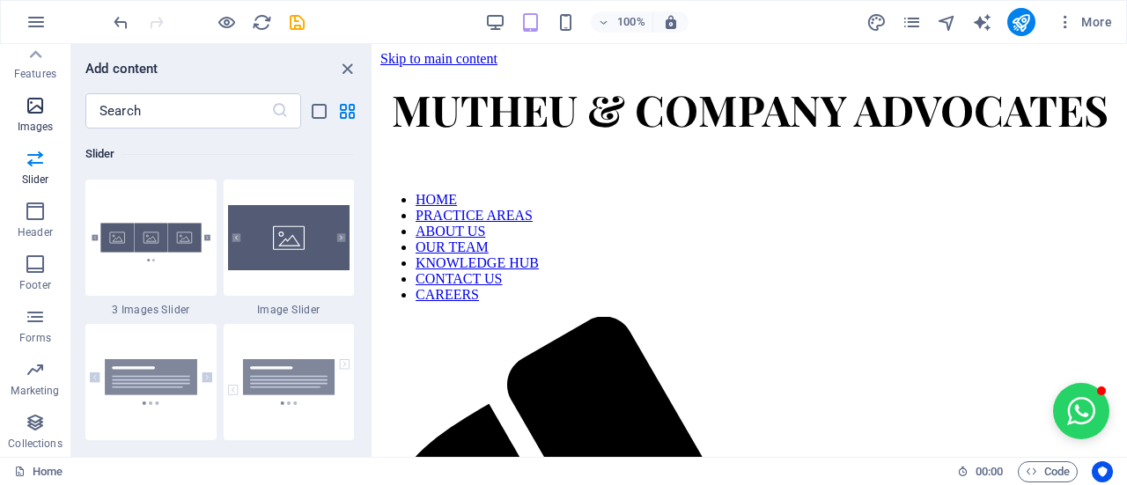
click at [25, 114] on icon "button" at bounding box center [35, 105] width 21 height 21
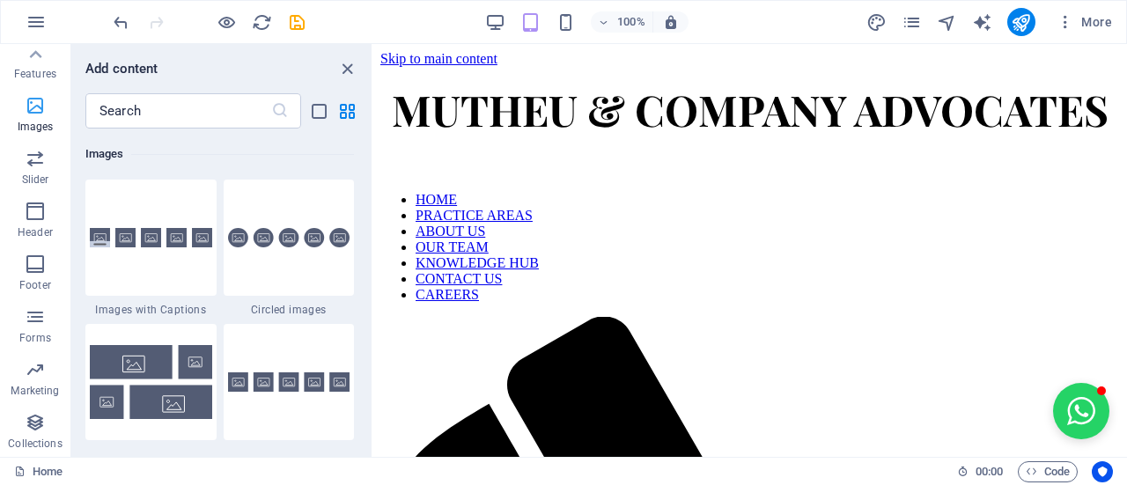
scroll to position [8927, 0]
click at [37, 313] on icon "button" at bounding box center [35, 316] width 21 height 21
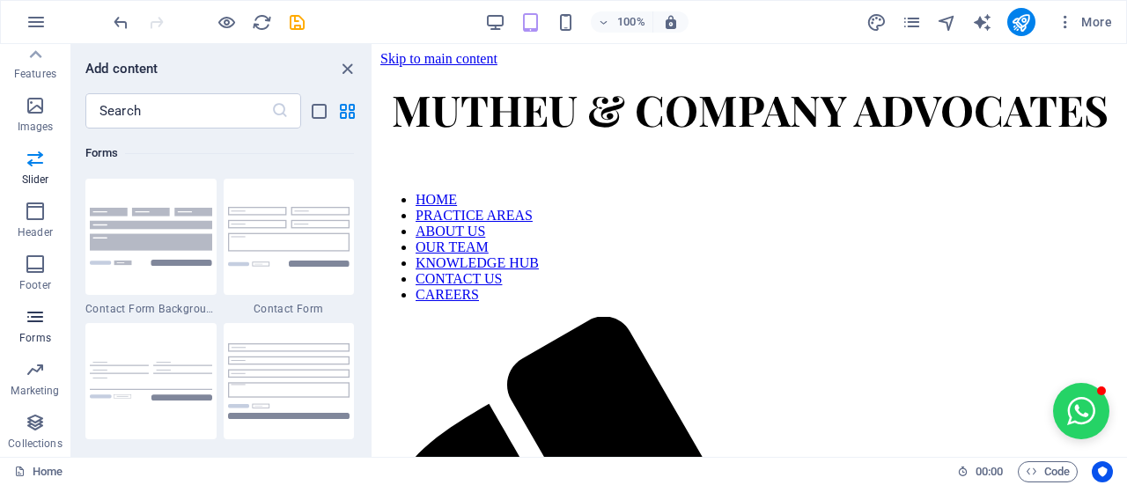
scroll to position [12855, 0]
